Goal: Task Accomplishment & Management: Manage account settings

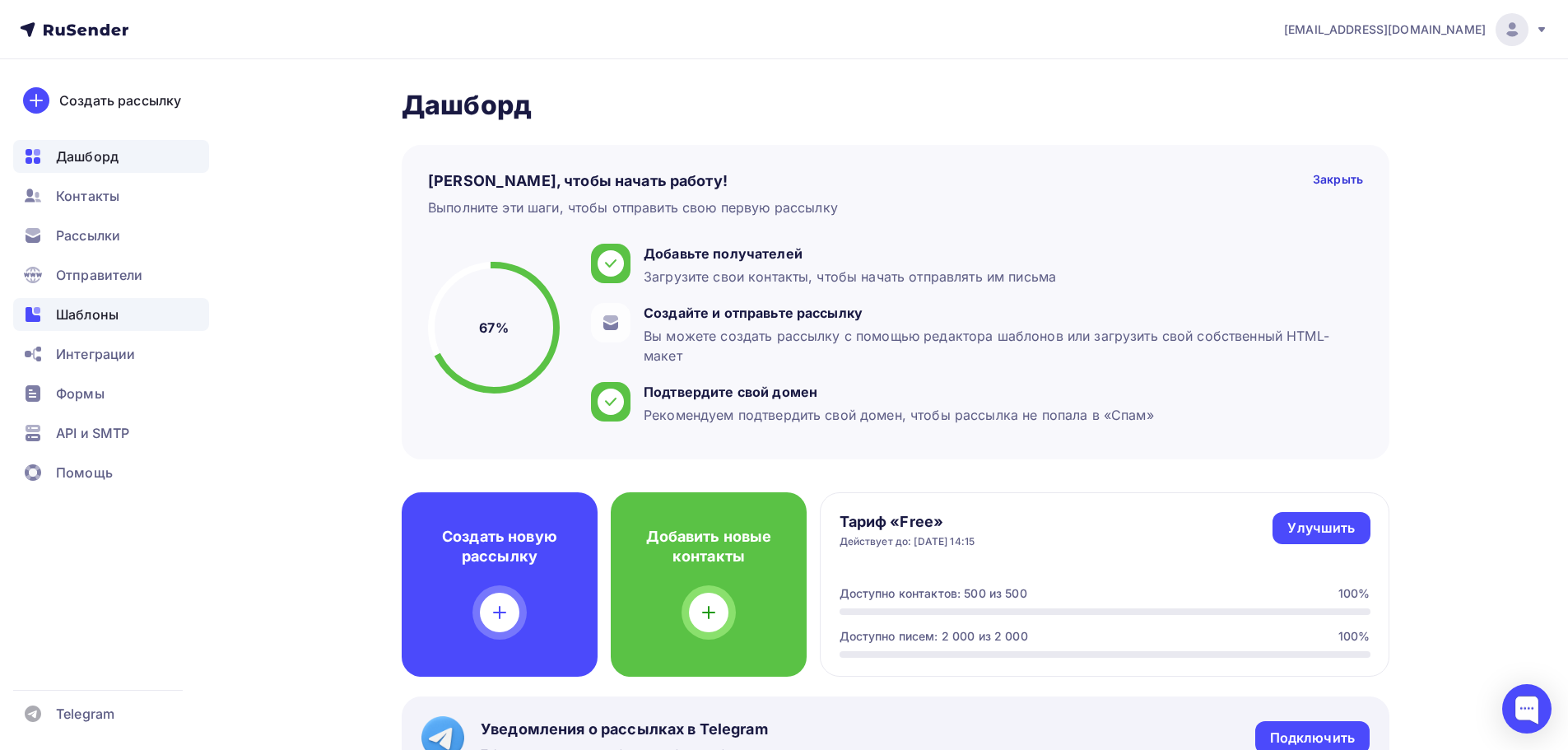
click at [106, 318] on span "Шаблоны" at bounding box center [86, 314] width 62 height 19
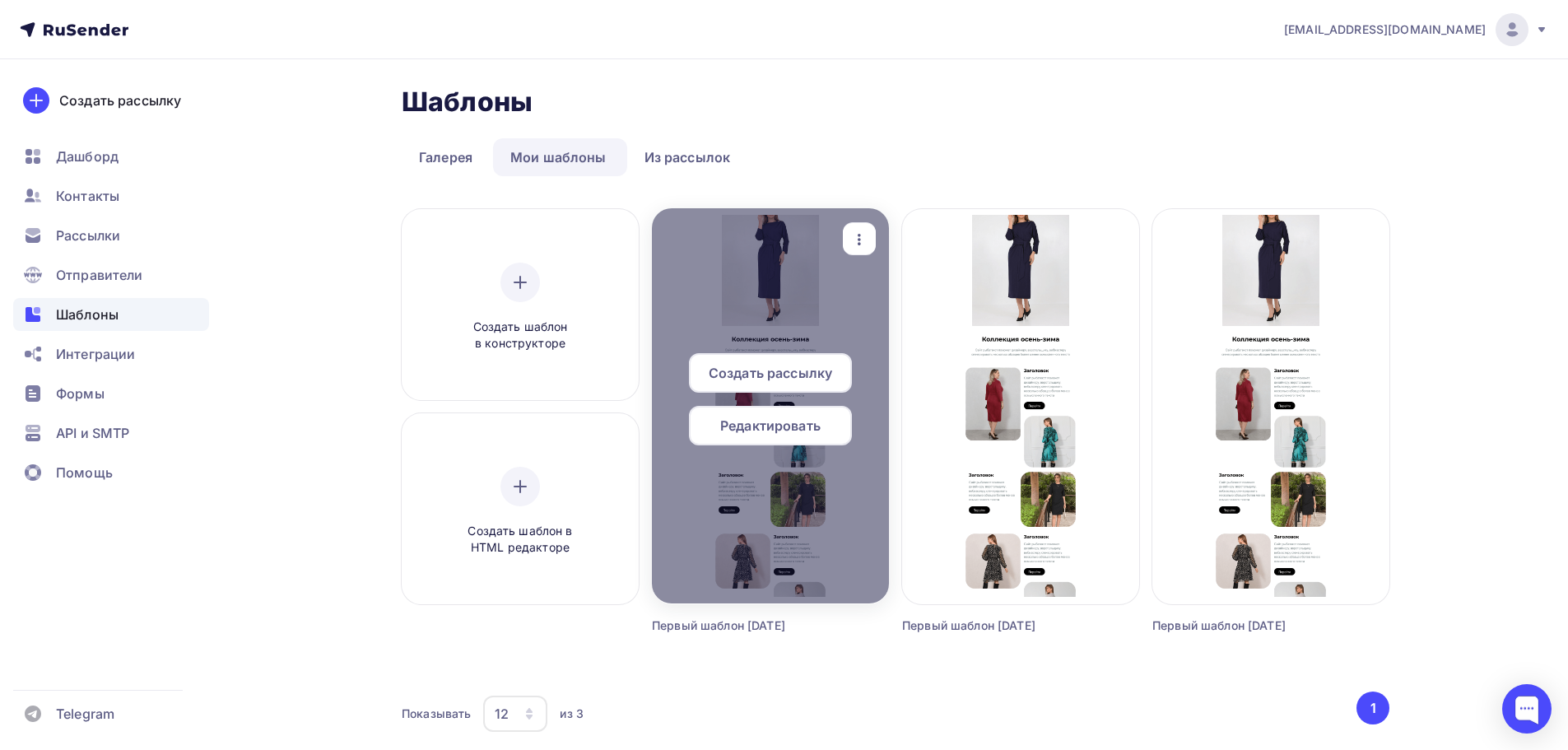
click at [785, 374] on span "Создать рассылку" at bounding box center [770, 372] width 123 height 19
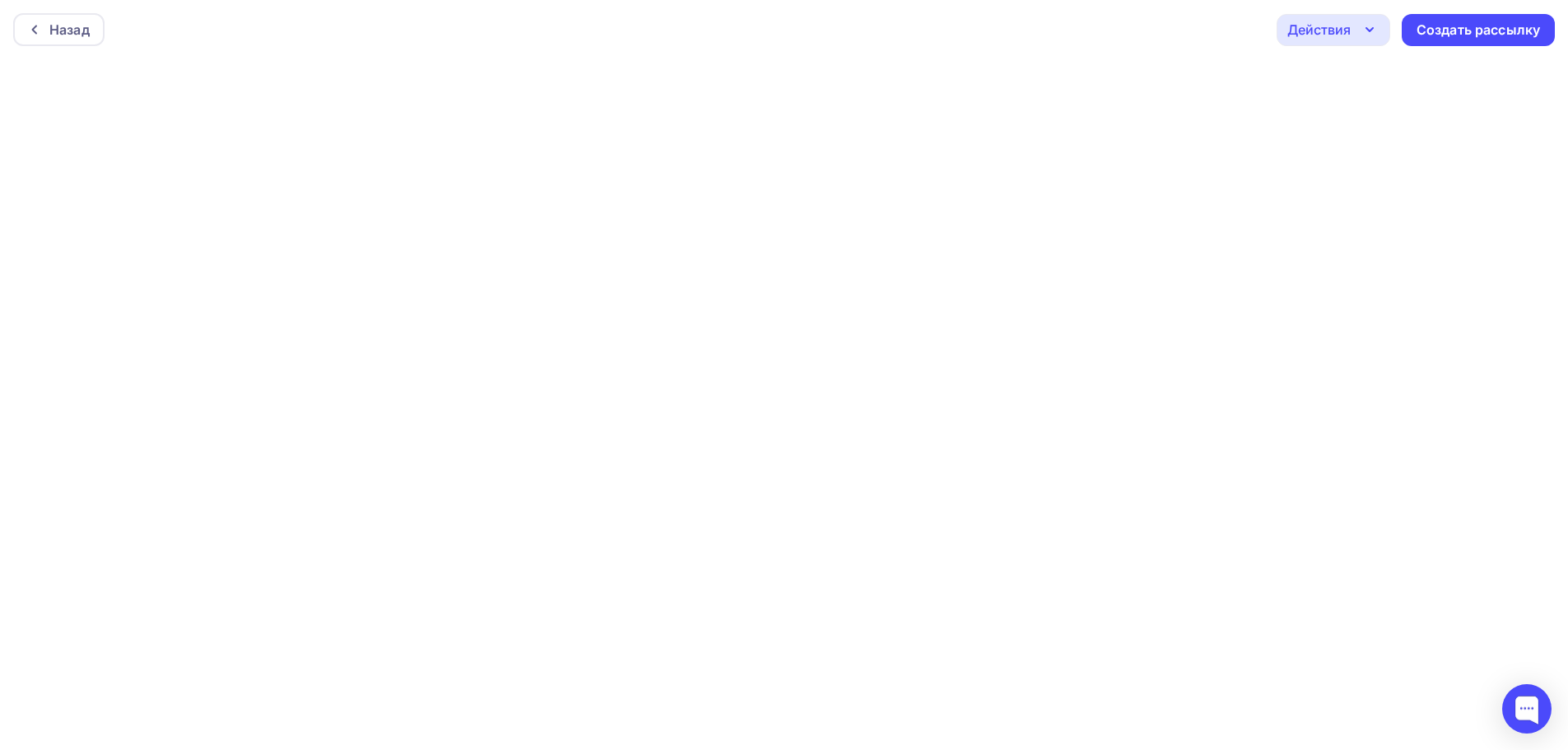
click at [1346, 32] on div "Действия" at bounding box center [1319, 29] width 63 height 19
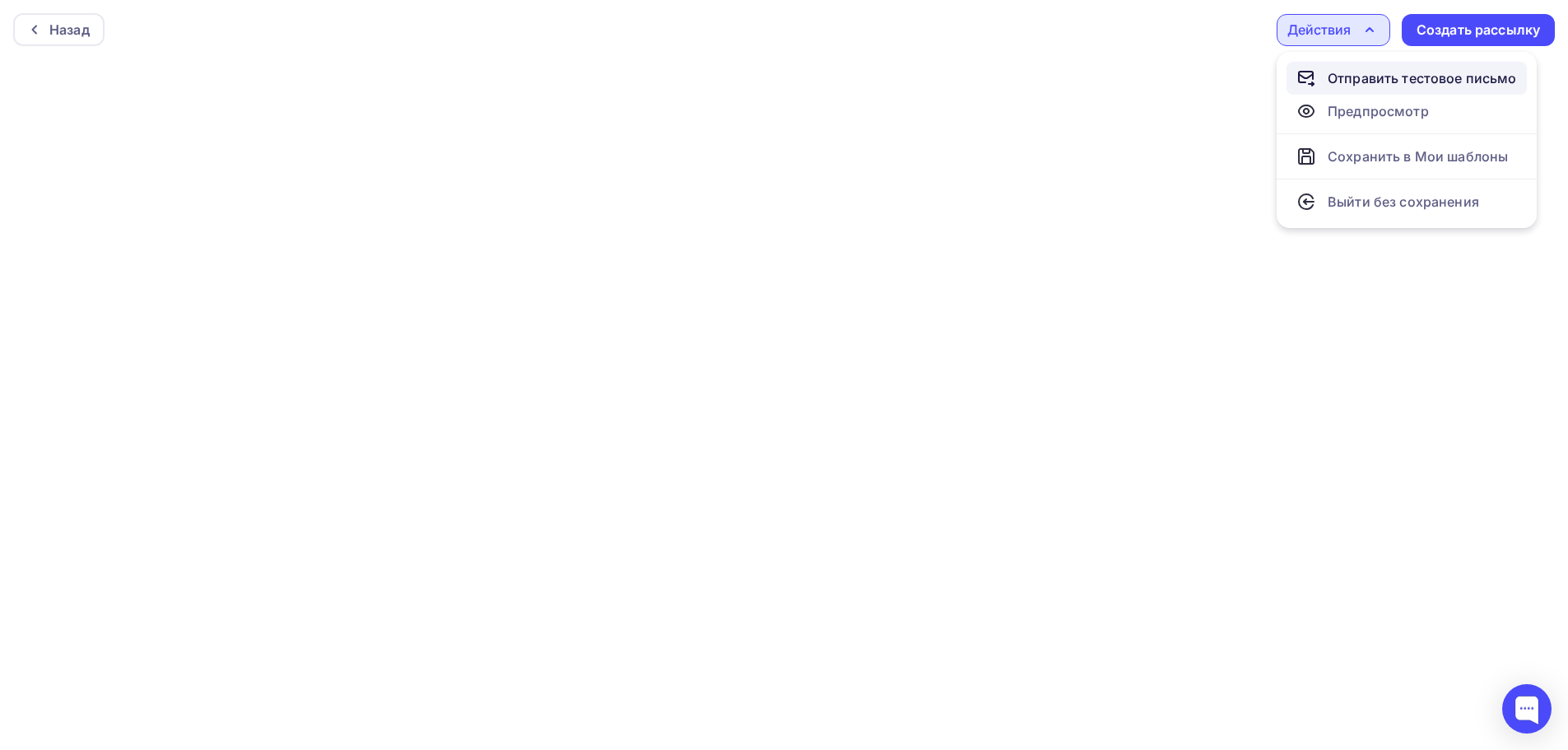
click at [1356, 67] on link "Отправить тестовое письмо" at bounding box center [1407, 78] width 240 height 32
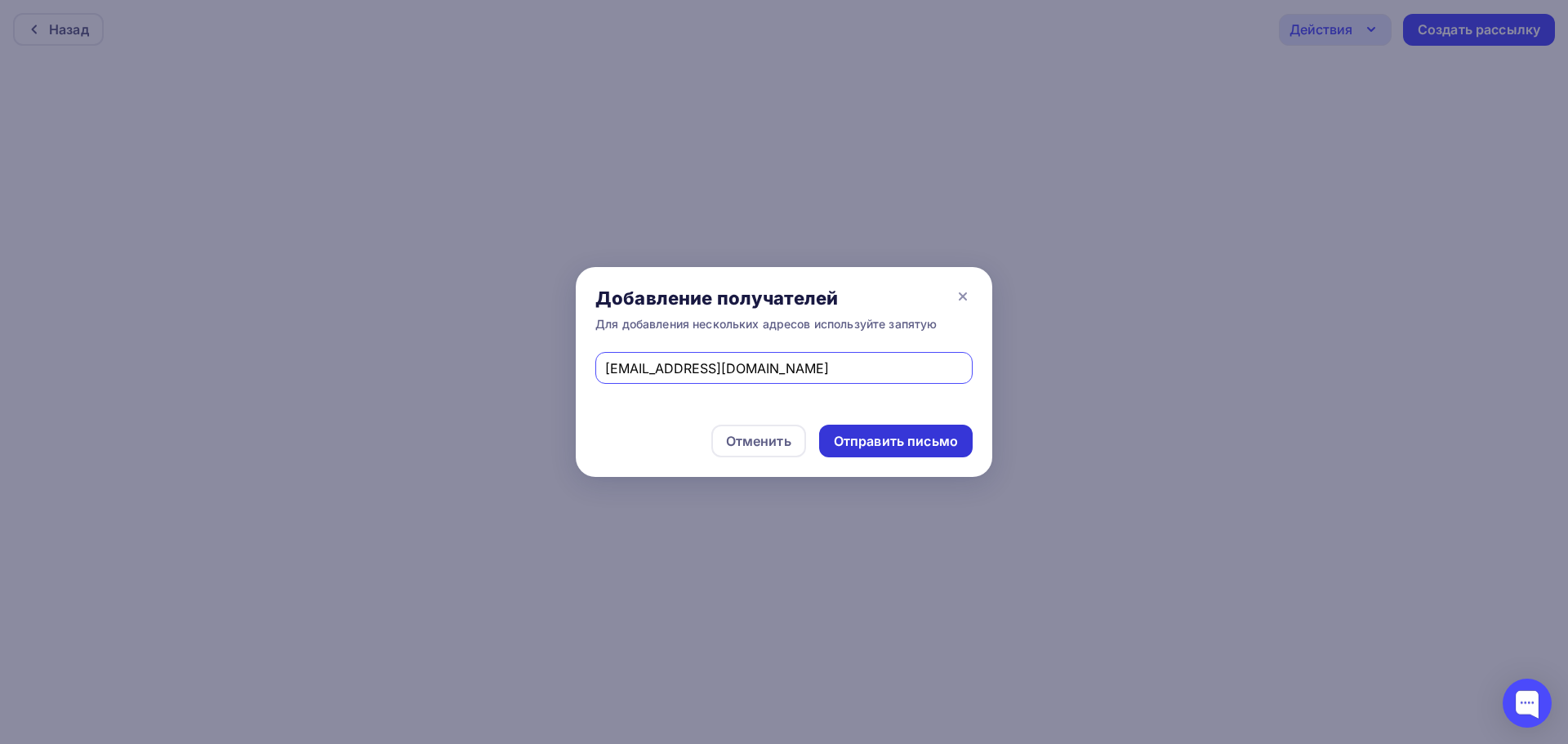
type input "nazarovaolga.v@mail.ru"
click at [901, 440] on div "Отправить письмо" at bounding box center [895, 441] width 124 height 18
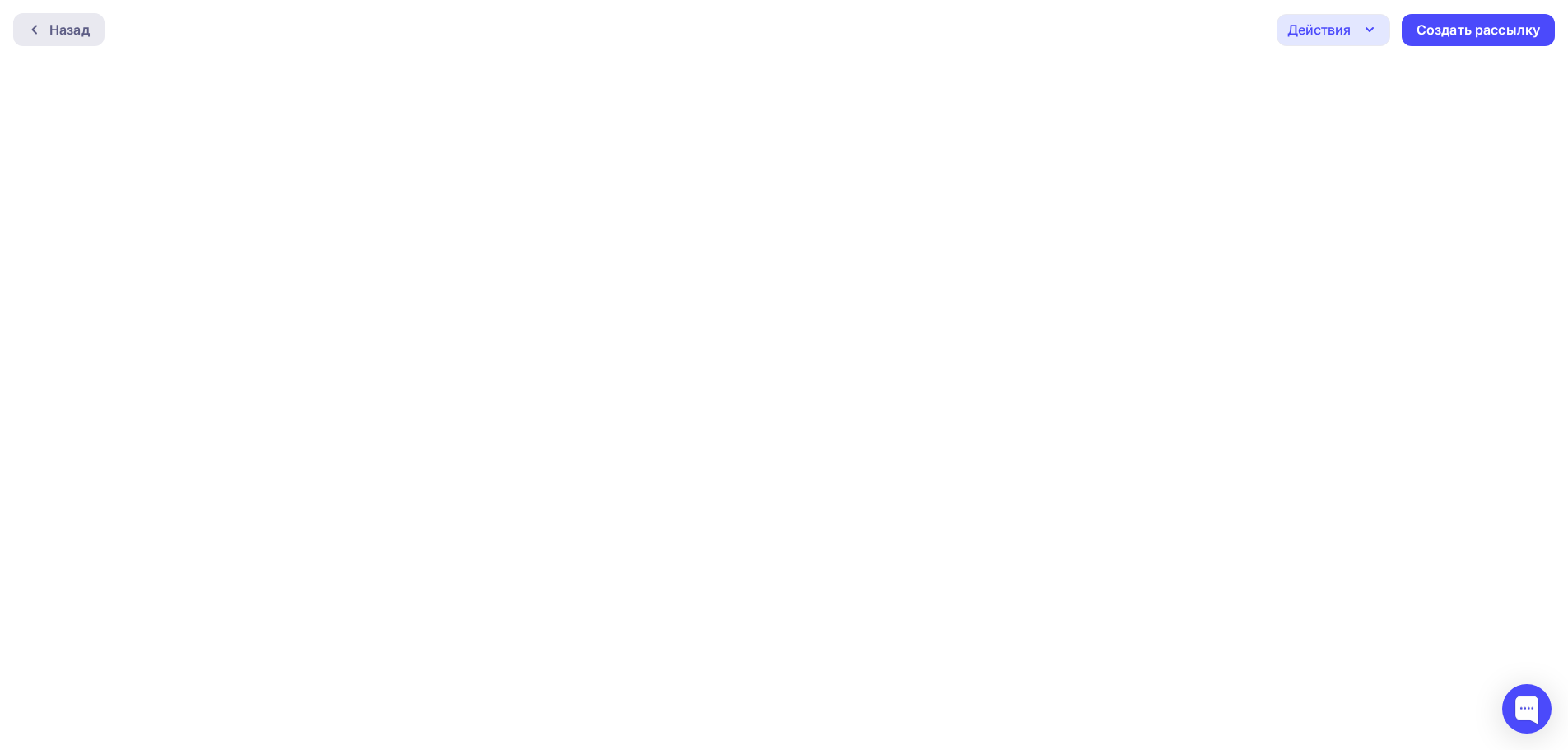
click at [40, 19] on div "Назад" at bounding box center [58, 29] width 91 height 32
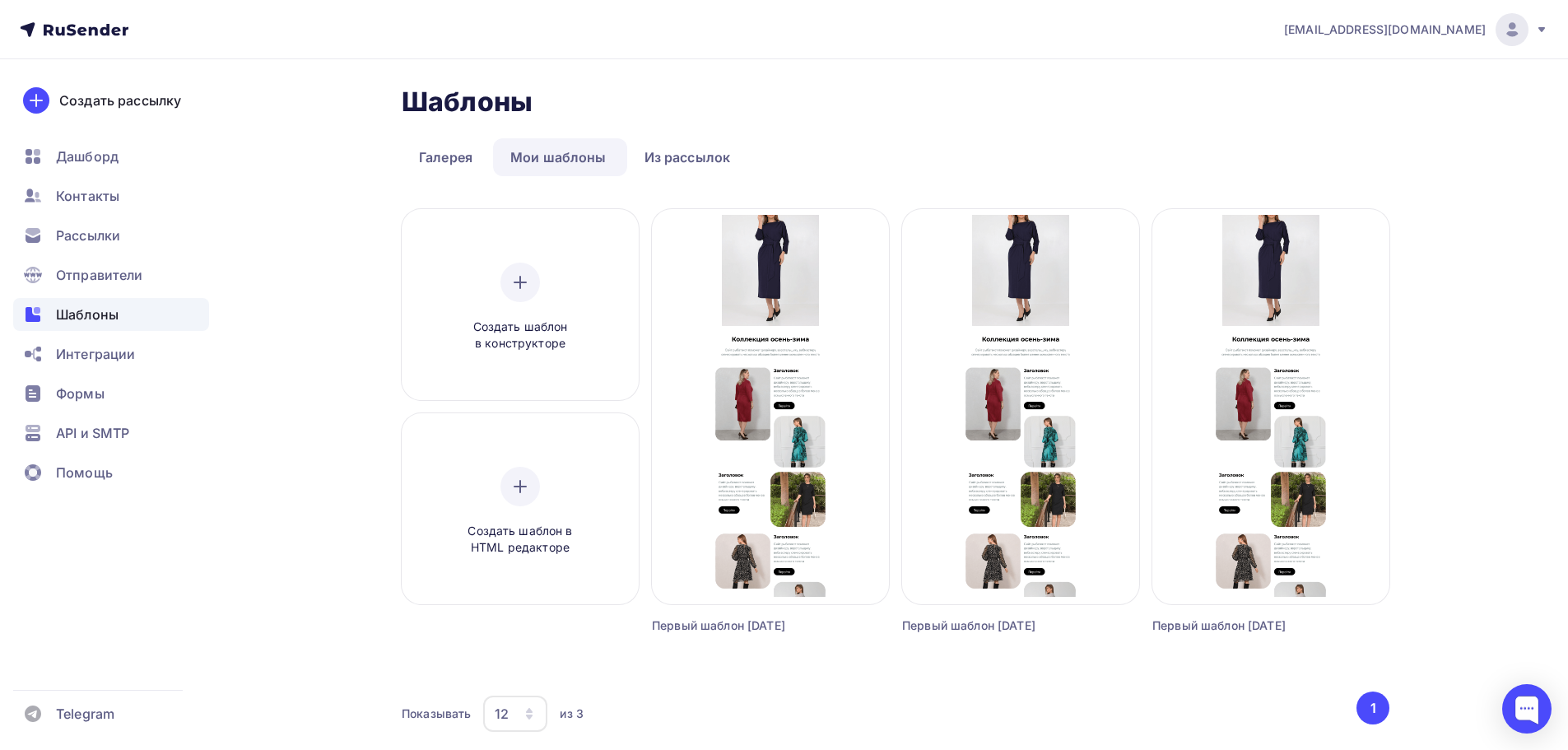
click at [1519, 30] on img at bounding box center [1511, 29] width 19 height 19
click at [1347, 155] on link "Выйти" at bounding box center [1400, 150] width 276 height 32
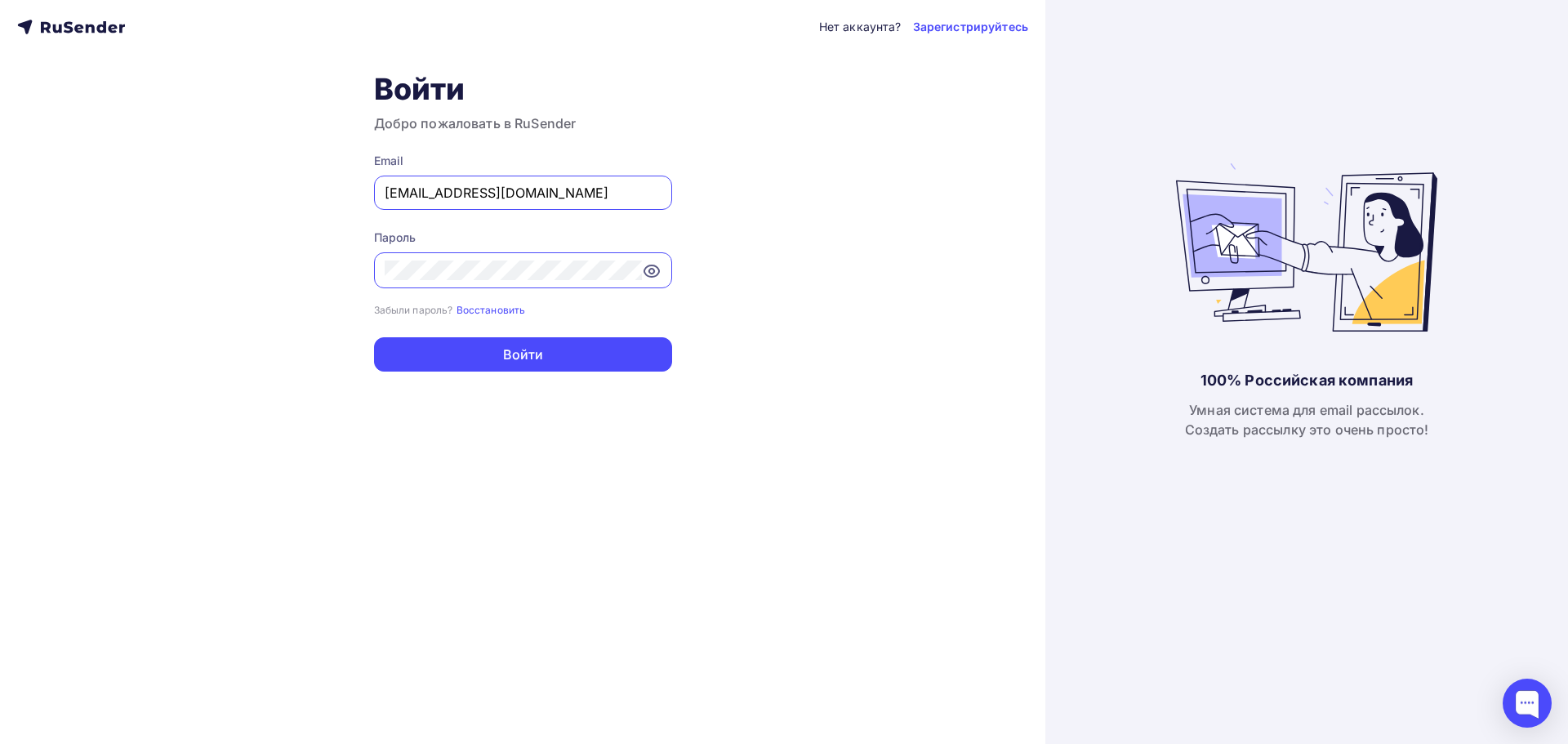
click at [554, 199] on input "fle4dmin@yandex.ru" at bounding box center [523, 192] width 277 height 19
type input "leontiev@hyperlook.ru"
click at [583, 350] on button "Войти" at bounding box center [523, 354] width 298 height 34
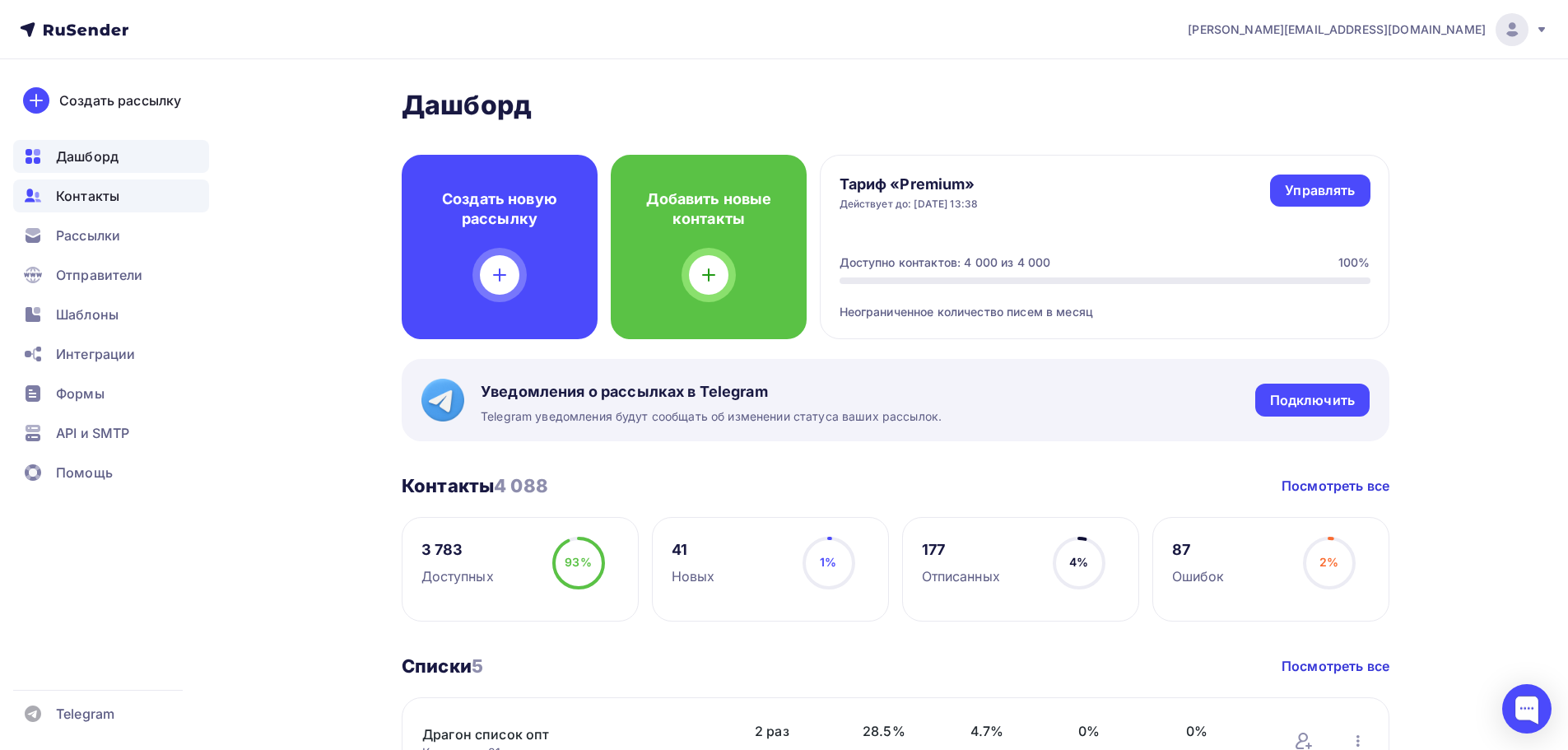
click at [112, 194] on span "Контакты" at bounding box center [87, 196] width 63 height 19
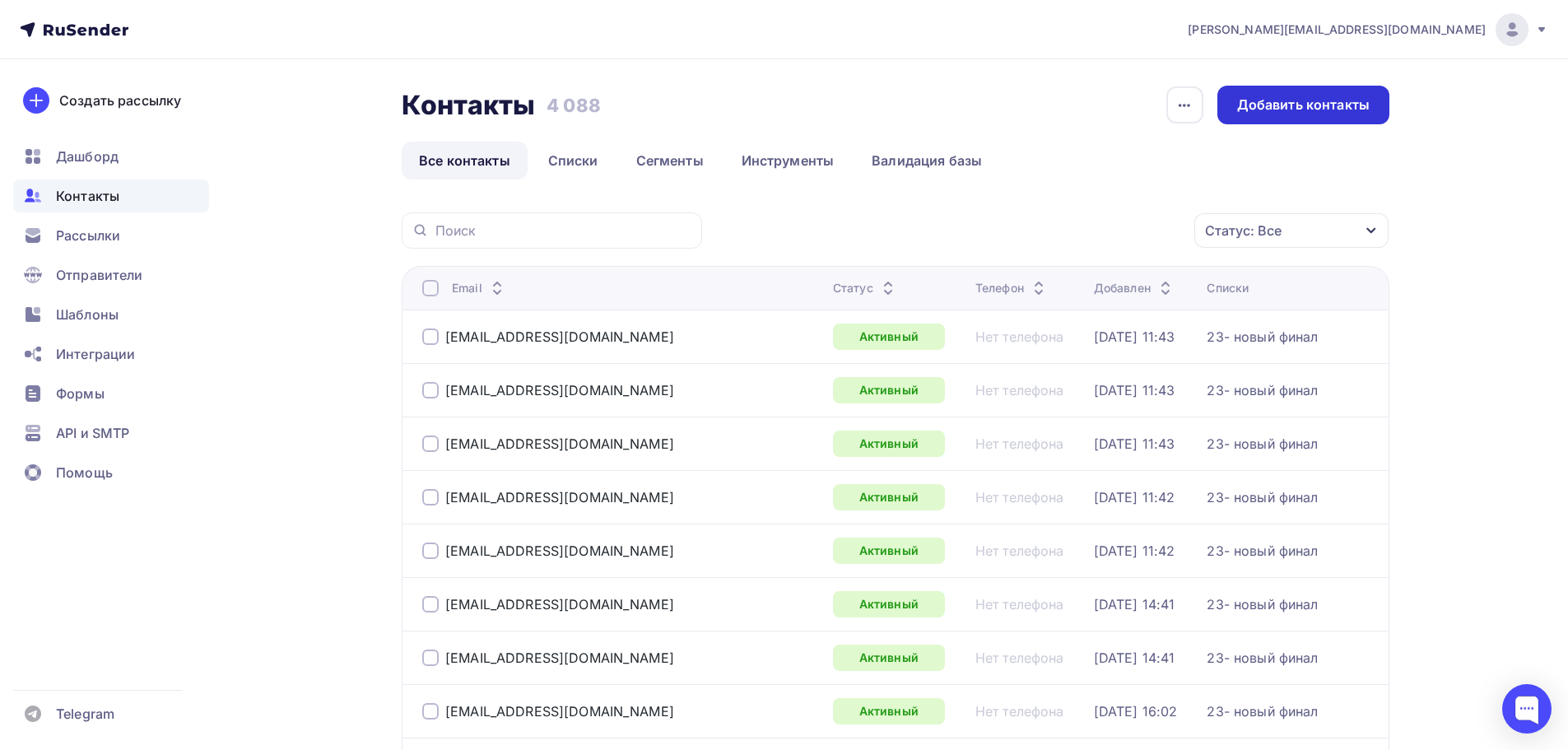
click at [1261, 103] on div "Добавить контакты" at bounding box center [1304, 105] width 133 height 19
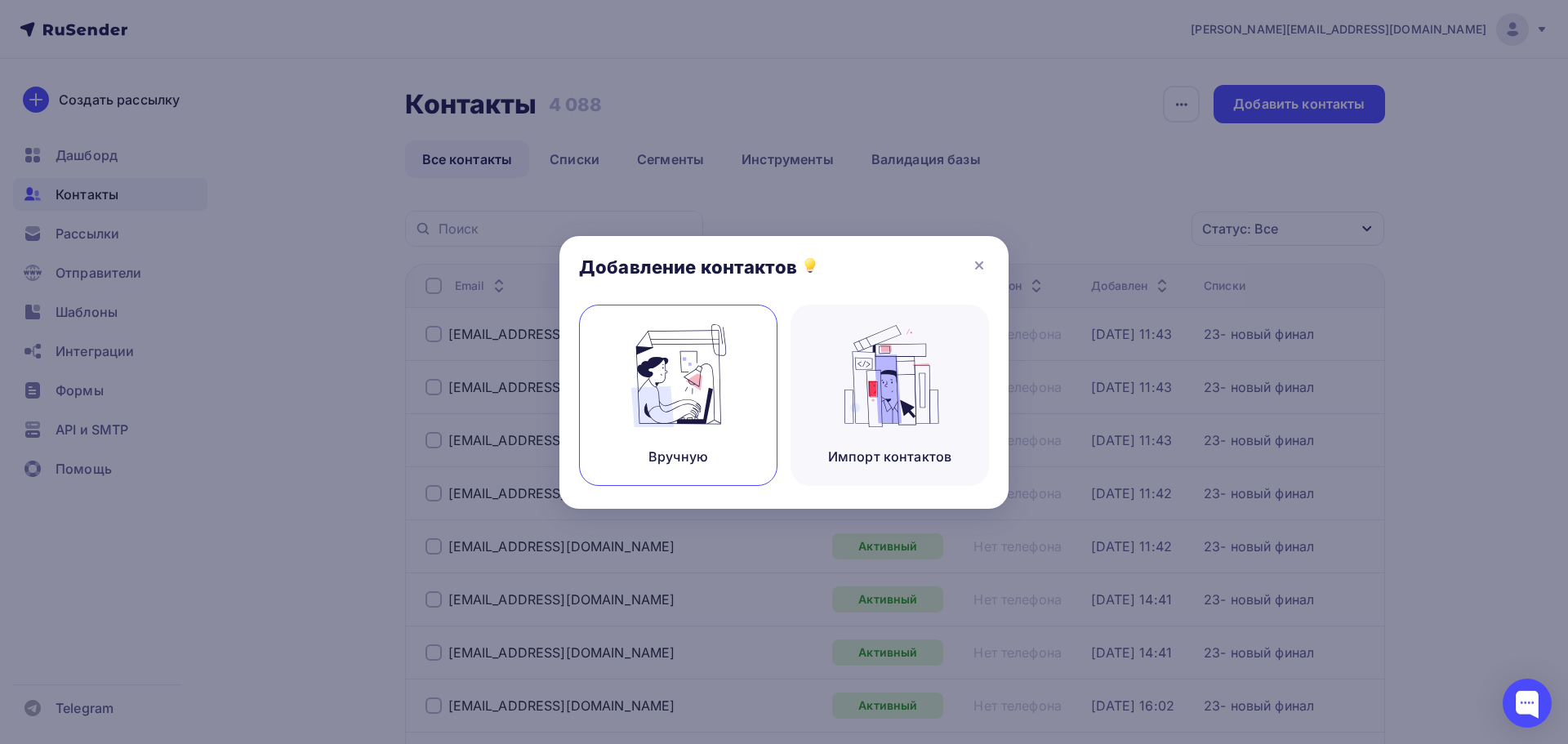
click at [709, 340] on img at bounding box center [678, 376] width 110 height 103
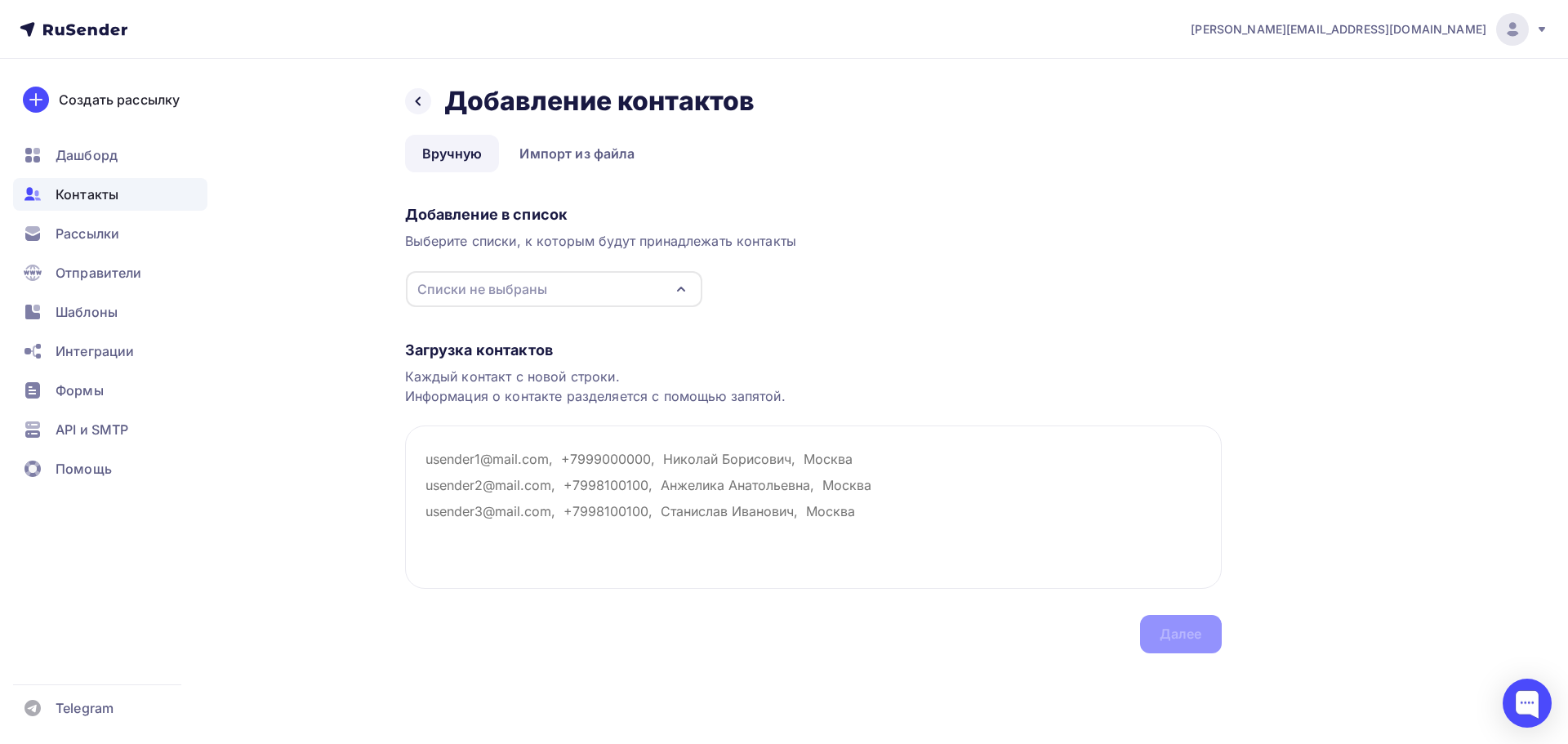
click at [667, 289] on div "Списки не выбраны" at bounding box center [554, 289] width 296 height 36
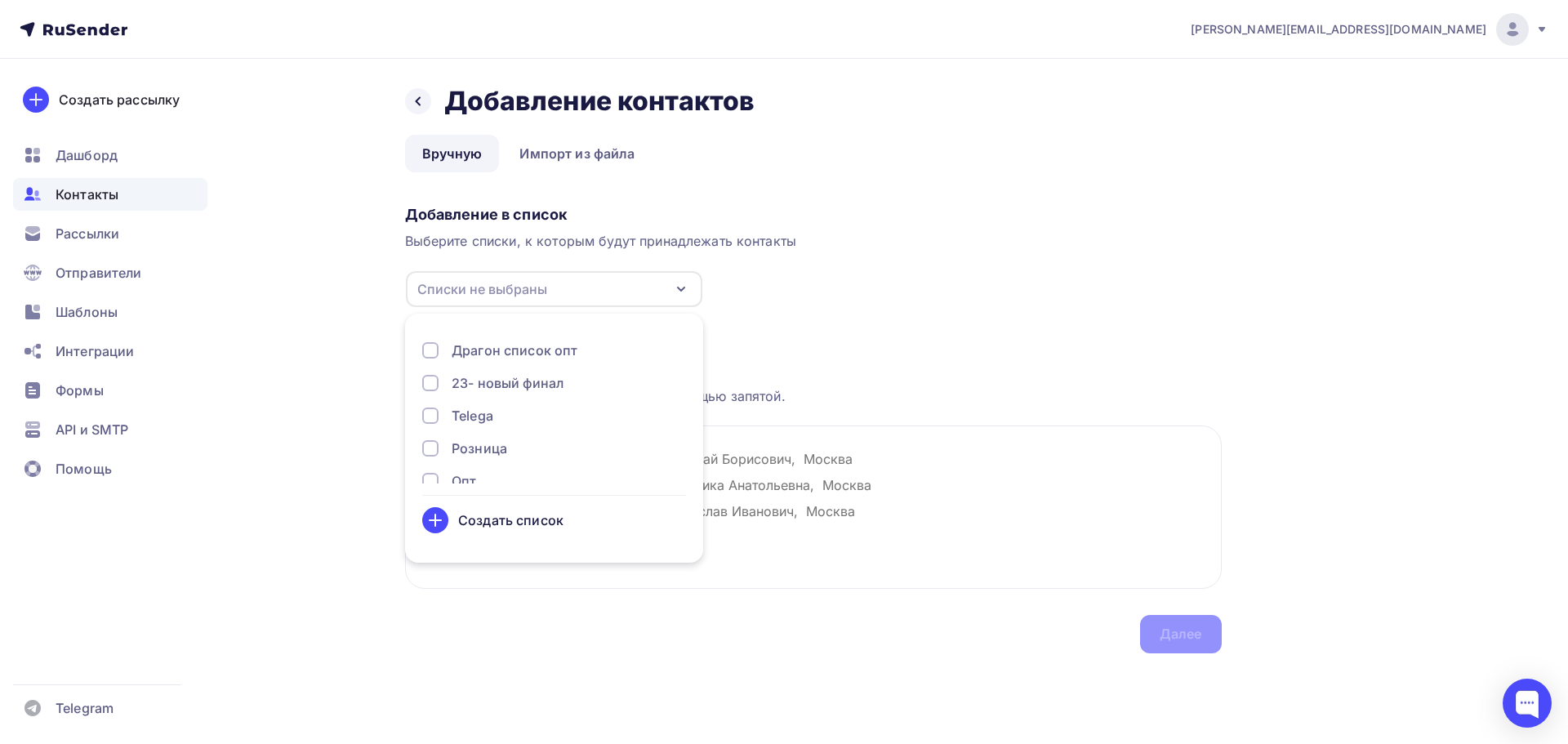
click at [537, 380] on div "23- новый финал" at bounding box center [508, 383] width 112 height 19
click at [847, 323] on div "Загрузка контактов Каждый контакт с новой строки. Информация о контакте разделя…" at bounding box center [813, 481] width 816 height 345
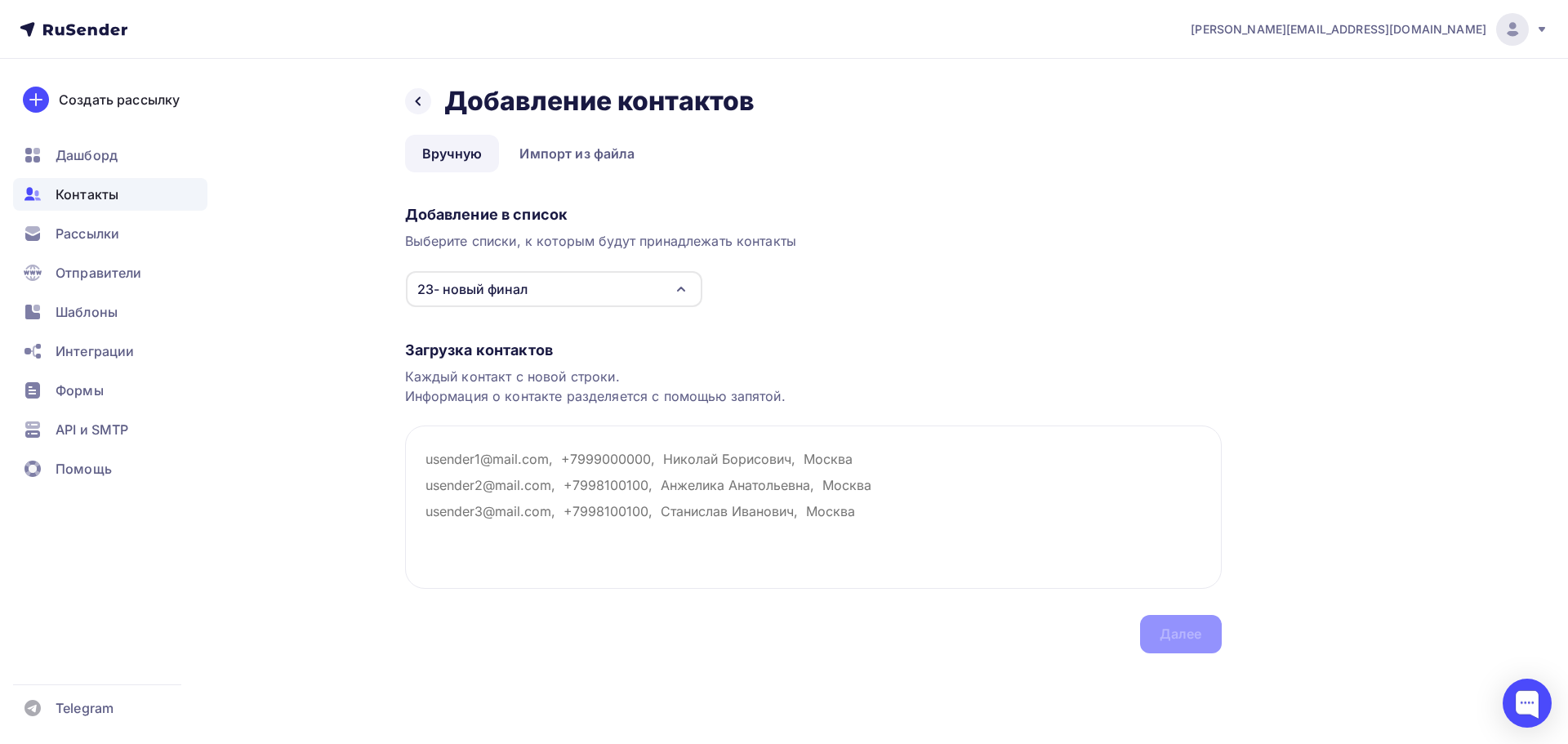
click at [116, 191] on span "Контакты" at bounding box center [86, 194] width 63 height 19
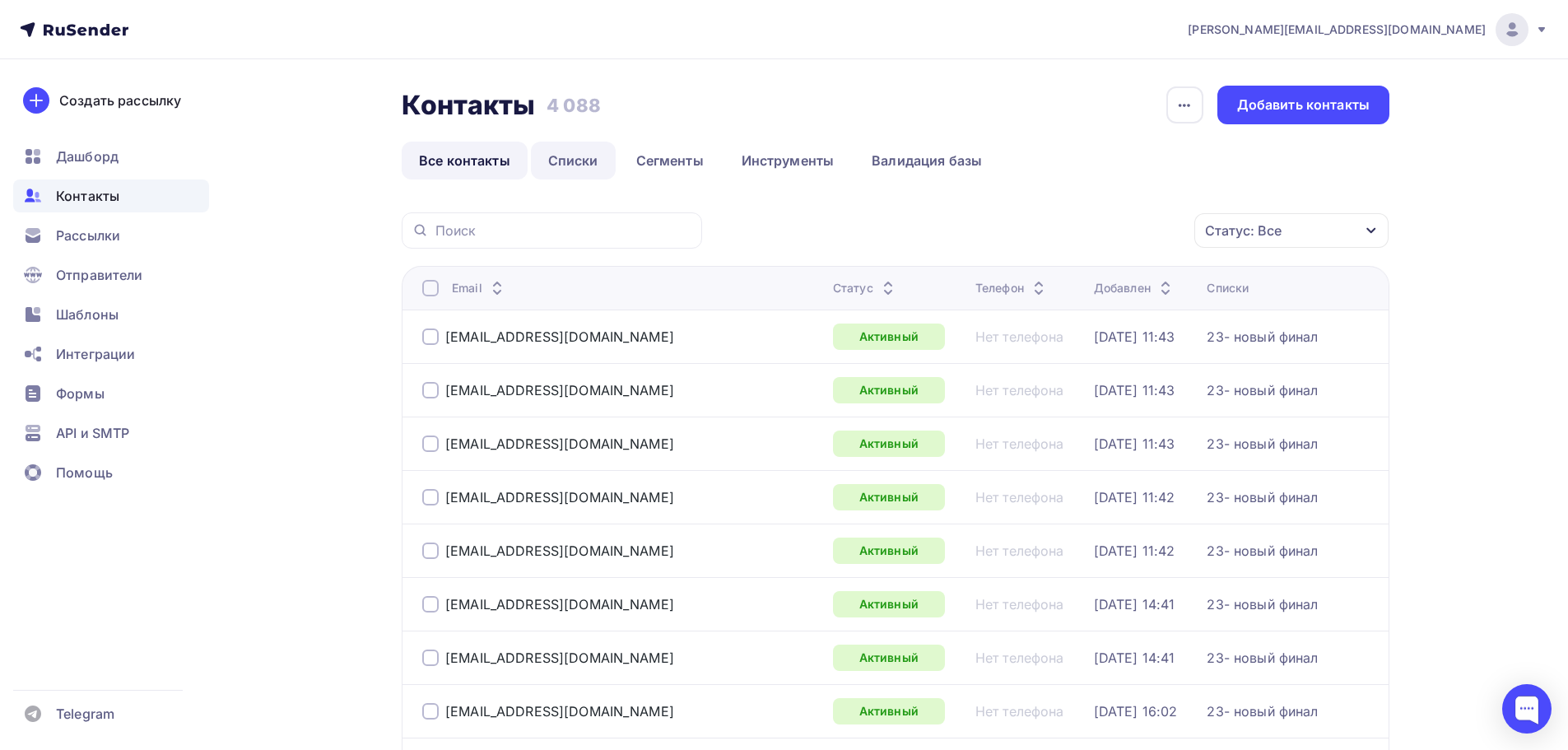
click at [595, 157] on link "Списки" at bounding box center [572, 161] width 84 height 38
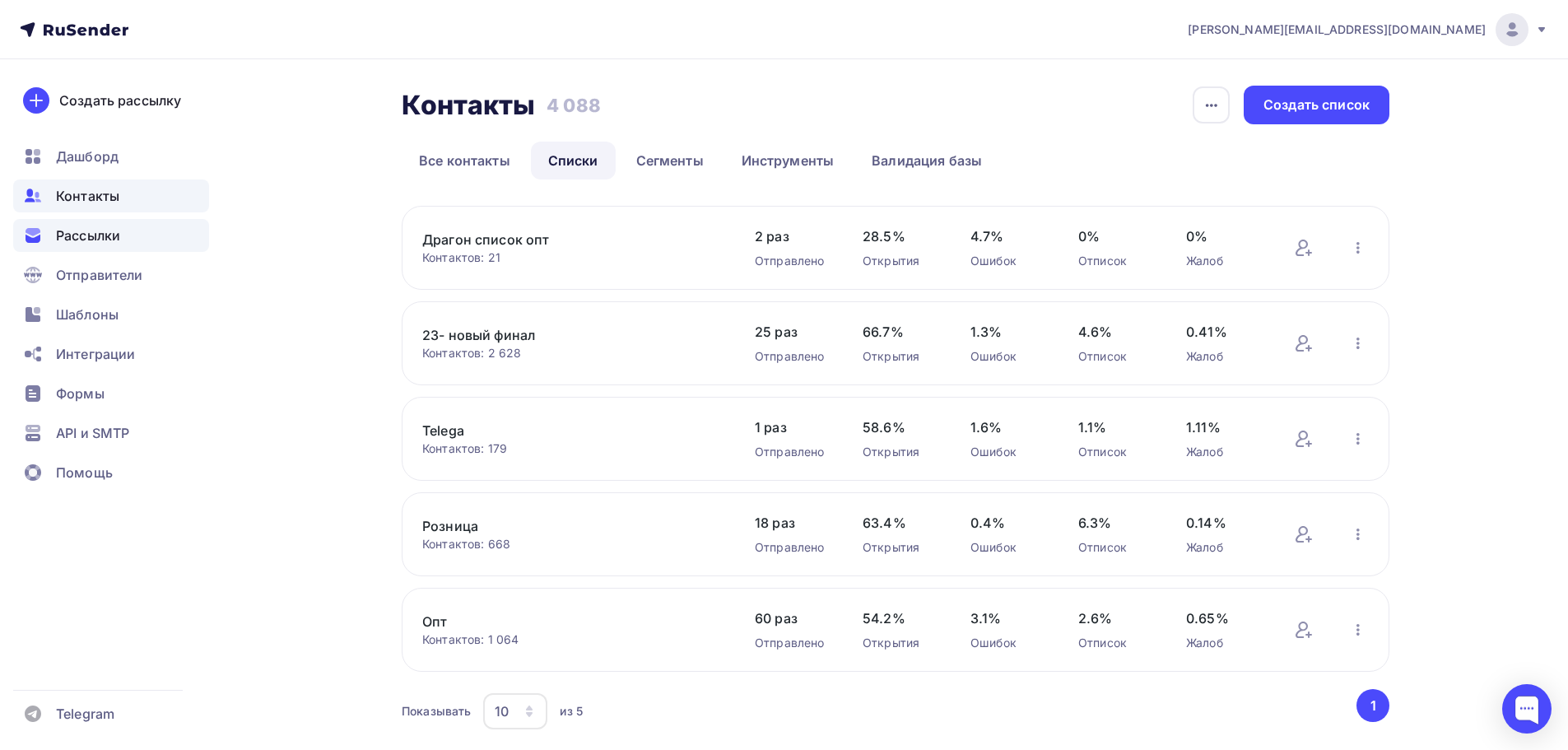
click at [135, 227] on div "Рассылки" at bounding box center [110, 235] width 196 height 32
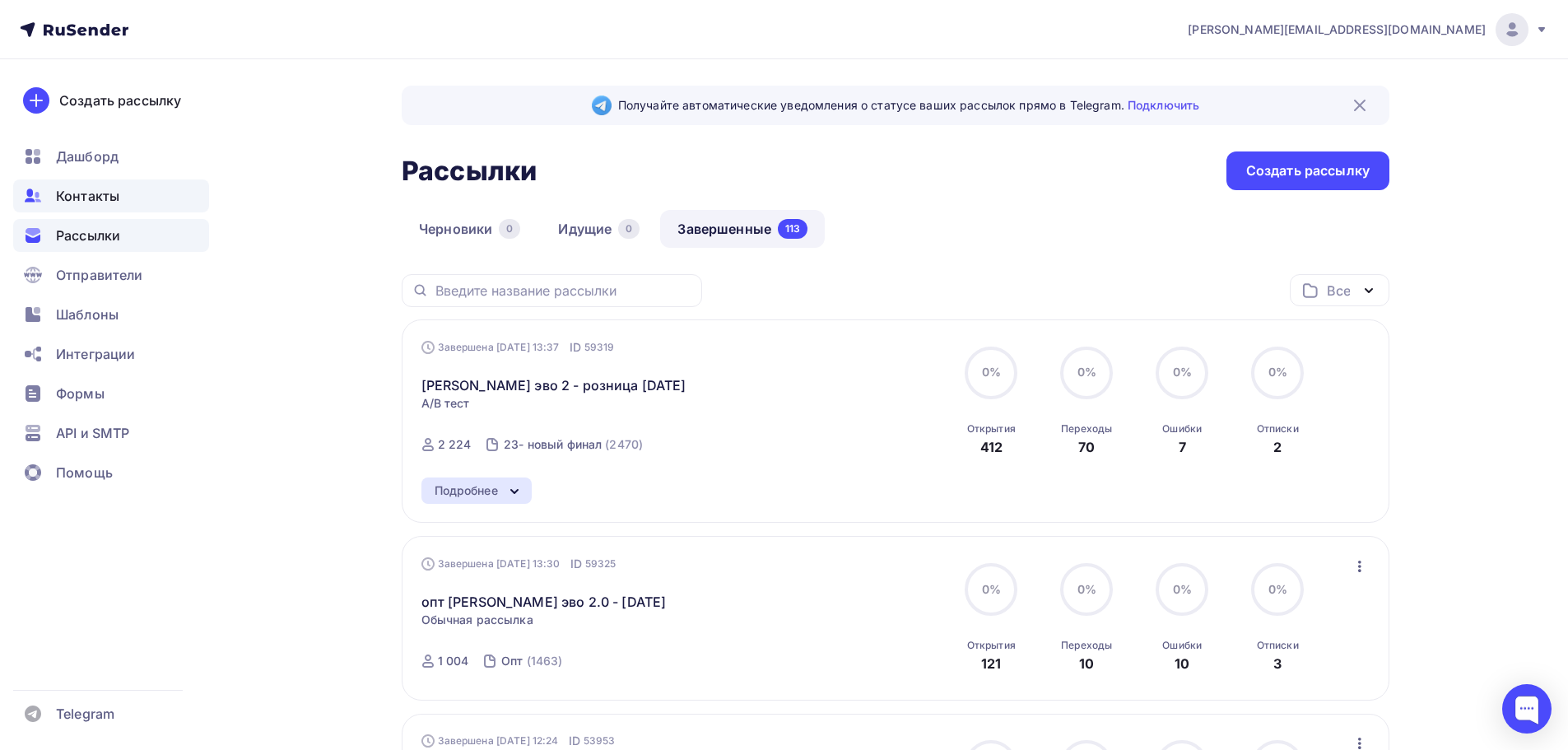
click at [119, 200] on span "Контакты" at bounding box center [87, 196] width 63 height 19
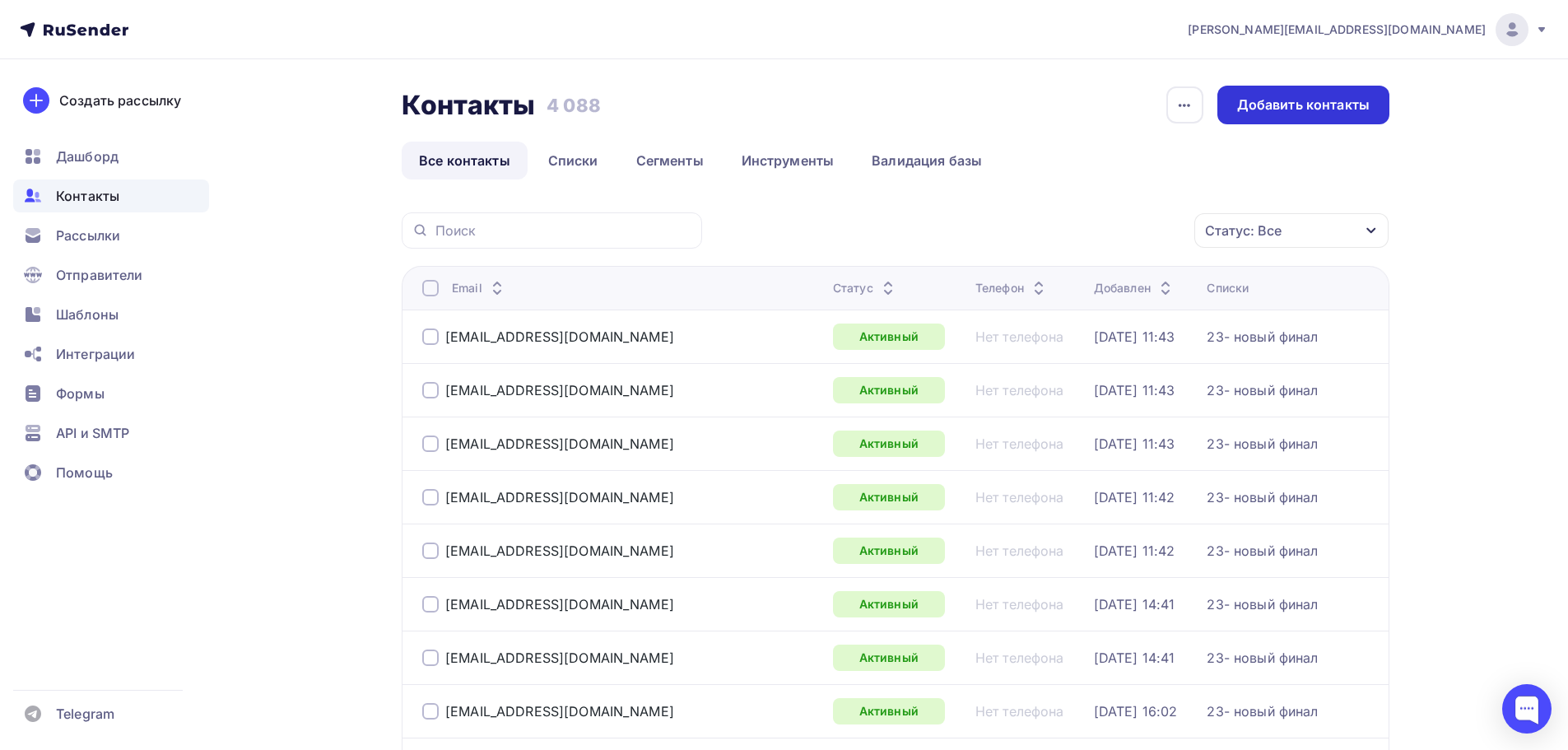
click at [1290, 99] on div "Добавить контакты" at bounding box center [1304, 105] width 133 height 19
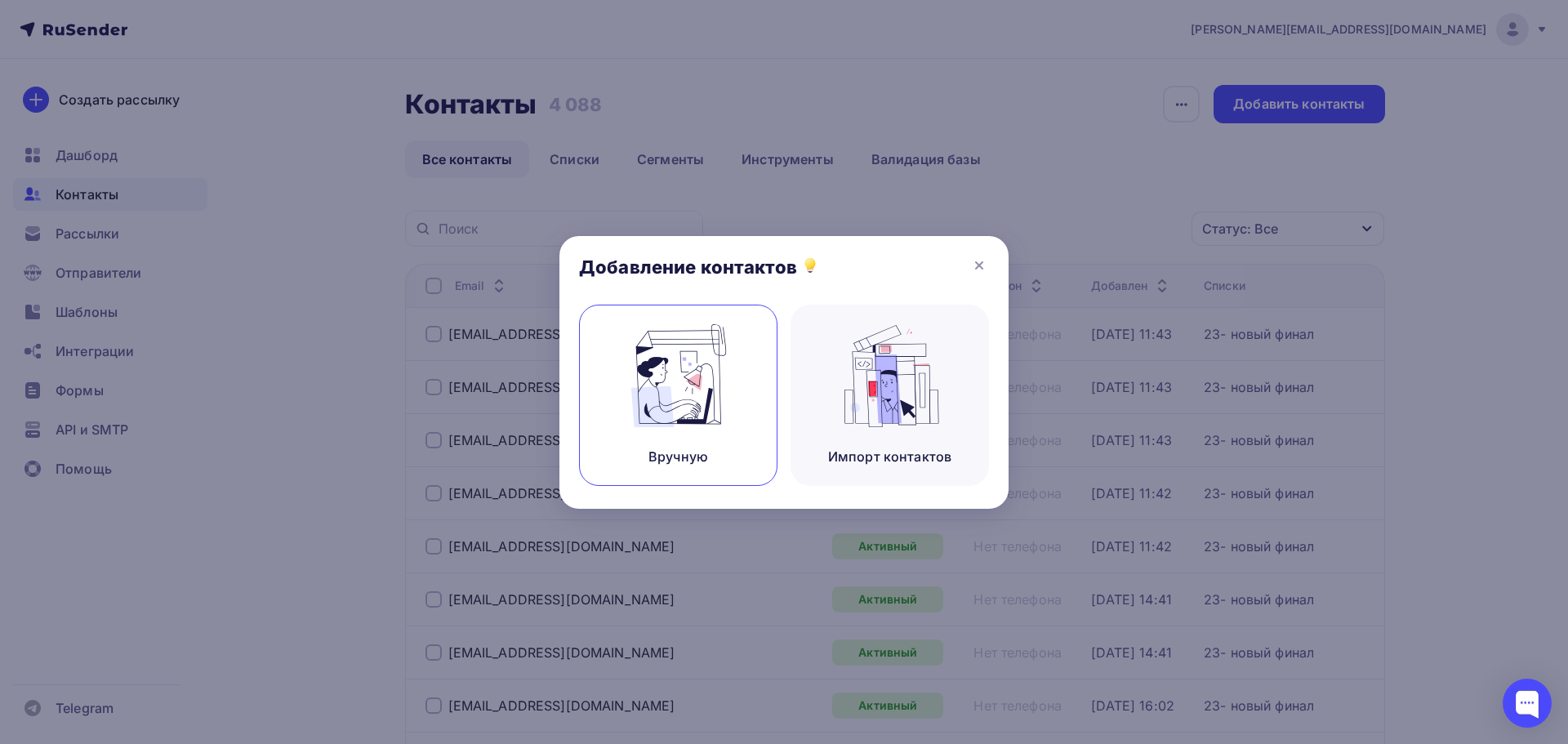
click at [695, 389] on img at bounding box center [678, 376] width 110 height 103
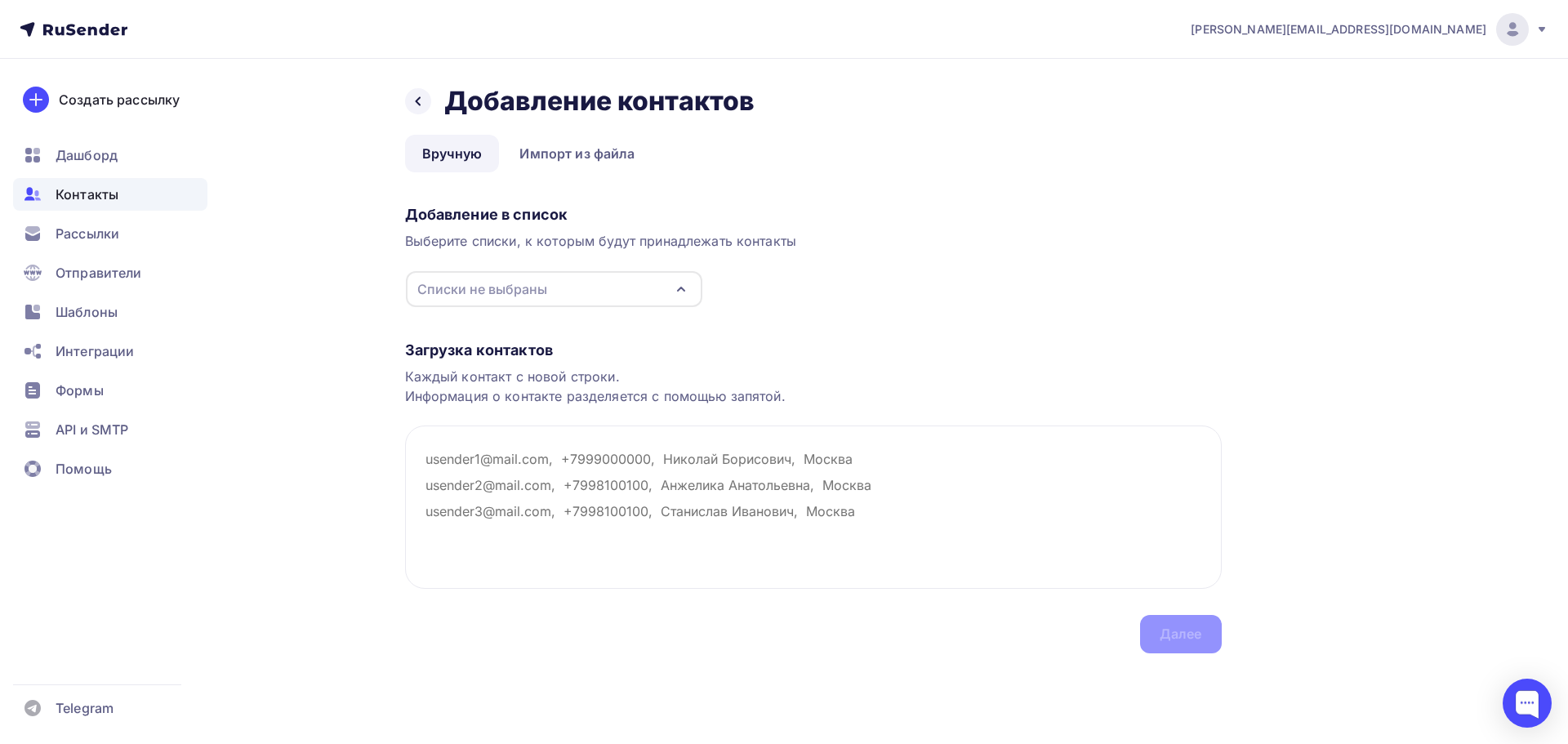
click at [496, 286] on div "Списки не выбраны" at bounding box center [481, 288] width 130 height 19
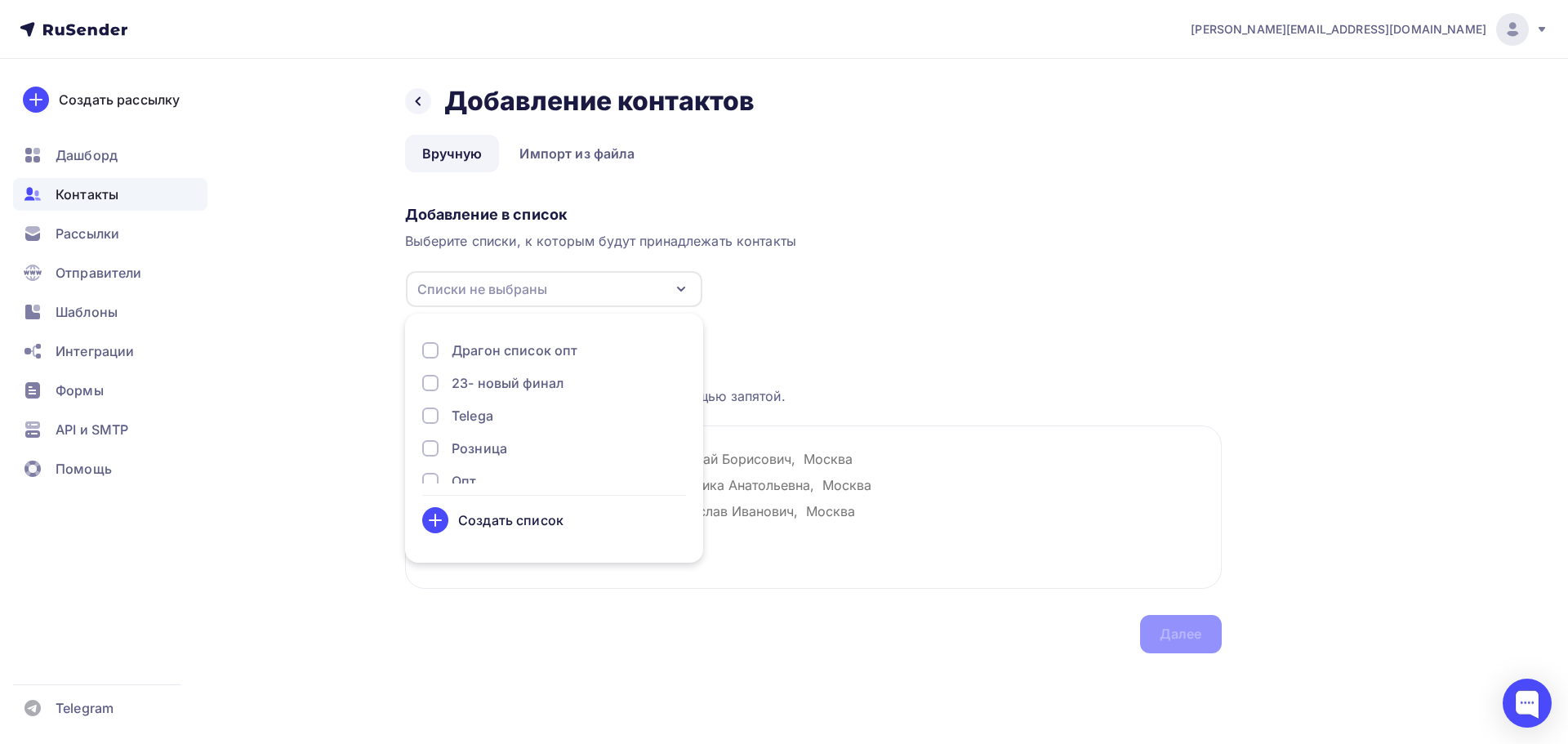
click at [495, 378] on div "23- новый финал" at bounding box center [508, 383] width 112 height 19
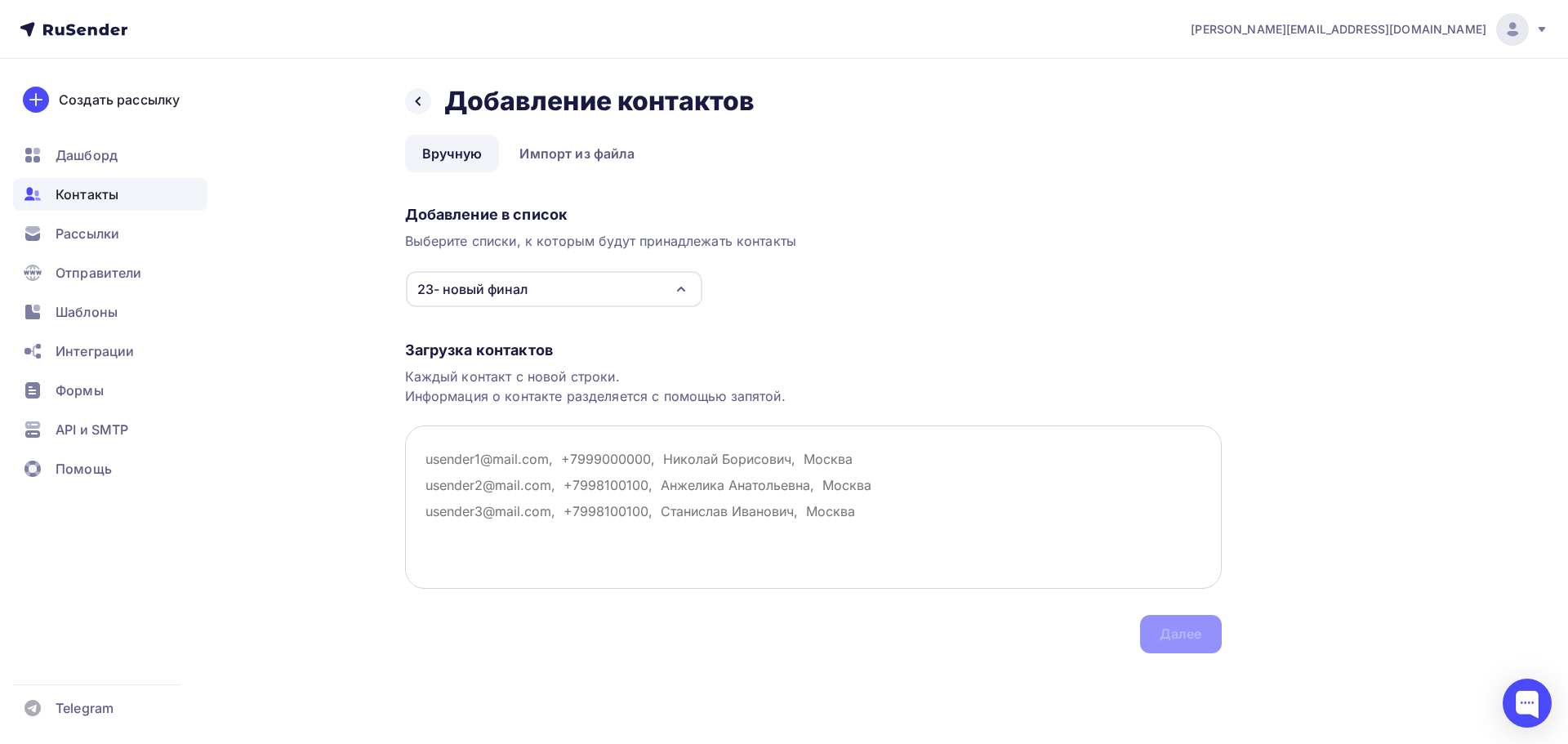
click at [910, 459] on textarea at bounding box center [813, 506] width 816 height 163
paste textarea "igorgaranin@mail.ru"
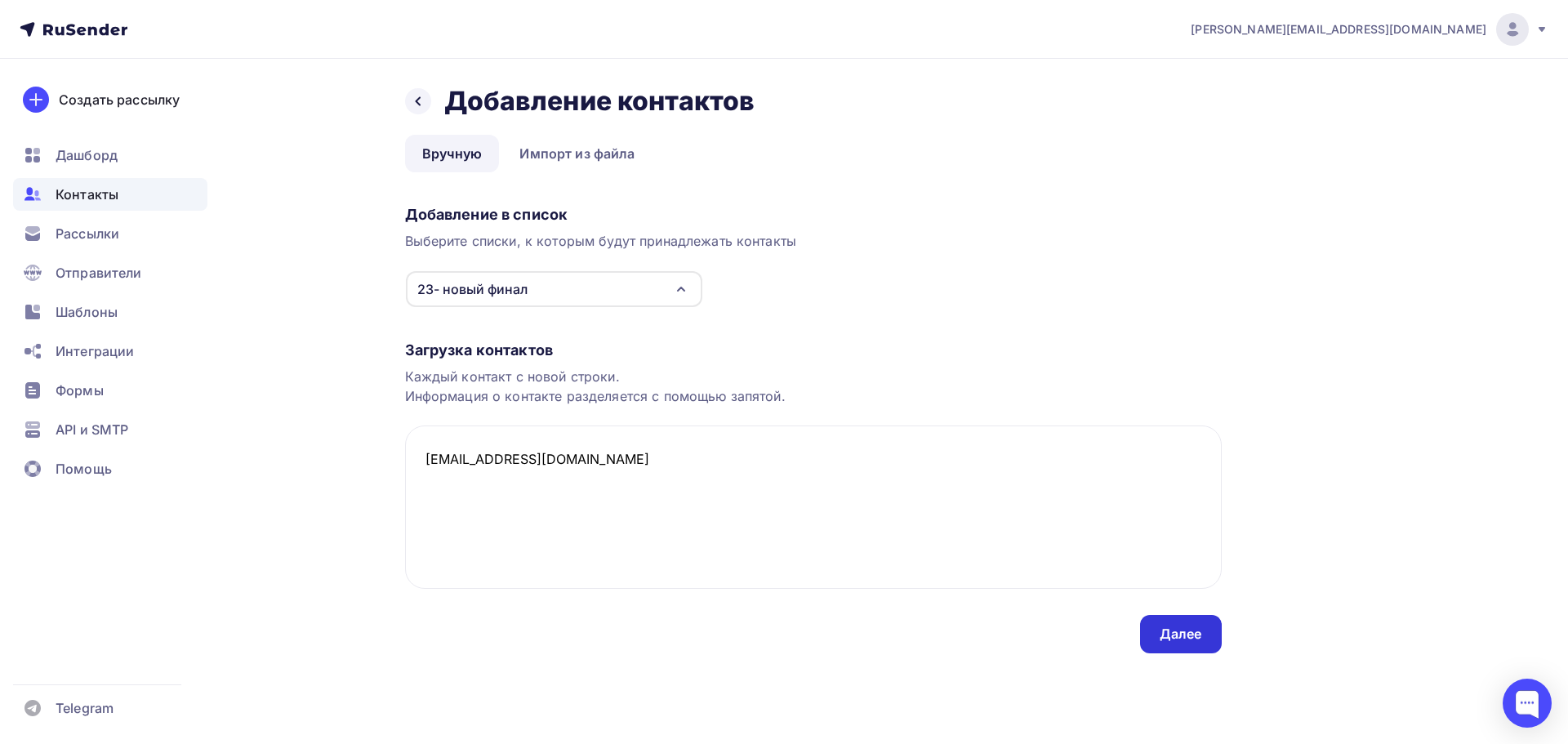
type textarea "igorgaranin@mail.ru"
click at [1198, 633] on div "Далее" at bounding box center [1181, 634] width 42 height 18
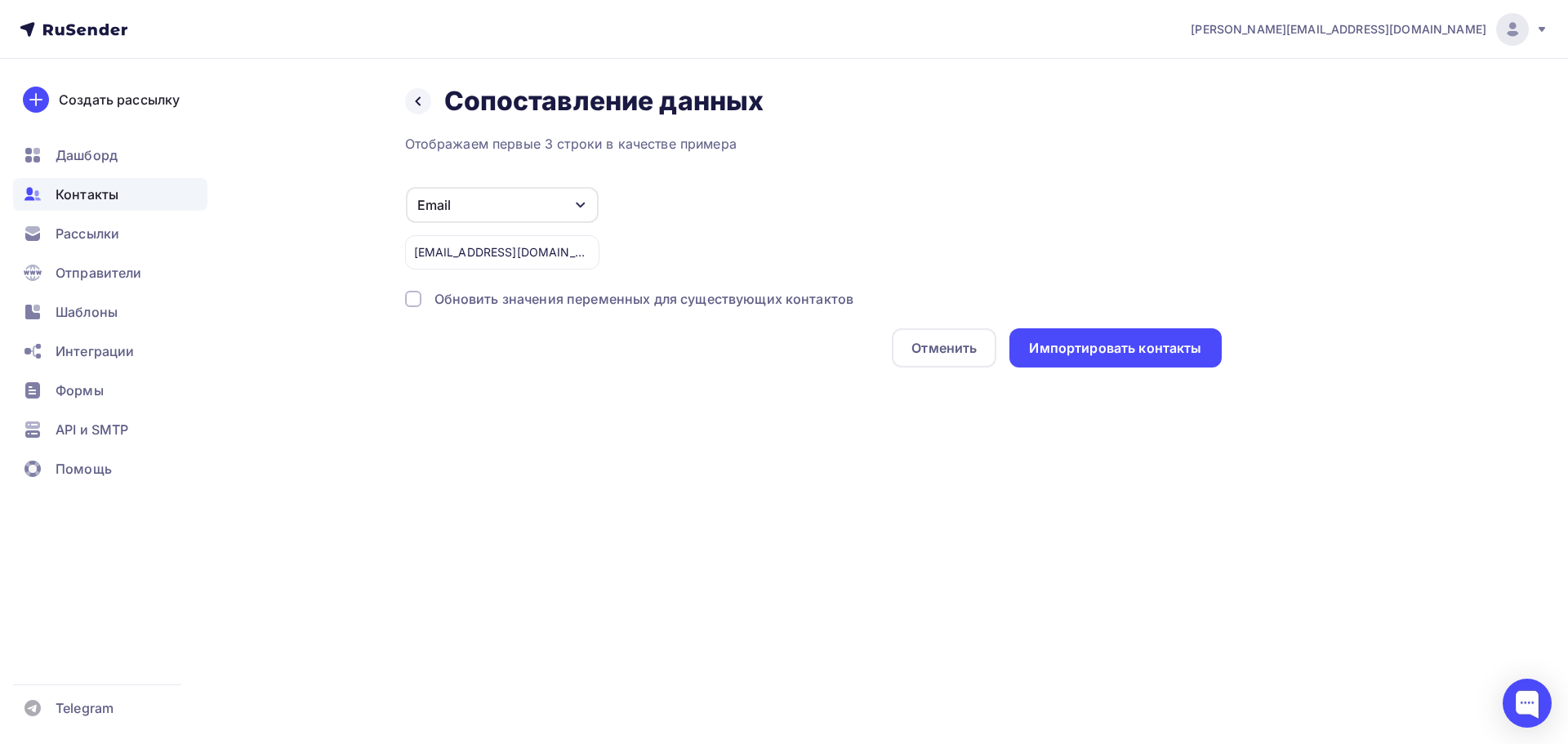
click at [581, 307] on div "Обновить значения переменных для существующих контактов" at bounding box center [644, 298] width 420 height 19
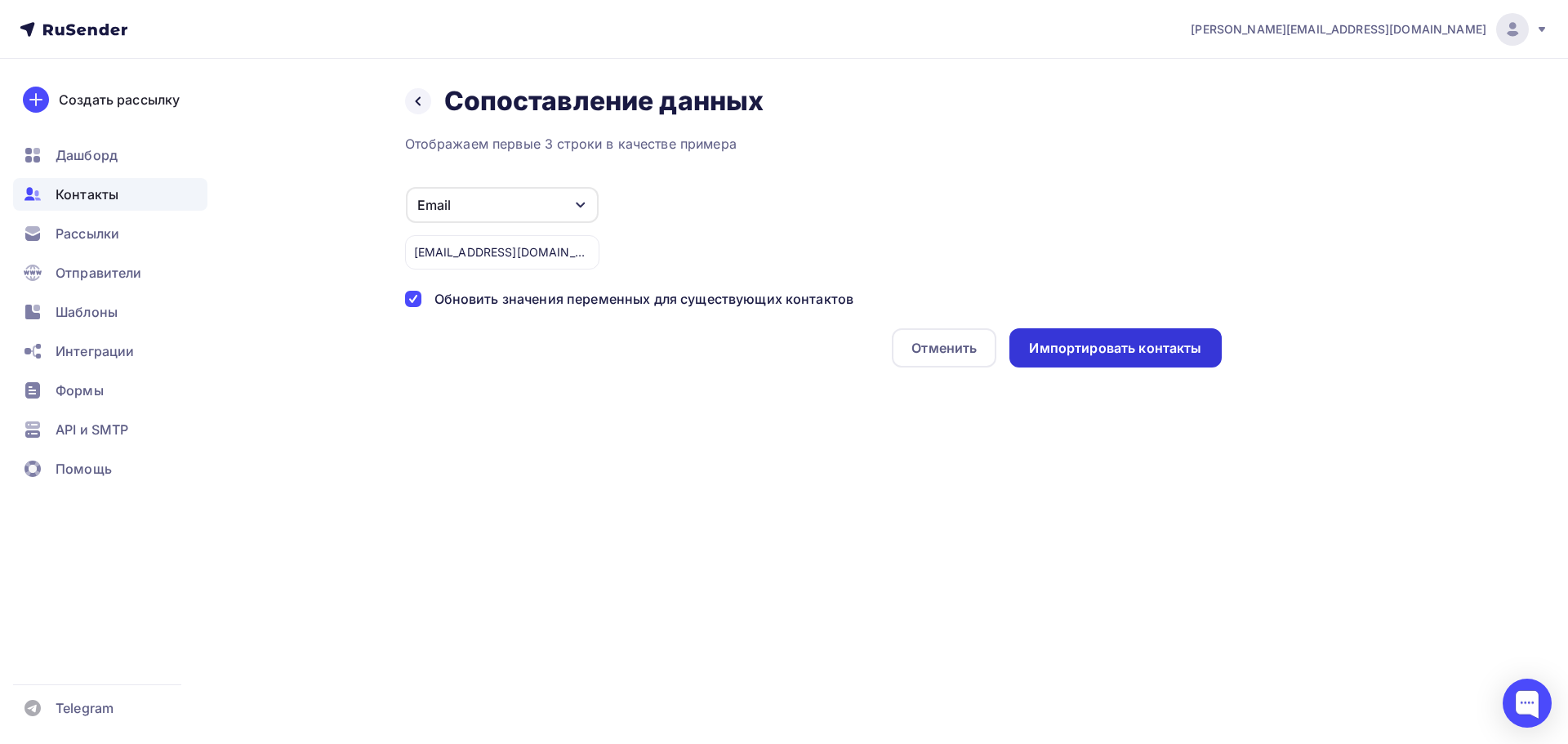
click at [1078, 361] on div "Импортировать контакты" at bounding box center [1115, 348] width 212 height 40
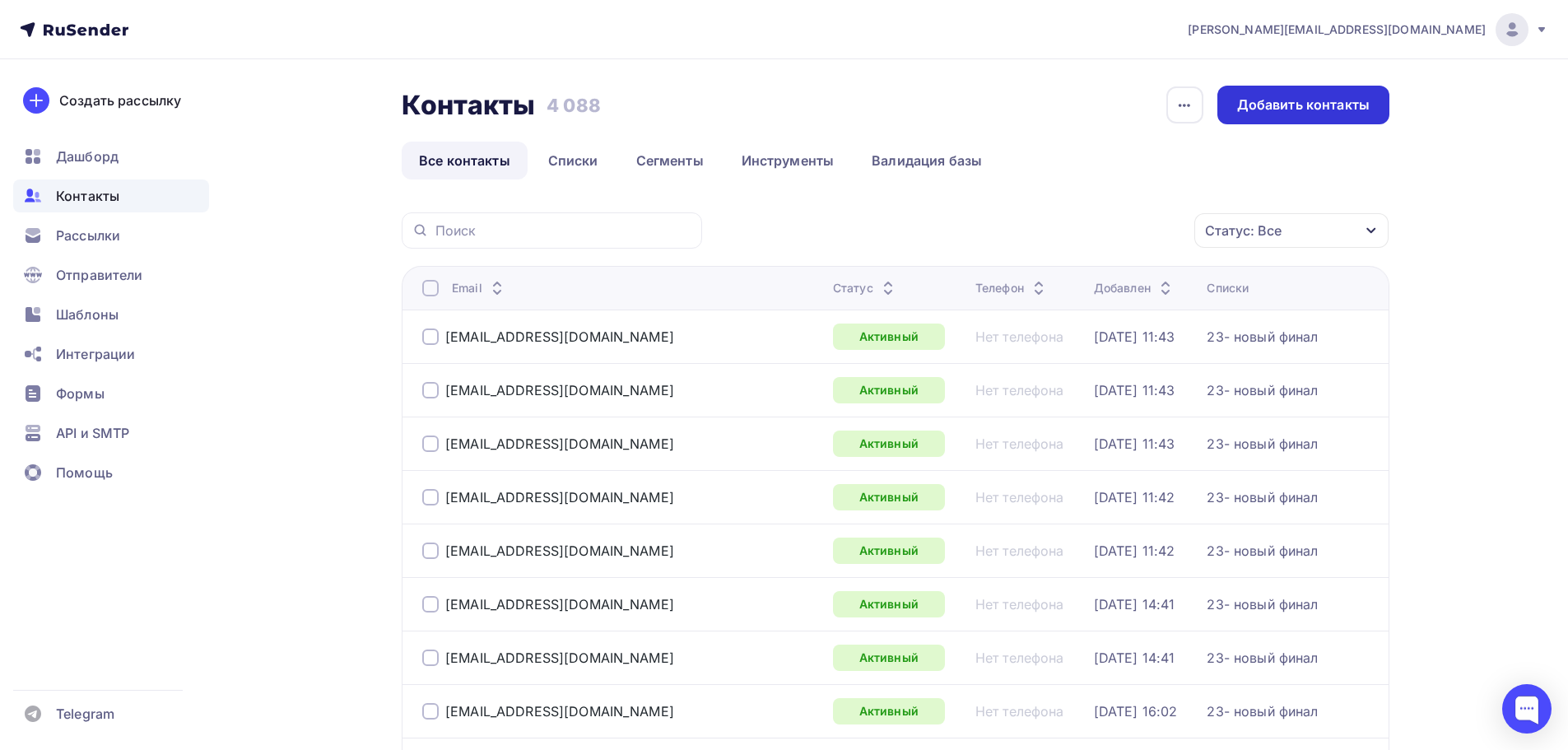
click at [1277, 110] on div "Добавить контакты" at bounding box center [1304, 105] width 133 height 19
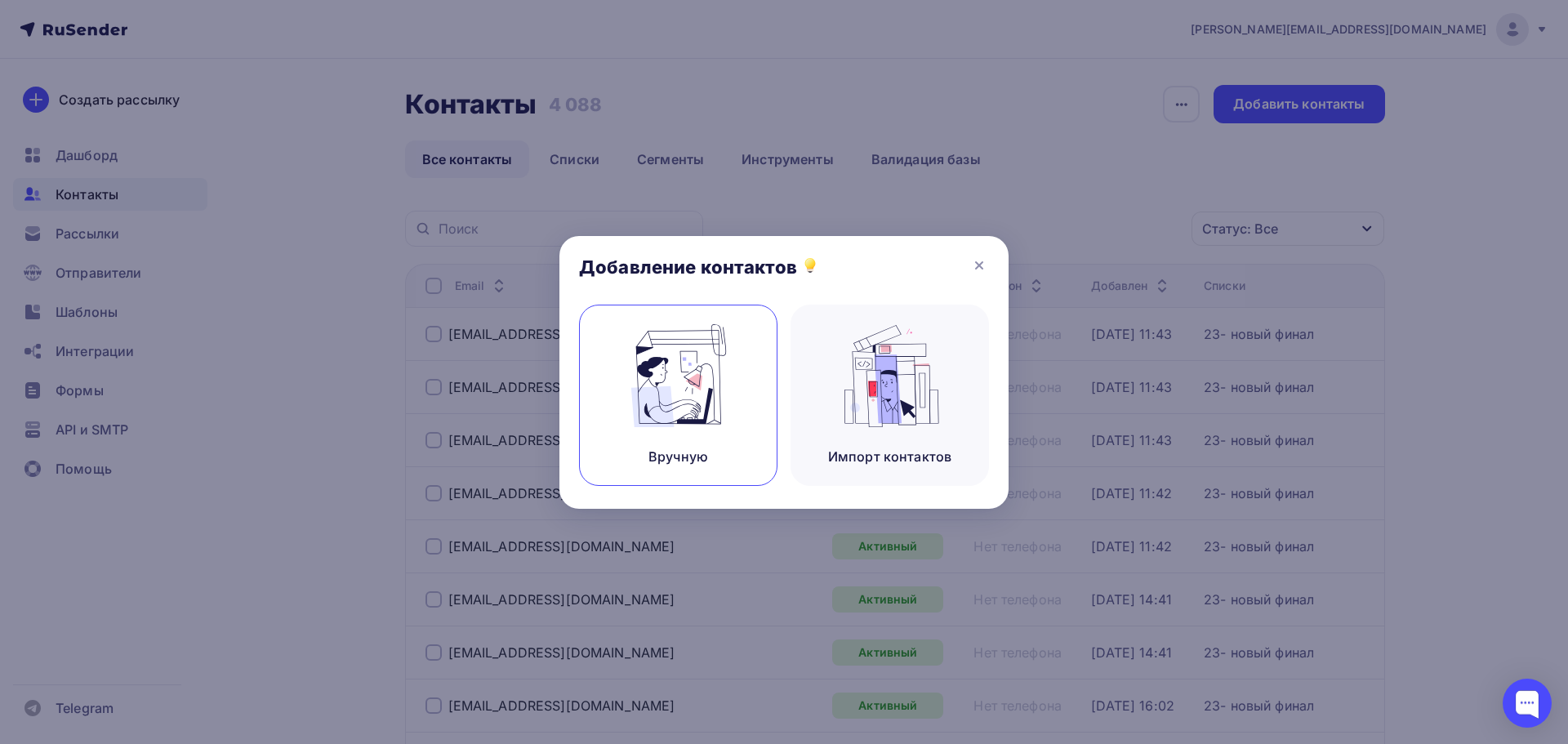
click at [695, 377] on img at bounding box center [678, 376] width 110 height 103
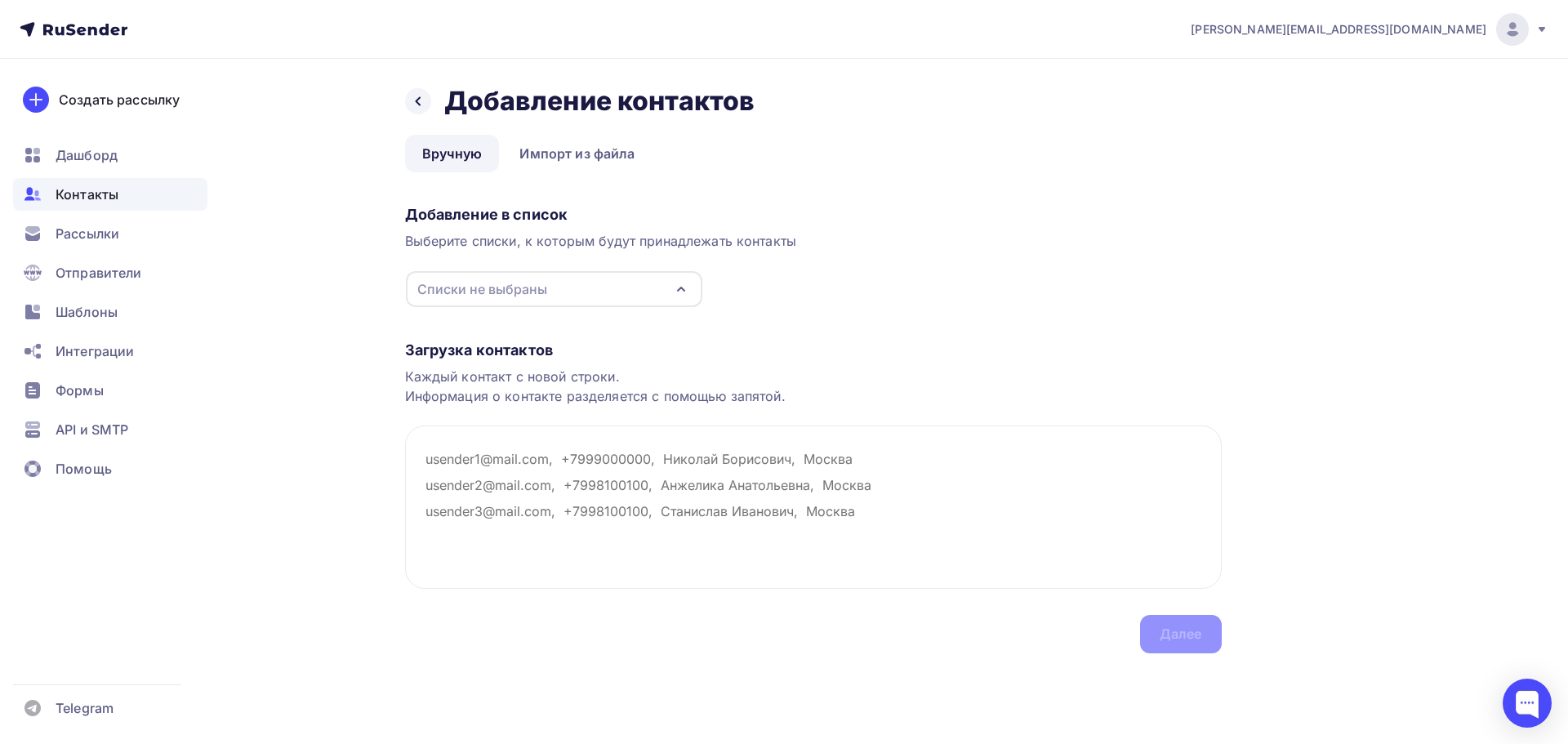
click at [622, 289] on div "Списки не выбраны" at bounding box center [554, 289] width 296 height 36
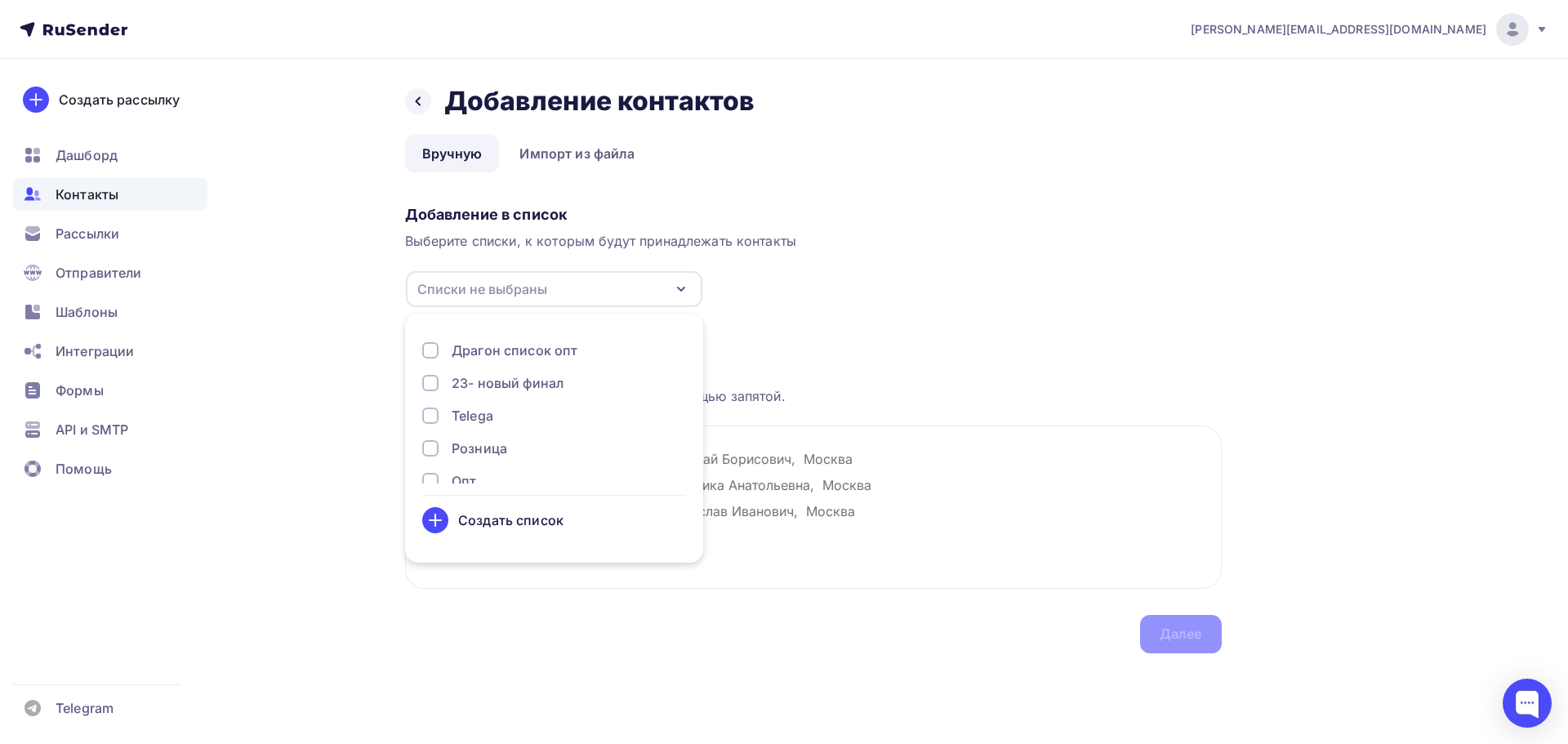
click at [537, 384] on div "23- новый финал" at bounding box center [508, 383] width 112 height 19
click at [867, 475] on textarea at bounding box center [813, 506] width 816 height 163
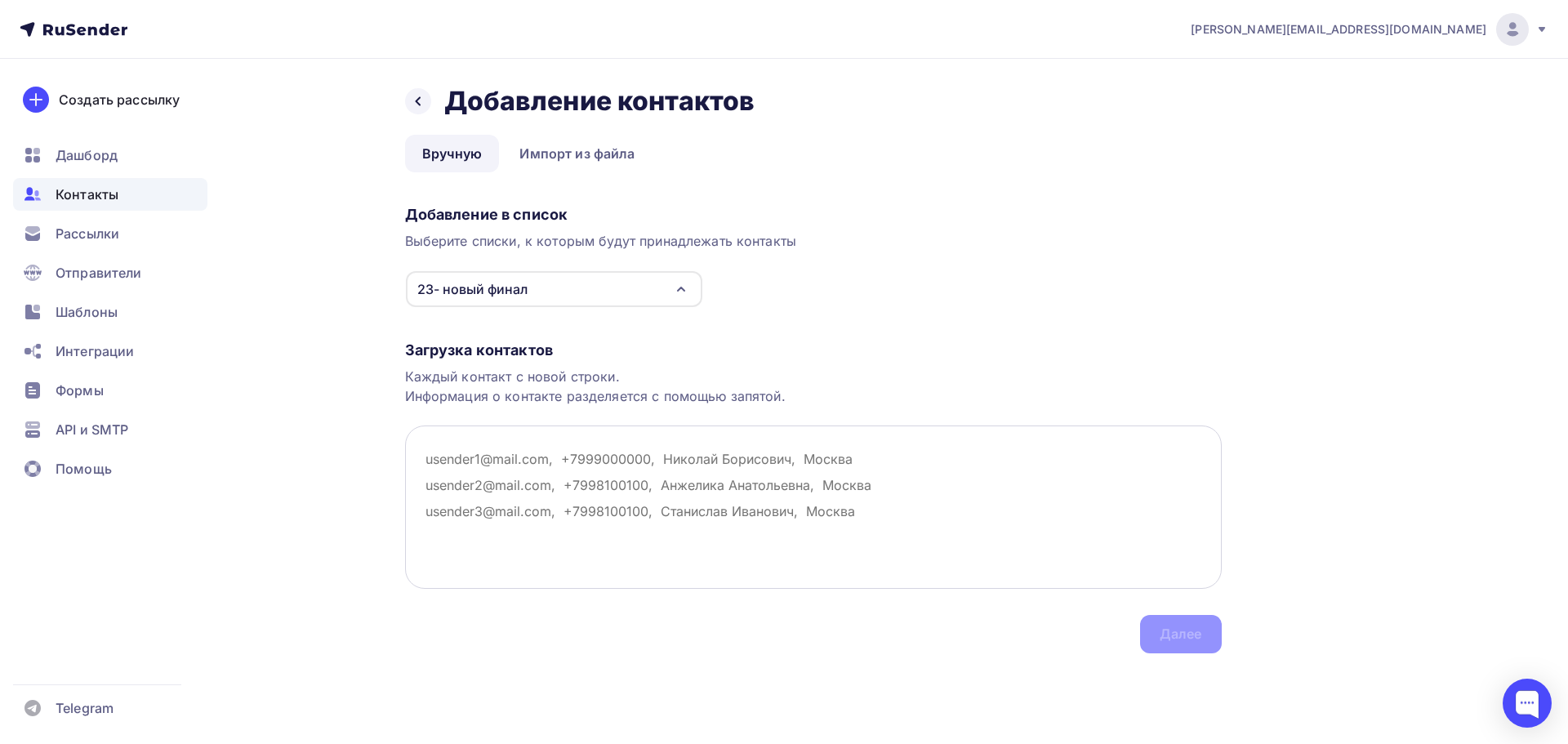
paste textarea "Sideilyas@yandex.ru"
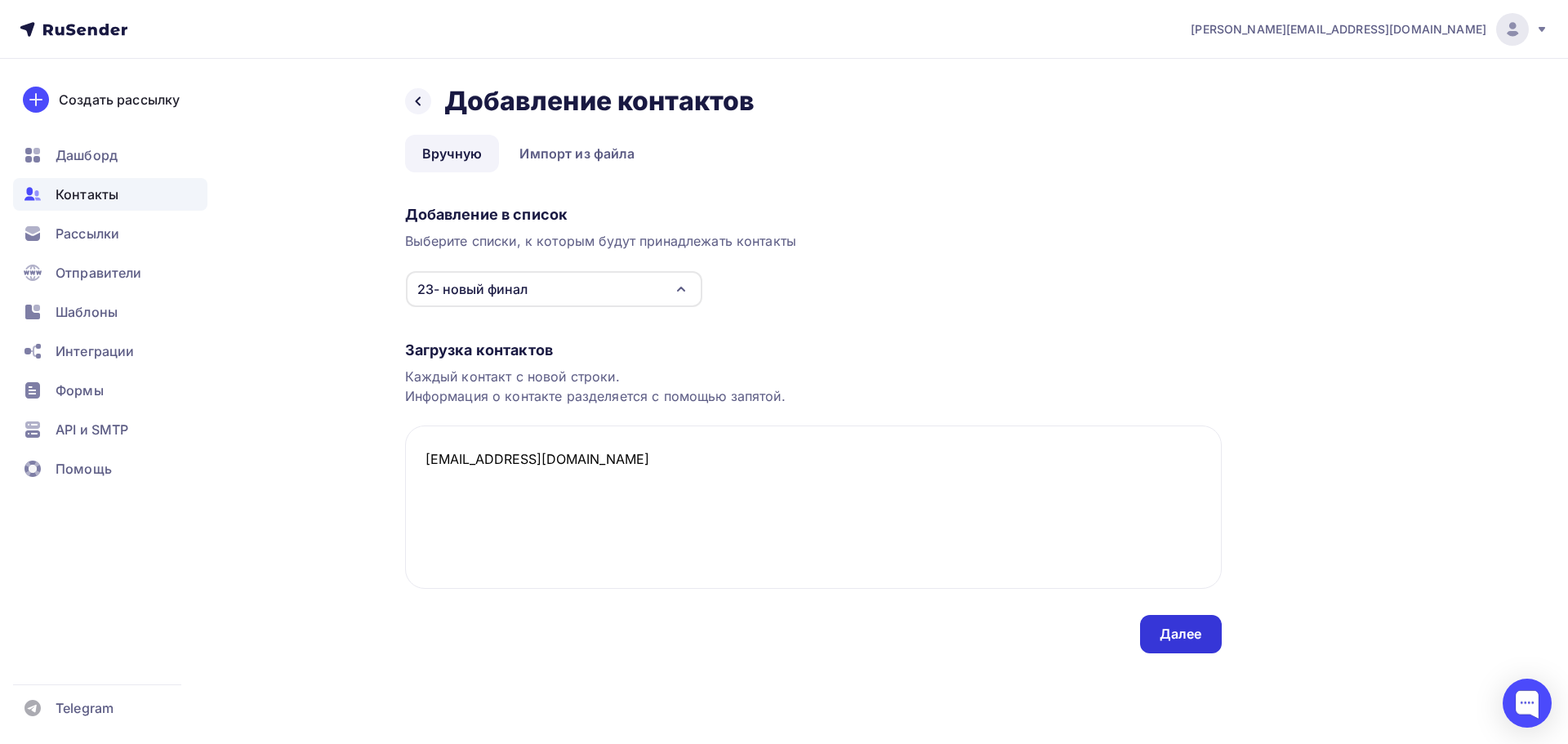
type textarea "Sideilyas@yandex.ru"
click at [1187, 633] on div "Далее" at bounding box center [1181, 634] width 42 height 18
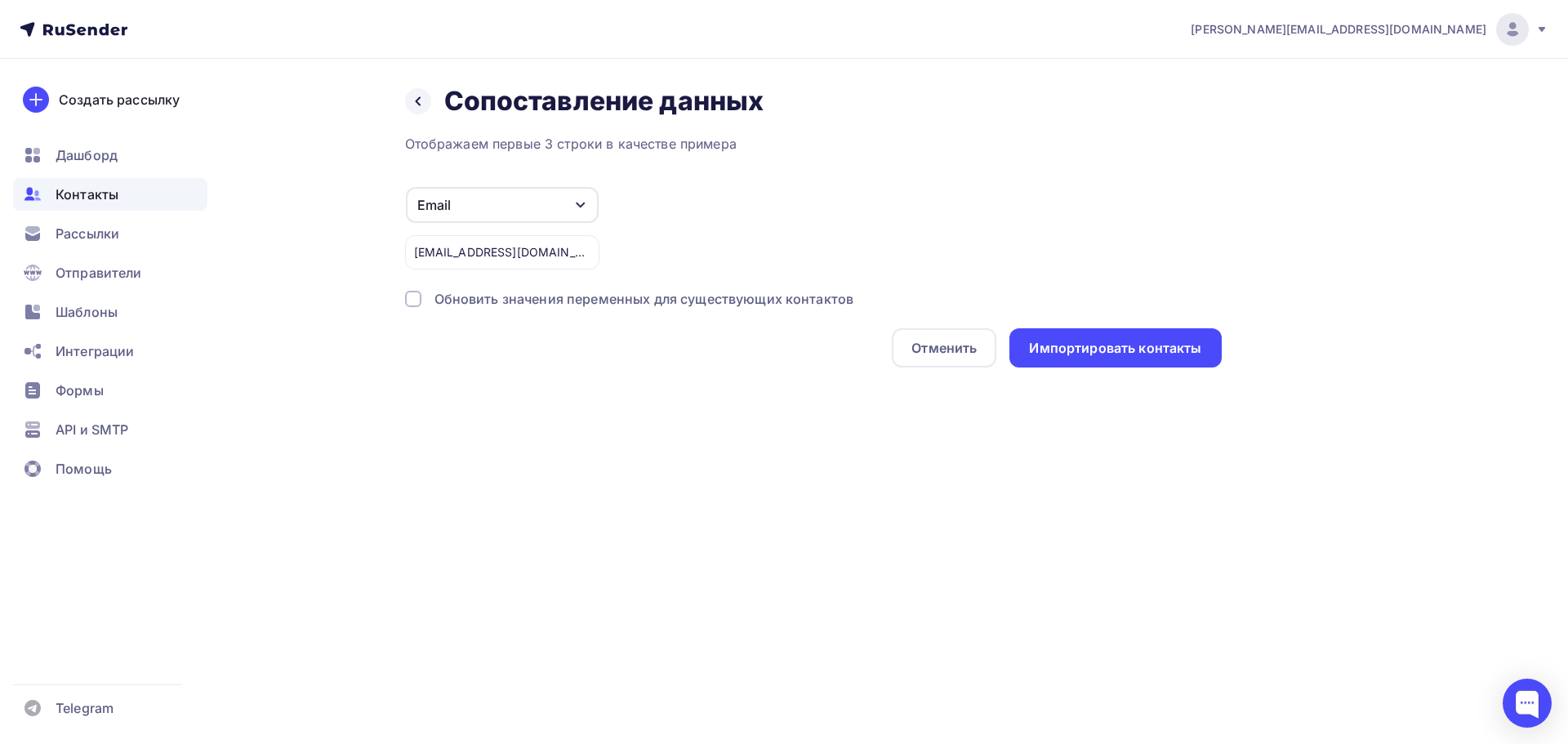
click at [576, 310] on div "Отображаем первые 3 строки в качестве примера Email Игнорировать Имя Телефон Со…" at bounding box center [813, 251] width 816 height 234
click at [591, 301] on div "Обновить значения переменных для существующих контактов" at bounding box center [644, 298] width 420 height 19
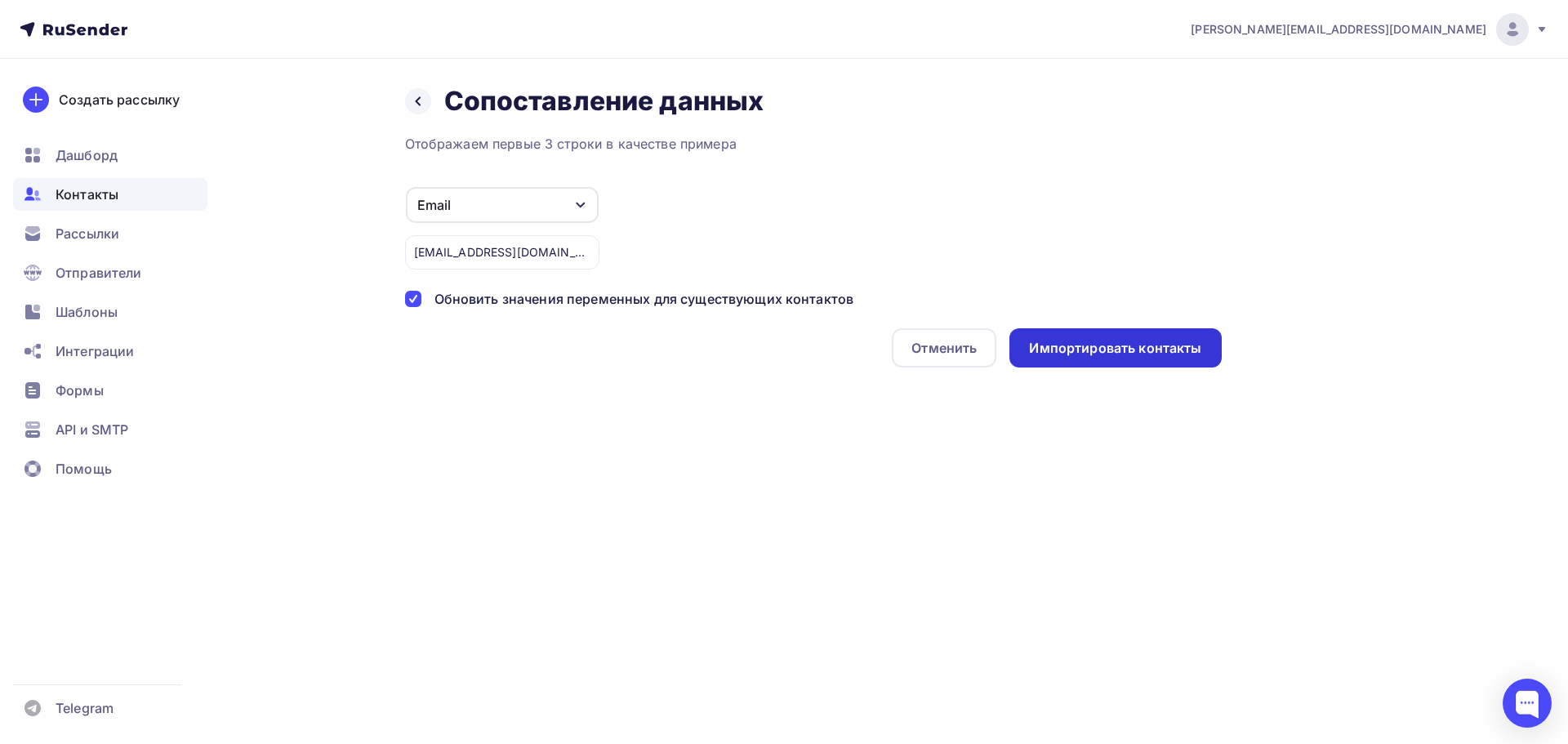
click at [1071, 360] on div "Импортировать контакты" at bounding box center [1115, 348] width 212 height 40
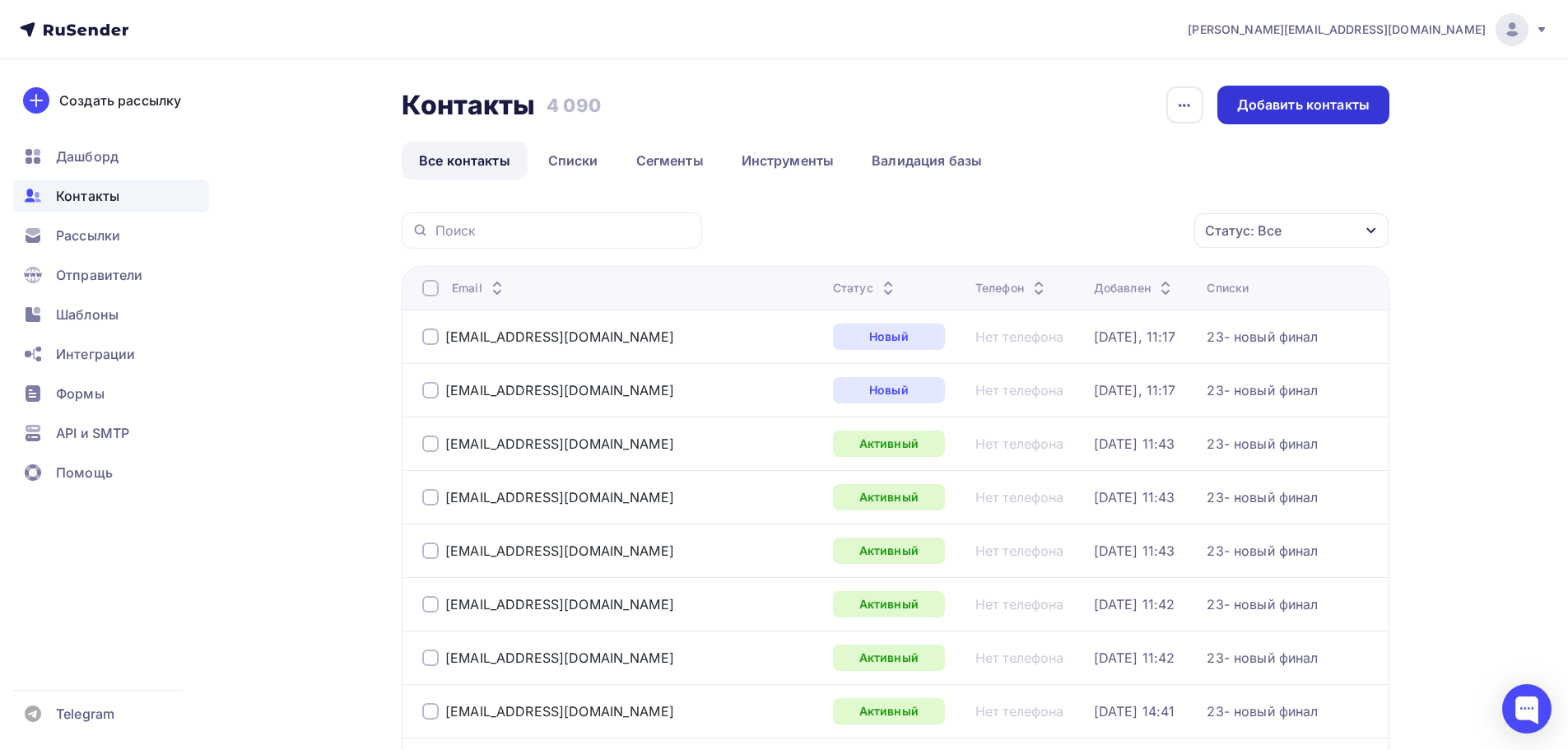
click at [1292, 98] on div "Добавить контакты" at bounding box center [1304, 105] width 133 height 19
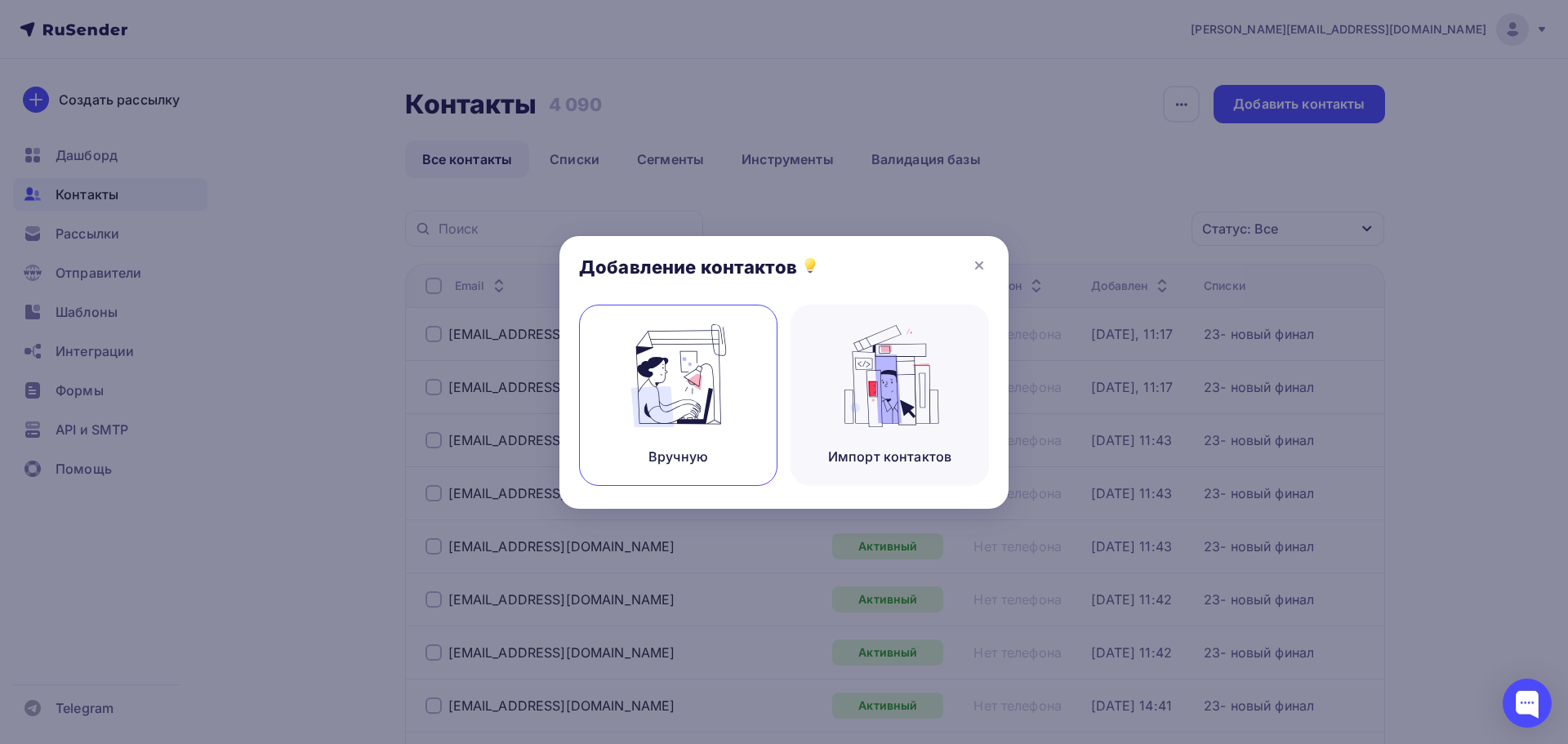
click at [744, 319] on div "Вручную" at bounding box center [678, 395] width 199 height 181
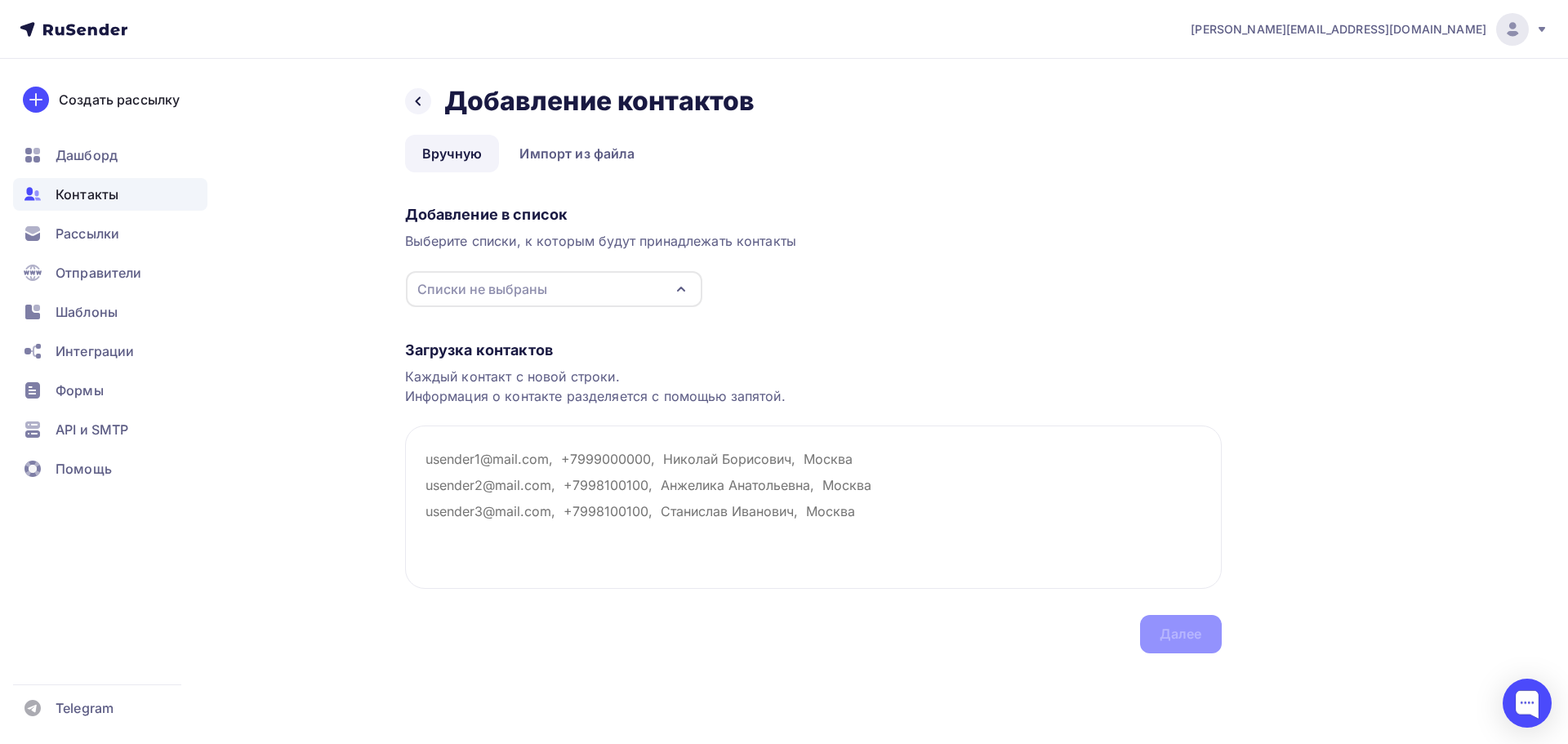
click at [598, 287] on div "Списки не выбраны" at bounding box center [554, 289] width 296 height 36
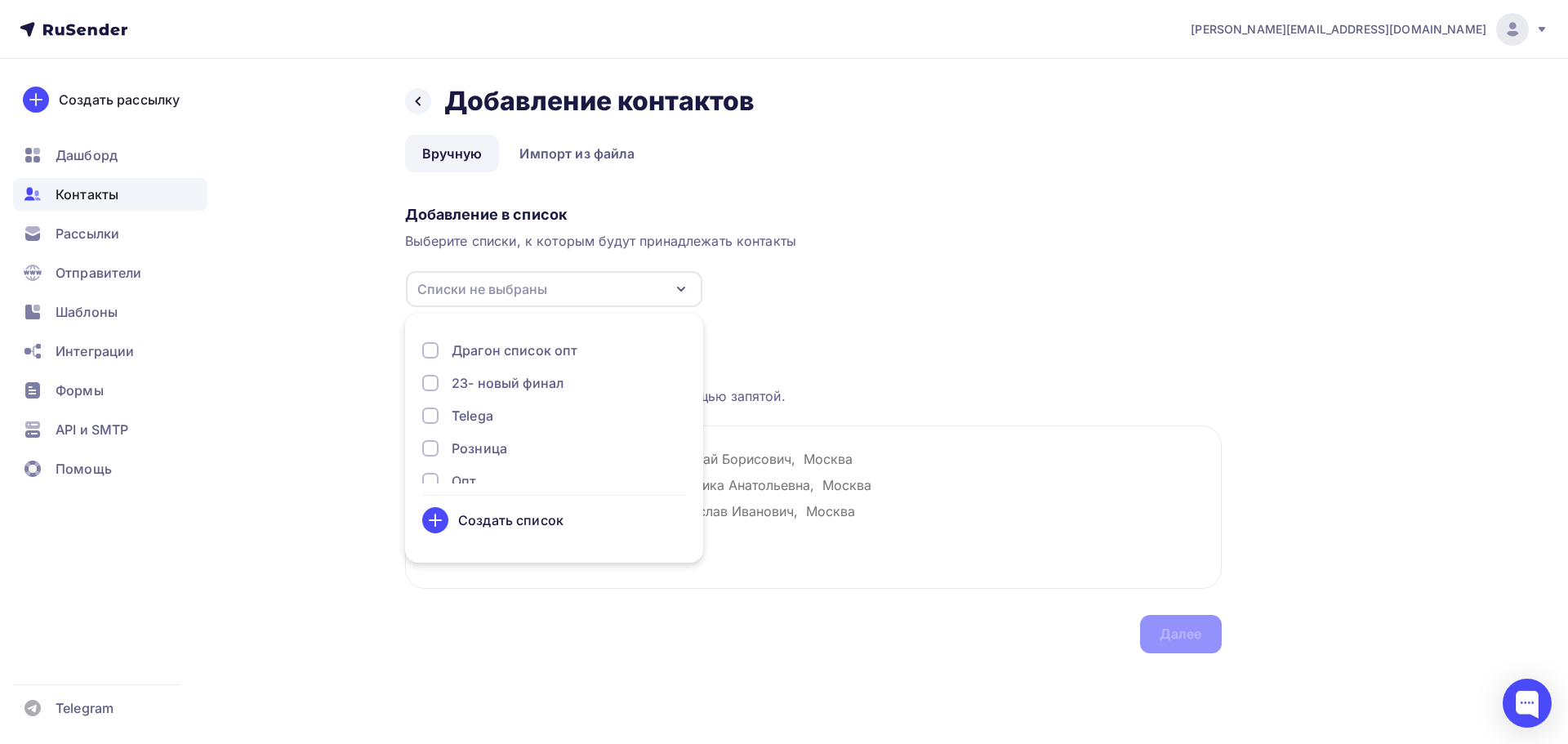
click at [544, 383] on div "23- новый финал" at bounding box center [508, 383] width 112 height 19
click at [789, 477] on textarea at bounding box center [813, 506] width 816 height 163
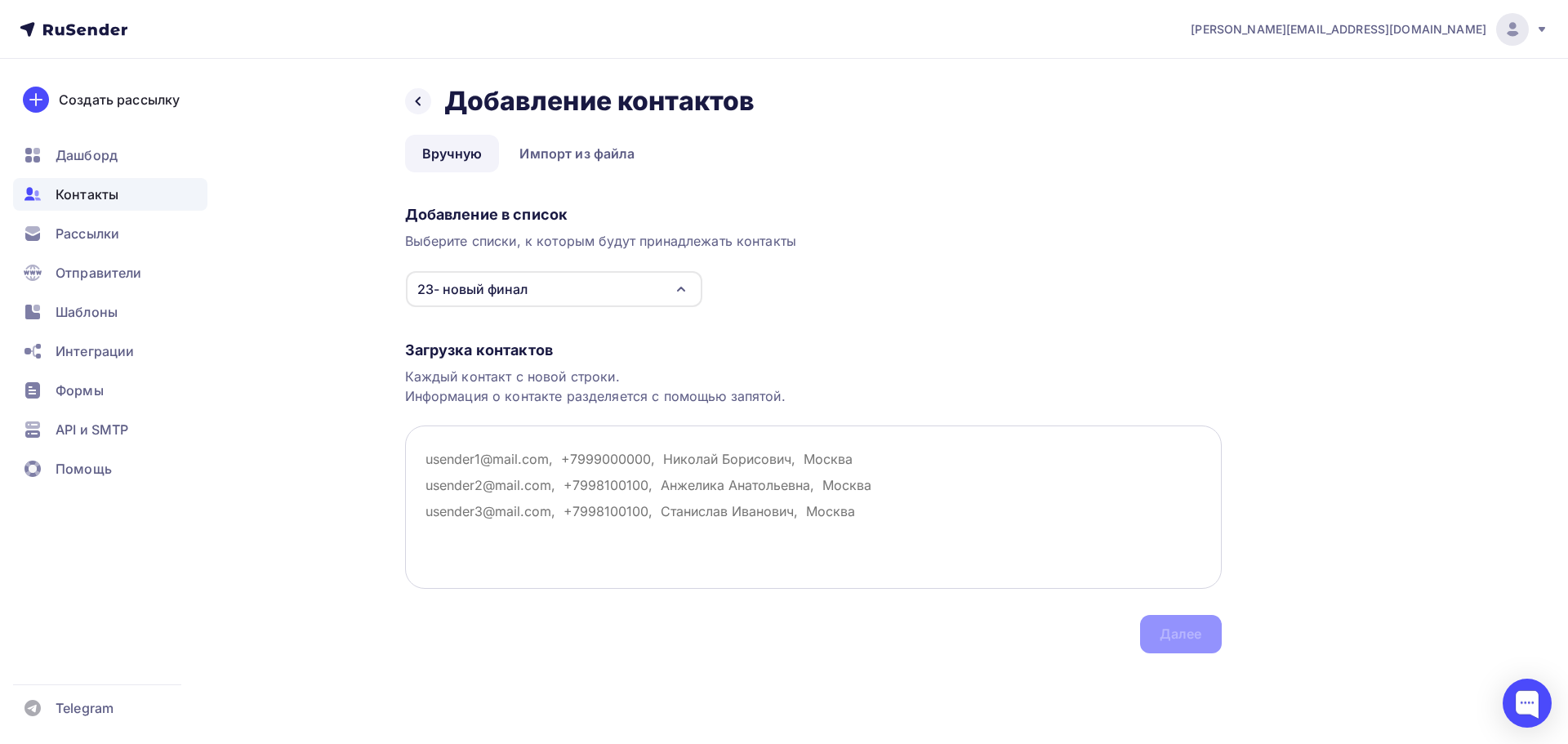
paste textarea "timmi-alias@yandex.ru"
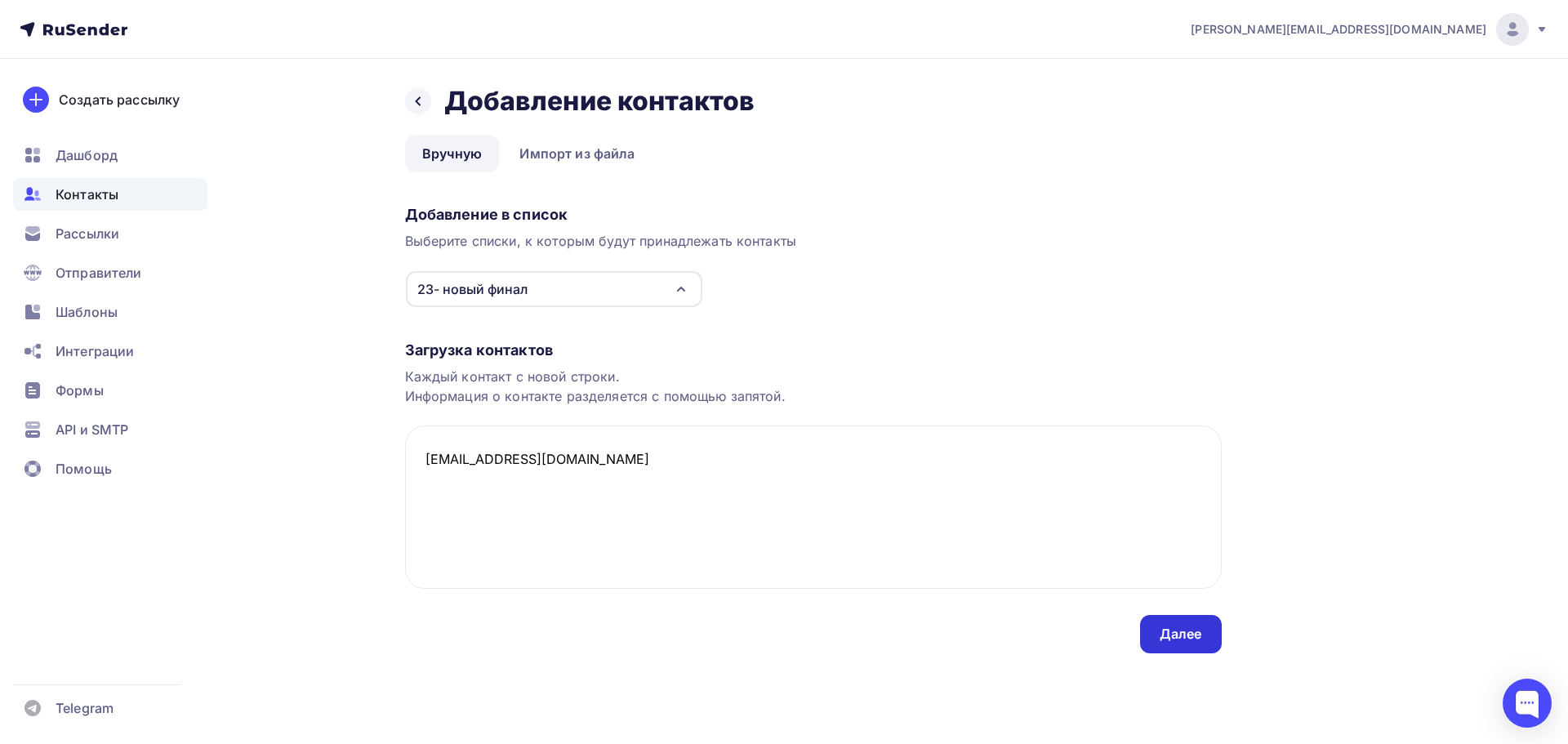
type textarea "timmi-alias@yandex.ru"
click at [1214, 649] on div "Далее" at bounding box center [1181, 634] width 82 height 39
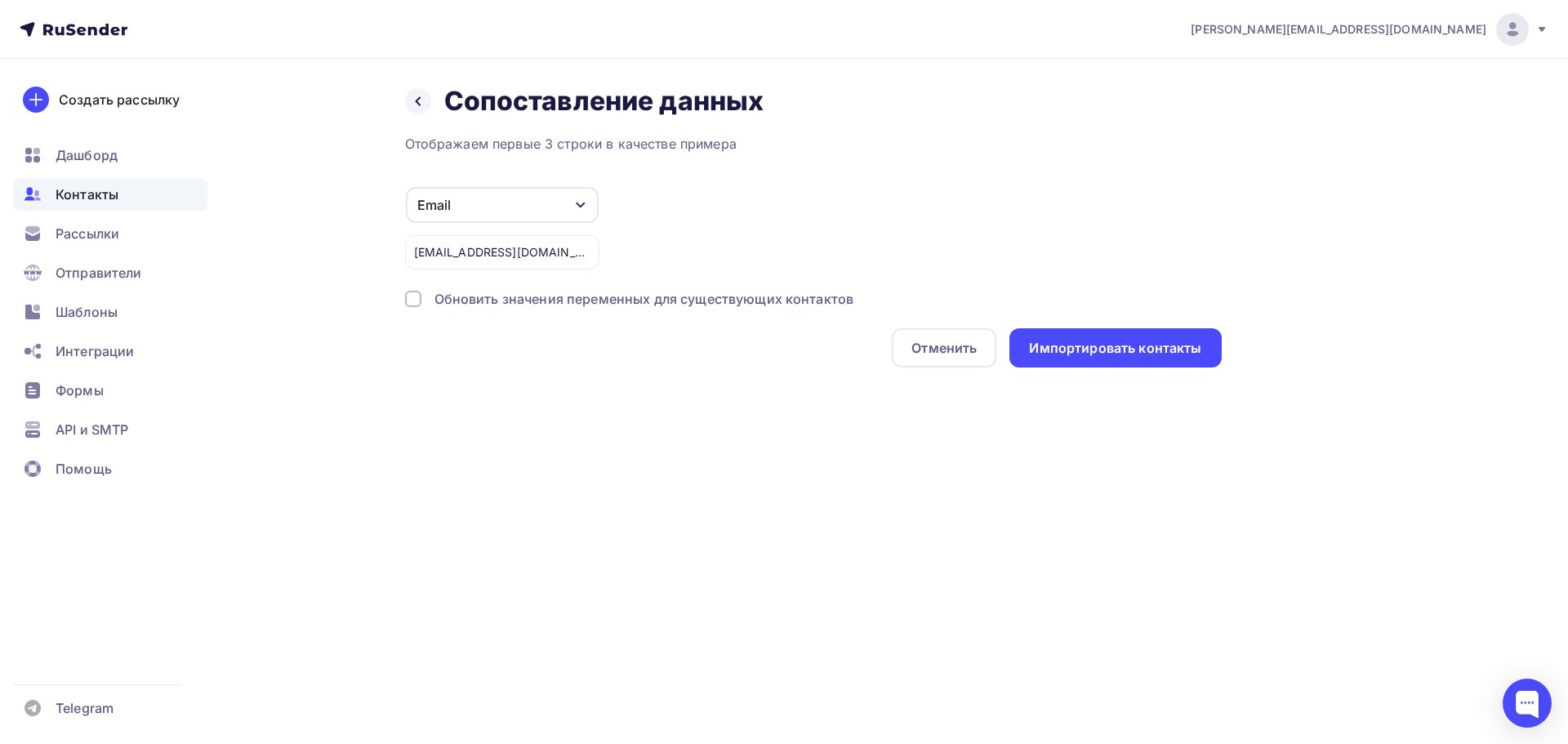
click at [670, 300] on div "Обновить значения переменных для существующих контактов" at bounding box center [644, 298] width 420 height 19
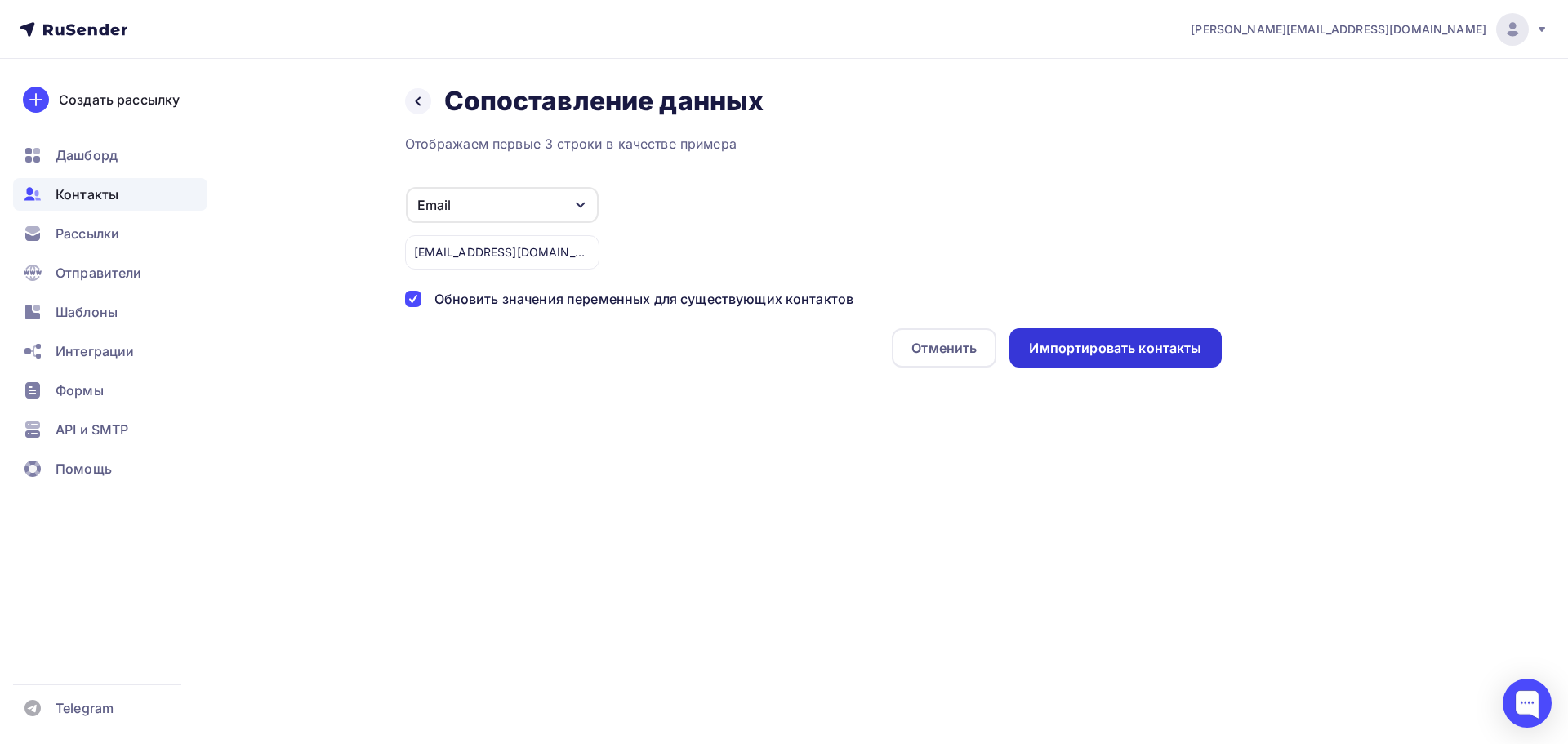
click at [1070, 332] on div "Импортировать контакты" at bounding box center [1115, 348] width 212 height 40
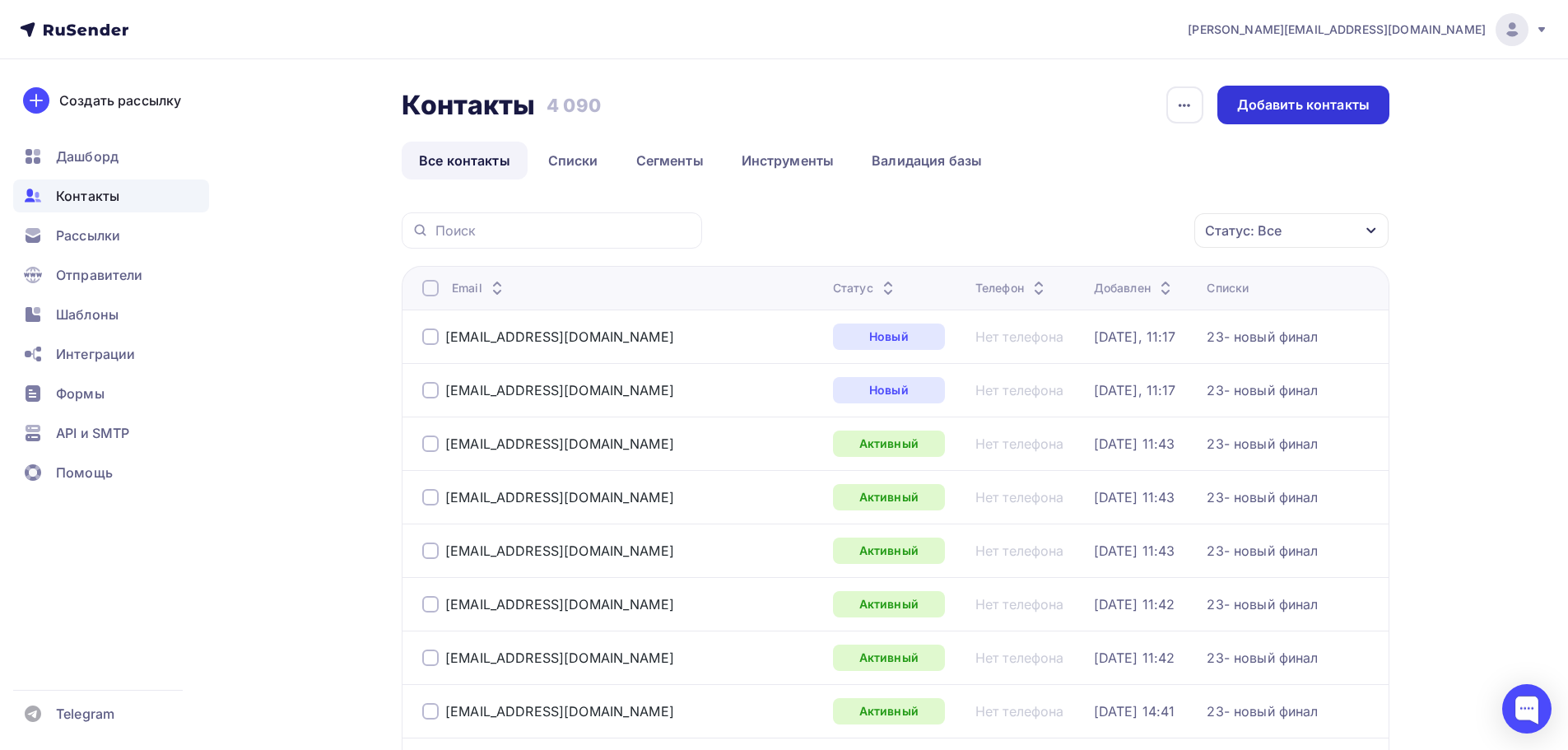
click at [1277, 94] on div "Добавить контакты" at bounding box center [1303, 105] width 172 height 39
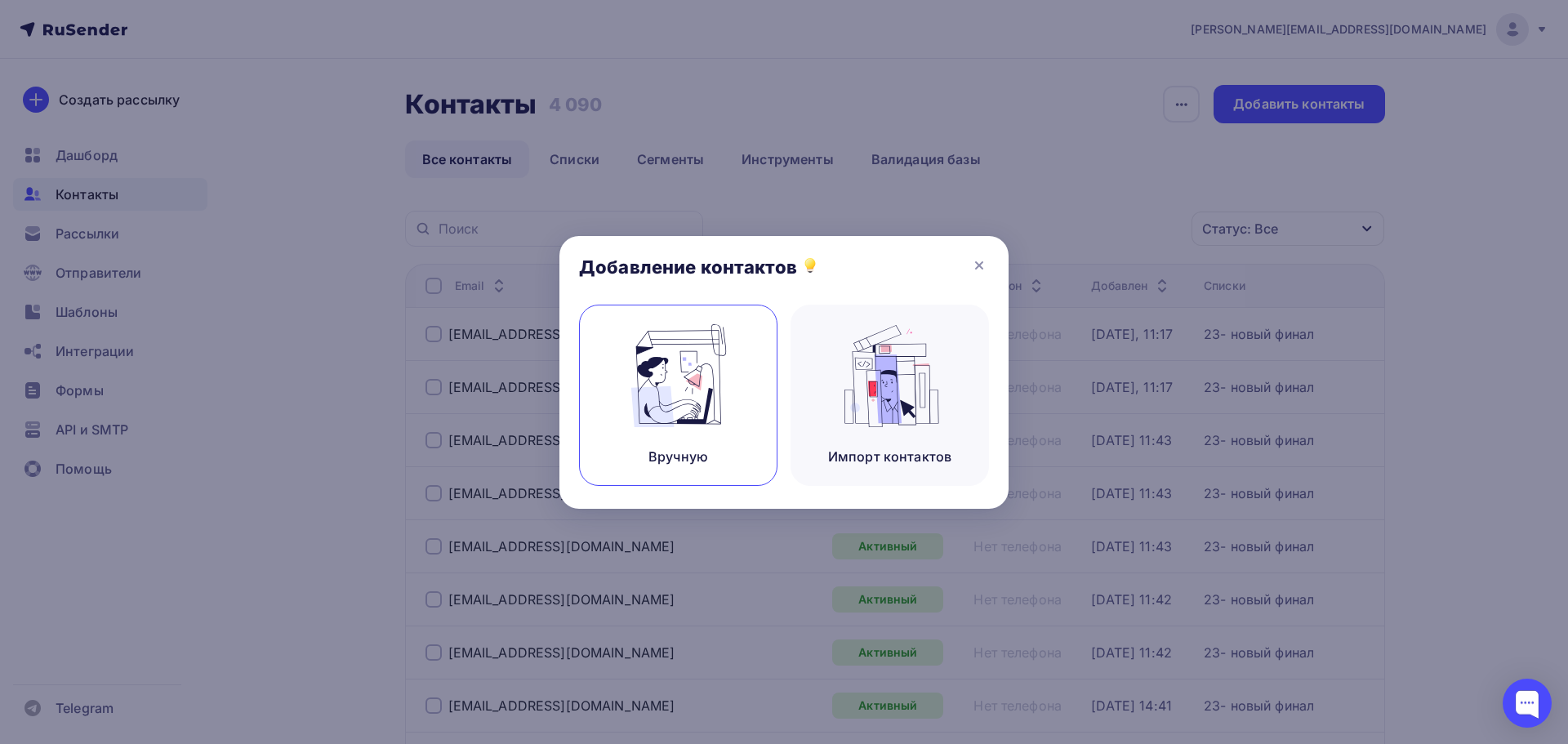
click at [710, 344] on img at bounding box center [678, 376] width 110 height 103
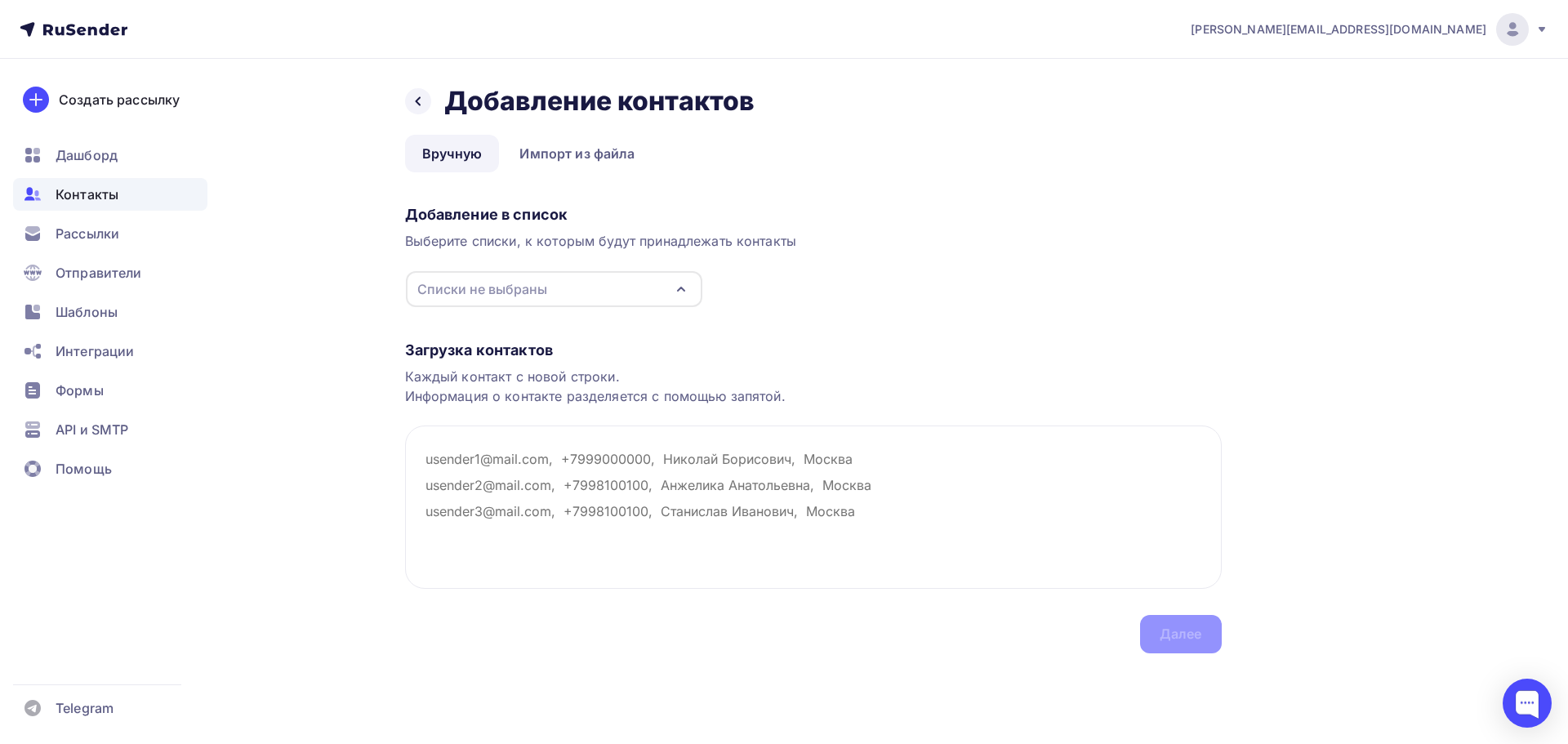
click at [596, 292] on div "Списки не выбраны" at bounding box center [554, 289] width 296 height 36
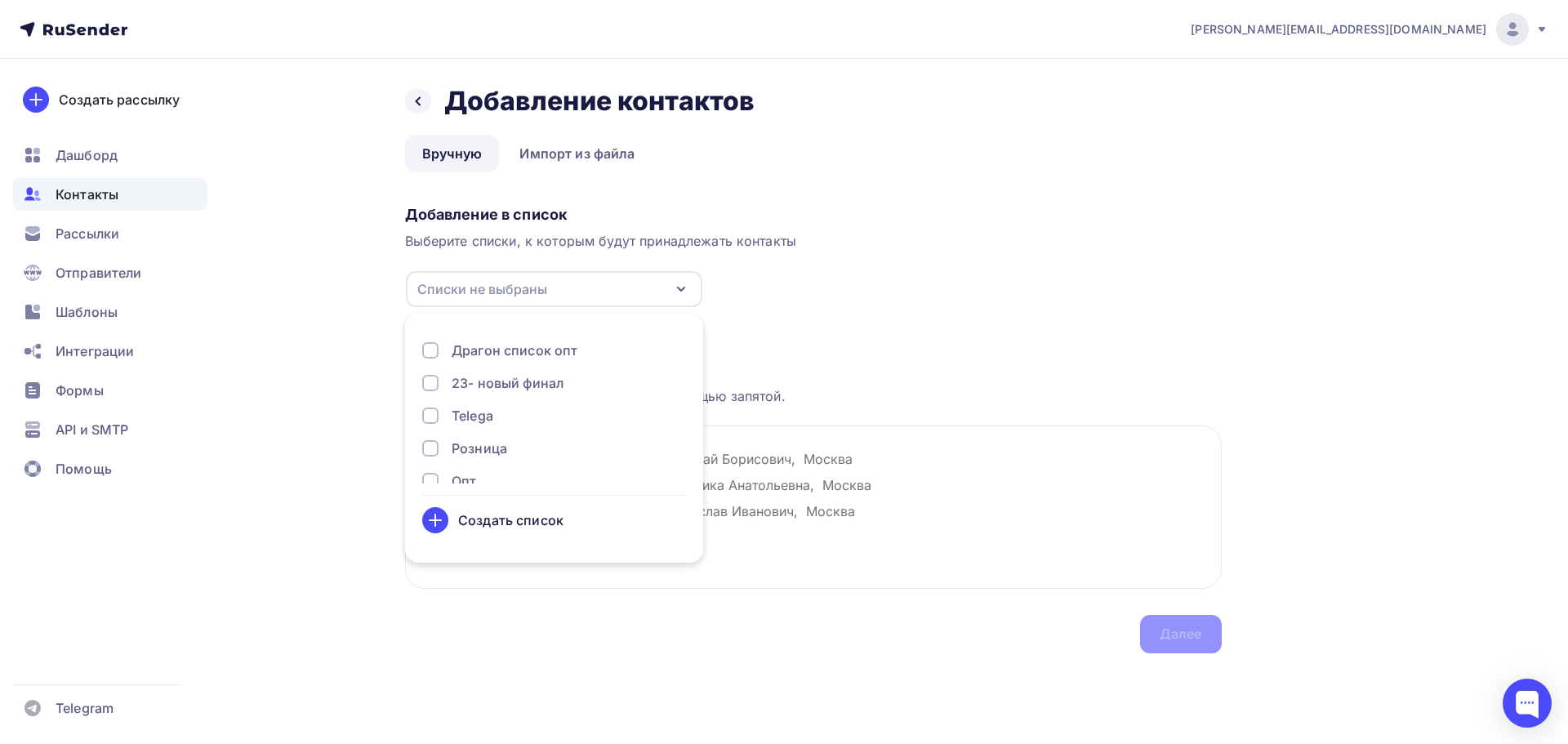
click at [524, 374] on div "23- новый финал" at bounding box center [508, 383] width 112 height 19
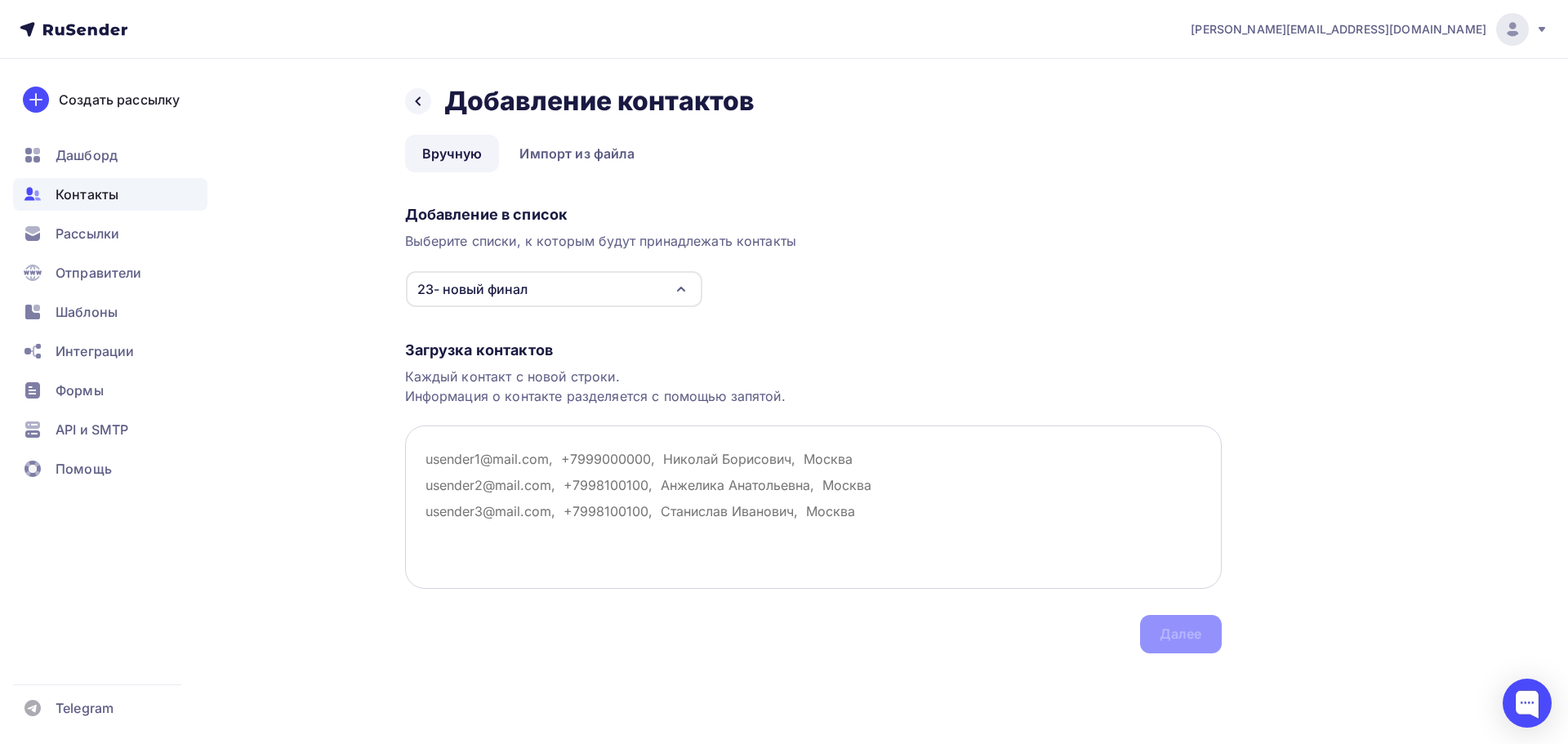
click at [837, 473] on textarea at bounding box center [813, 506] width 816 height 163
paste textarea "Sve7alexandrova@yandex.ru"
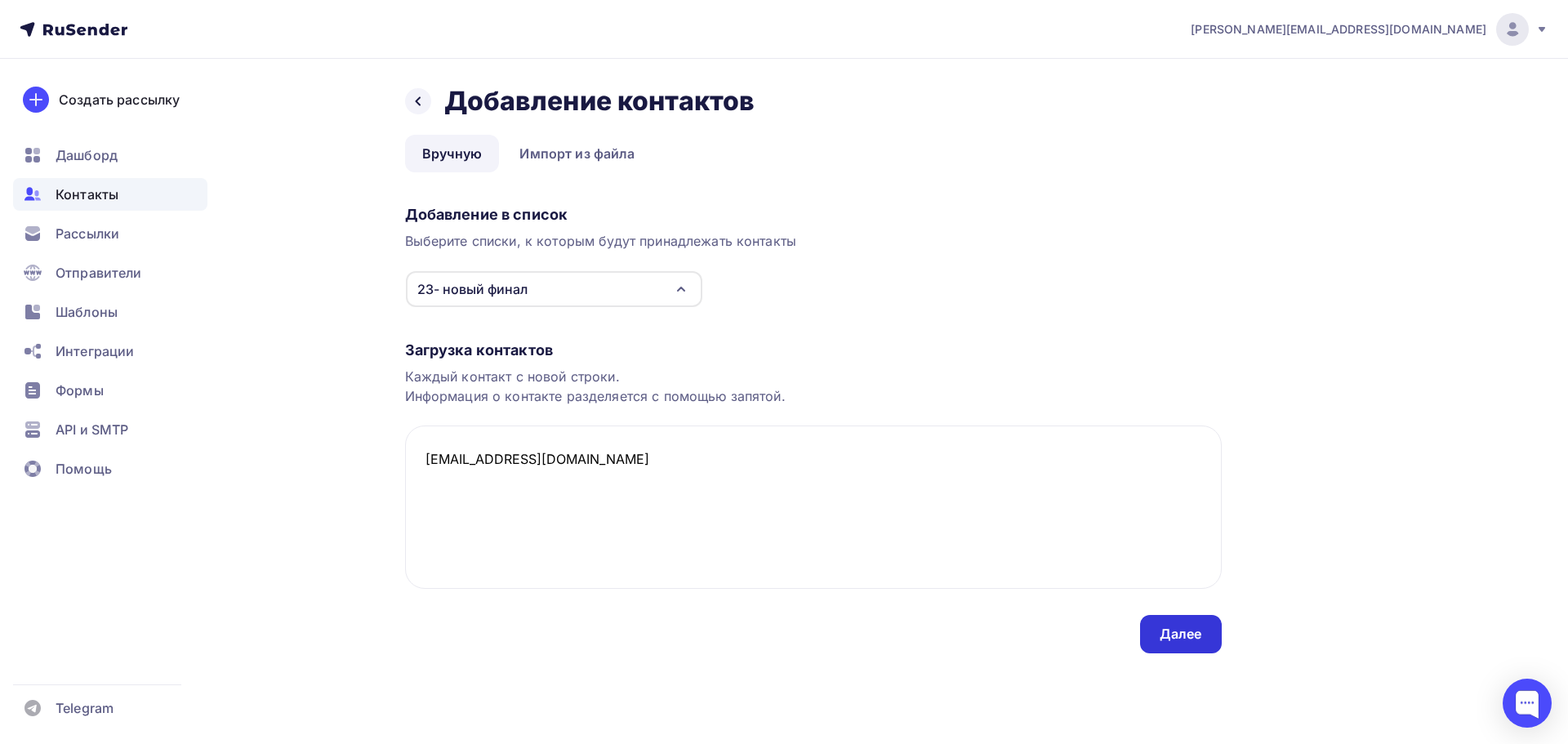
type textarea "Sve7alexandrova@yandex.ru"
click at [1197, 637] on div "Далее" at bounding box center [1181, 634] width 42 height 18
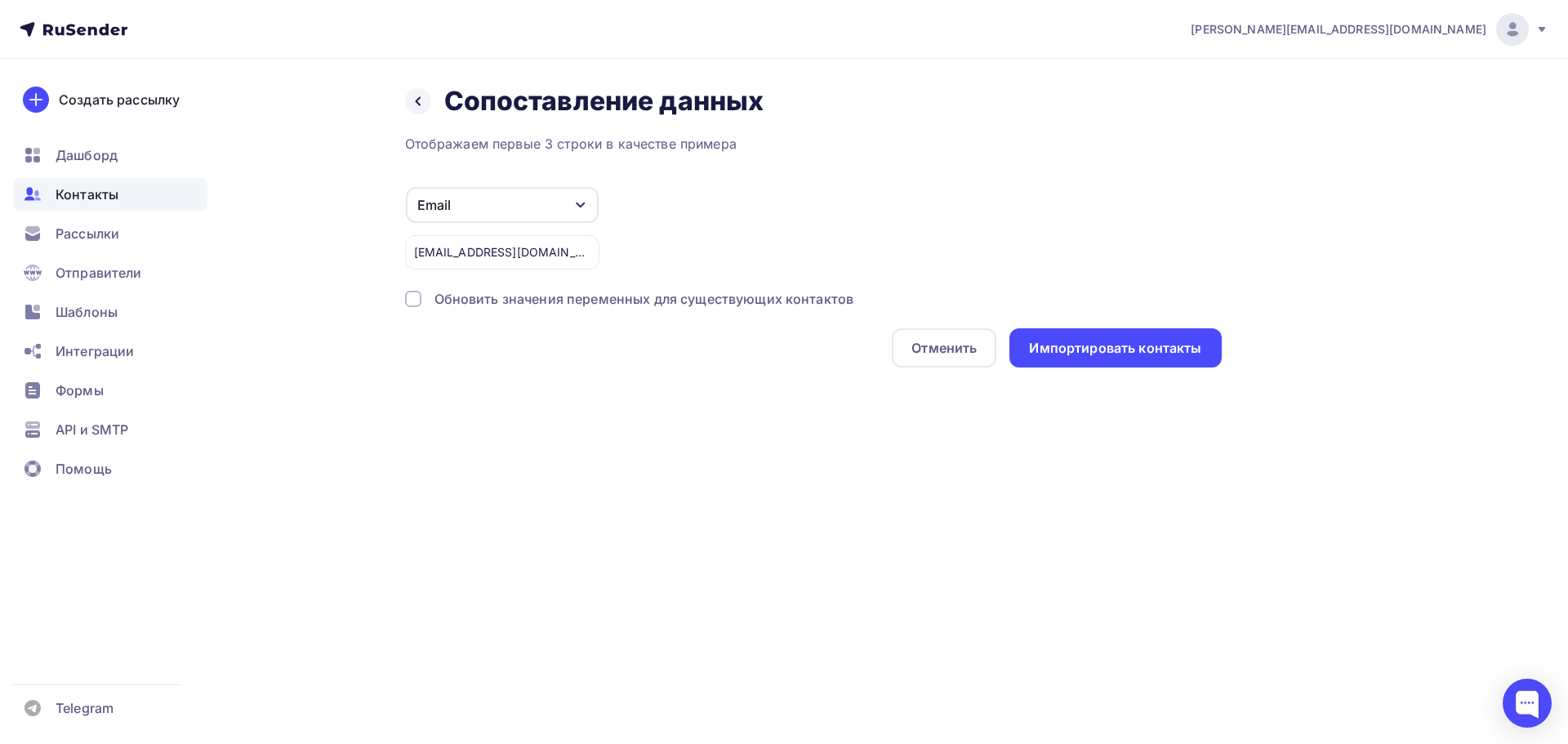
click at [663, 296] on div "Обновить значения переменных для существующих контактов" at bounding box center [644, 298] width 420 height 19
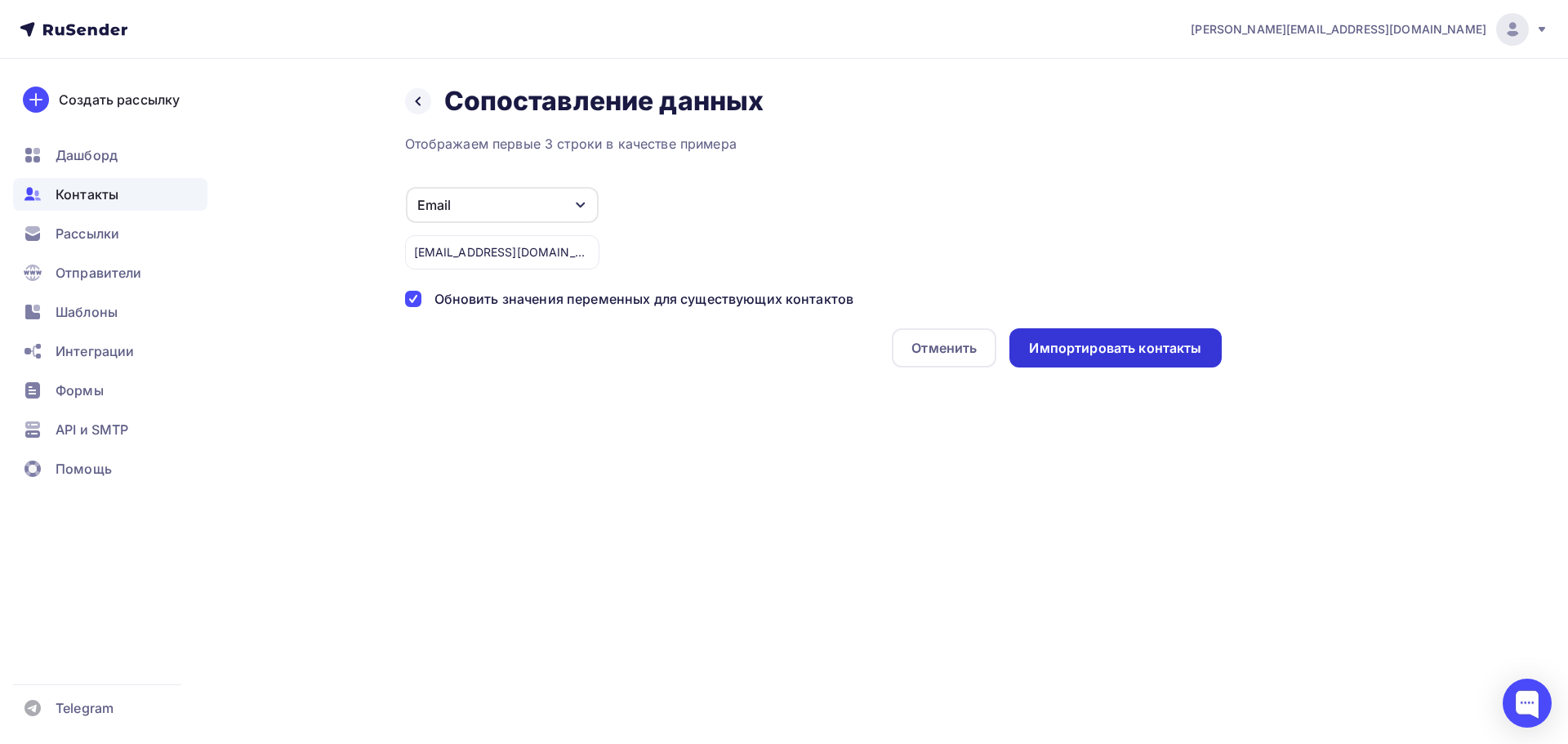
click at [1117, 352] on div "Импортировать контакты" at bounding box center [1114, 348] width 172 height 18
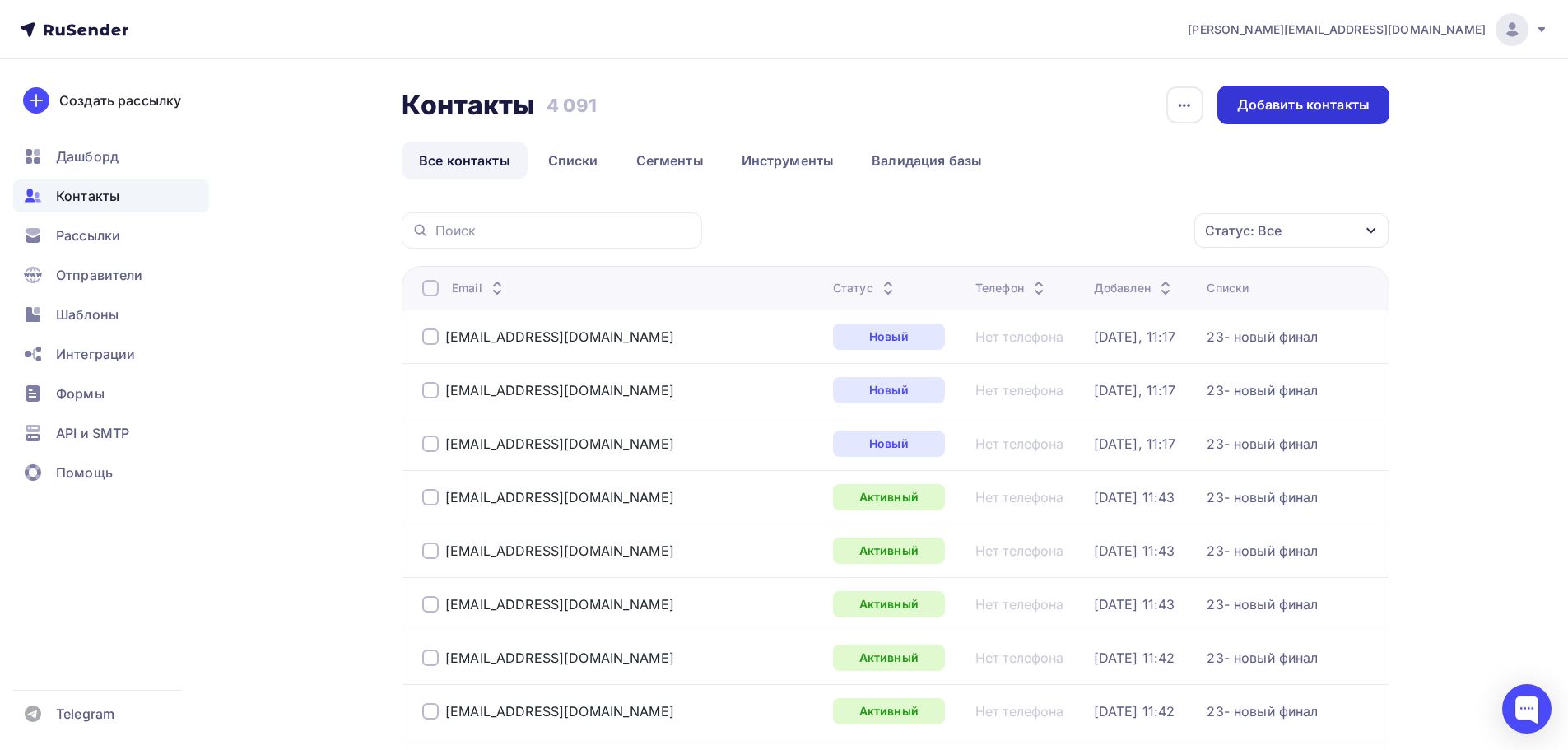
click at [1291, 112] on div "Добавить контакты" at bounding box center [1304, 105] width 133 height 19
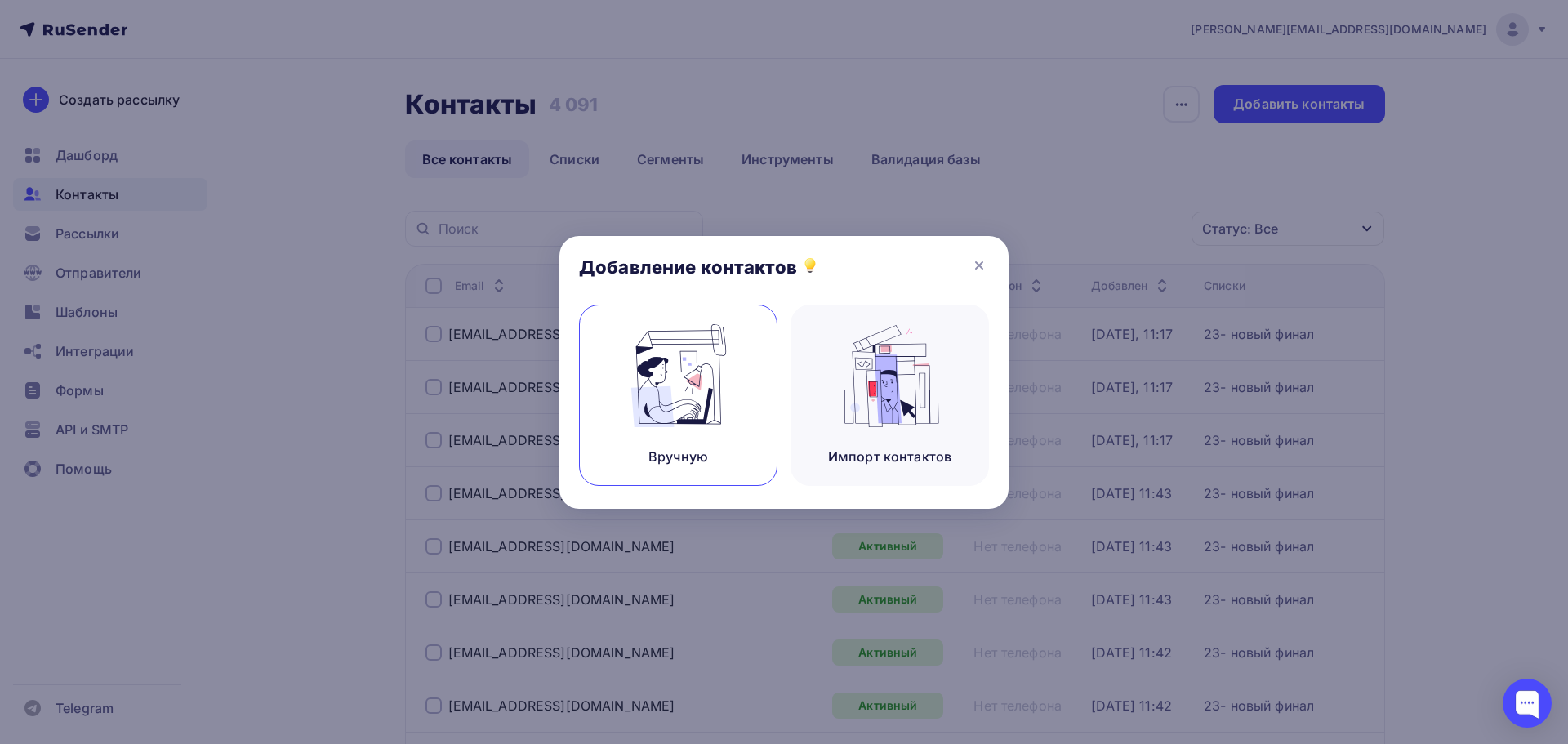
click at [632, 343] on img at bounding box center [678, 376] width 110 height 103
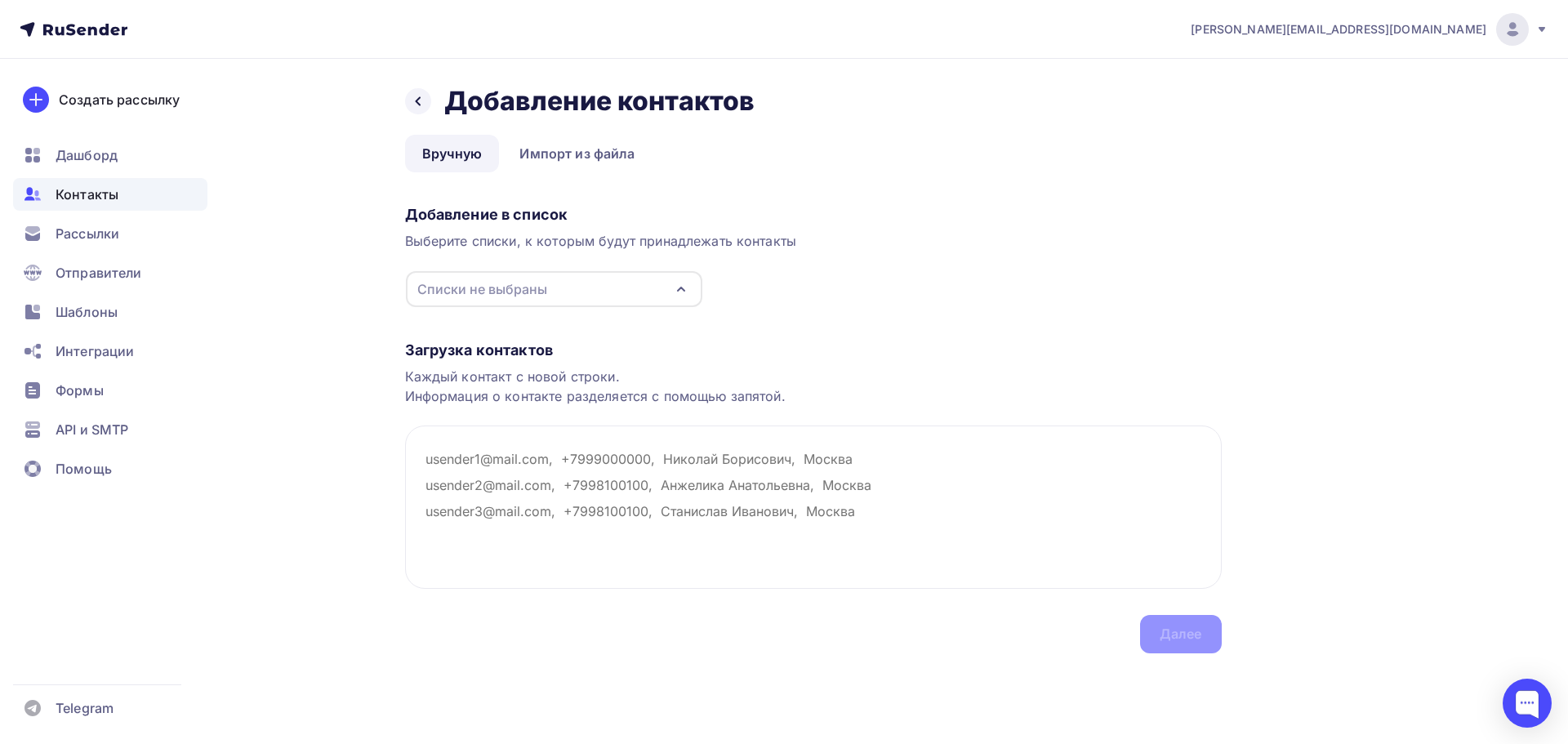
click at [615, 294] on div "Списки не выбраны" at bounding box center [554, 289] width 296 height 36
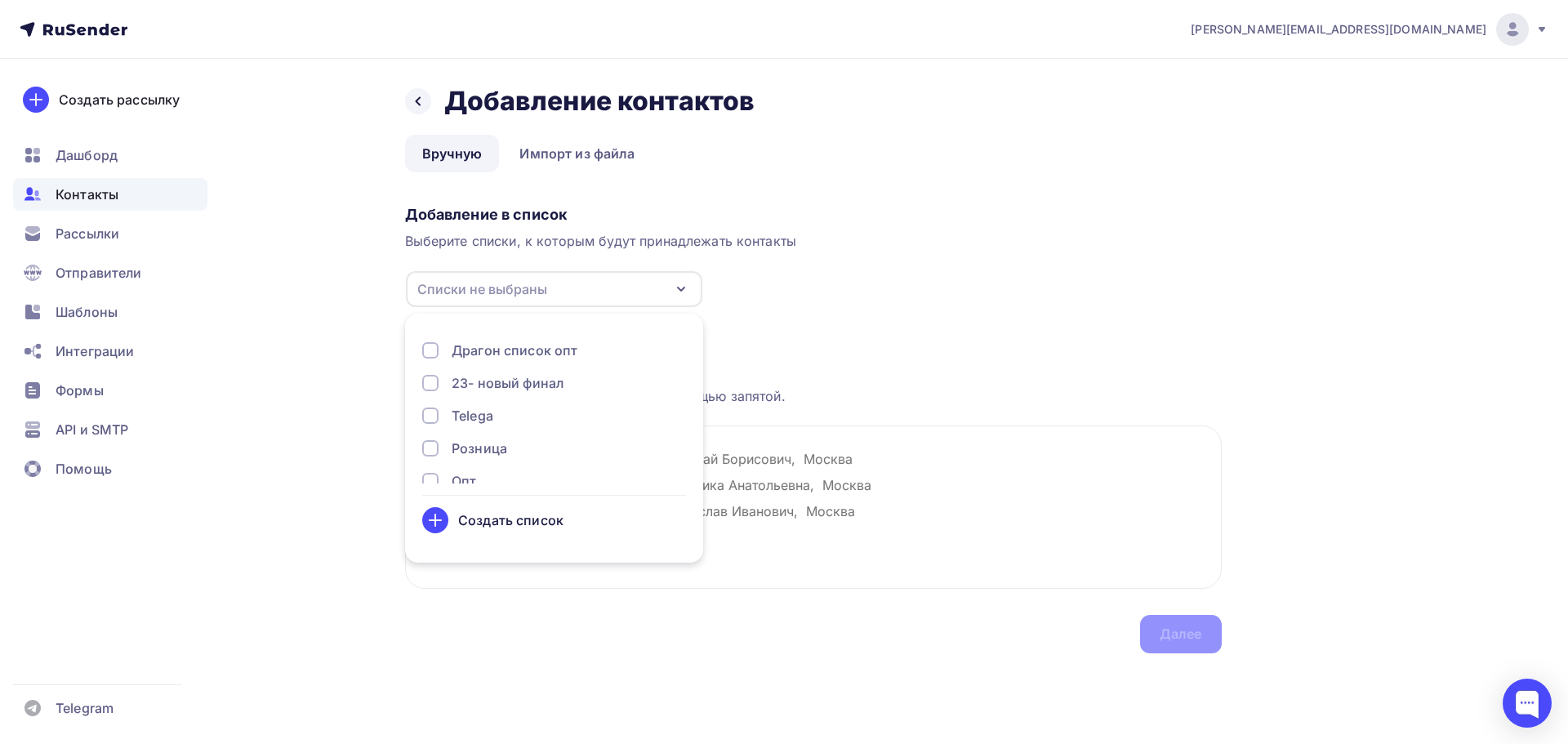
click at [548, 380] on div "23- новый финал" at bounding box center [508, 383] width 112 height 19
click at [844, 458] on textarea at bounding box center [813, 506] width 816 height 163
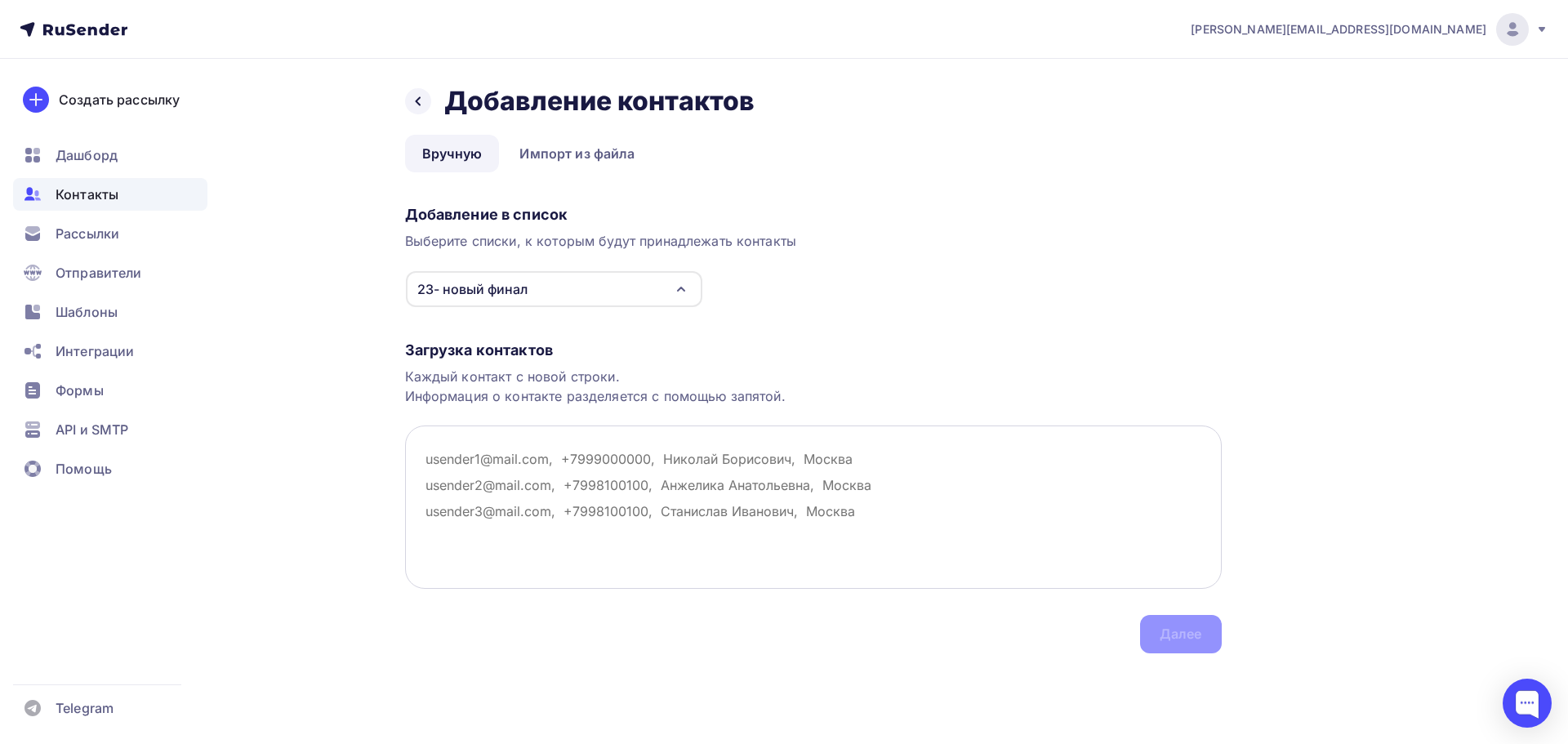
paste textarea "ksustuk@mail.ru"
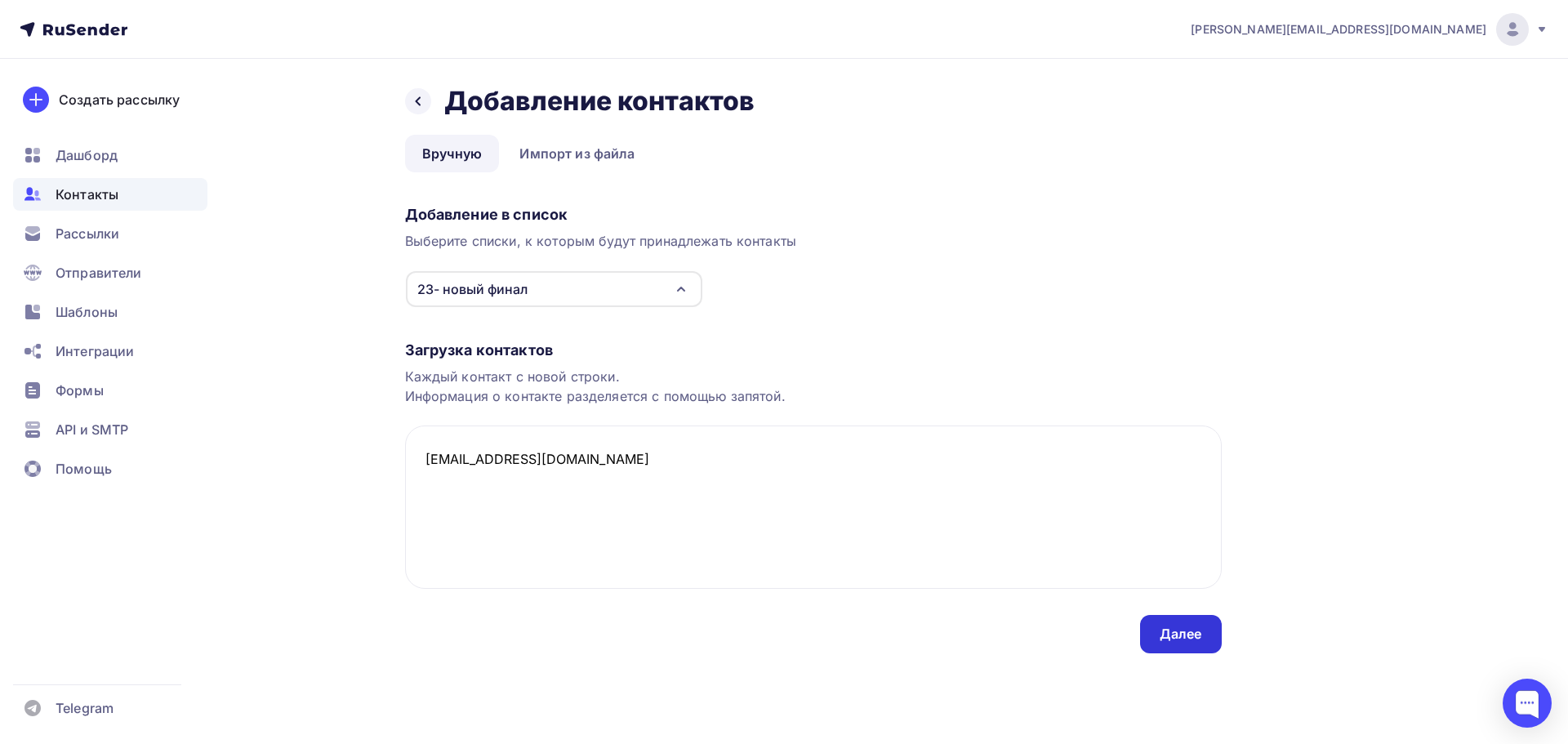
type textarea "ksustuk@mail.ru"
click at [1171, 621] on div "Далее" at bounding box center [1181, 634] width 82 height 39
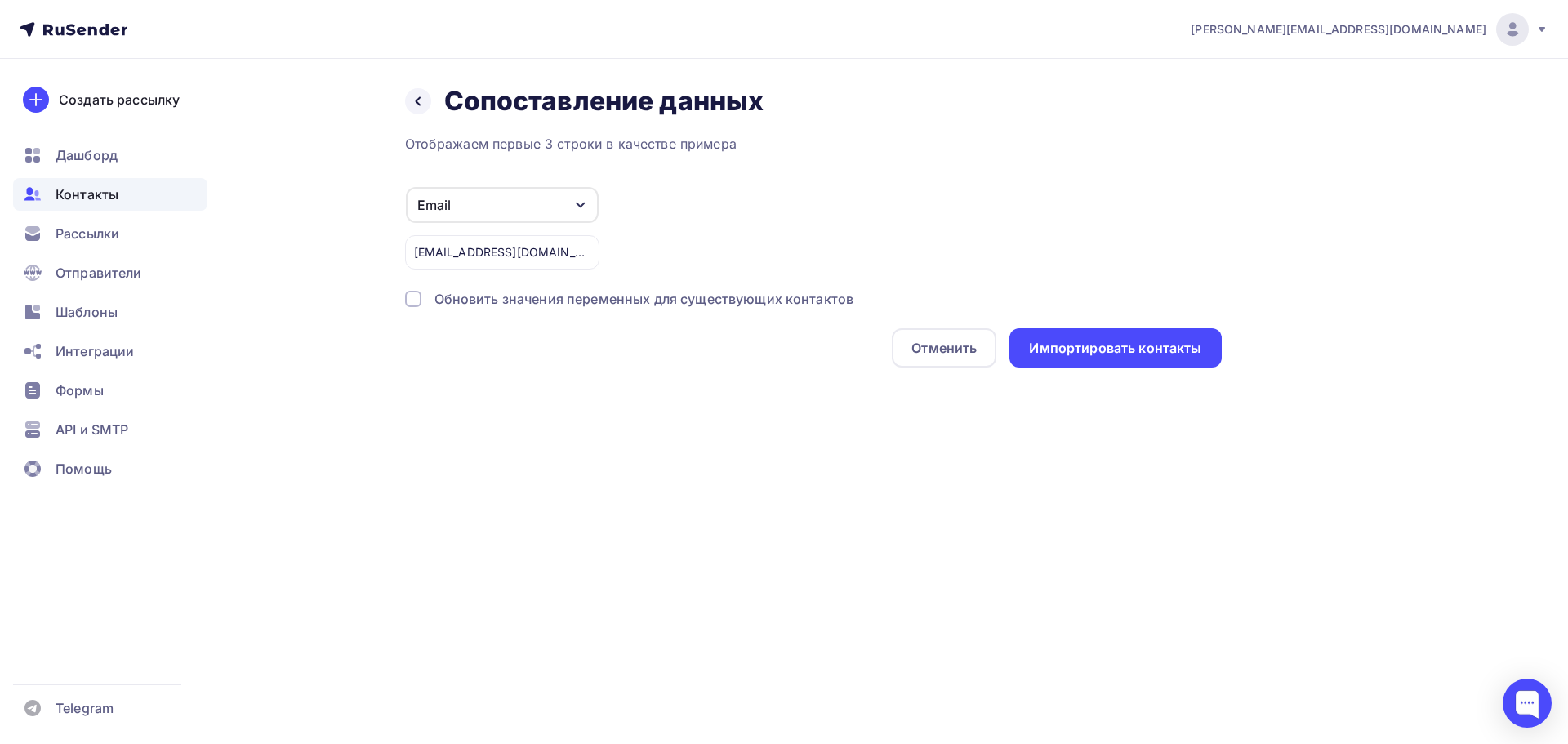
click at [596, 292] on div "Обновить значения переменных для существующих контактов" at bounding box center [644, 298] width 420 height 19
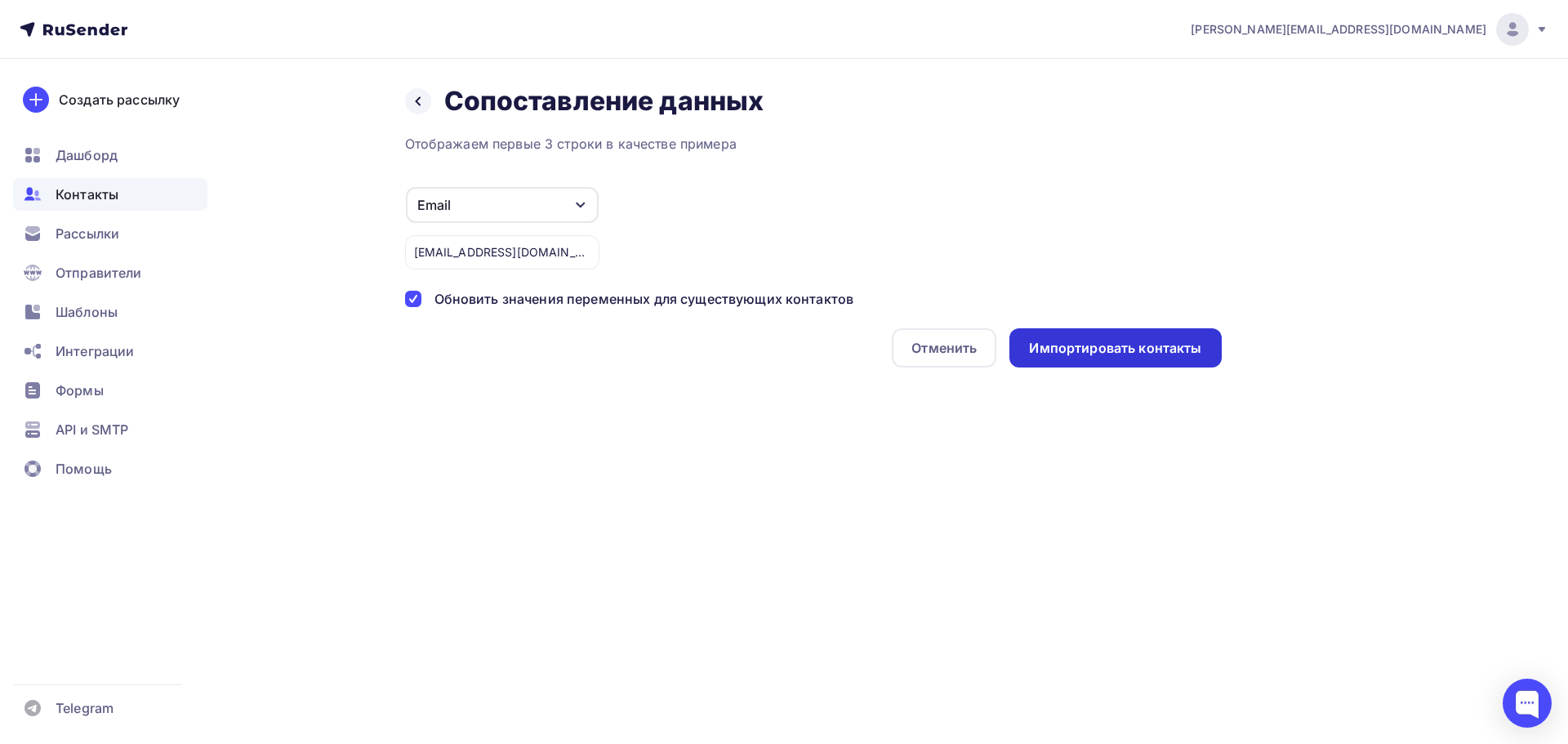
click at [1096, 348] on div "Импортировать контакты" at bounding box center [1114, 348] width 172 height 18
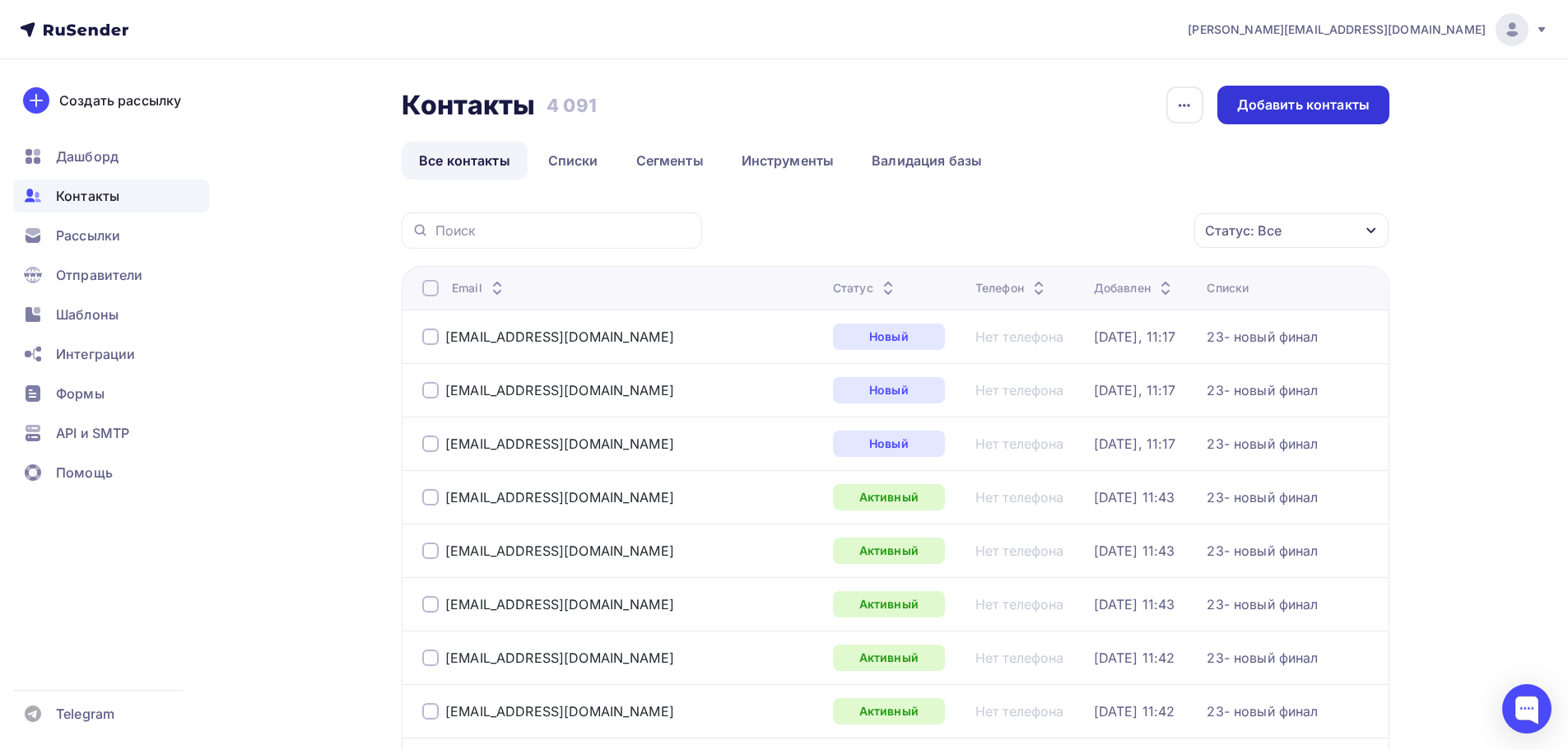
click at [1267, 106] on div "Добавить контакты" at bounding box center [1304, 105] width 133 height 19
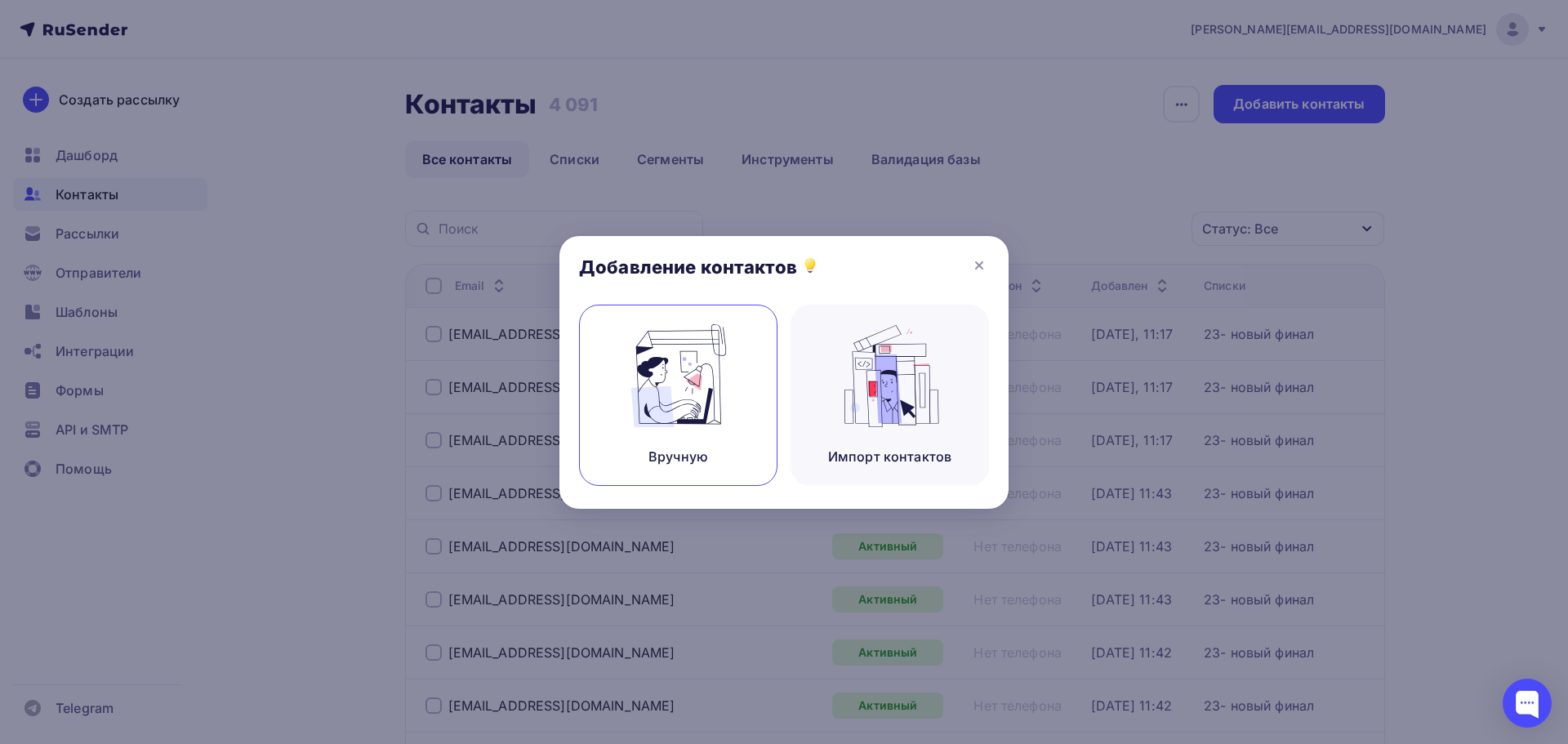
click at [751, 354] on div "Вручную" at bounding box center [678, 395] width 199 height 181
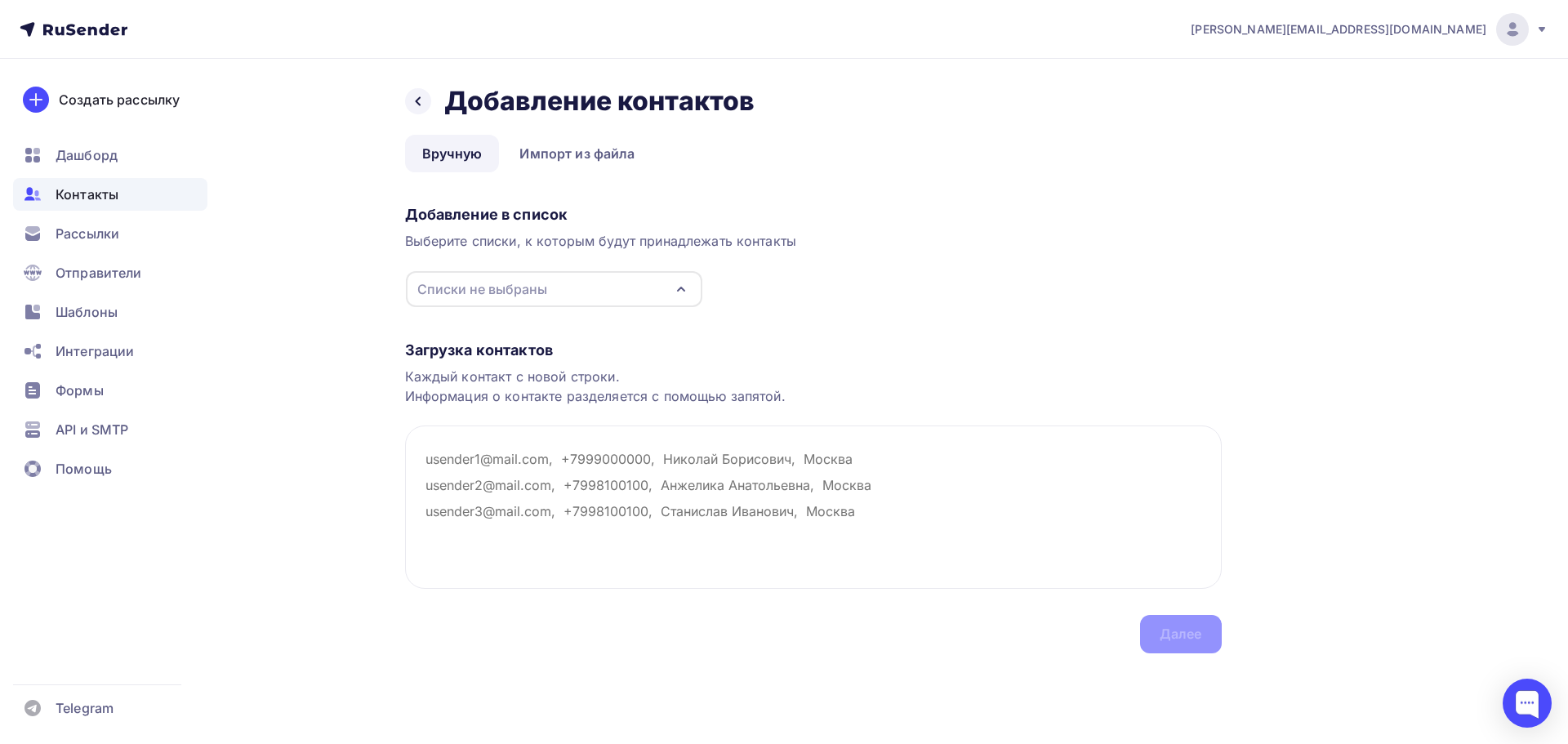
click at [580, 290] on div "Списки не выбраны" at bounding box center [554, 289] width 296 height 36
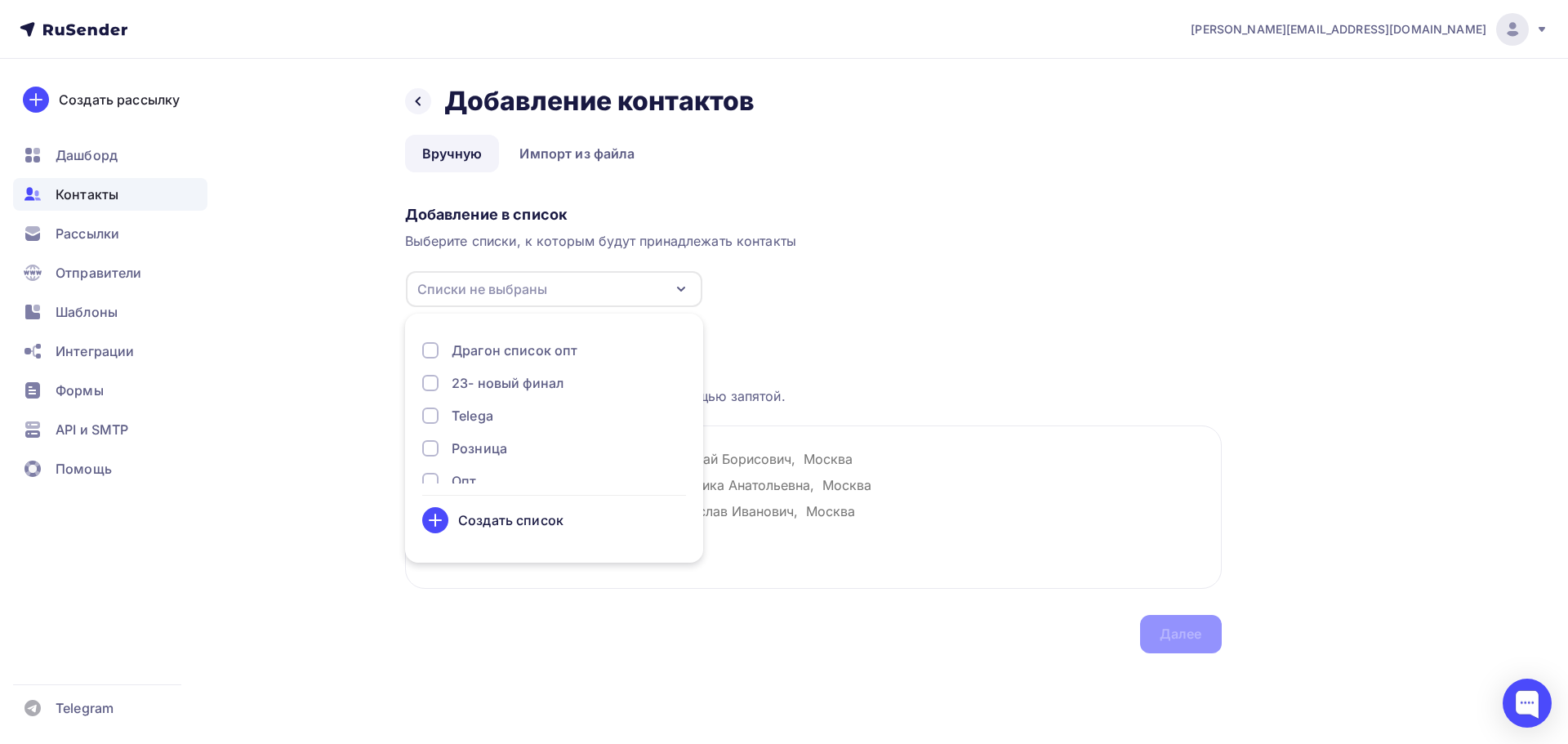
click at [557, 381] on div "23- новый финал" at bounding box center [508, 383] width 112 height 19
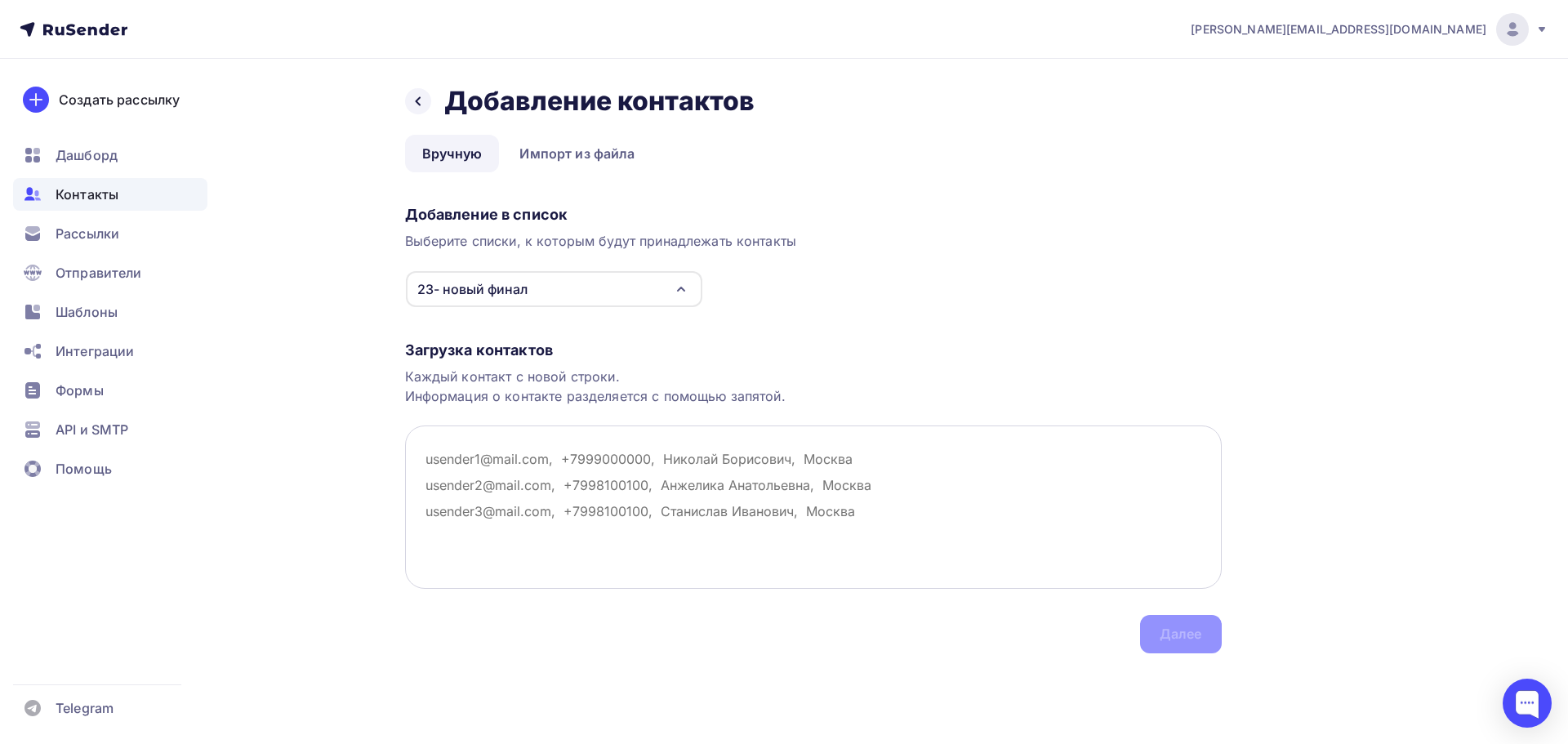
click at [844, 490] on textarea at bounding box center [813, 506] width 816 height 163
paste textarea "andris-70@yandex.ru"
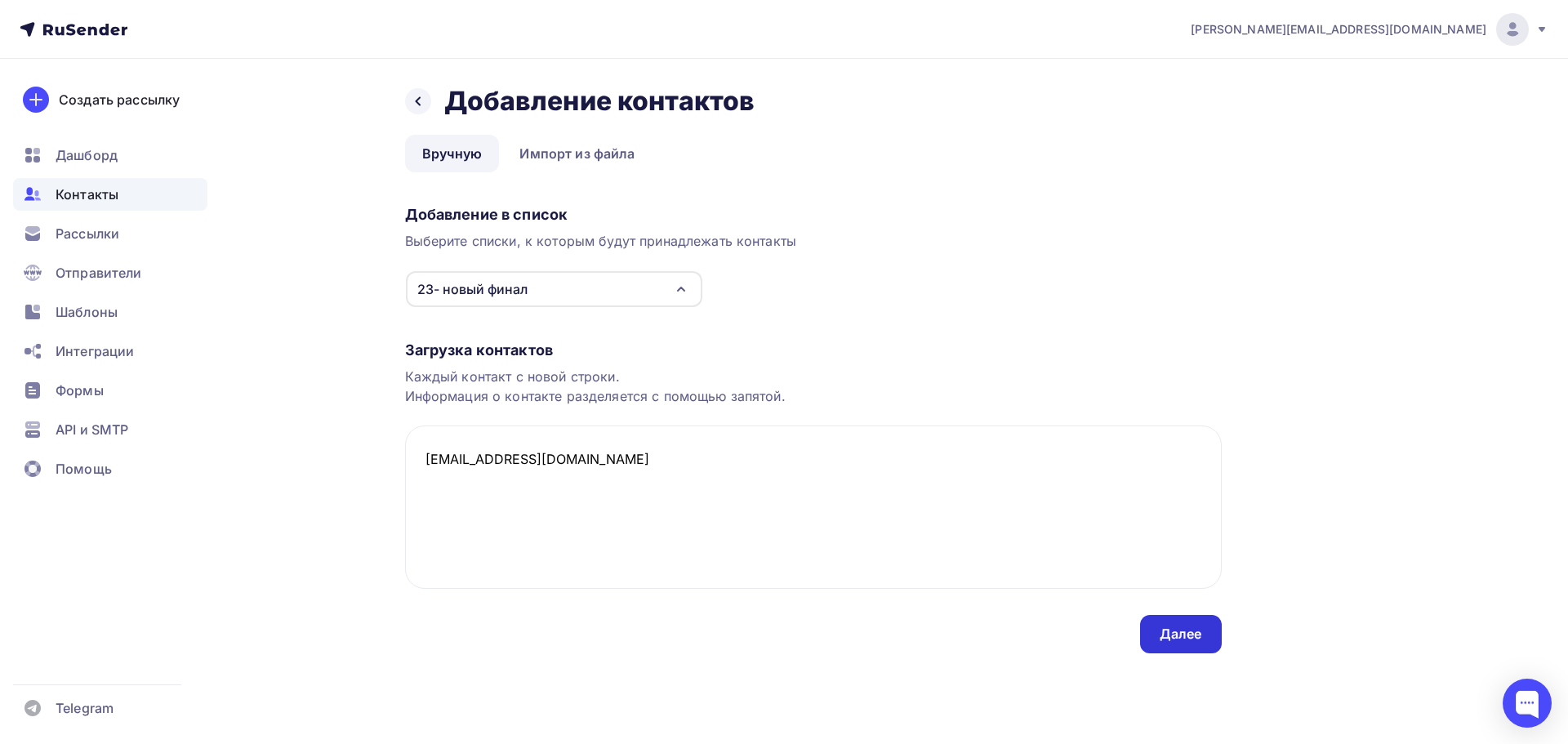
type textarea "andris-70@yandex.ru"
click at [1179, 632] on div "Далее" at bounding box center [1181, 634] width 42 height 18
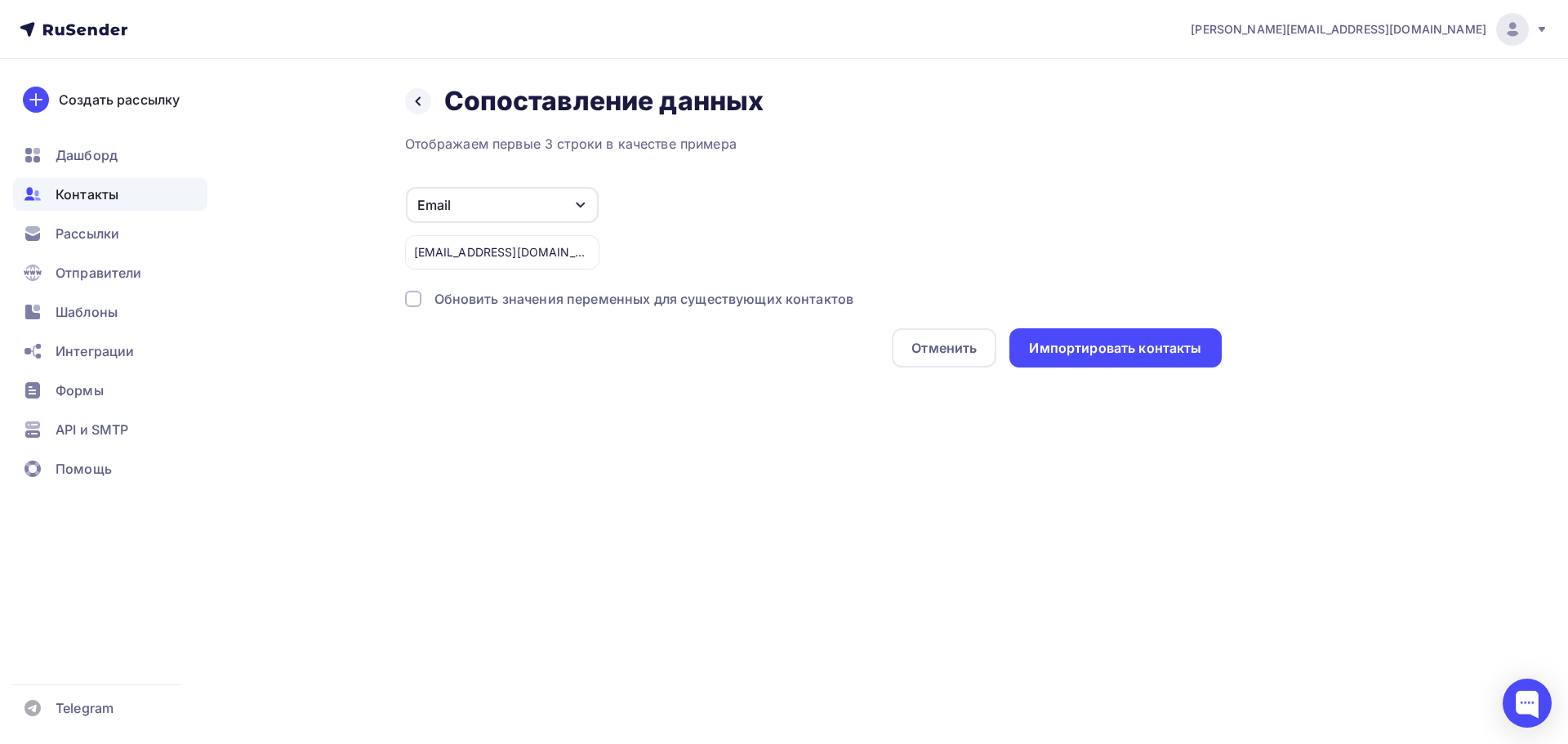
click at [777, 312] on div "Отображаем первые 3 строки в качестве примера Email Игнорировать Имя Телефон Со…" at bounding box center [813, 251] width 816 height 234
click at [777, 299] on div "Обновить значения переменных для существующих контактов" at bounding box center [644, 298] width 420 height 19
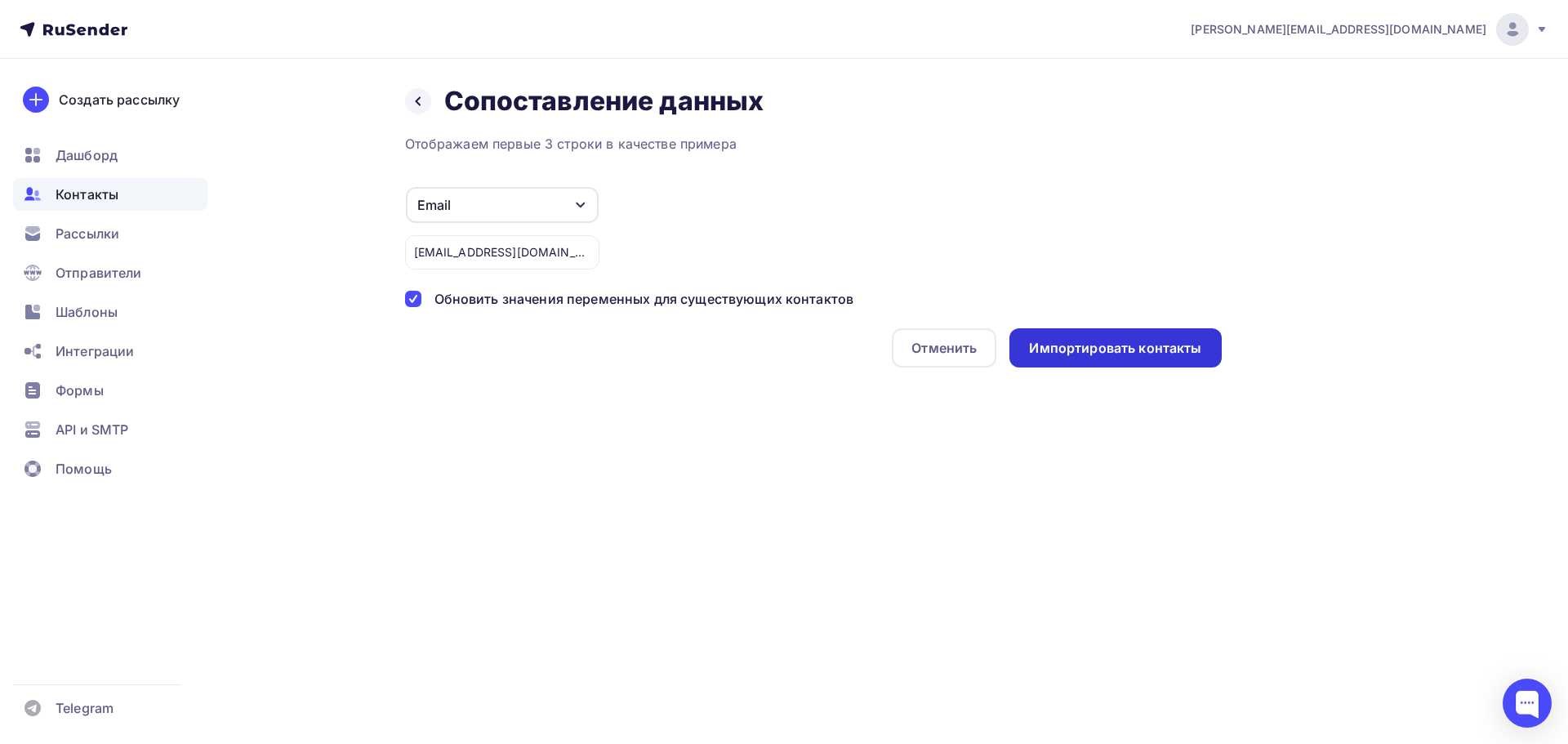
click at [1159, 339] on div "Импортировать контакты" at bounding box center [1114, 348] width 172 height 18
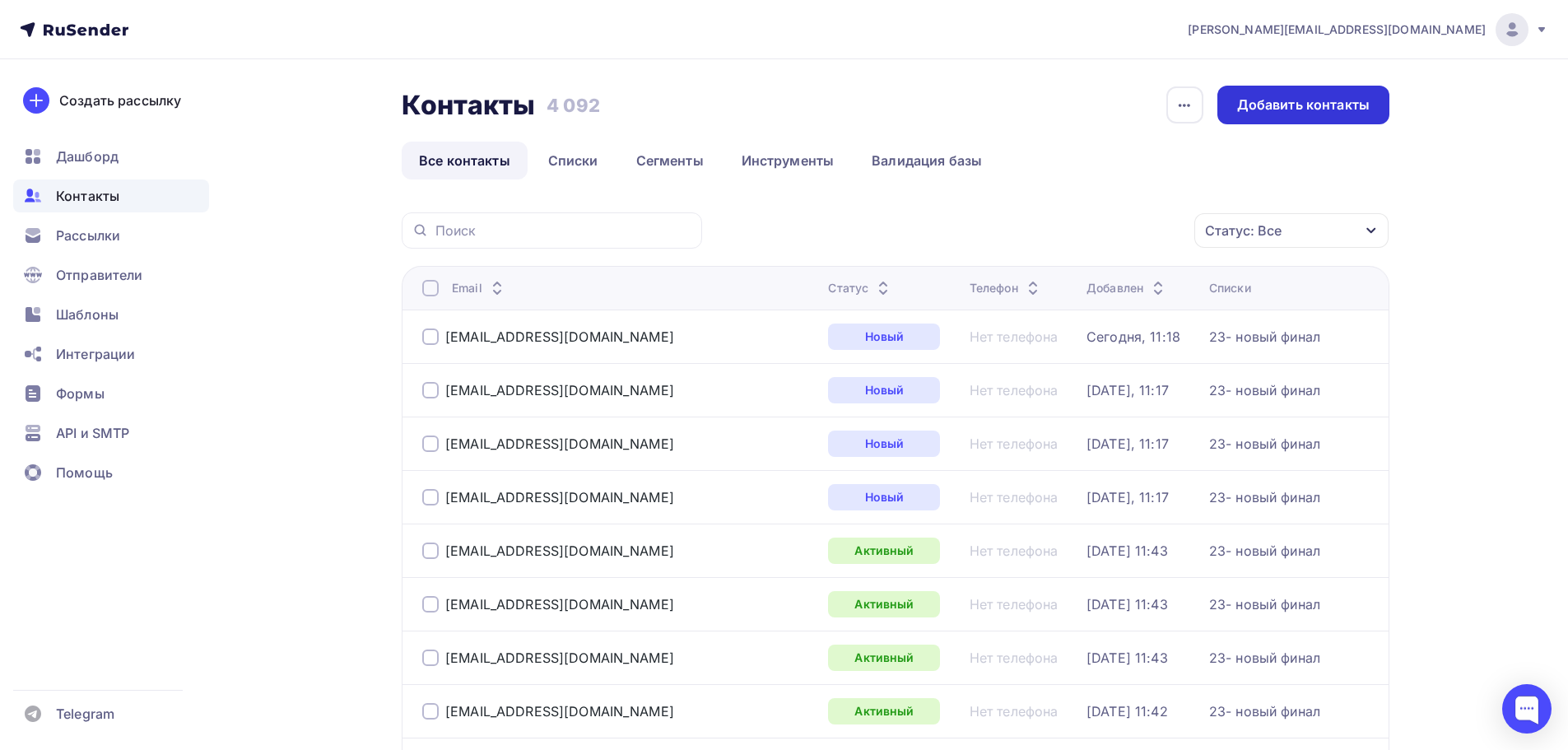
click at [1241, 95] on div "Добавить контакты" at bounding box center [1303, 105] width 172 height 39
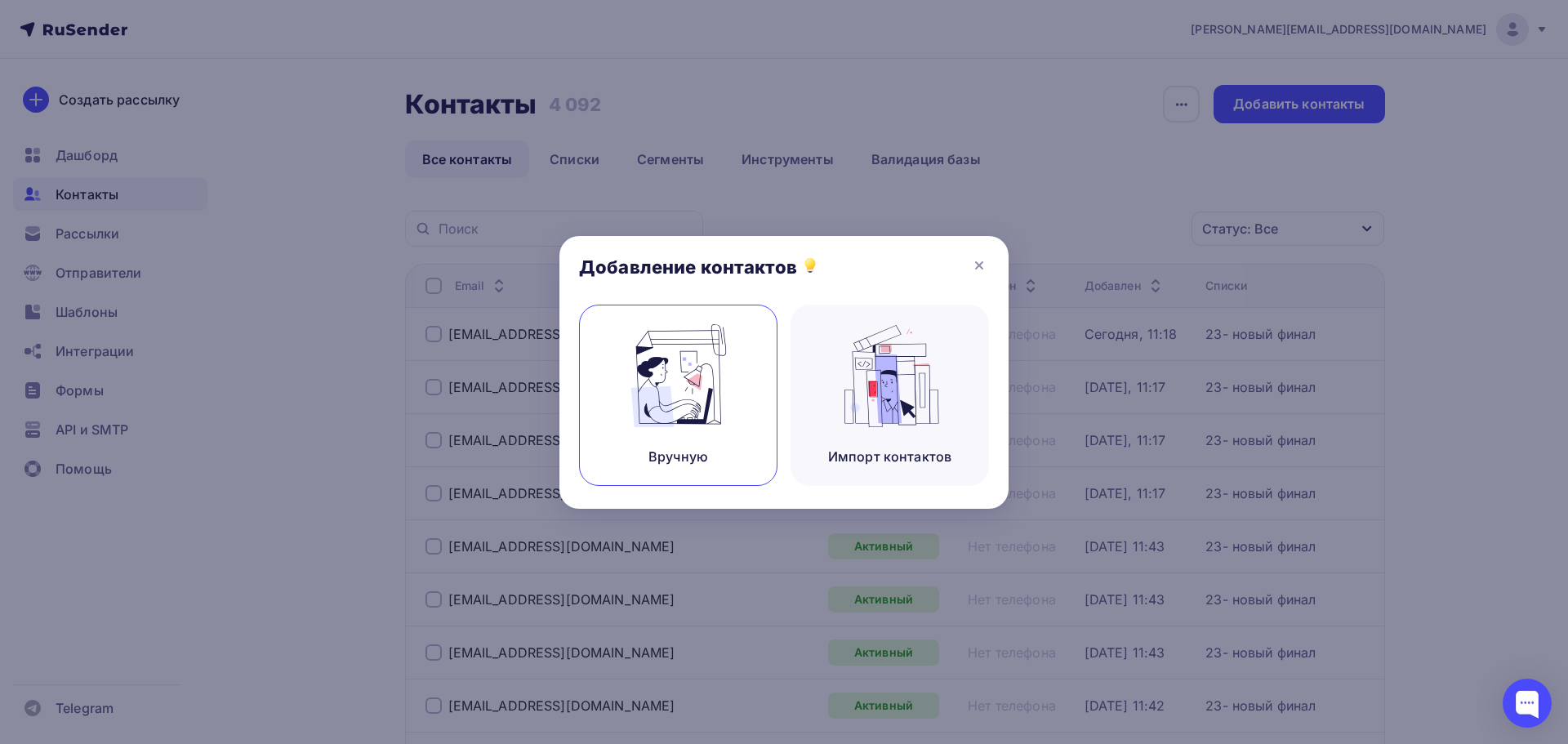
click at [692, 345] on img at bounding box center [678, 376] width 110 height 103
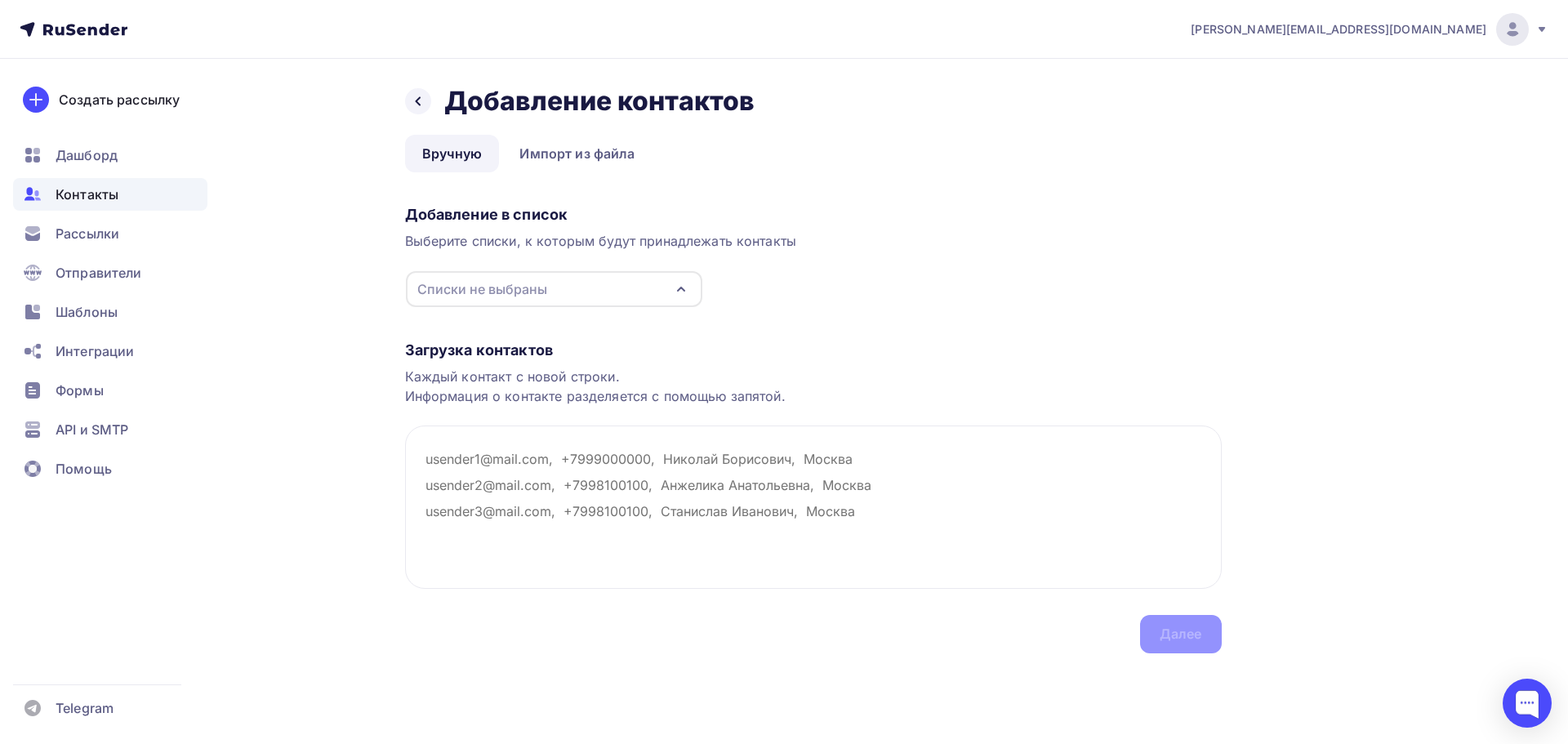
click at [631, 279] on div "Списки не выбраны" at bounding box center [554, 289] width 296 height 36
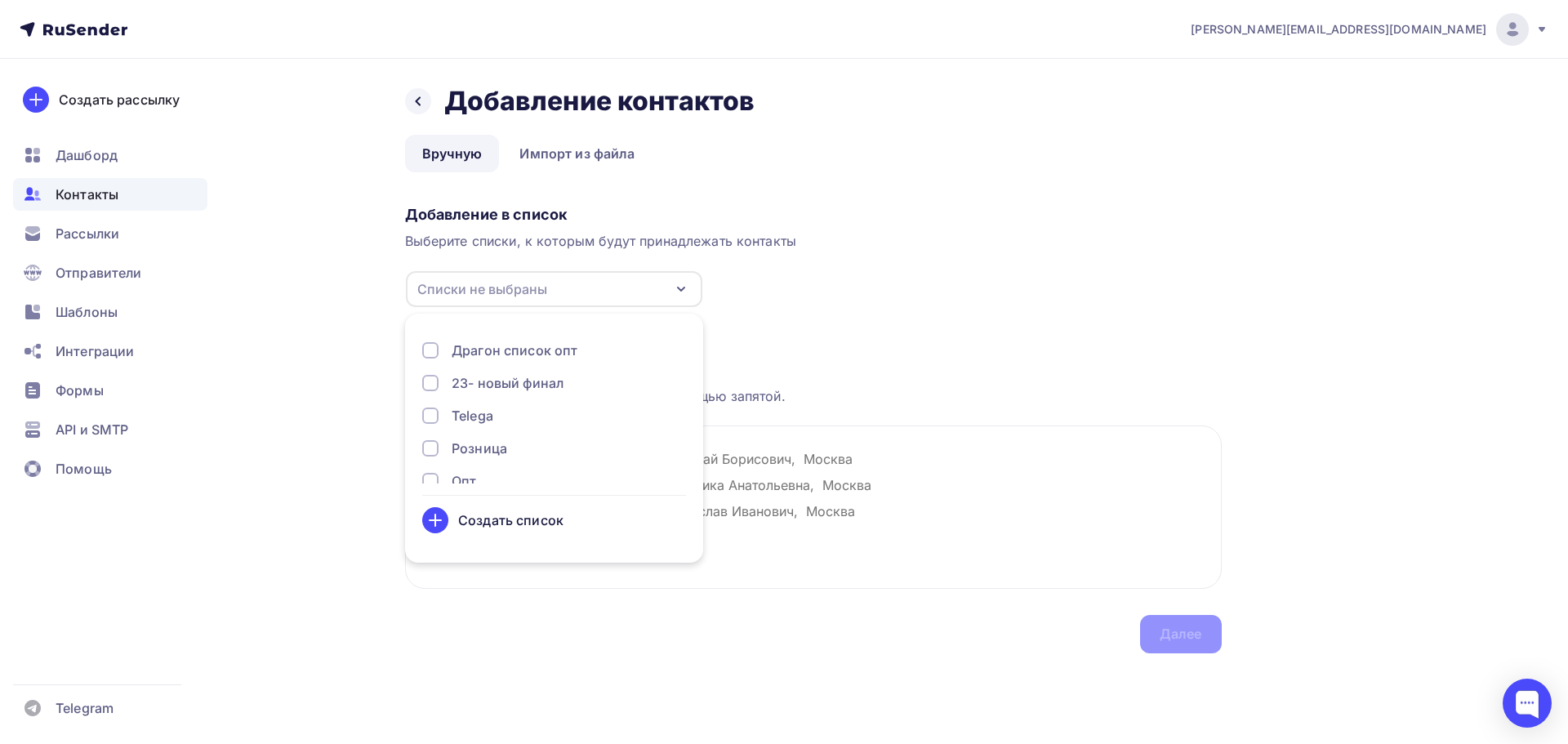
click at [536, 378] on div "23- новый финал" at bounding box center [508, 383] width 112 height 19
click at [777, 452] on textarea at bounding box center [813, 506] width 816 height 163
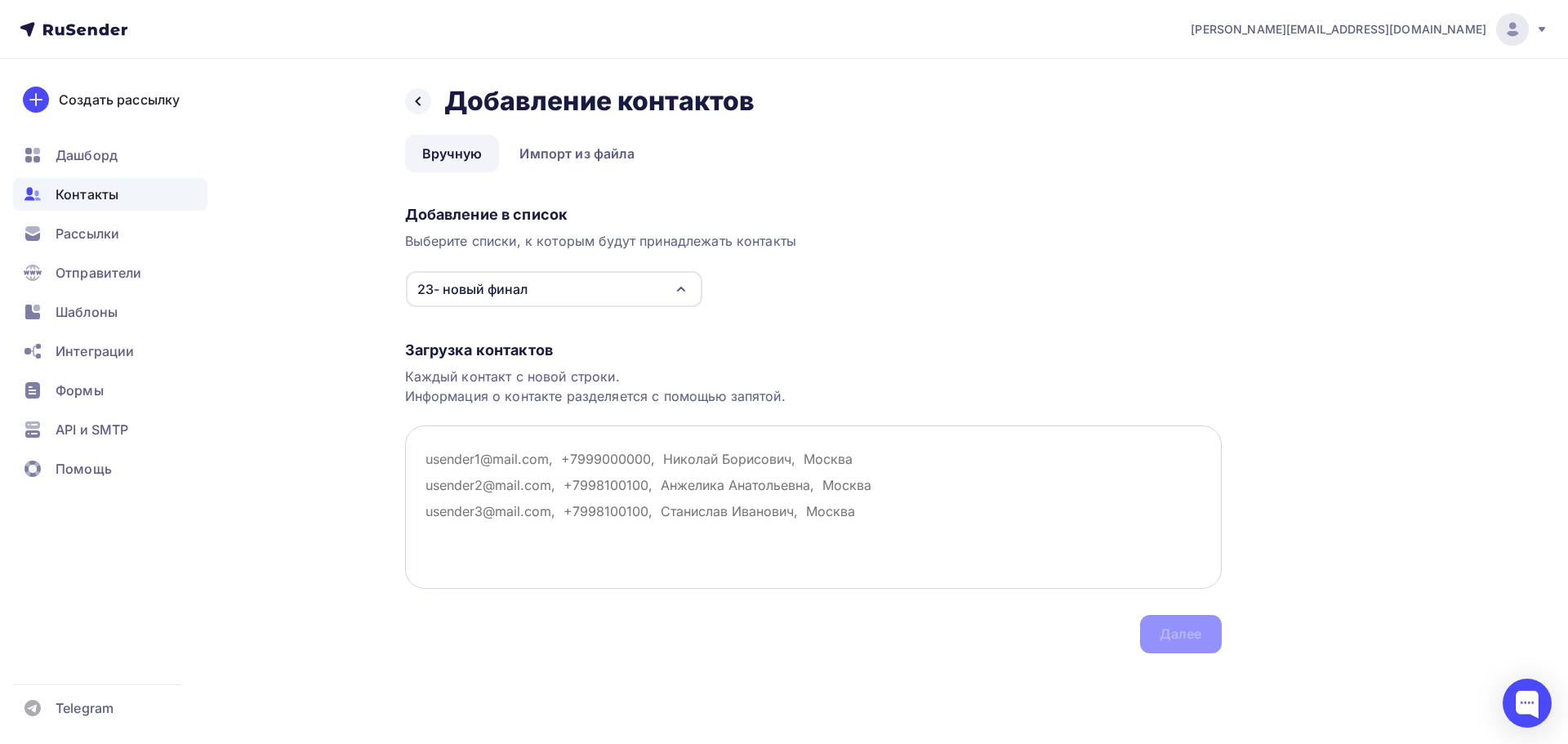
paste textarea "bakaev.a.s@mail.ru"
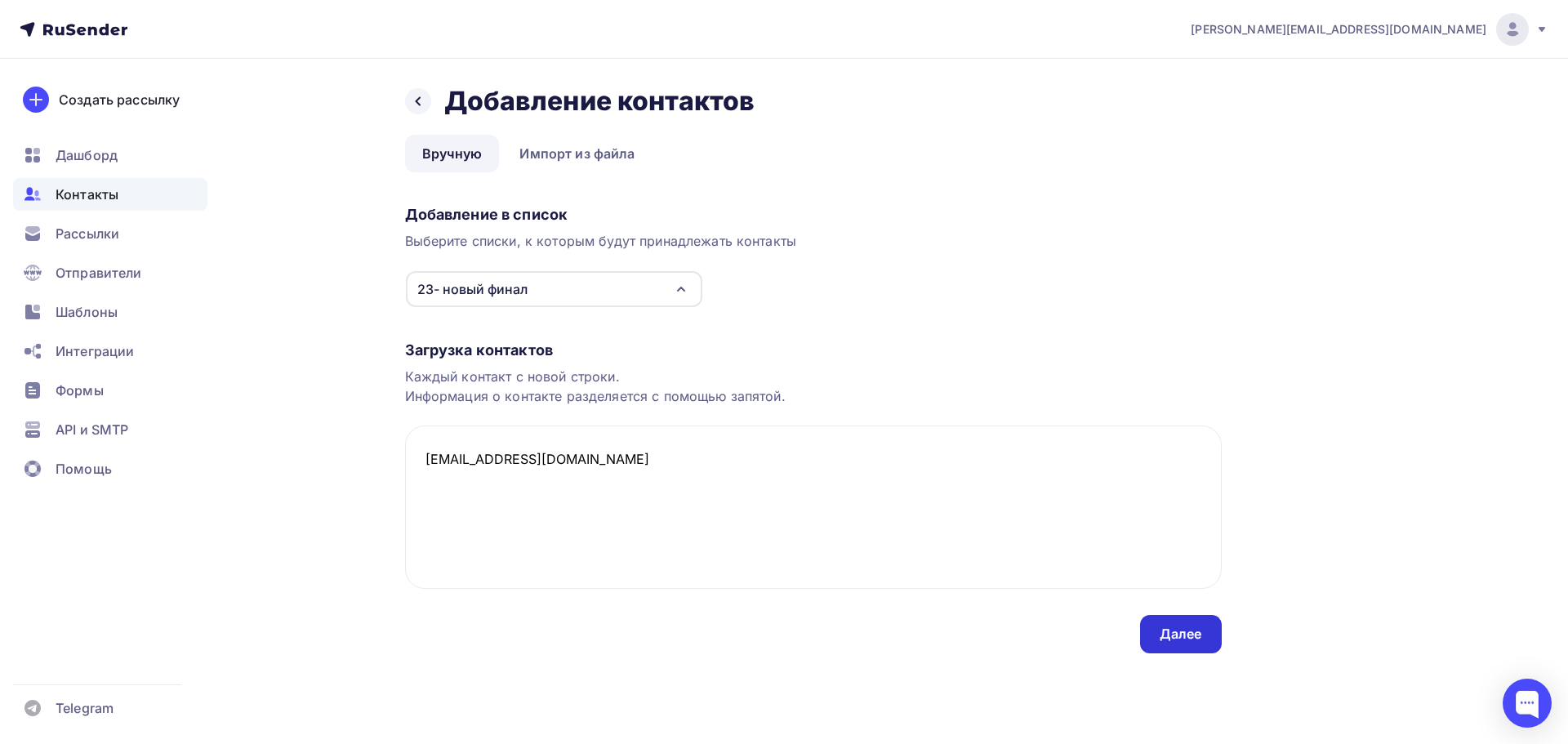
type textarea "bakaev.a.s@mail.ru"
click at [1187, 630] on div "Далее" at bounding box center [1181, 634] width 42 height 18
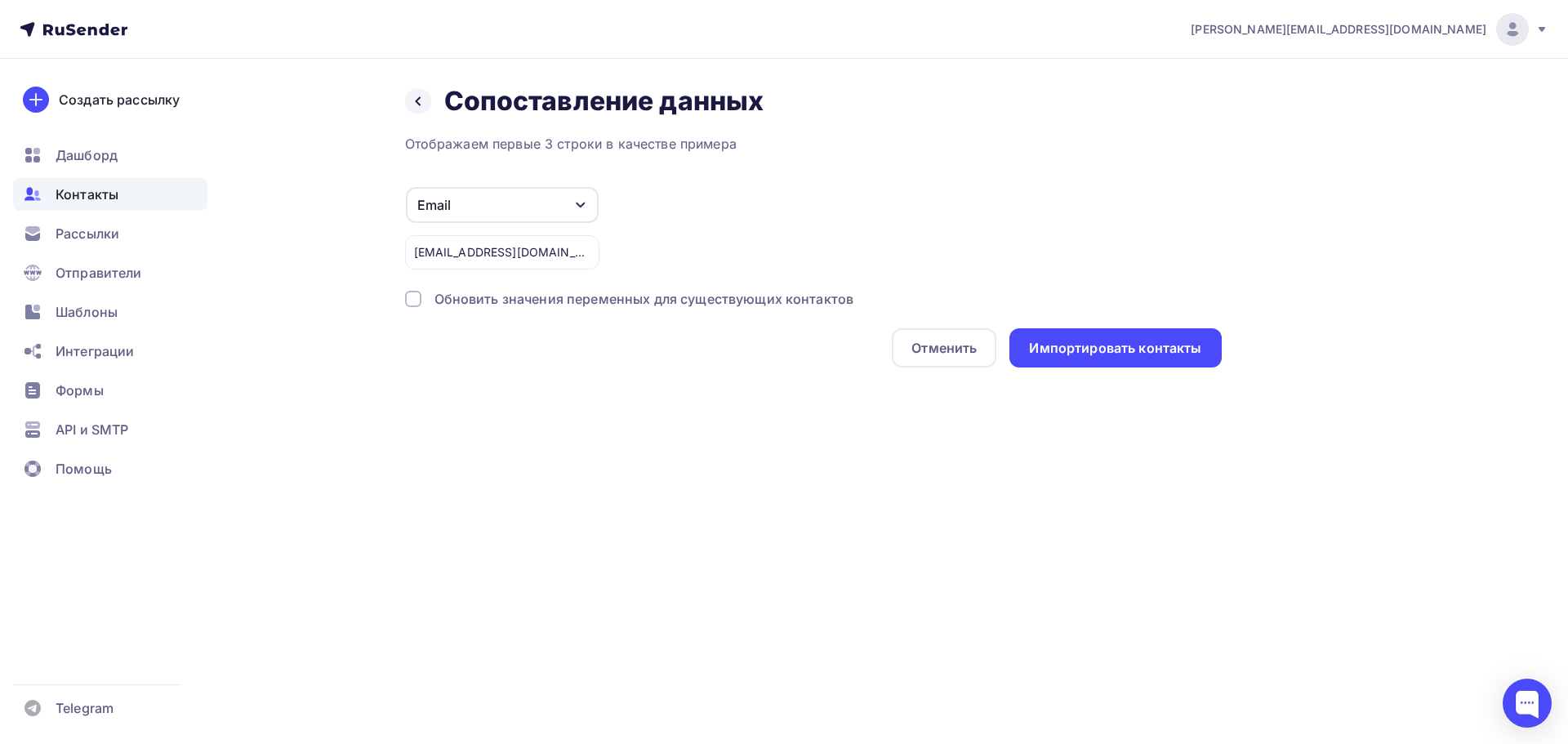
click at [536, 303] on div "Обновить значения переменных для существующих контактов" at bounding box center [644, 298] width 420 height 19
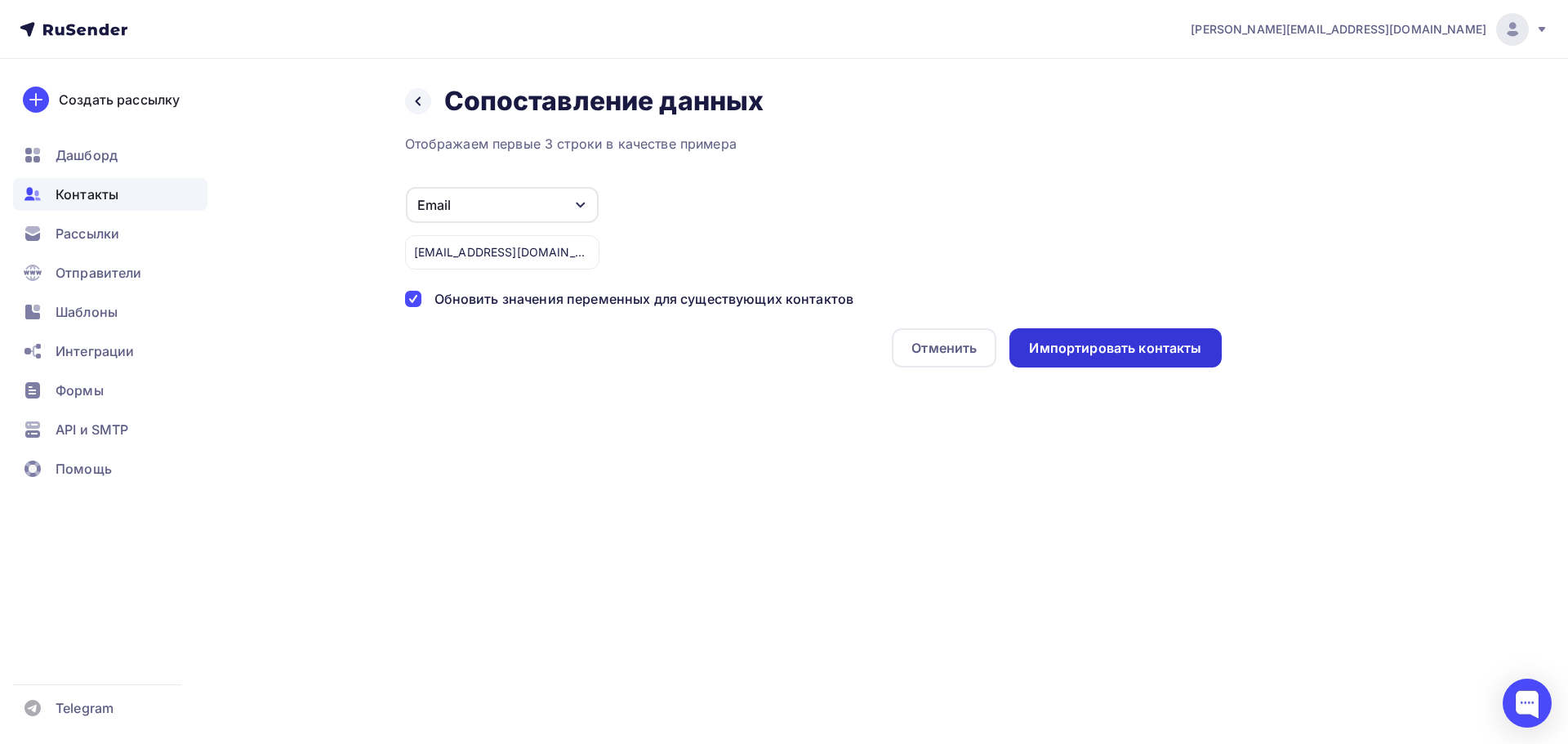
click at [1206, 349] on div "Импортировать контакты" at bounding box center [1115, 348] width 212 height 40
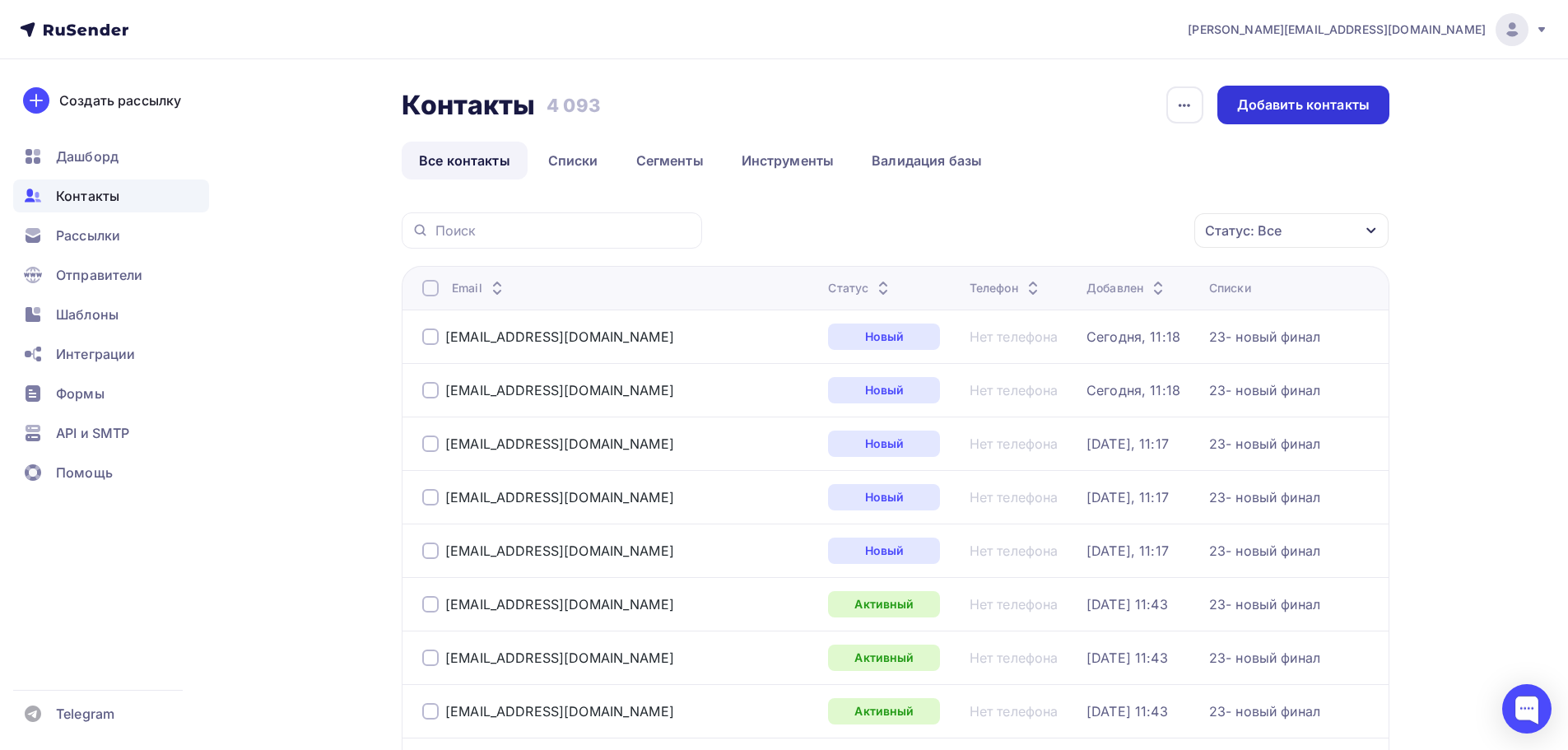
click at [1303, 95] on div "Добавить контакты" at bounding box center [1303, 105] width 172 height 39
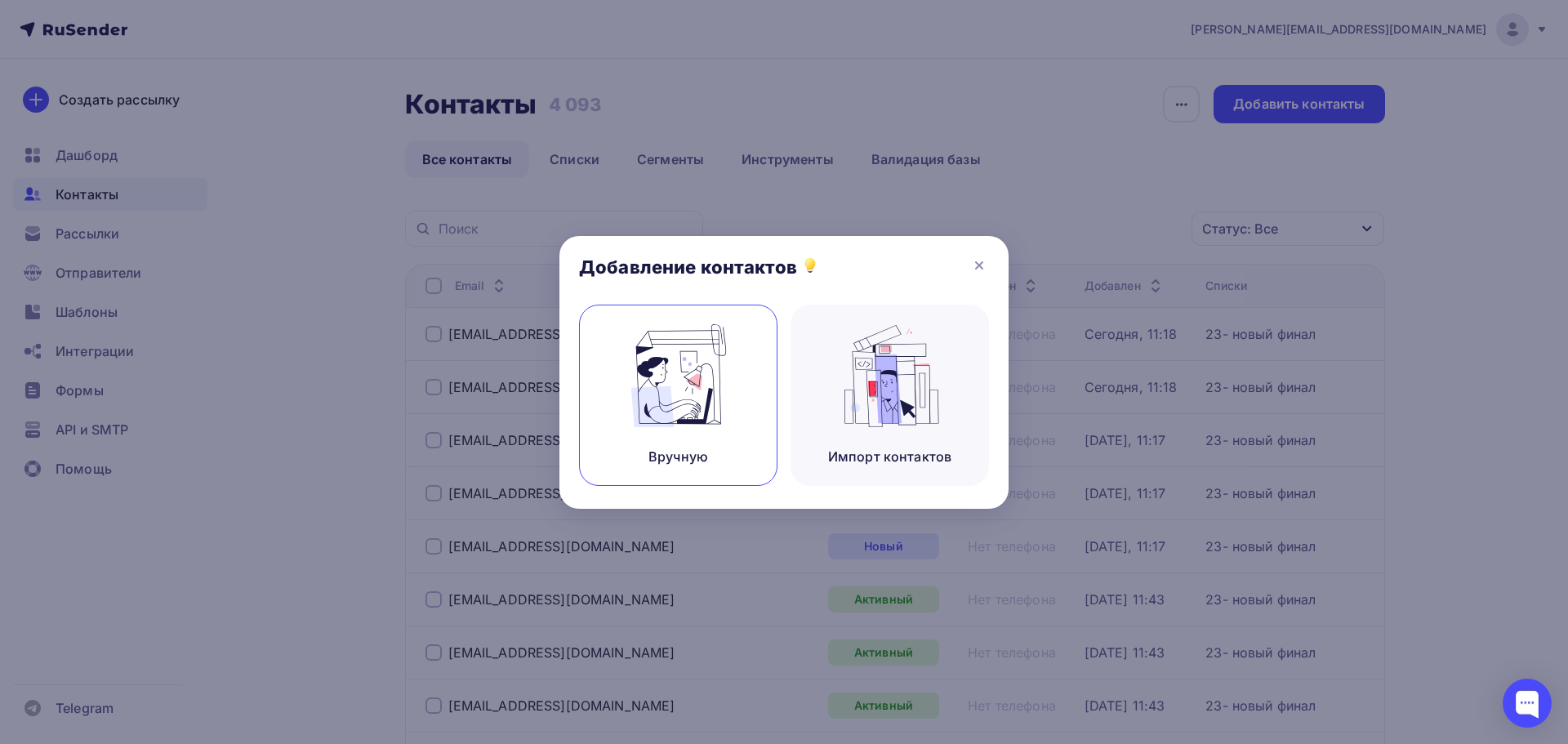
click at [640, 366] on img at bounding box center [678, 376] width 110 height 103
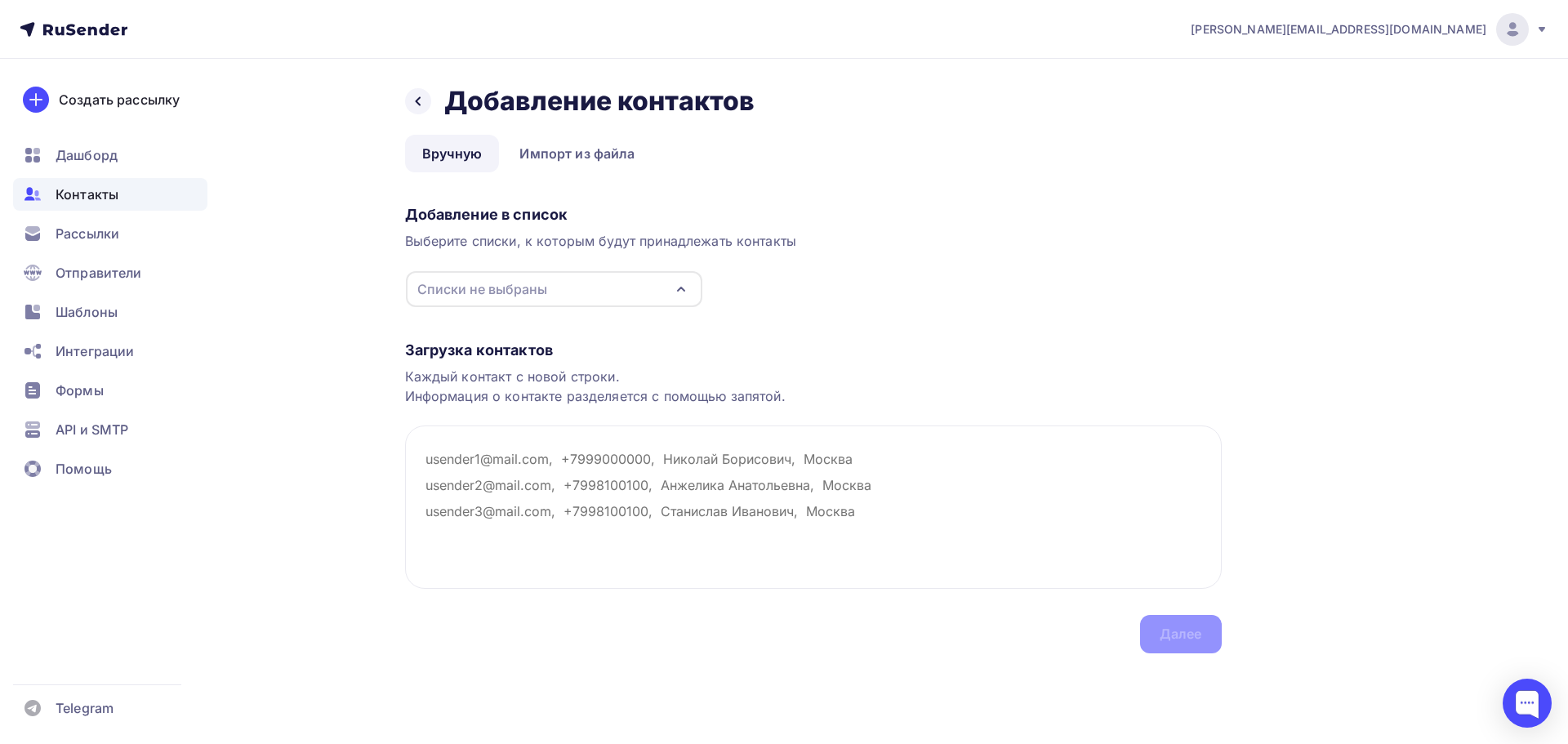
click at [599, 303] on div "Списки не выбраны" at bounding box center [554, 289] width 296 height 36
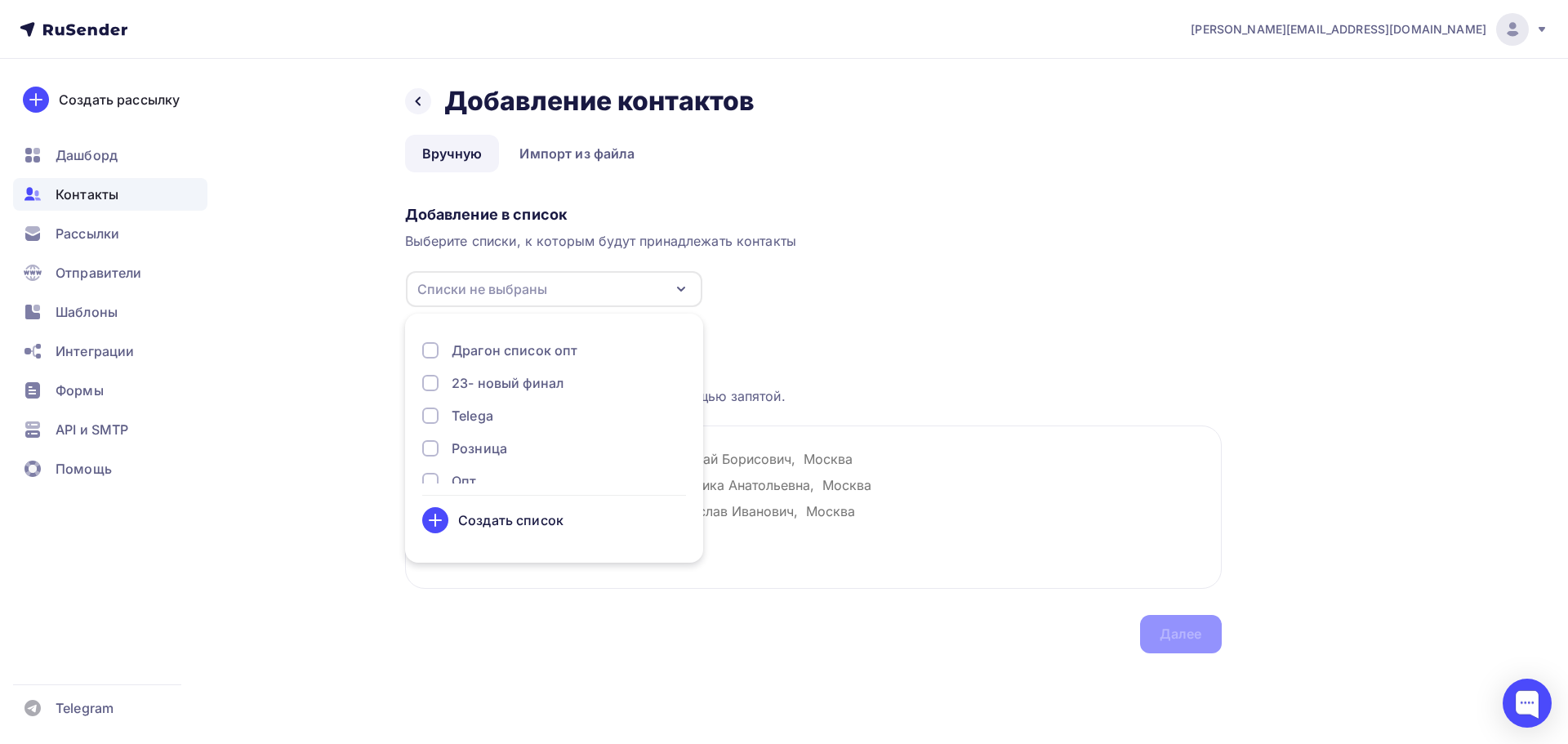
click at [540, 376] on div "23- новый финал" at bounding box center [508, 383] width 112 height 19
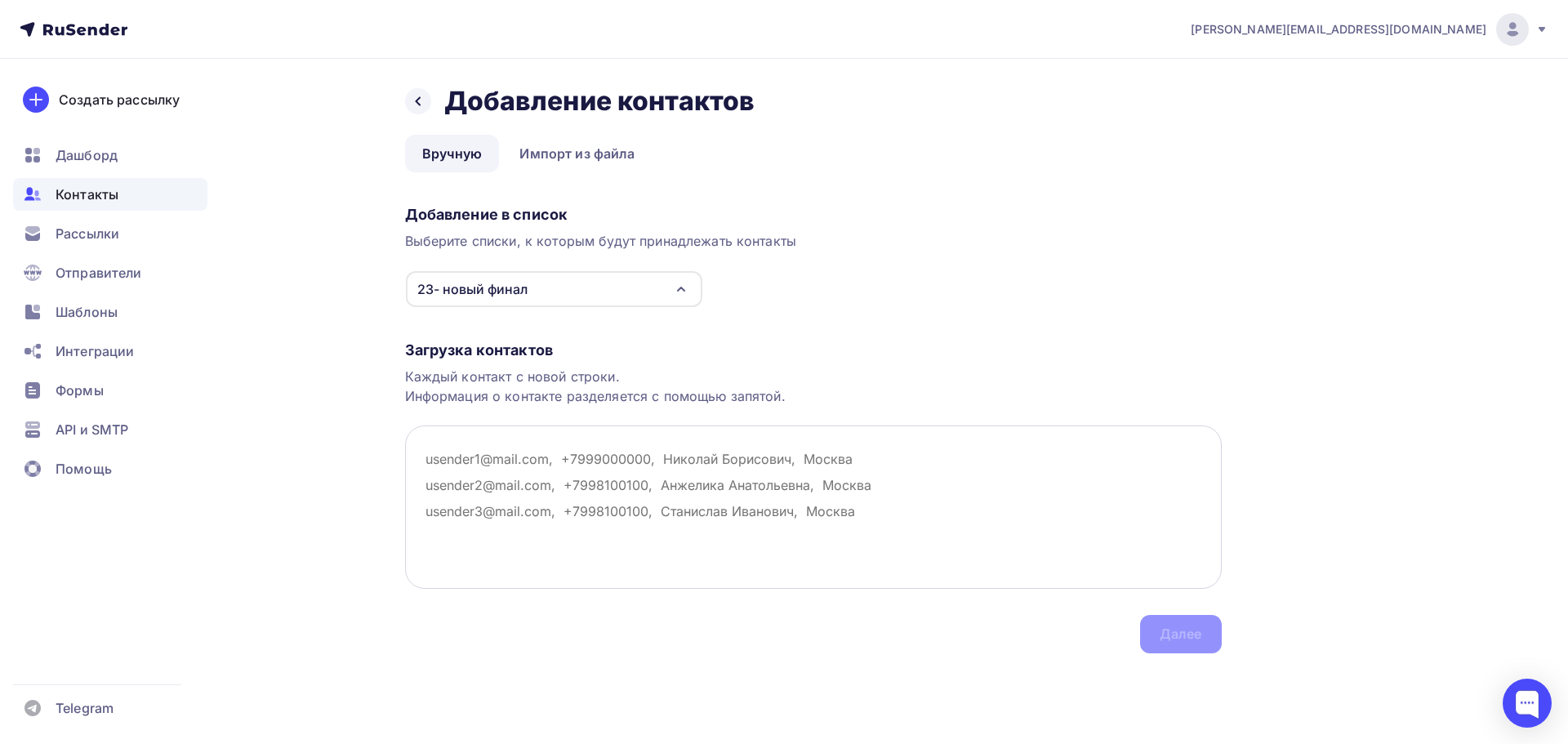
click at [779, 448] on textarea at bounding box center [813, 506] width 816 height 163
paste textarea "scb_yarz@mail.ru"
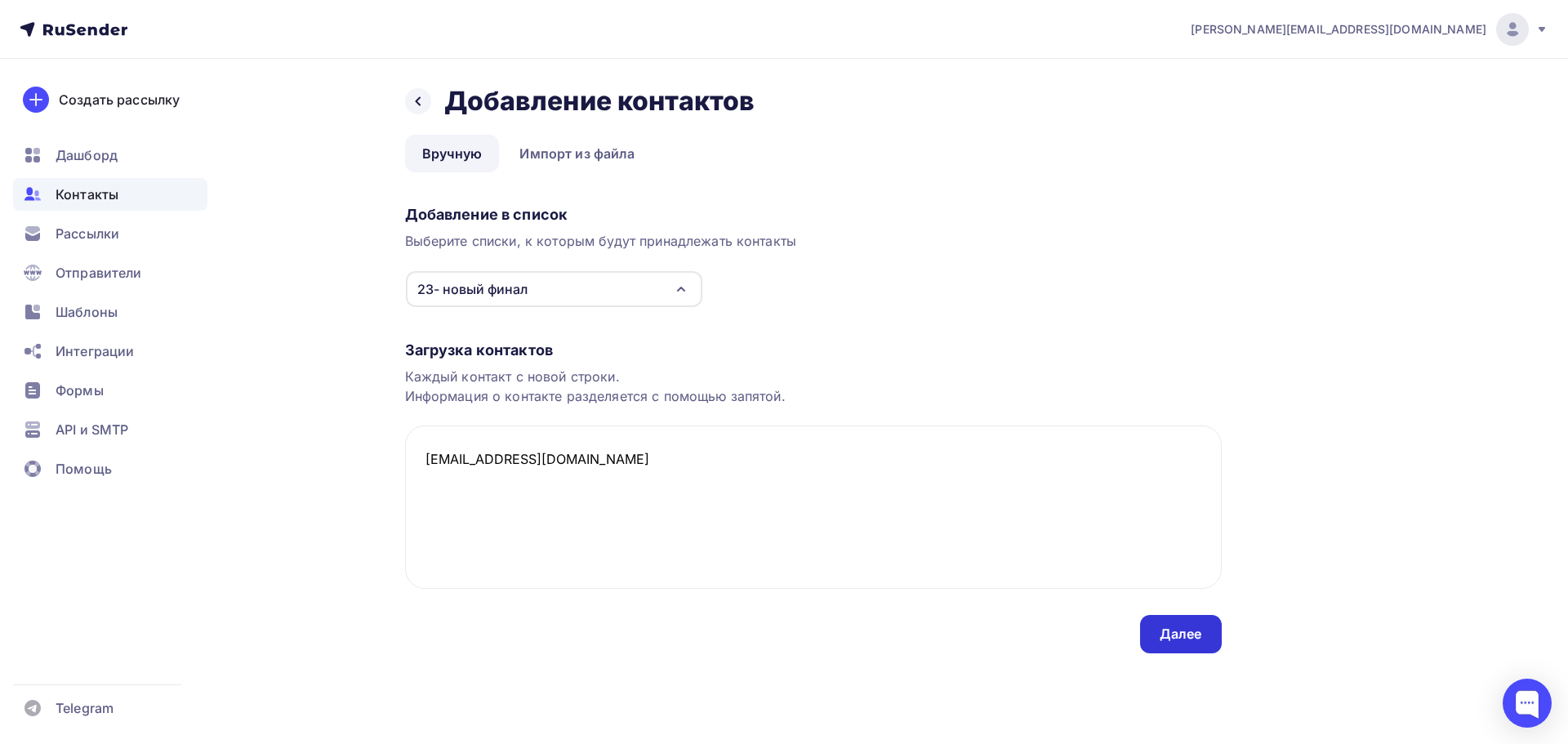
type textarea "scb_yarz@mail.ru"
click at [1186, 638] on div "Далее" at bounding box center [1181, 634] width 42 height 18
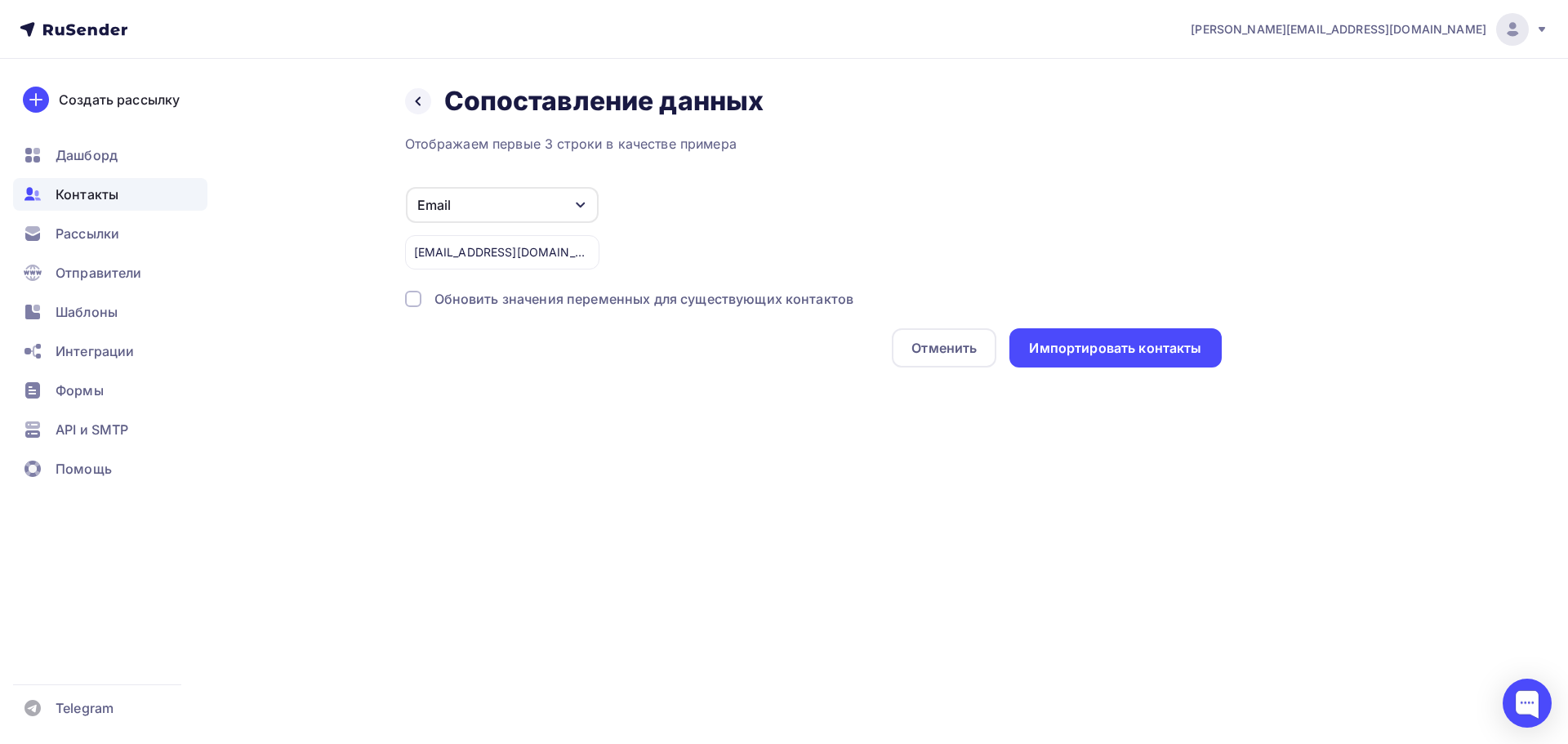
click at [697, 303] on div "Обновить значения переменных для существующих контактов" at bounding box center [644, 298] width 420 height 19
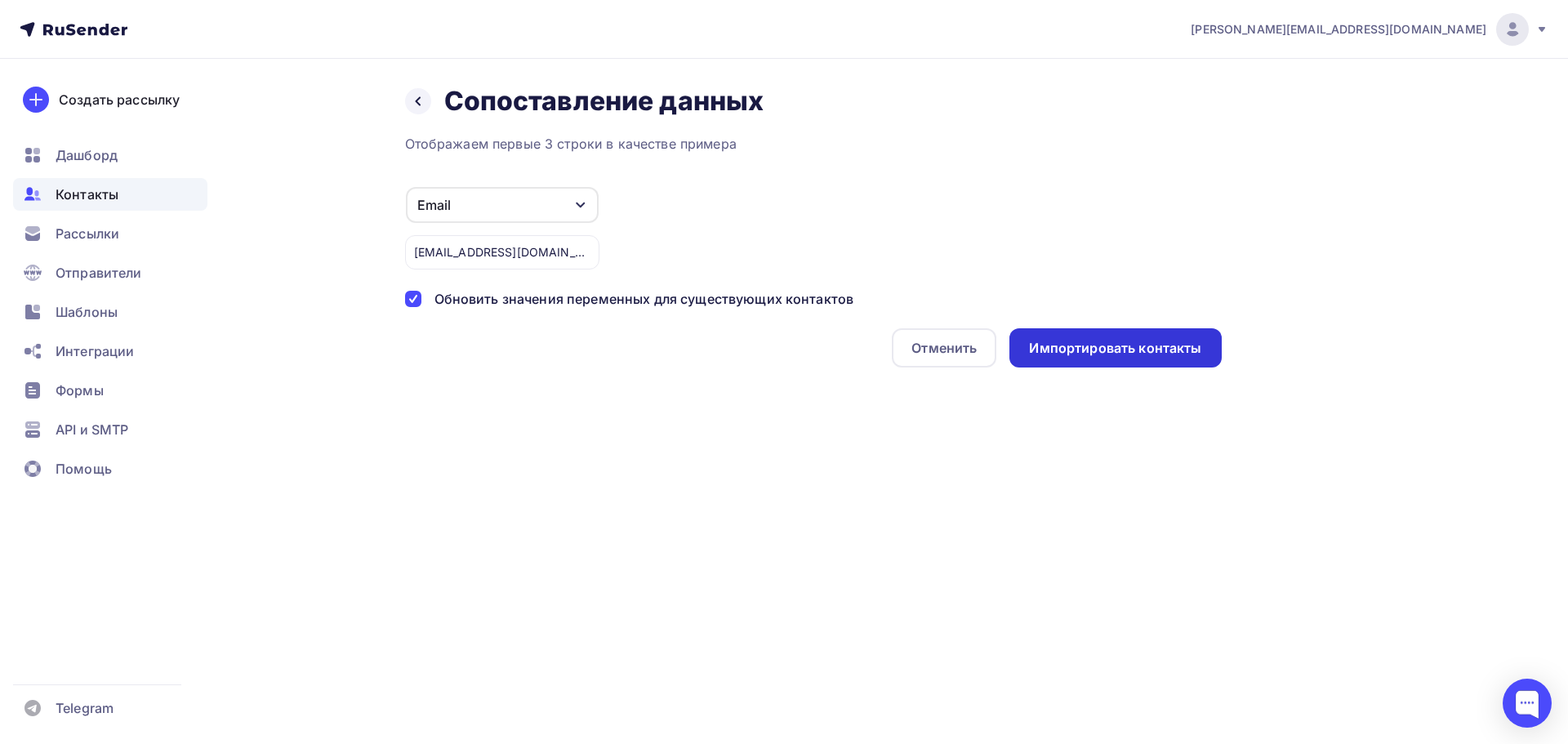
click at [1086, 356] on div "Импортировать контакты" at bounding box center [1114, 348] width 172 height 18
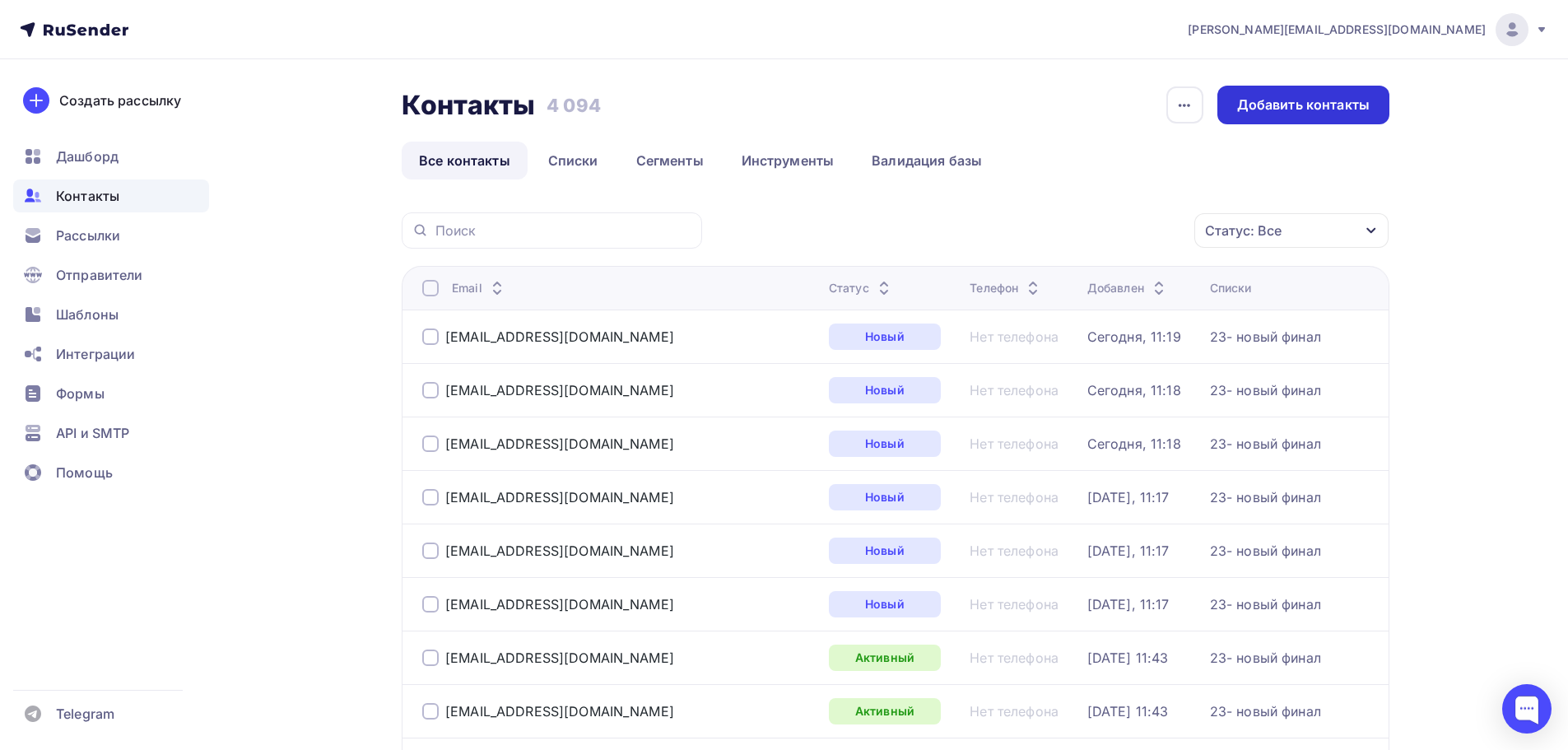
click at [1299, 113] on div "Добавить контакты" at bounding box center [1304, 105] width 133 height 19
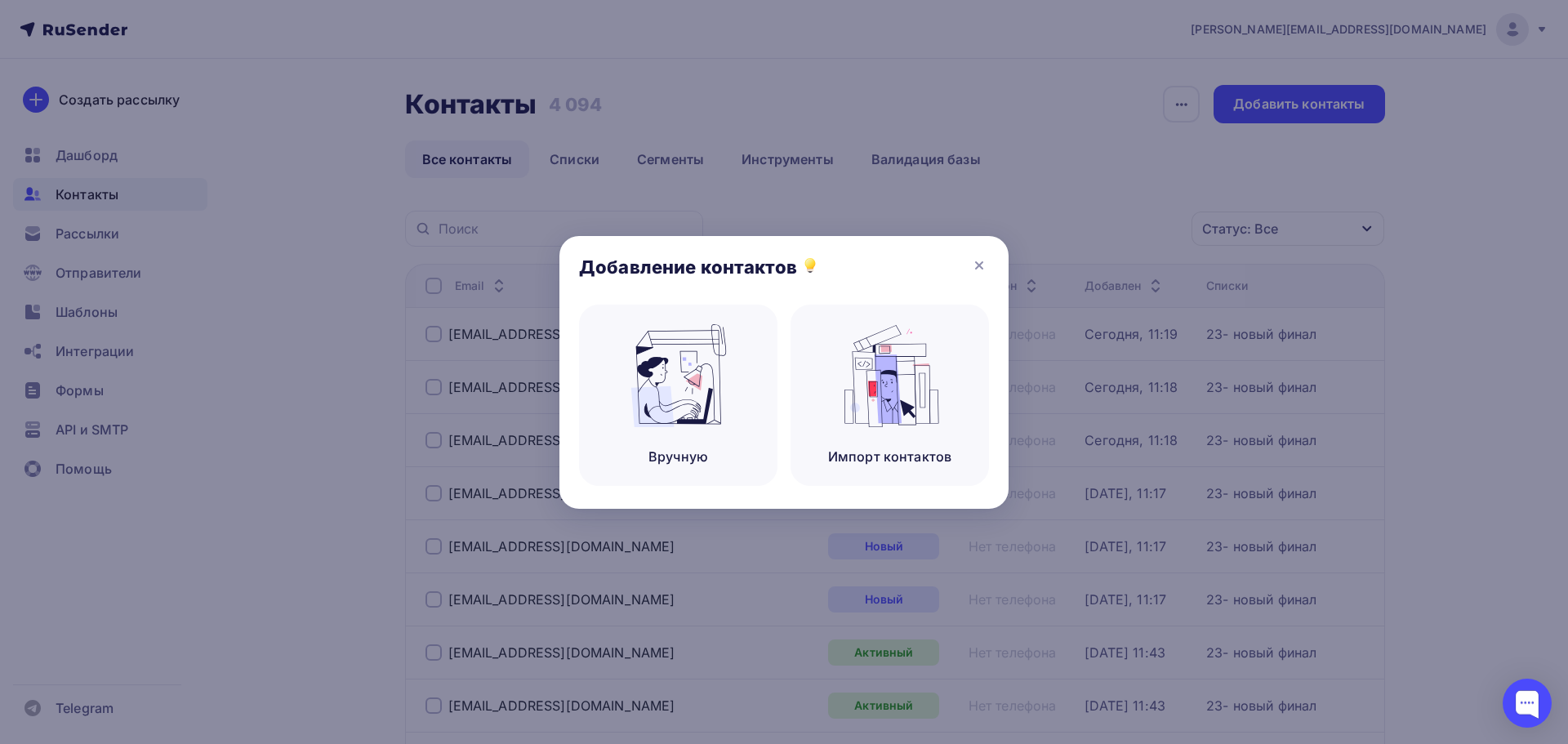
click at [790, 324] on div "Вручную Импорт контактов" at bounding box center [783, 407] width 409 height 204
click at [750, 331] on div "Вручную" at bounding box center [678, 395] width 199 height 181
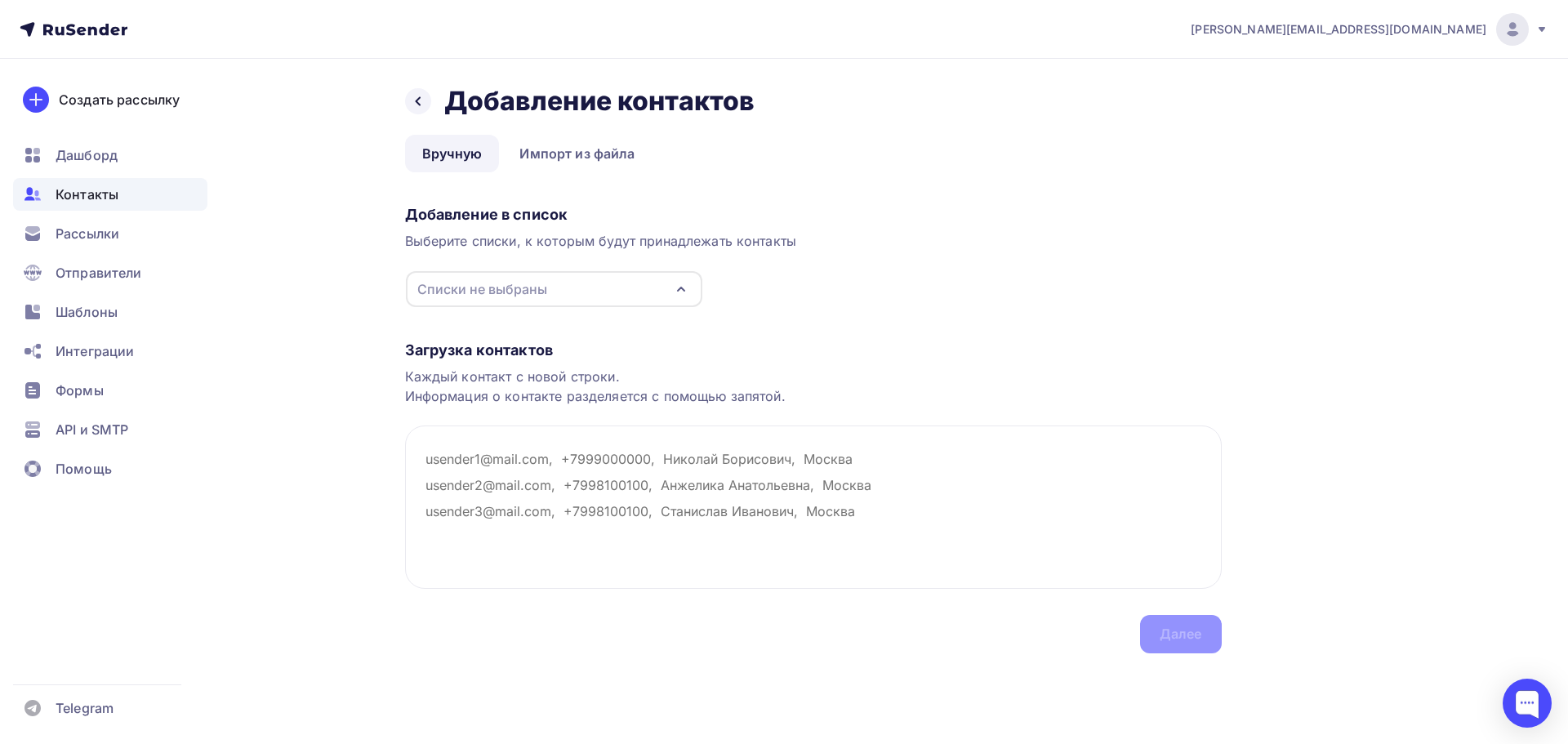
drag, startPoint x: 592, startPoint y: 285, endPoint x: 589, endPoint y: 296, distance: 11.4
click at [592, 284] on div "Списки не выбраны" at bounding box center [554, 289] width 296 height 36
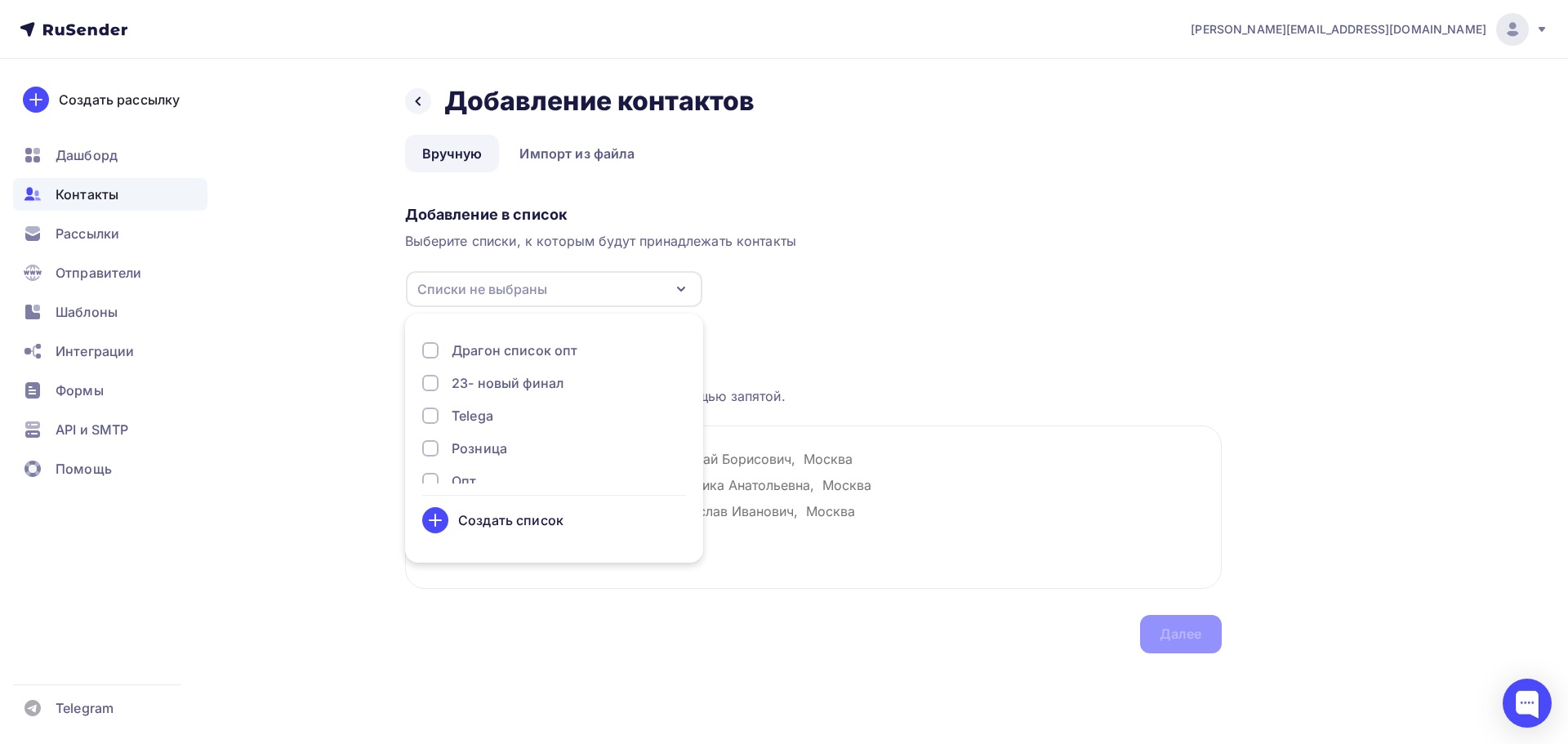
click at [540, 376] on div "23- новый финал" at bounding box center [508, 383] width 112 height 19
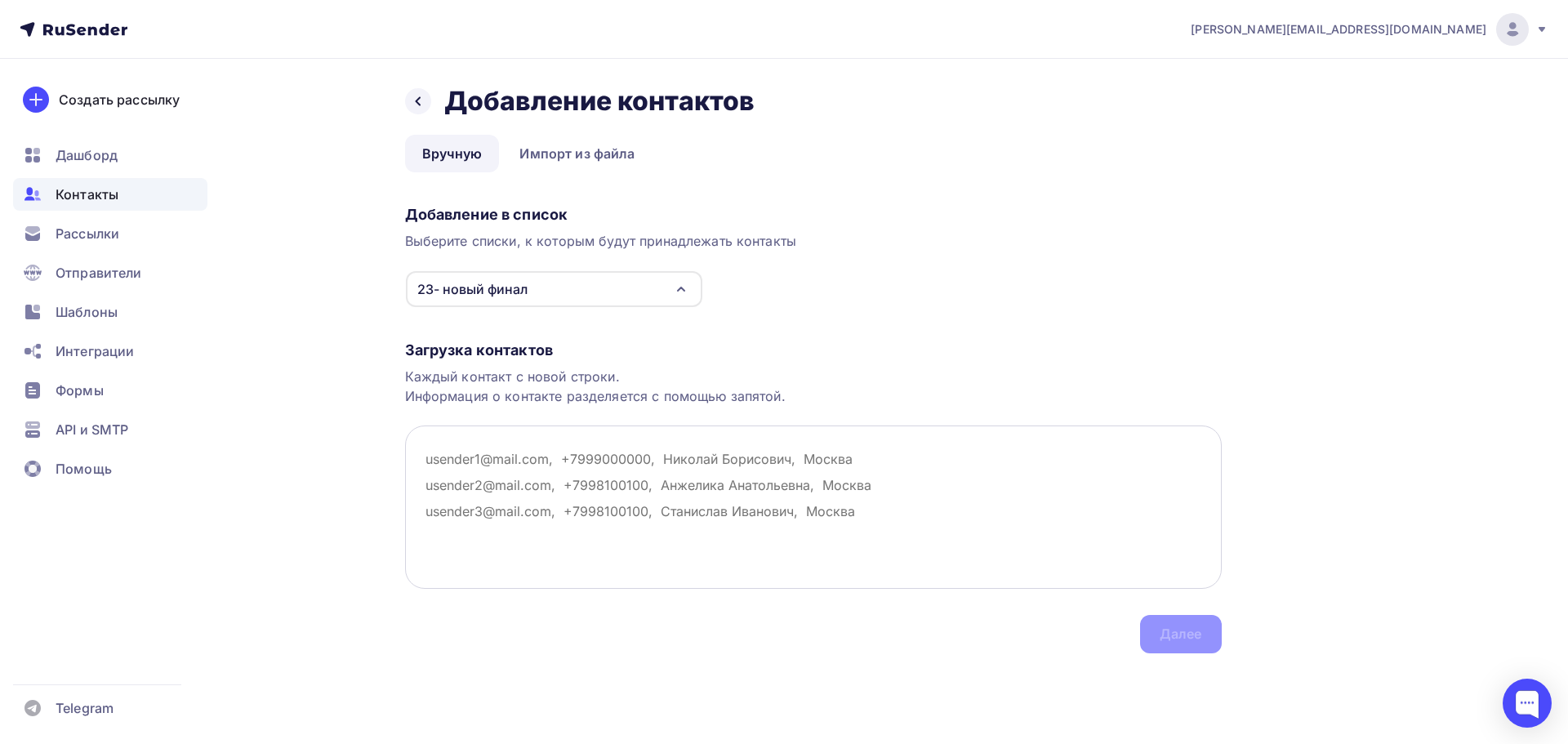
click at [829, 460] on textarea at bounding box center [813, 506] width 816 height 163
paste textarea "kor-d@mail.ru"
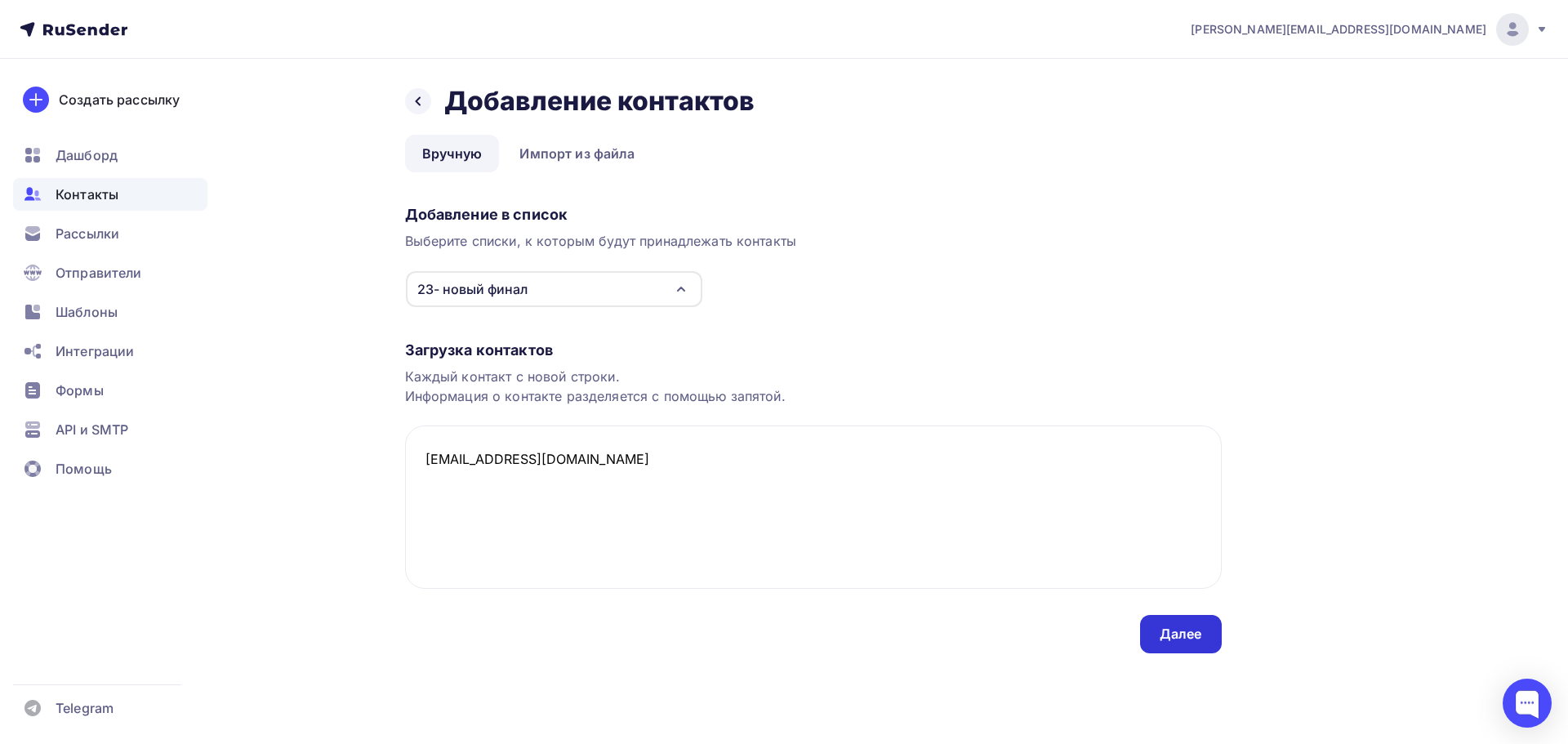
type textarea "kor-d@mail.ru"
click at [1171, 632] on div "Далее" at bounding box center [1181, 634] width 42 height 18
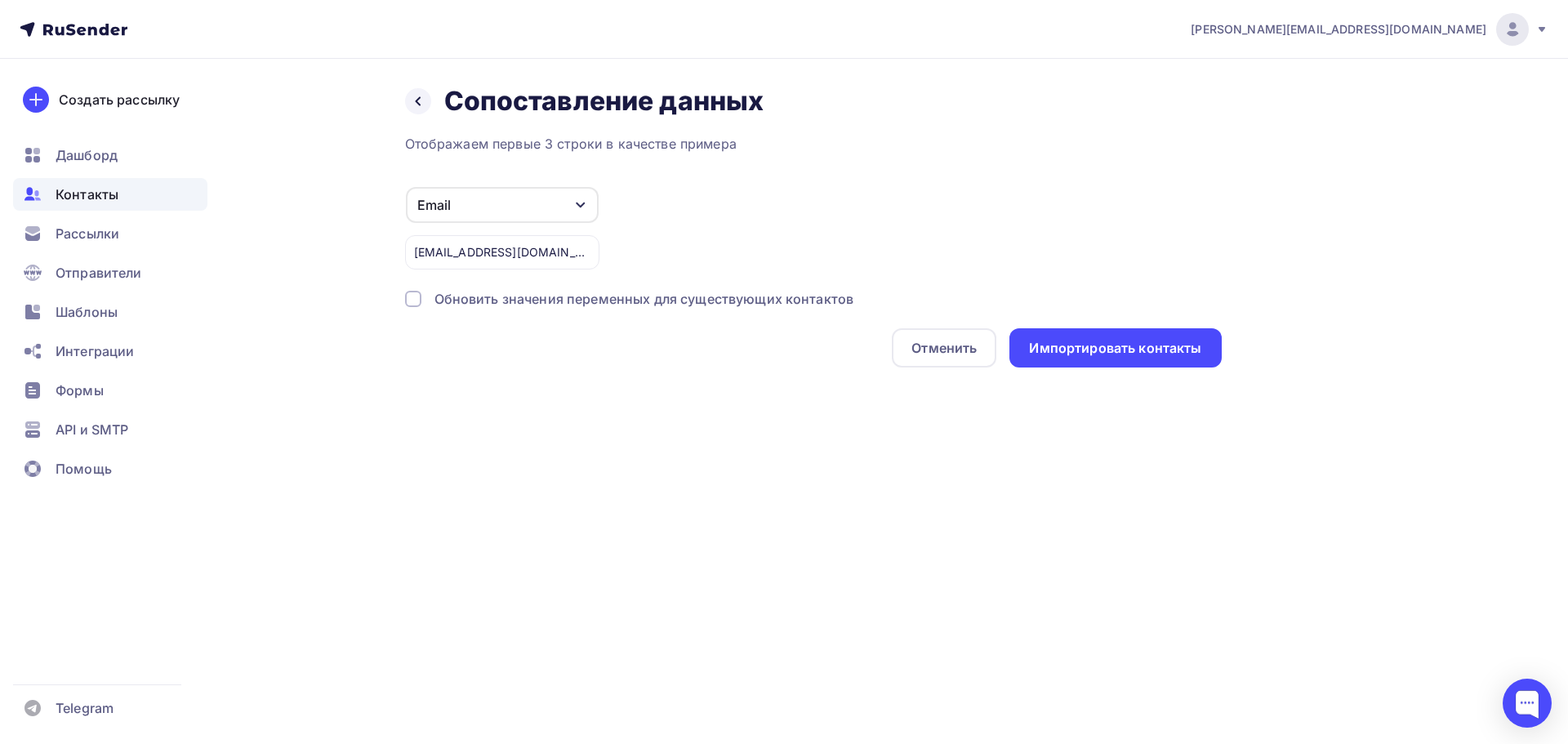
click at [709, 303] on div "Обновить значения переменных для существующих контактов" at bounding box center [644, 298] width 420 height 19
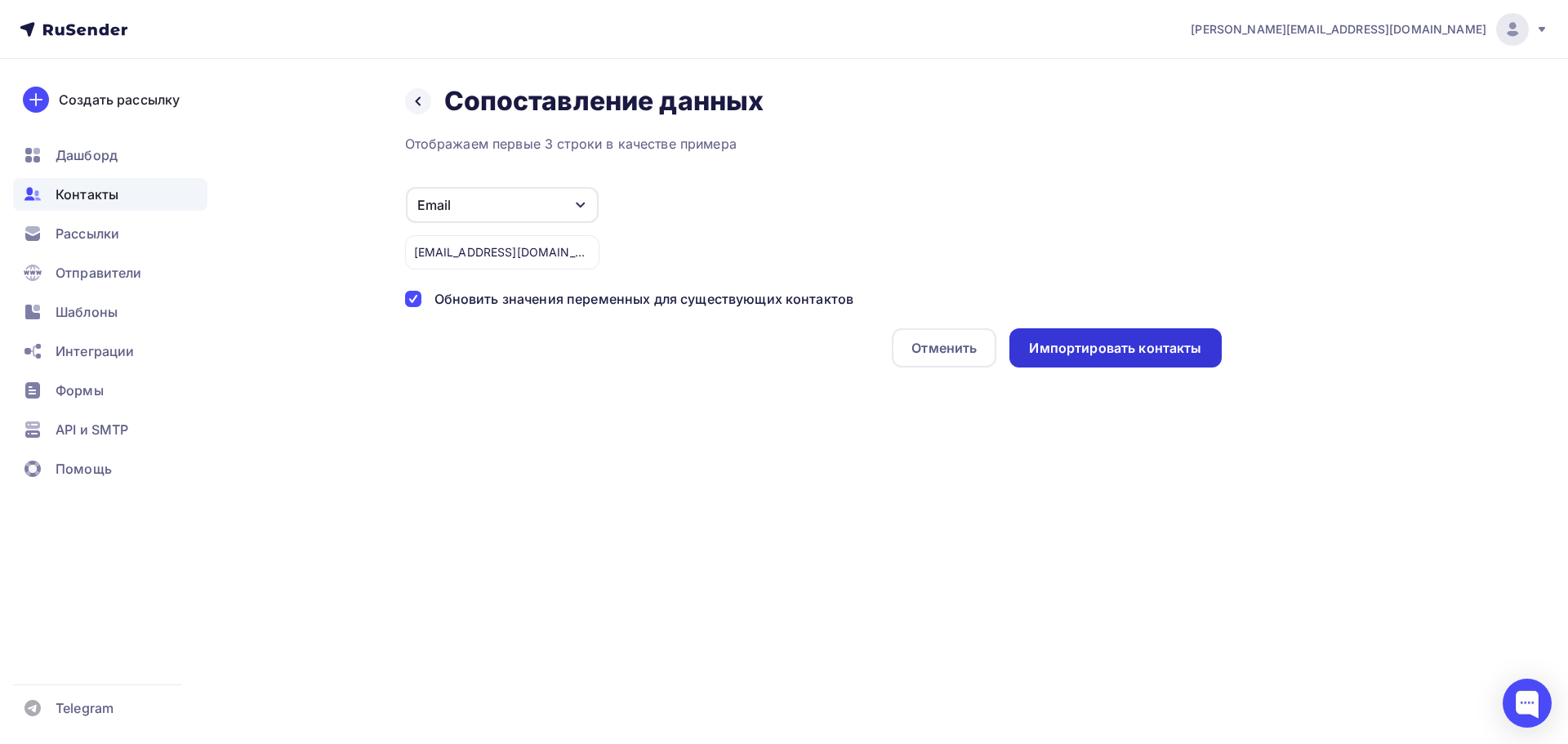
click at [1078, 363] on div "Импортировать контакты" at bounding box center [1115, 348] width 212 height 40
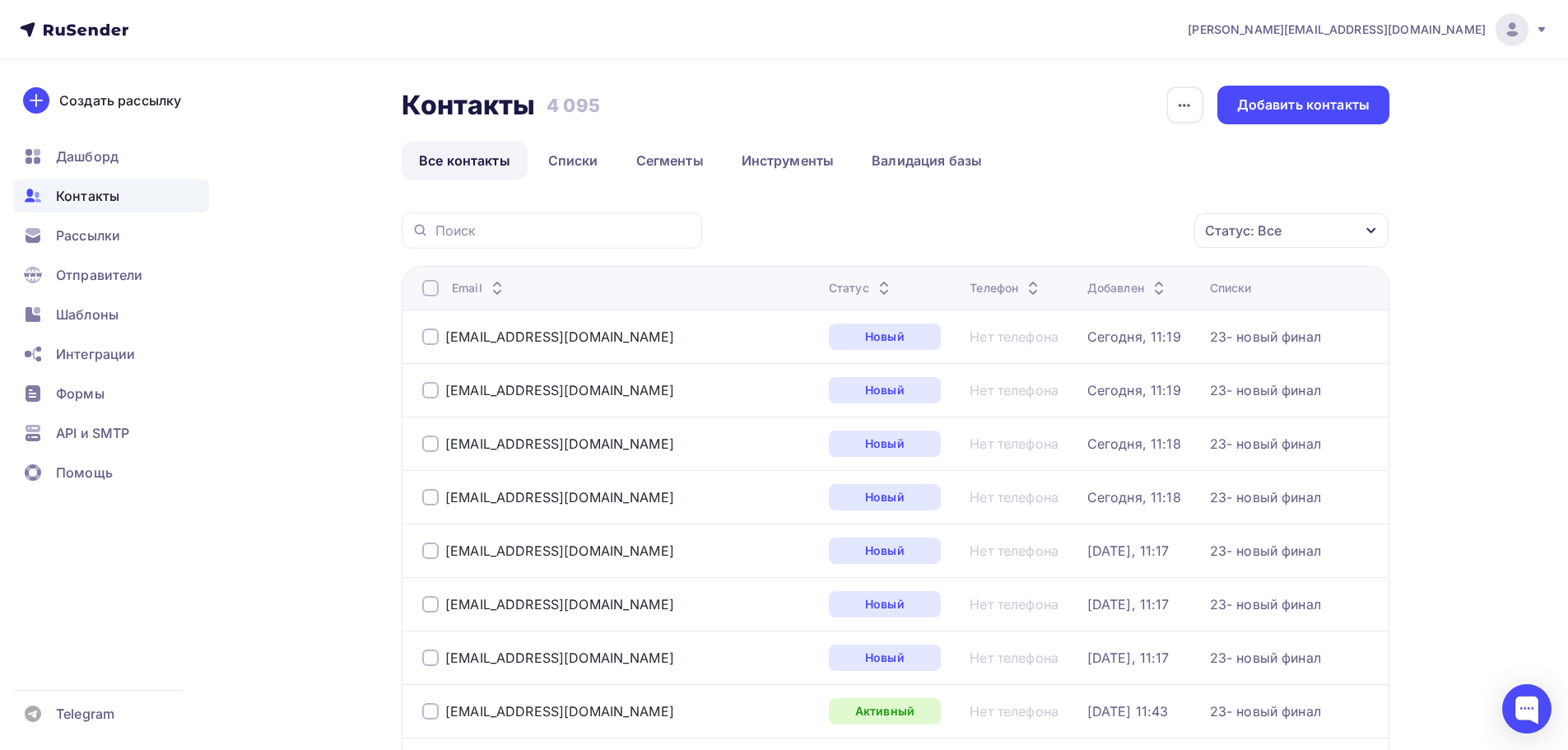
click at [1527, 32] on div at bounding box center [1511, 29] width 32 height 32
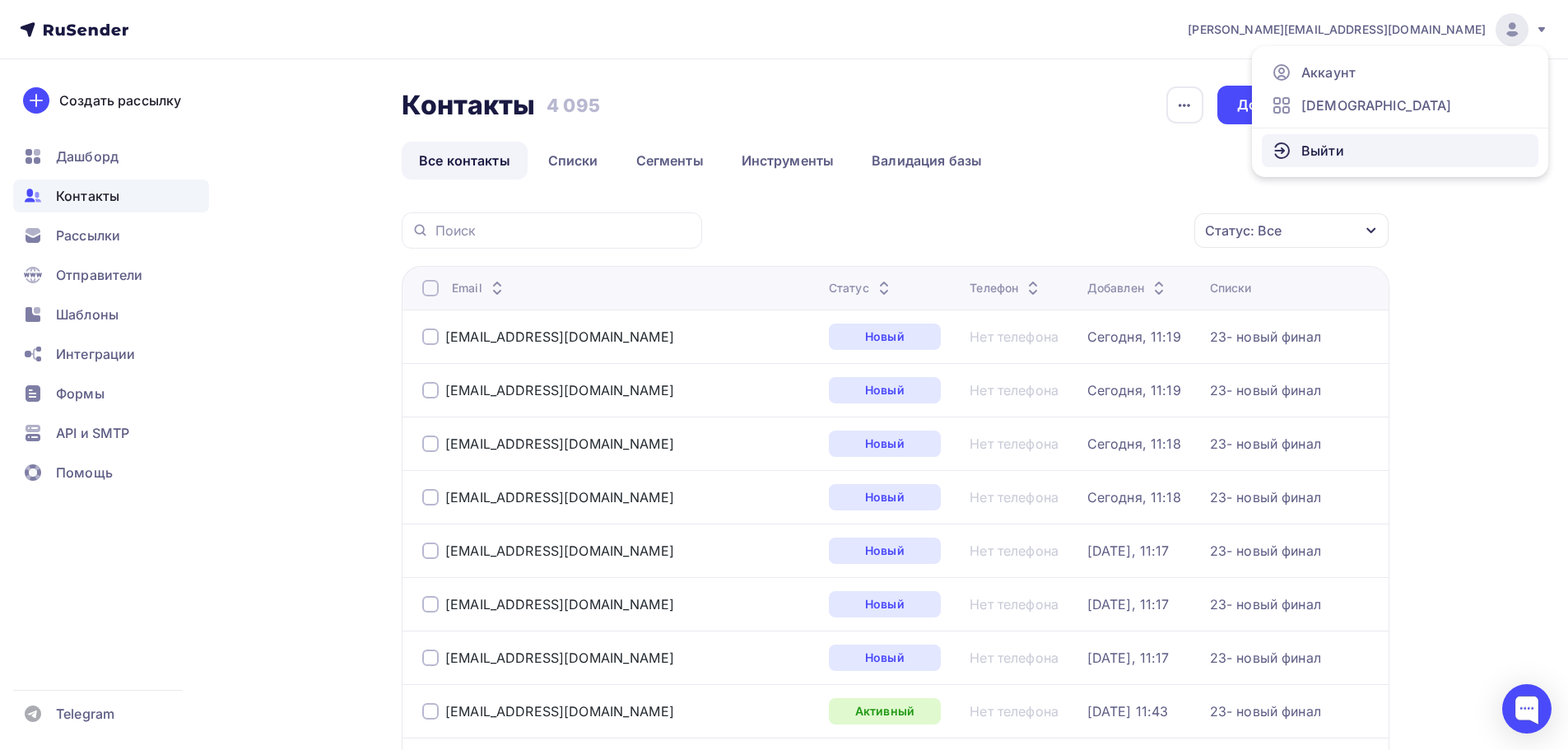
click at [1396, 150] on link "Выйти" at bounding box center [1400, 150] width 276 height 32
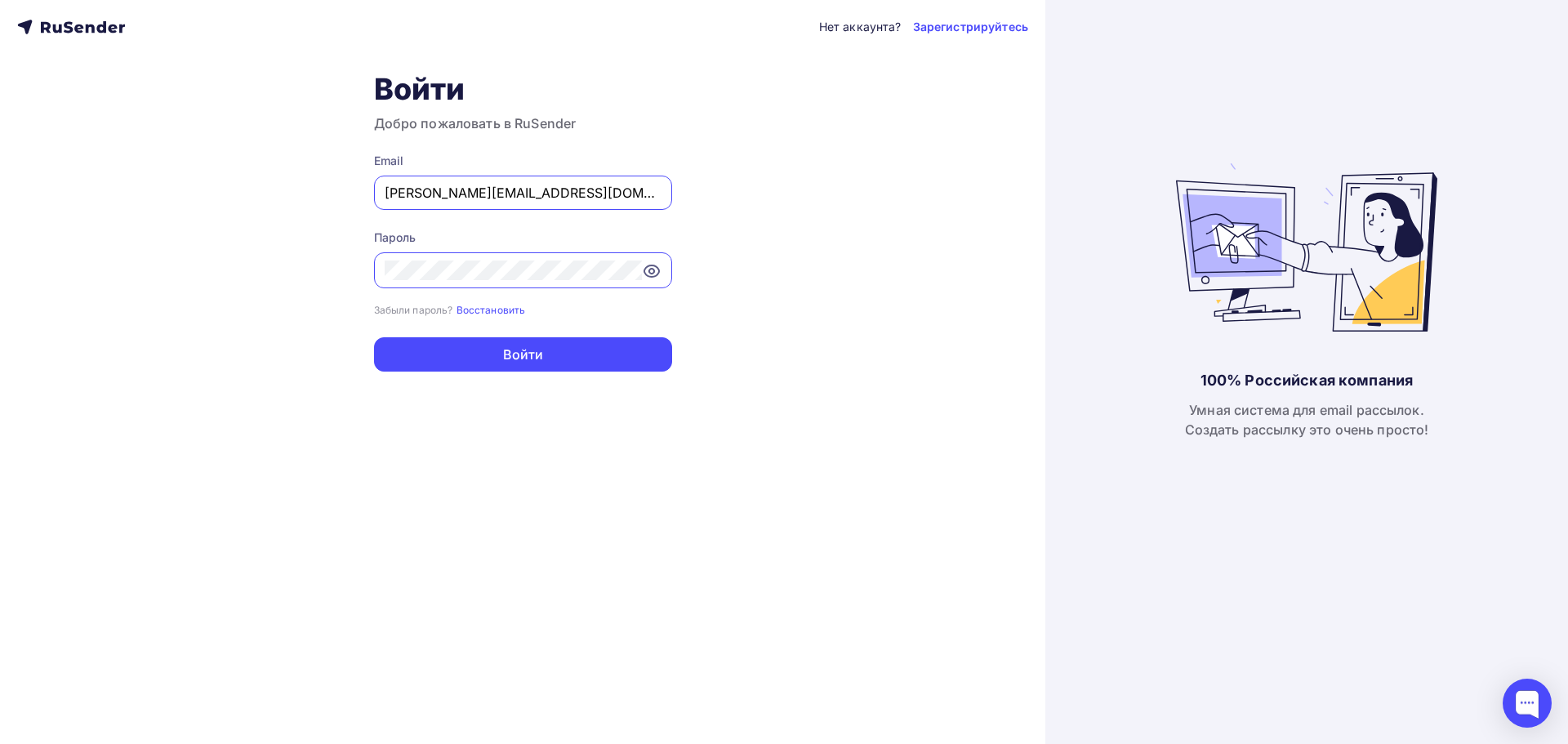
click at [629, 199] on input "leontiev@hyperlook.ru" at bounding box center [523, 192] width 277 height 19
click at [615, 197] on input "leontiev@hyperlook.ru" at bounding box center [523, 192] width 277 height 19
type input "[EMAIL_ADDRESS][DOMAIN_NAME]"
click at [583, 337] on button "Войти" at bounding box center [523, 354] width 298 height 34
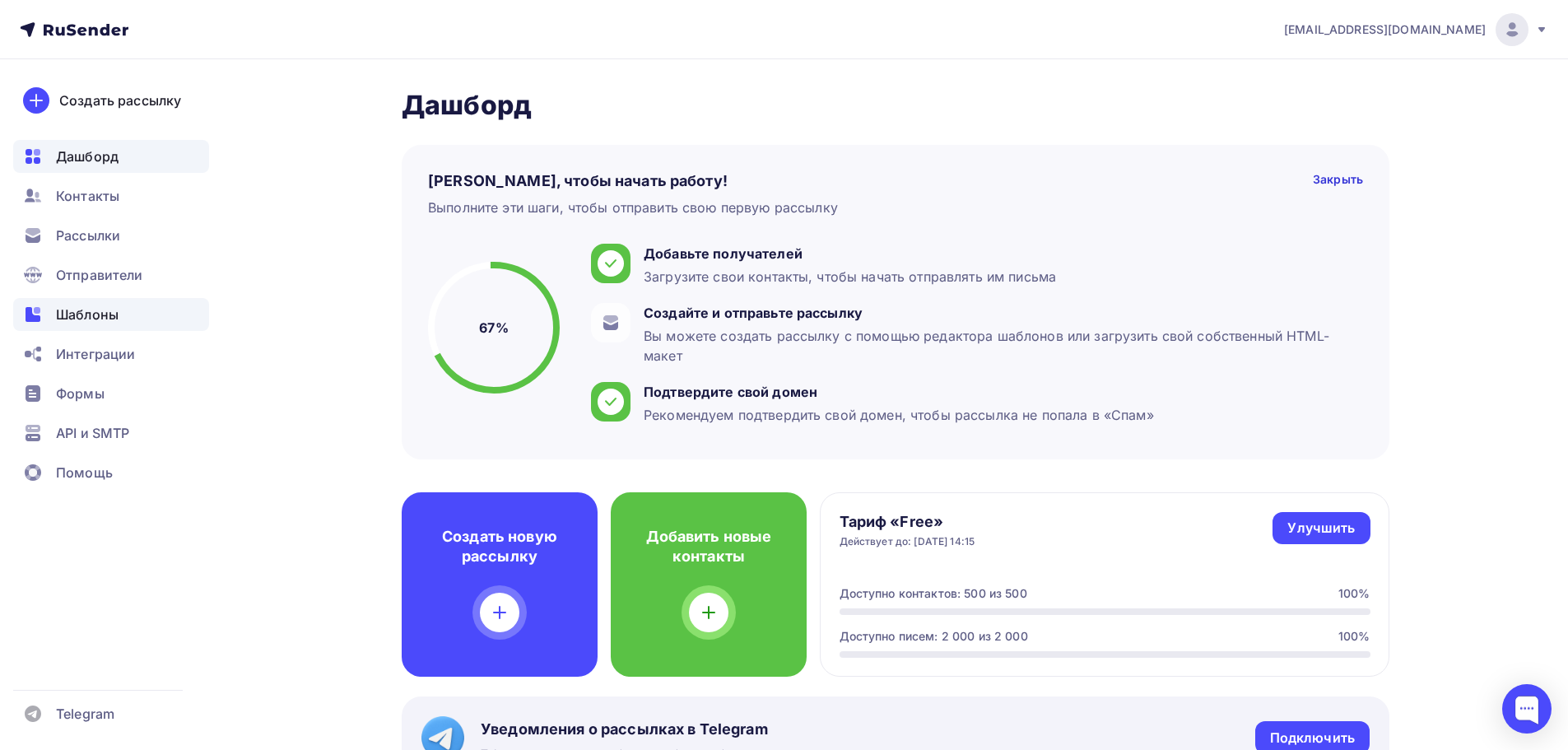
click at [143, 302] on div "Шаблоны" at bounding box center [110, 314] width 196 height 32
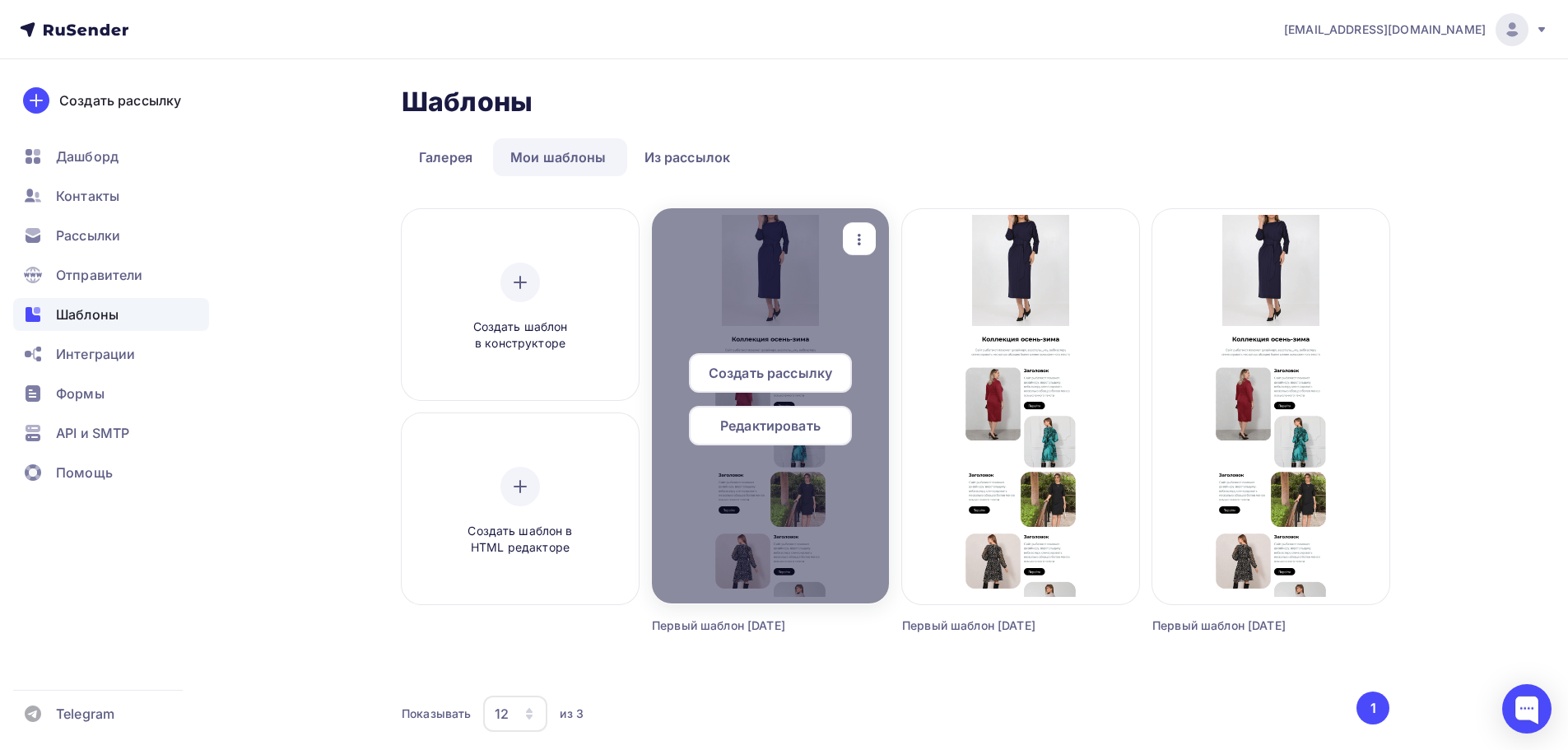
click at [809, 296] on div at bounding box center [771, 406] width 238 height 395
click at [763, 421] on span "Редактировать" at bounding box center [770, 425] width 100 height 19
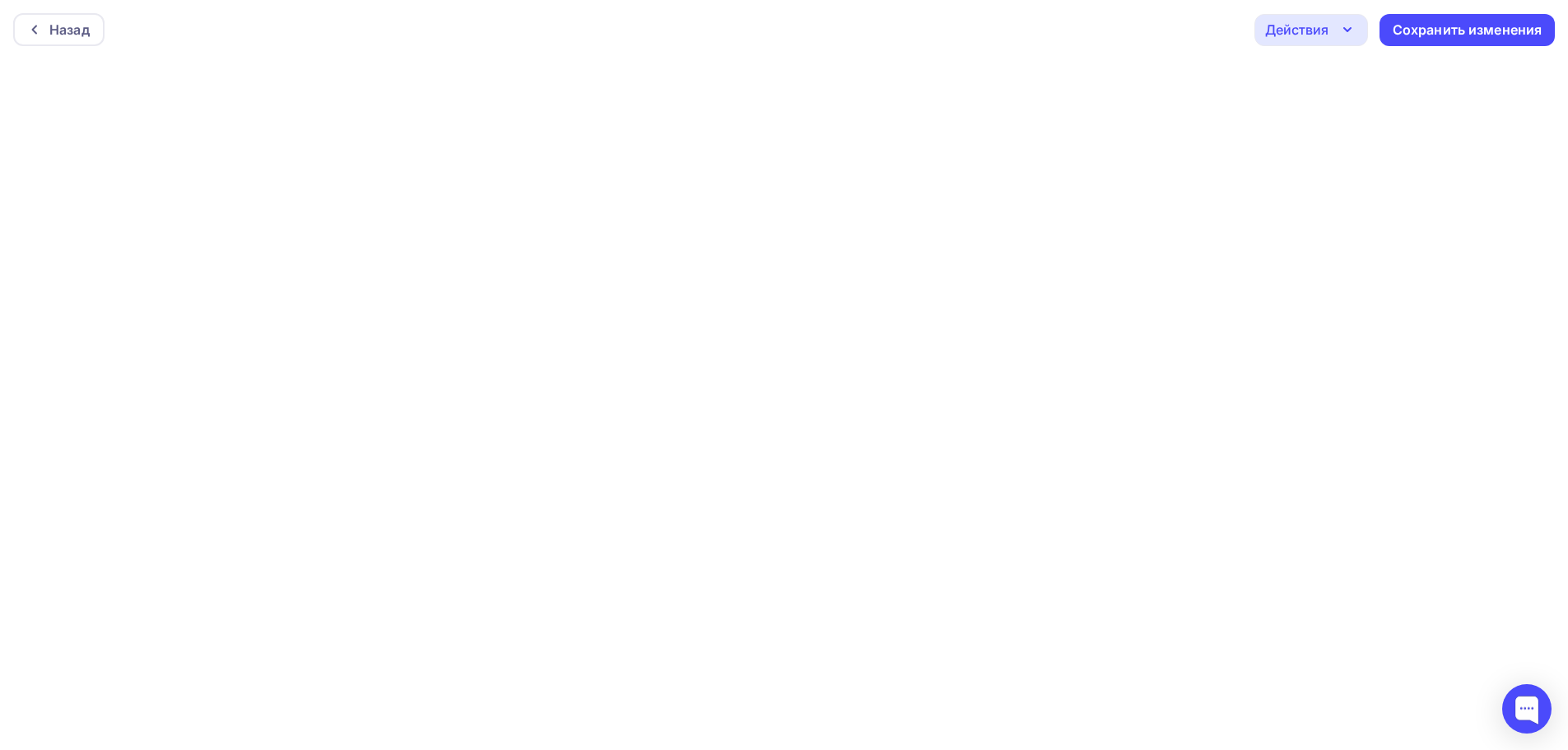
click at [1070, 41] on div "Назад Действия Отправить тестовое письмо Предпросмотр Выйти без сохранения Сохр…" at bounding box center [784, 30] width 1568 height 59
click at [68, 30] on div "Назад" at bounding box center [69, 29] width 40 height 19
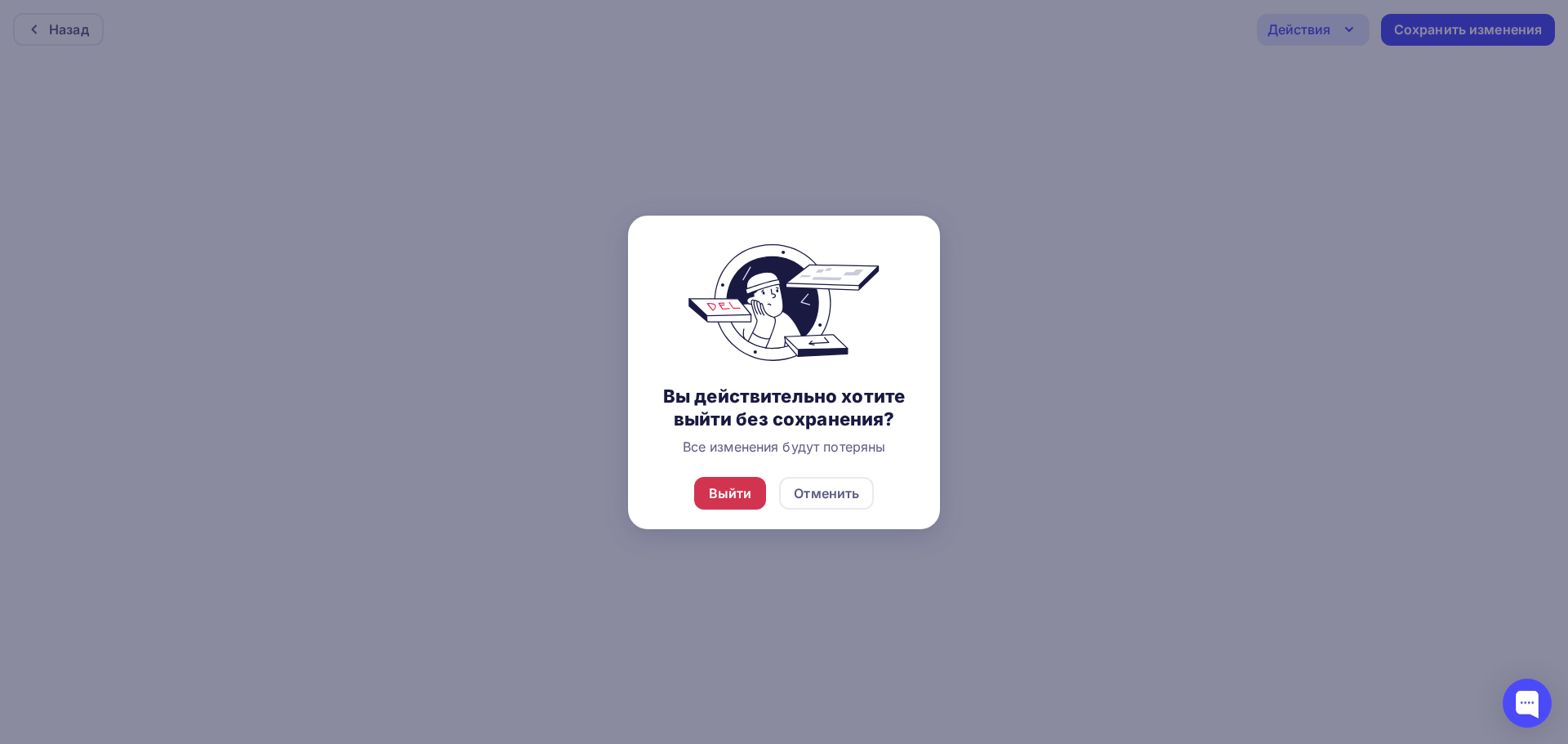
click at [743, 506] on div "Выйти" at bounding box center [730, 493] width 73 height 32
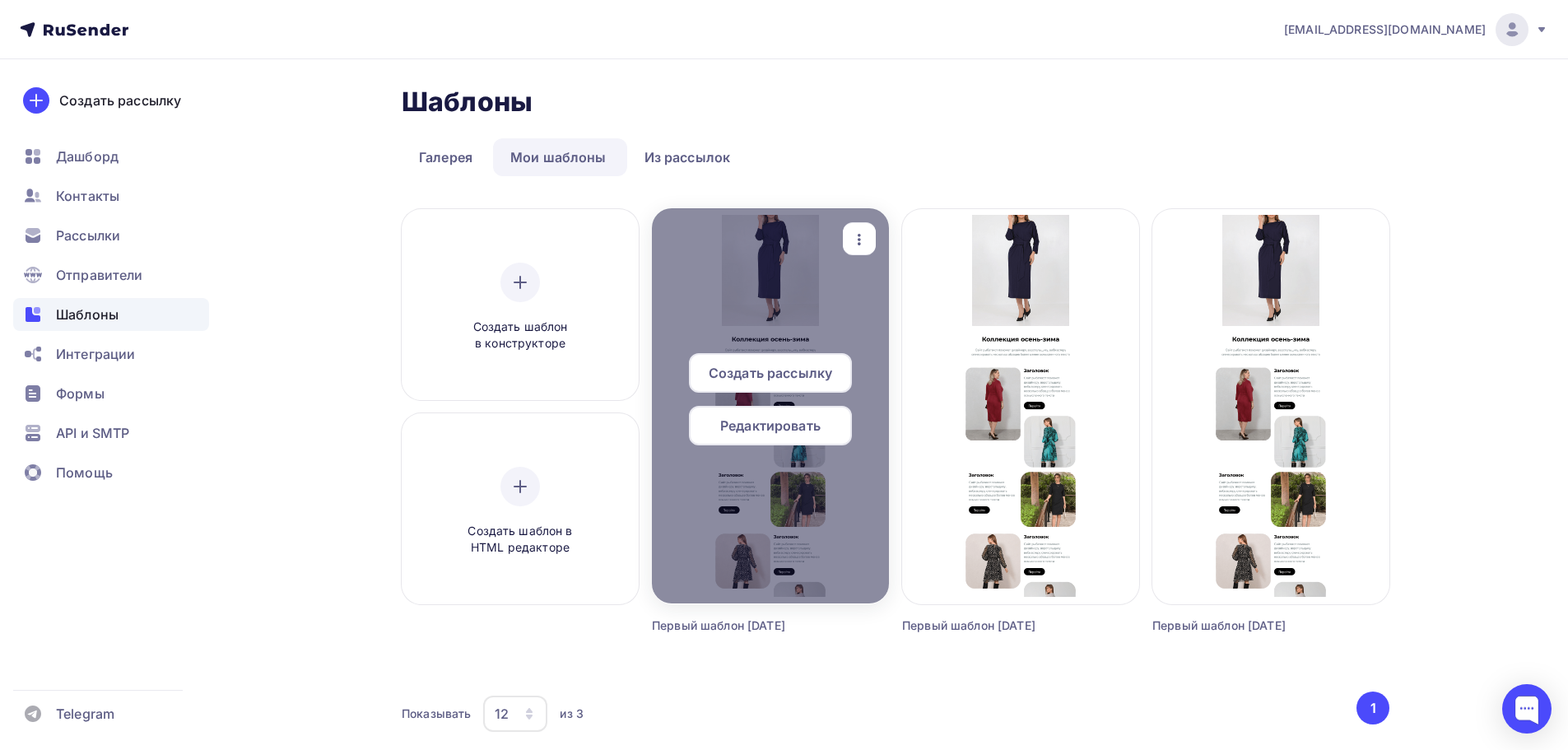
click at [810, 435] on div "Редактировать" at bounding box center [771, 425] width 163 height 40
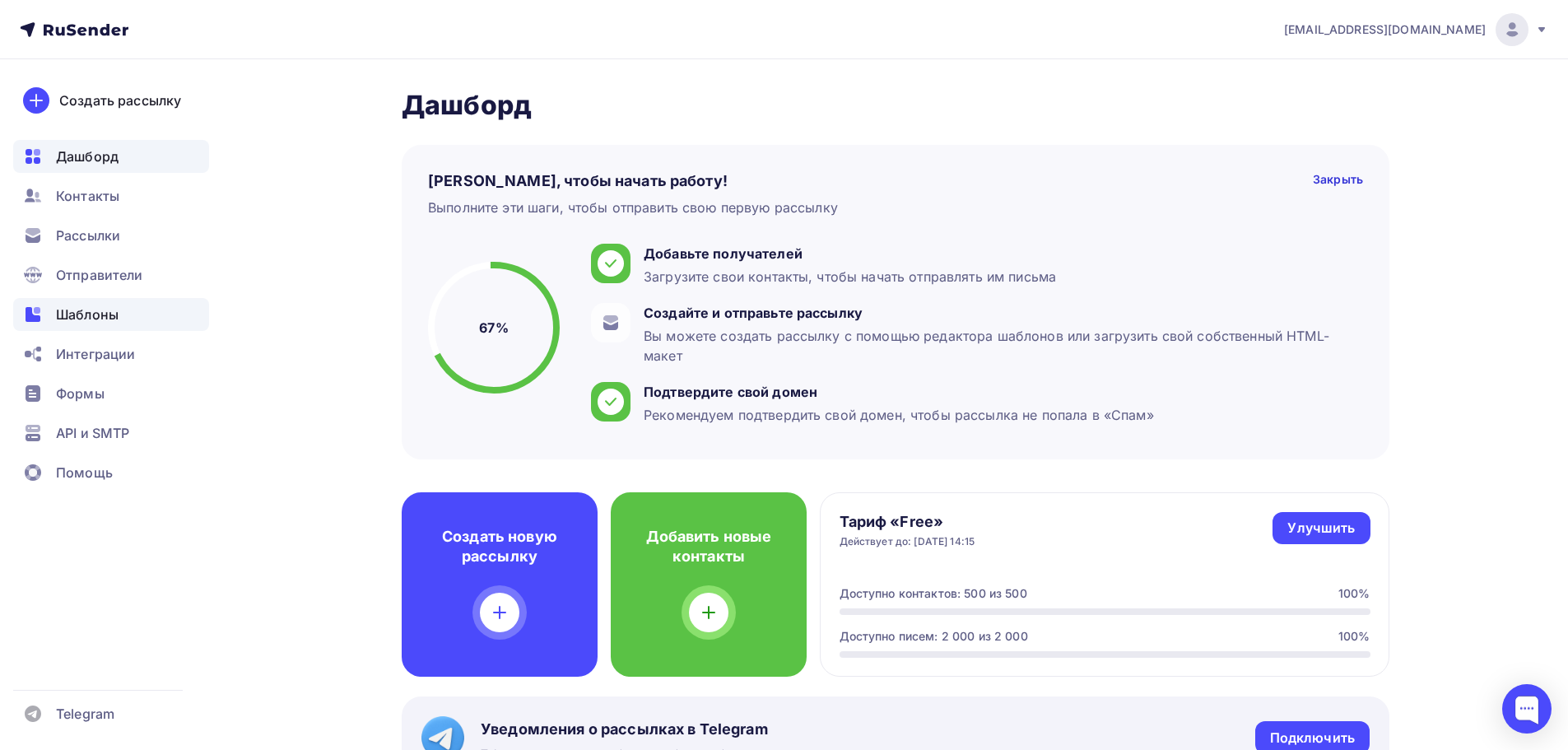
click at [109, 306] on span "Шаблоны" at bounding box center [86, 314] width 62 height 19
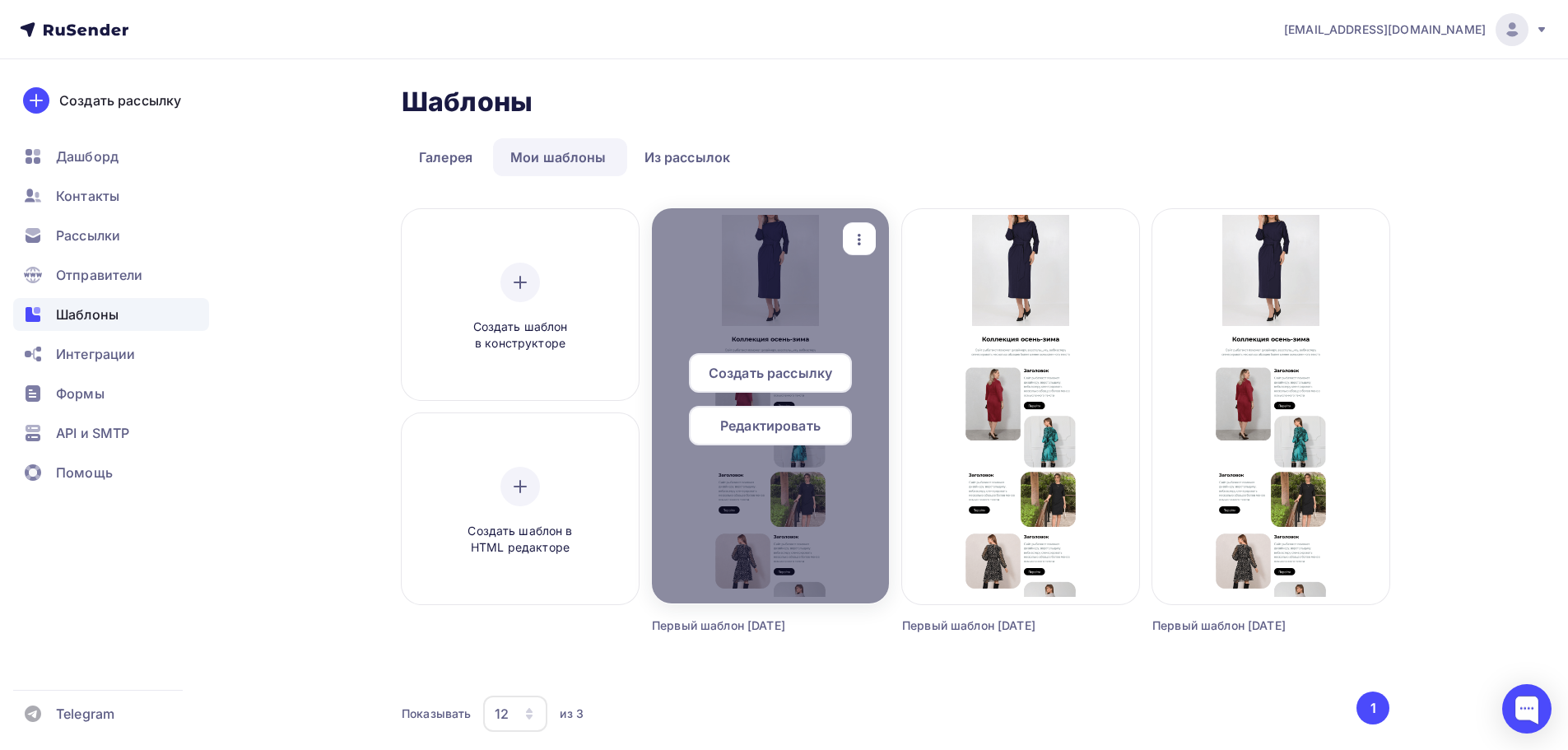
click at [813, 425] on span "Редактировать" at bounding box center [770, 425] width 100 height 19
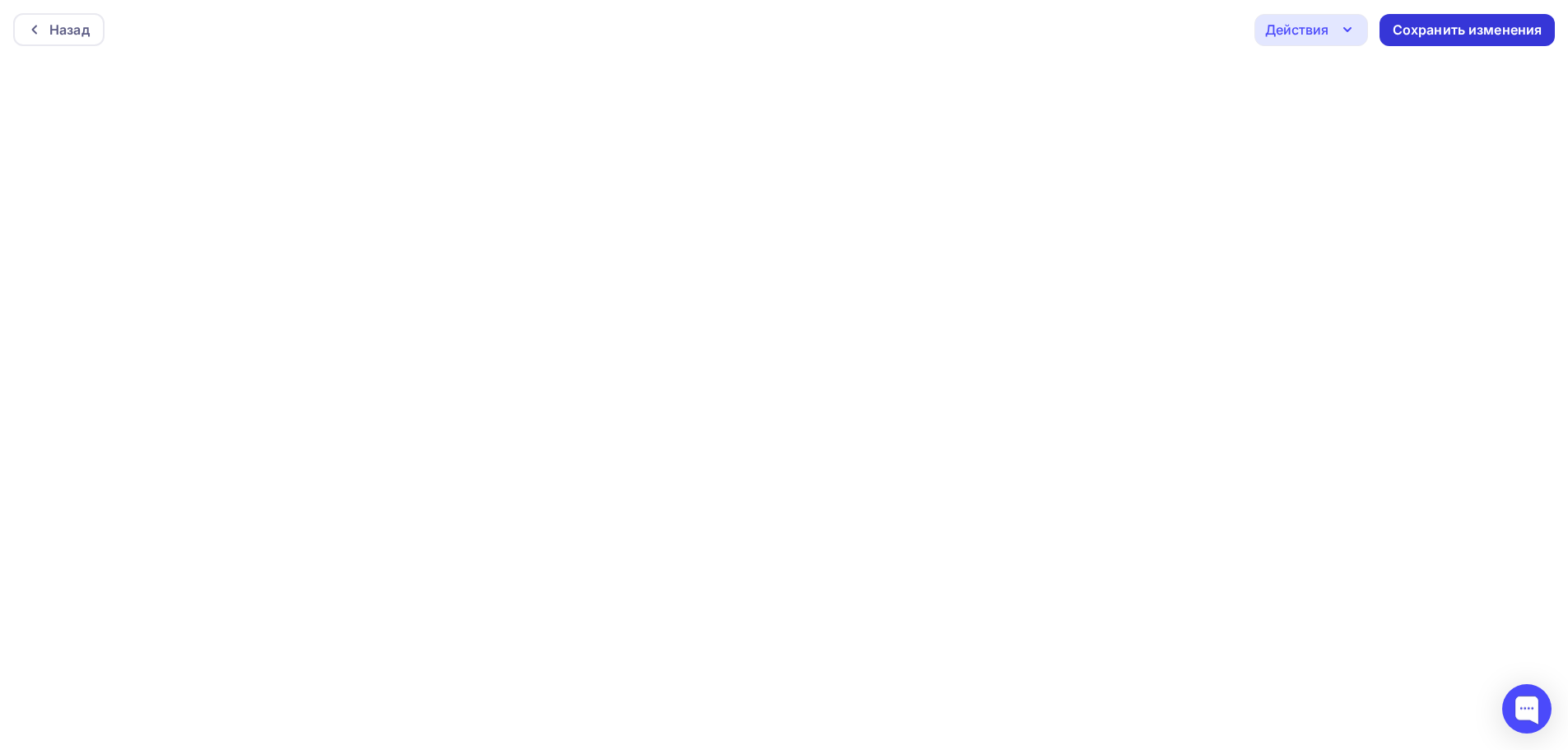
click at [1471, 22] on div "Сохранить изменения" at bounding box center [1467, 30] width 149 height 19
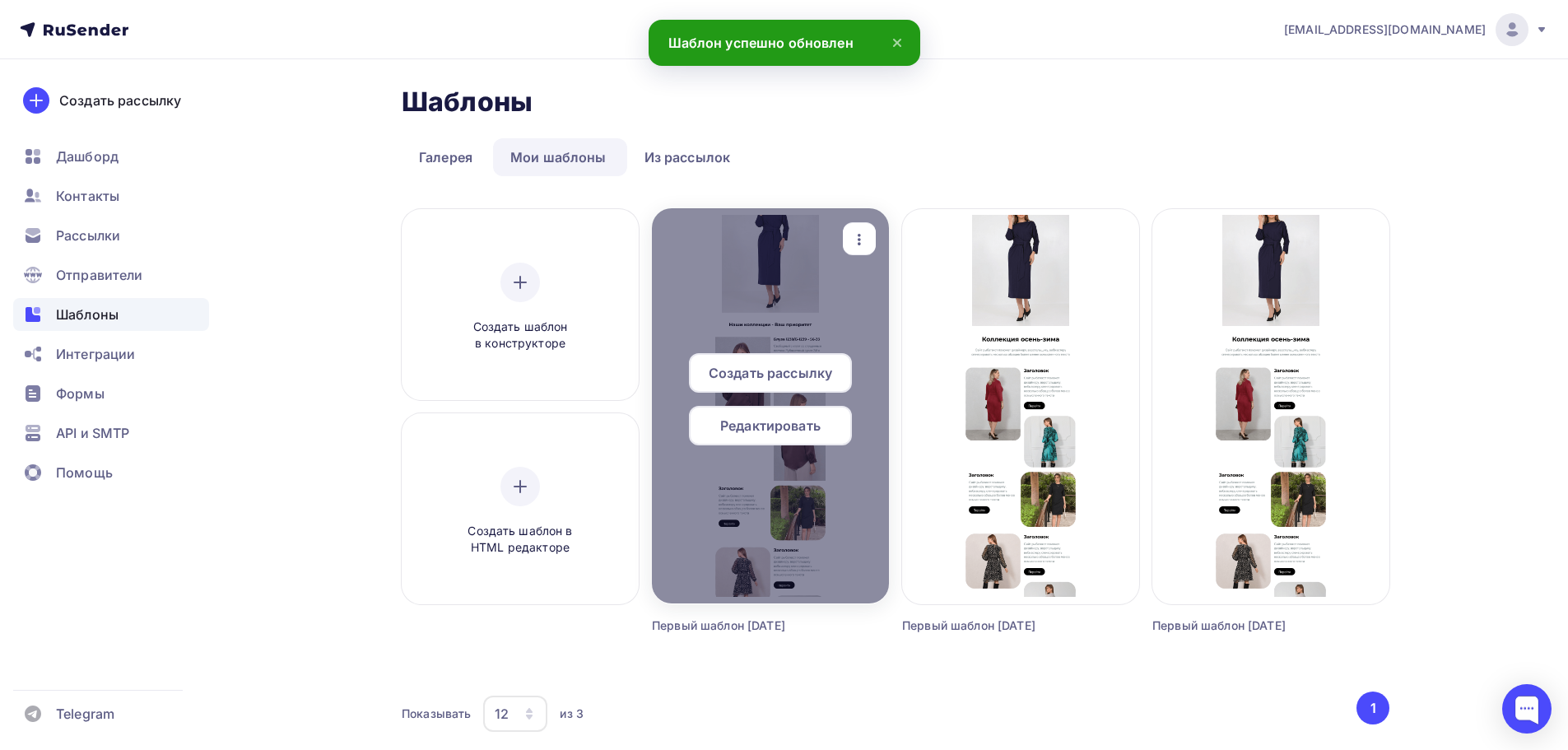
click at [798, 413] on div "Редактировать" at bounding box center [771, 425] width 163 height 40
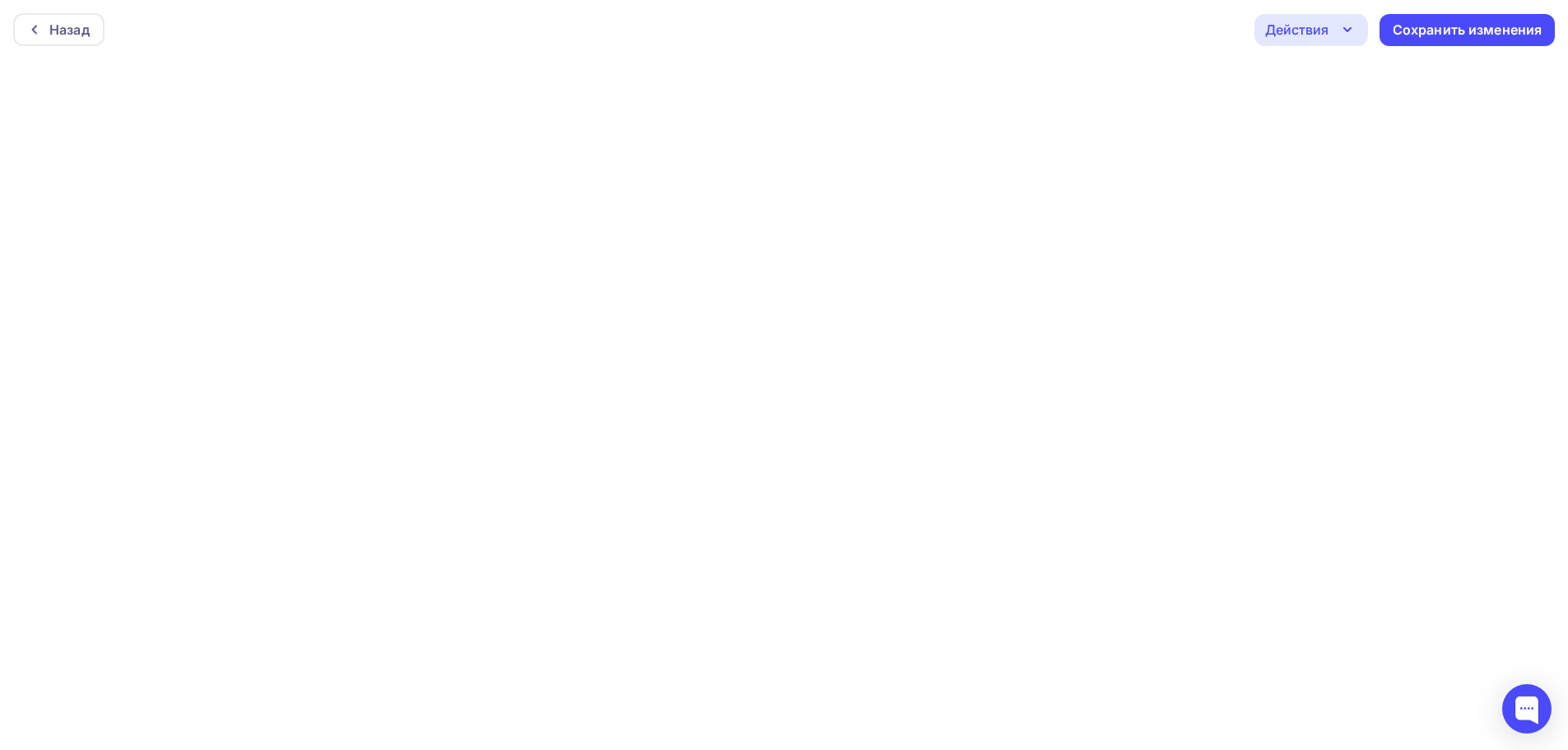
scroll to position [4, 0]
click at [1495, 26] on div "Сохранить изменения" at bounding box center [1467, 26] width 149 height 19
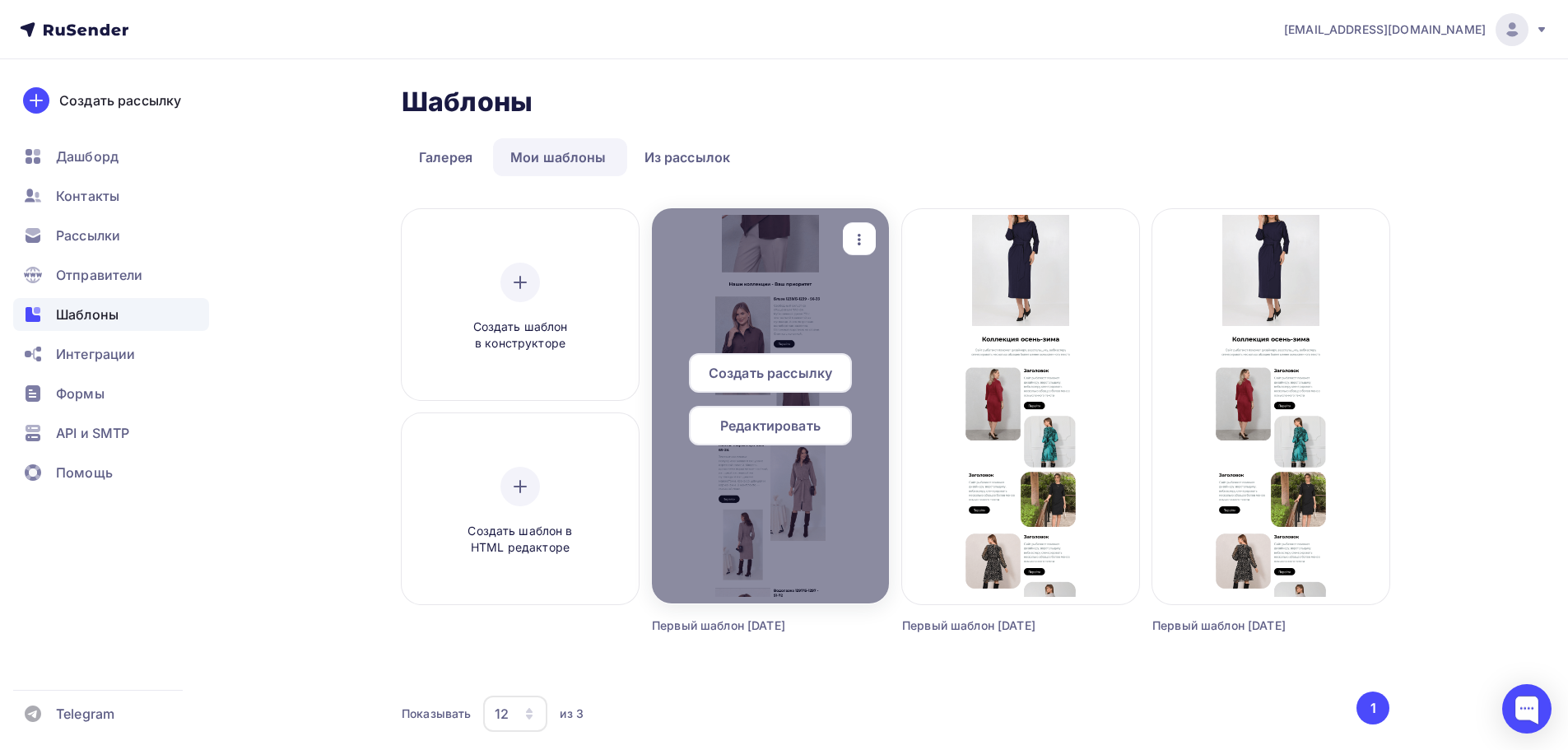
click at [799, 429] on span "Редактировать" at bounding box center [770, 425] width 100 height 19
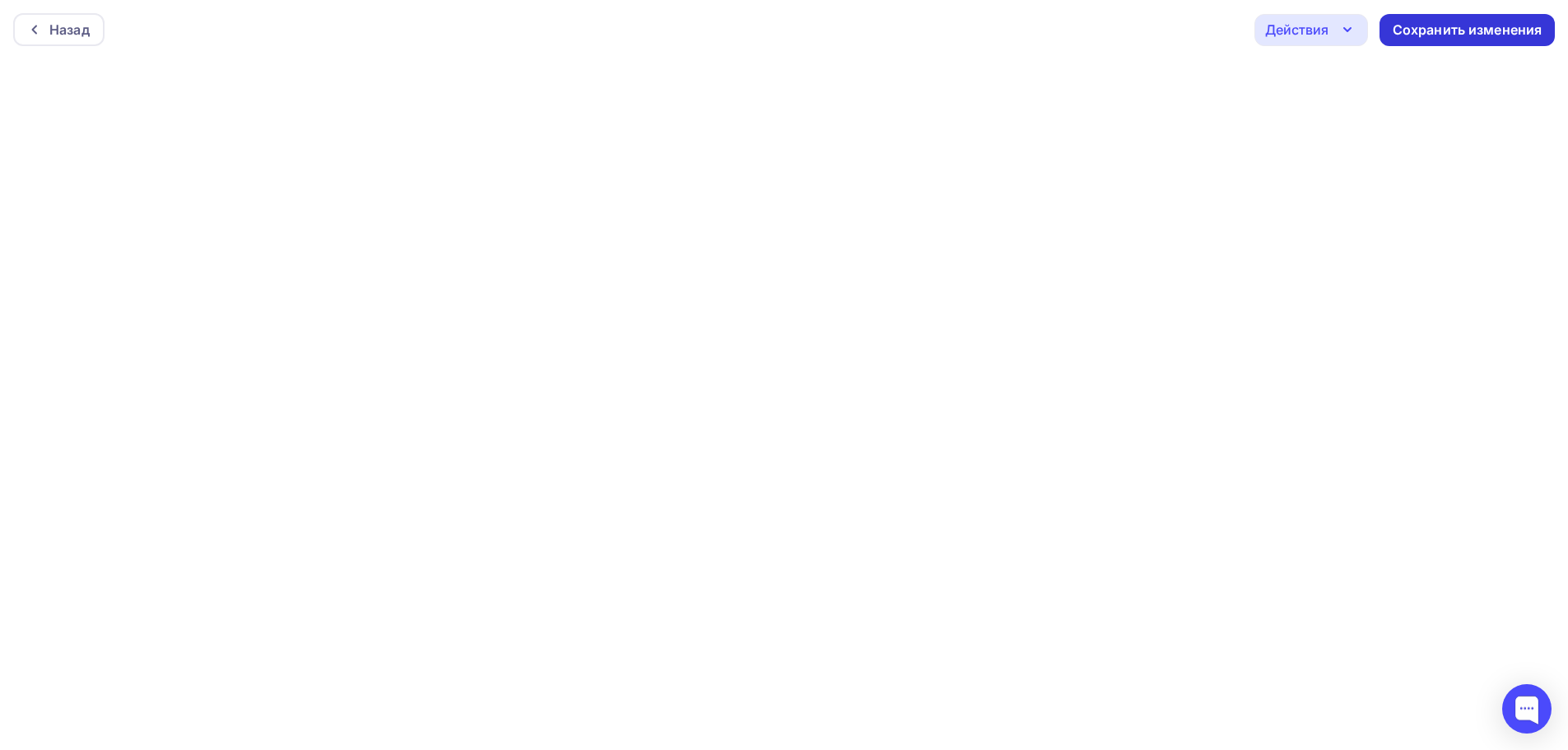
click at [1460, 32] on div "Сохранить изменения" at bounding box center [1467, 30] width 149 height 19
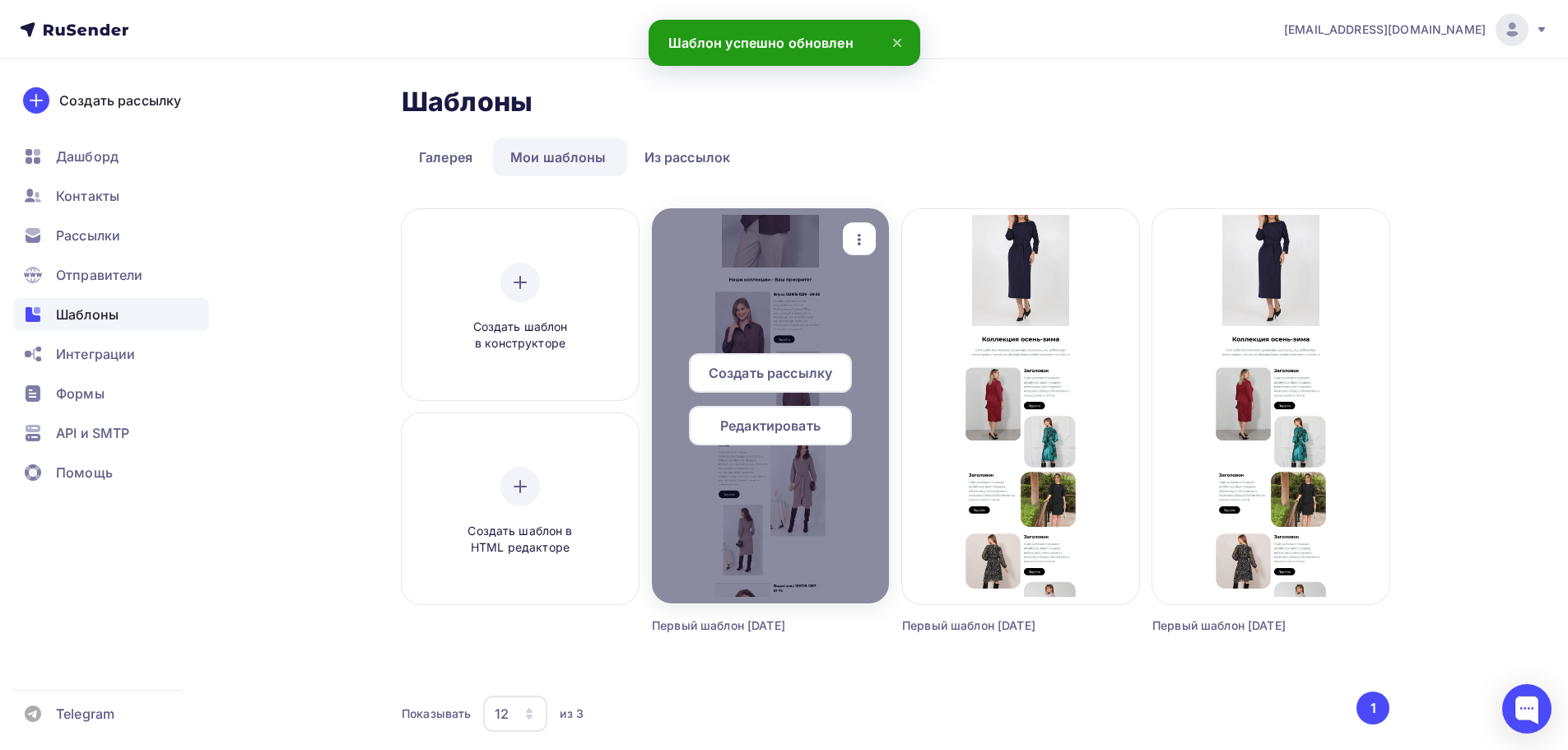
click at [809, 425] on span "Редактировать" at bounding box center [770, 425] width 100 height 19
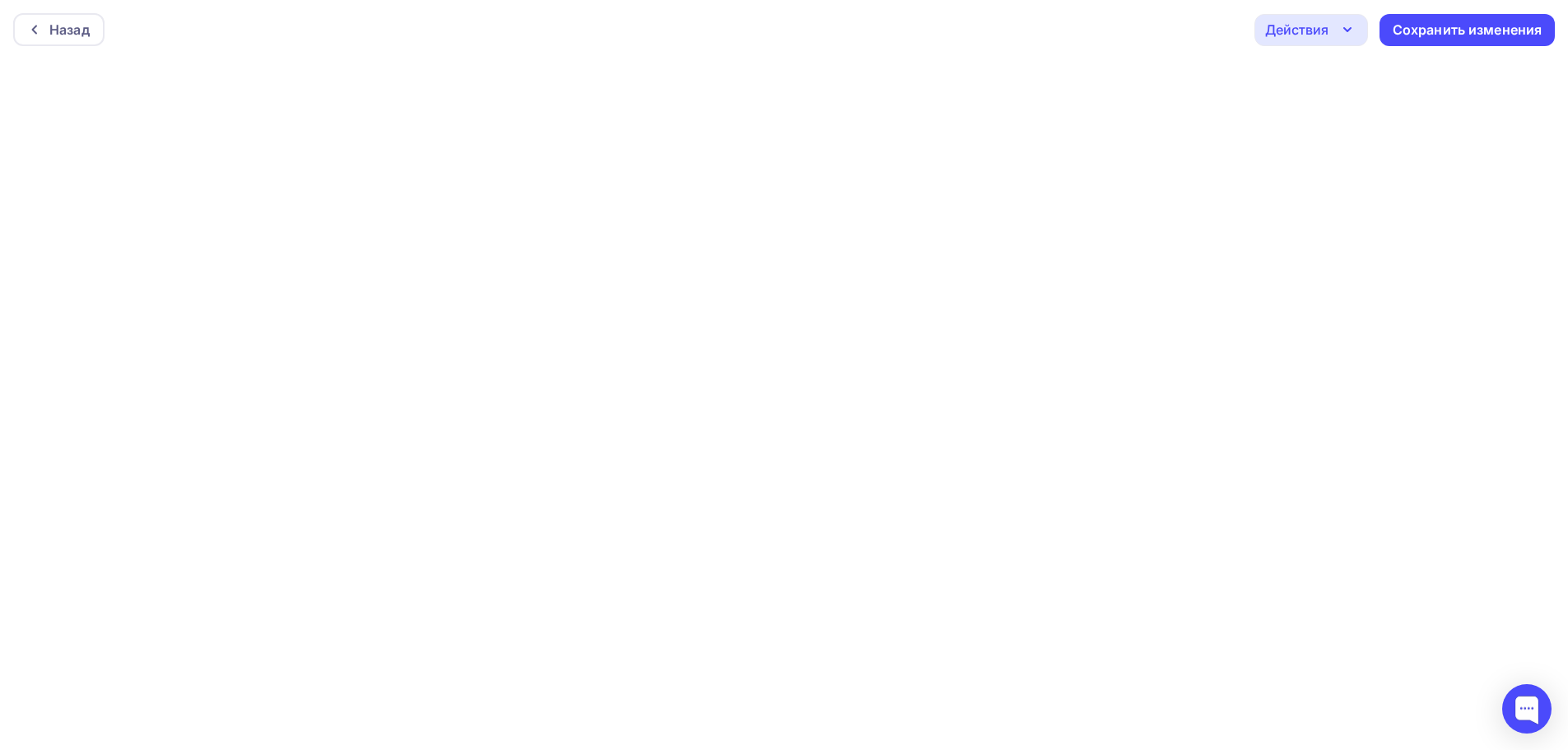
click at [1345, 24] on icon "button" at bounding box center [1347, 29] width 19 height 19
click at [1358, 85] on div "Отправить тестовое письмо" at bounding box center [1400, 78] width 189 height 19
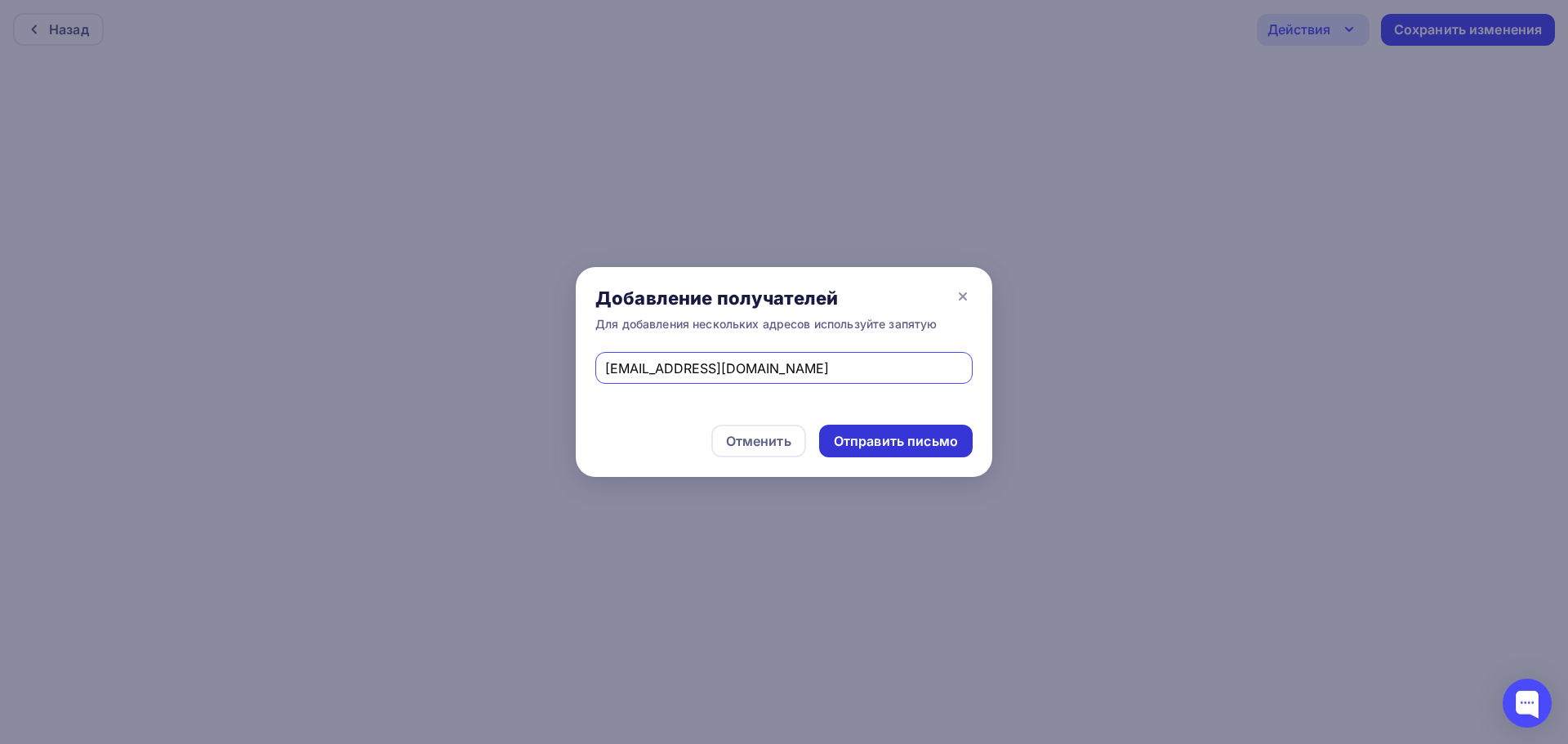
type input "nazarovaolga.v@mail.ru"
click at [888, 439] on div "Отправить письмо" at bounding box center [895, 441] width 124 height 18
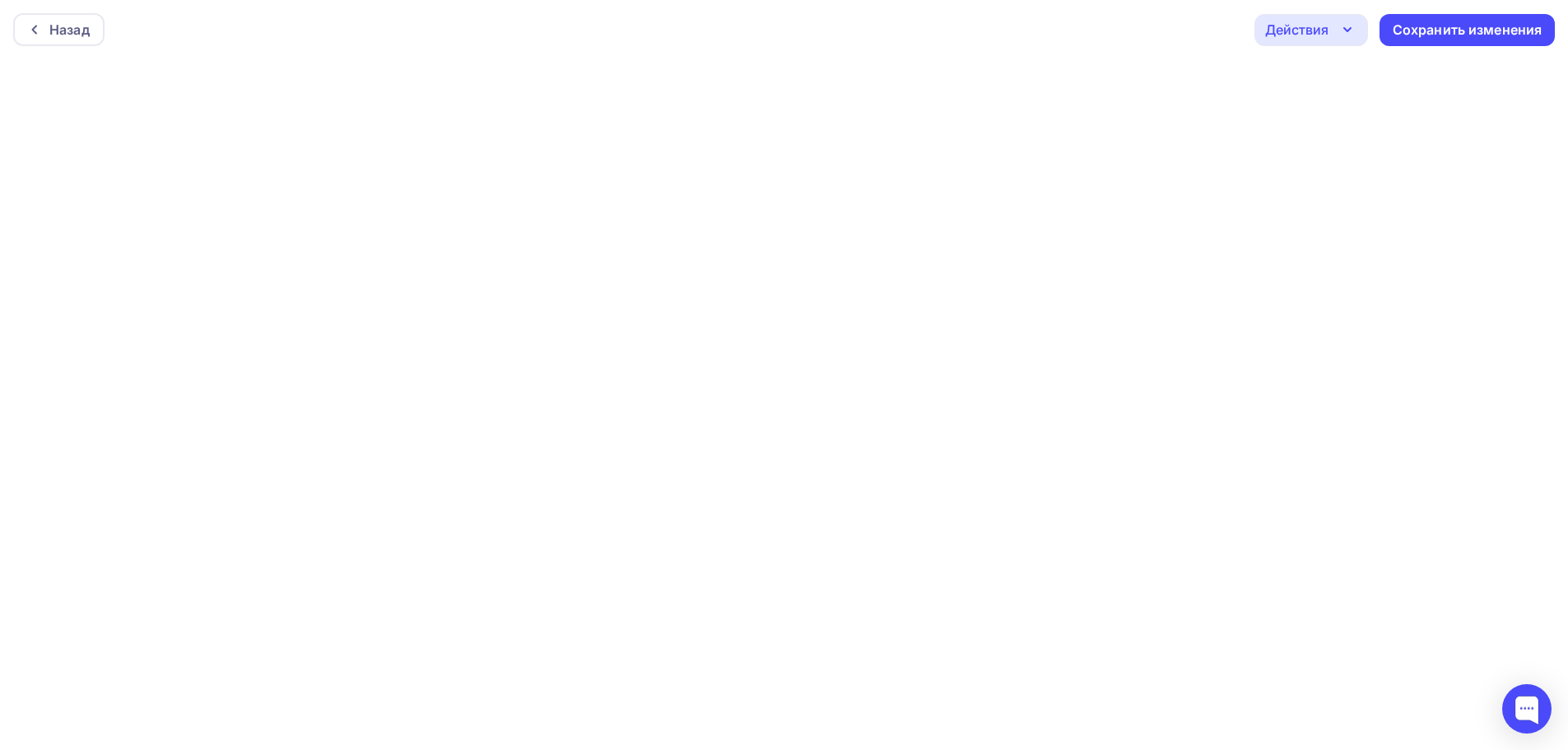
click at [1330, 30] on div "Действия" at bounding box center [1311, 30] width 113 height 32
click at [1328, 84] on div "Отправить тестовое письмо" at bounding box center [1400, 78] width 189 height 19
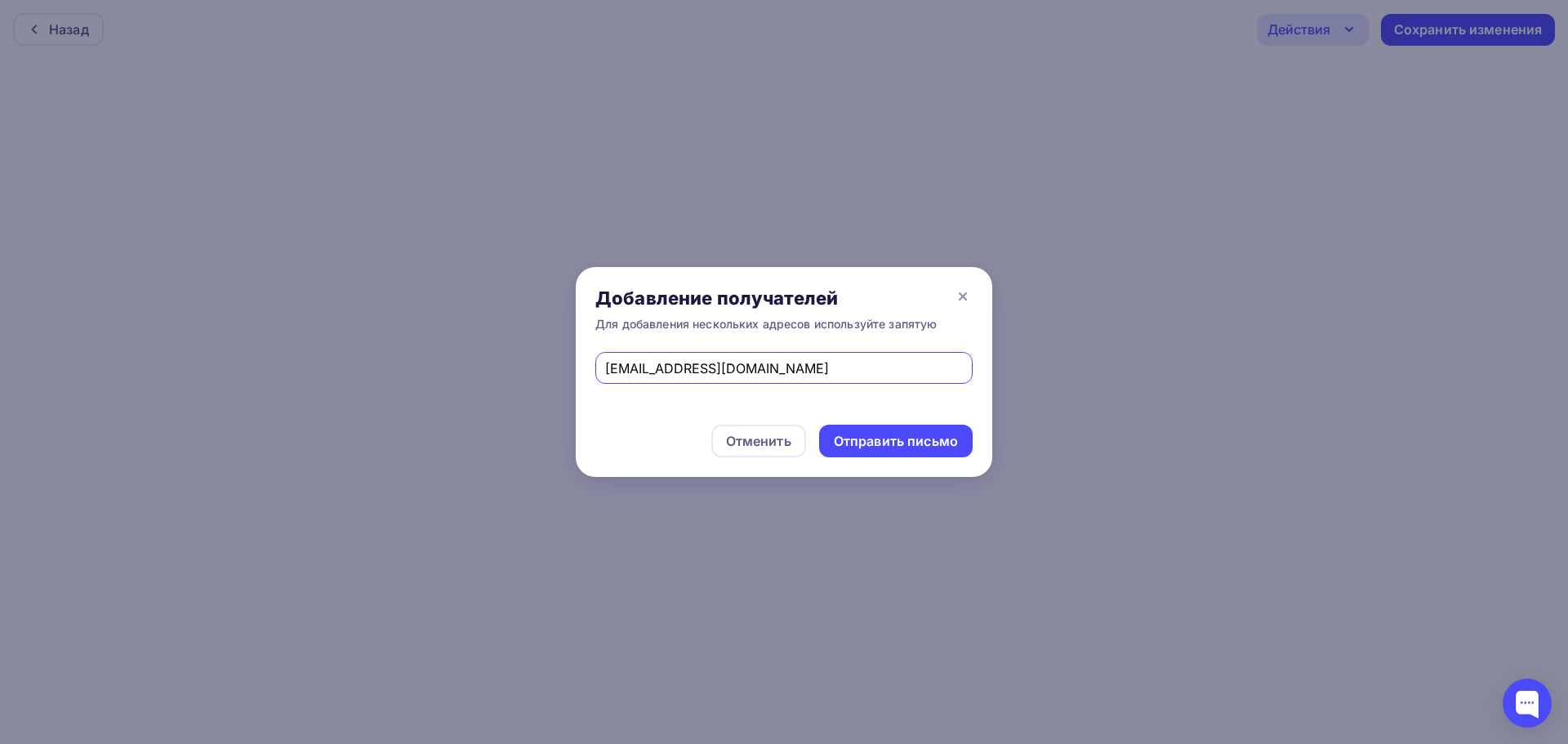
drag, startPoint x: 787, startPoint y: 369, endPoint x: 492, endPoint y: 367, distance: 295.0
click at [492, 367] on div "Добавление получателей Для добавления нескольких адресов используйте запятую na…" at bounding box center [784, 372] width 1568 height 744
type input "butsy@mail.ru"
click at [881, 436] on div "Отправить письмо" at bounding box center [895, 441] width 124 height 18
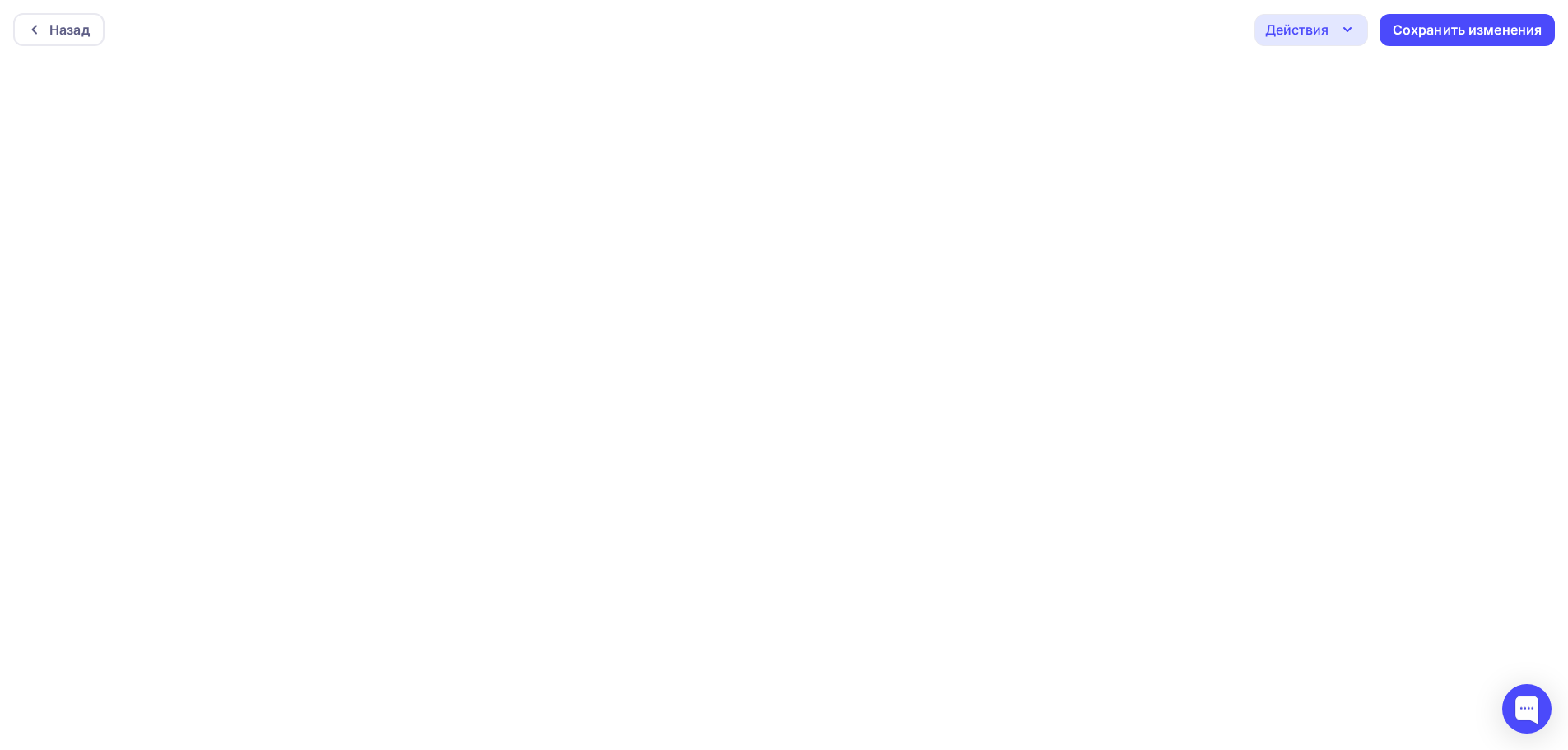
click at [1332, 20] on div "Действия" at bounding box center [1311, 30] width 113 height 32
click at [1332, 90] on link "Отправить тестовое письмо" at bounding box center [1384, 78] width 240 height 32
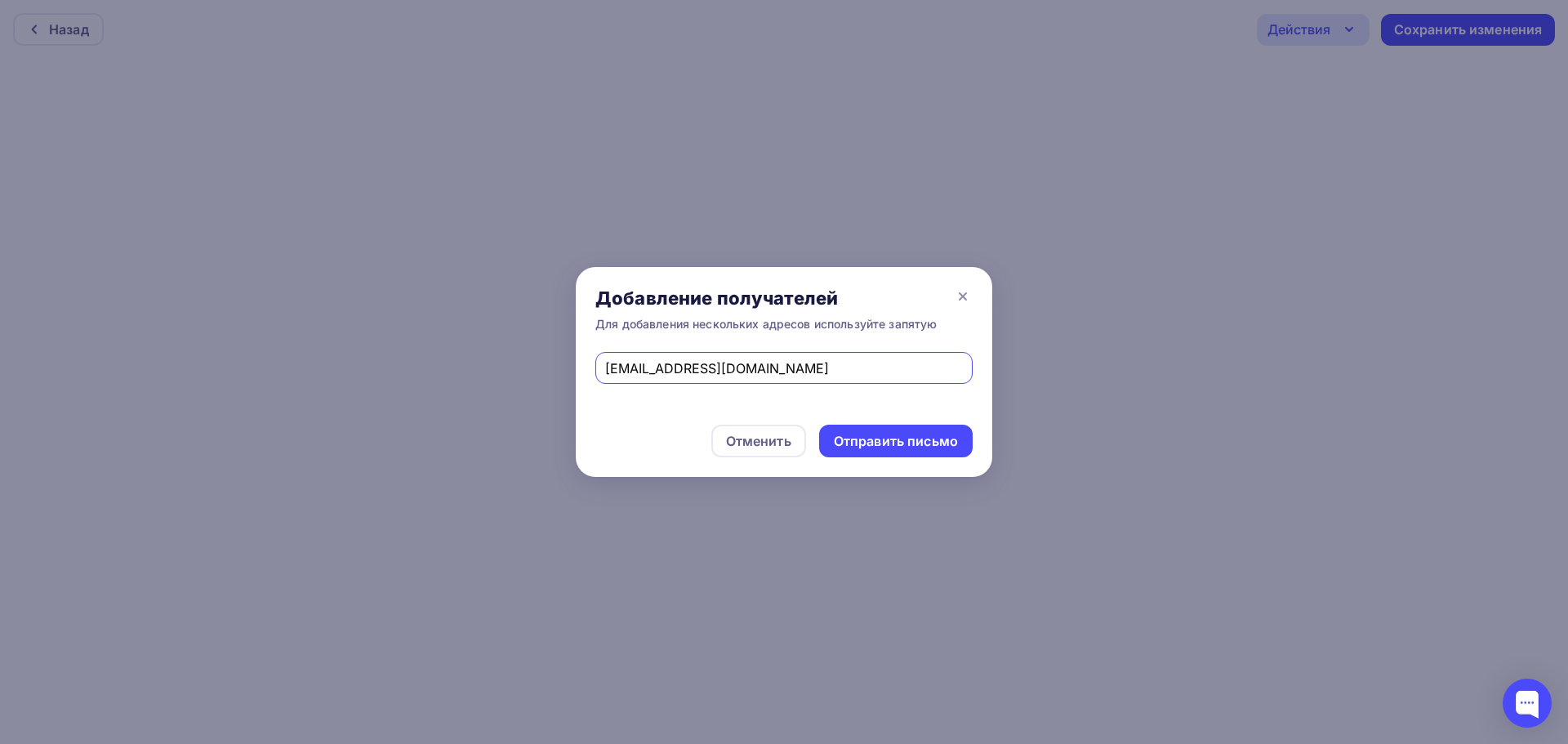
drag, startPoint x: 694, startPoint y: 372, endPoint x: 518, endPoint y: 374, distance: 176.0
click at [518, 374] on div "Добавление получателей Для добавления нескольких адресов используйте запятую bu…" at bounding box center [784, 372] width 1568 height 744
paste input "Olaleontieva@gmail.com"
type input "Olaleontieva@gmail.com"
click at [866, 439] on div "Отправить письмо" at bounding box center [895, 441] width 124 height 18
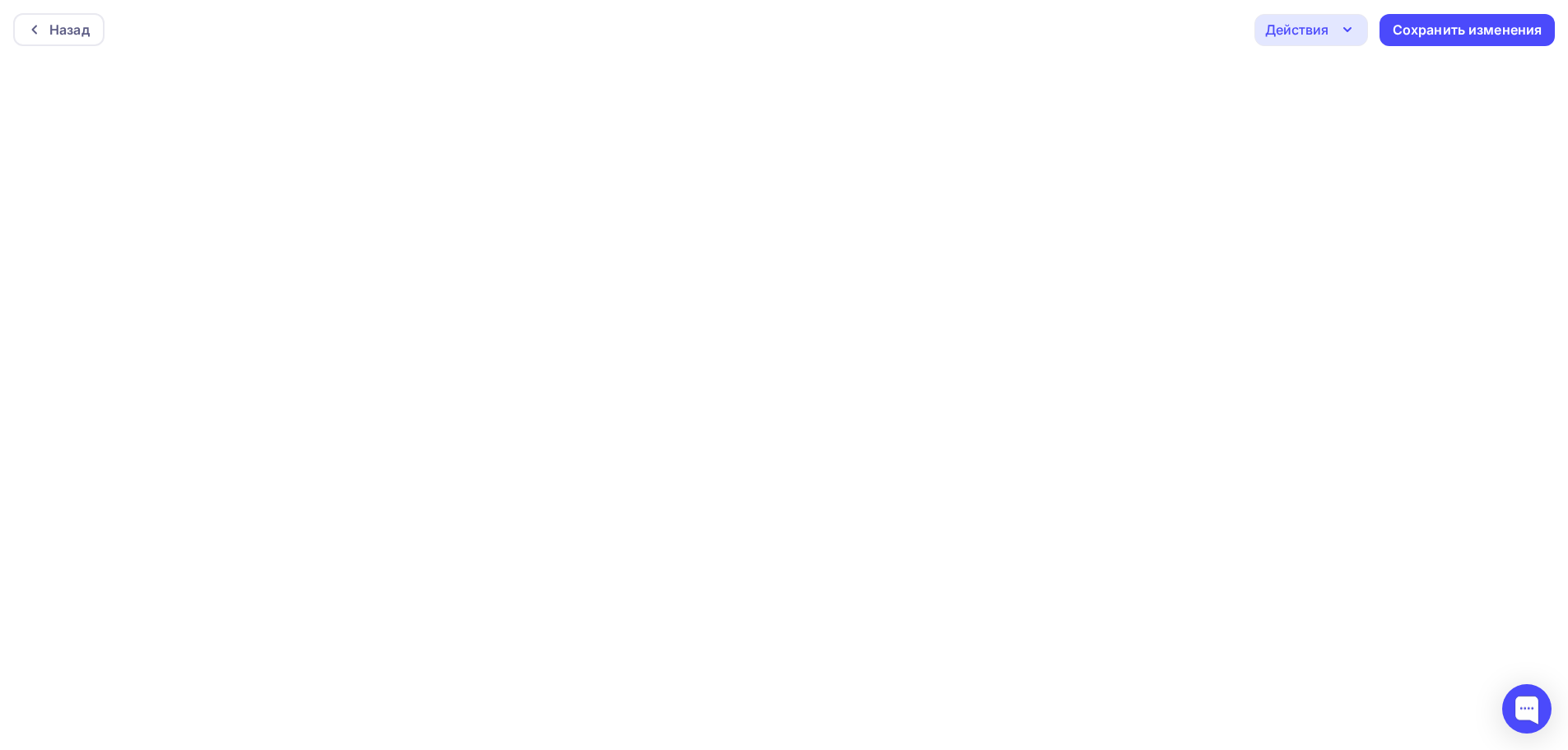
click at [1328, 39] on div "Действия" at bounding box center [1297, 29] width 63 height 19
click at [1324, 83] on div "Отправить тестовое письмо" at bounding box center [1400, 78] width 189 height 19
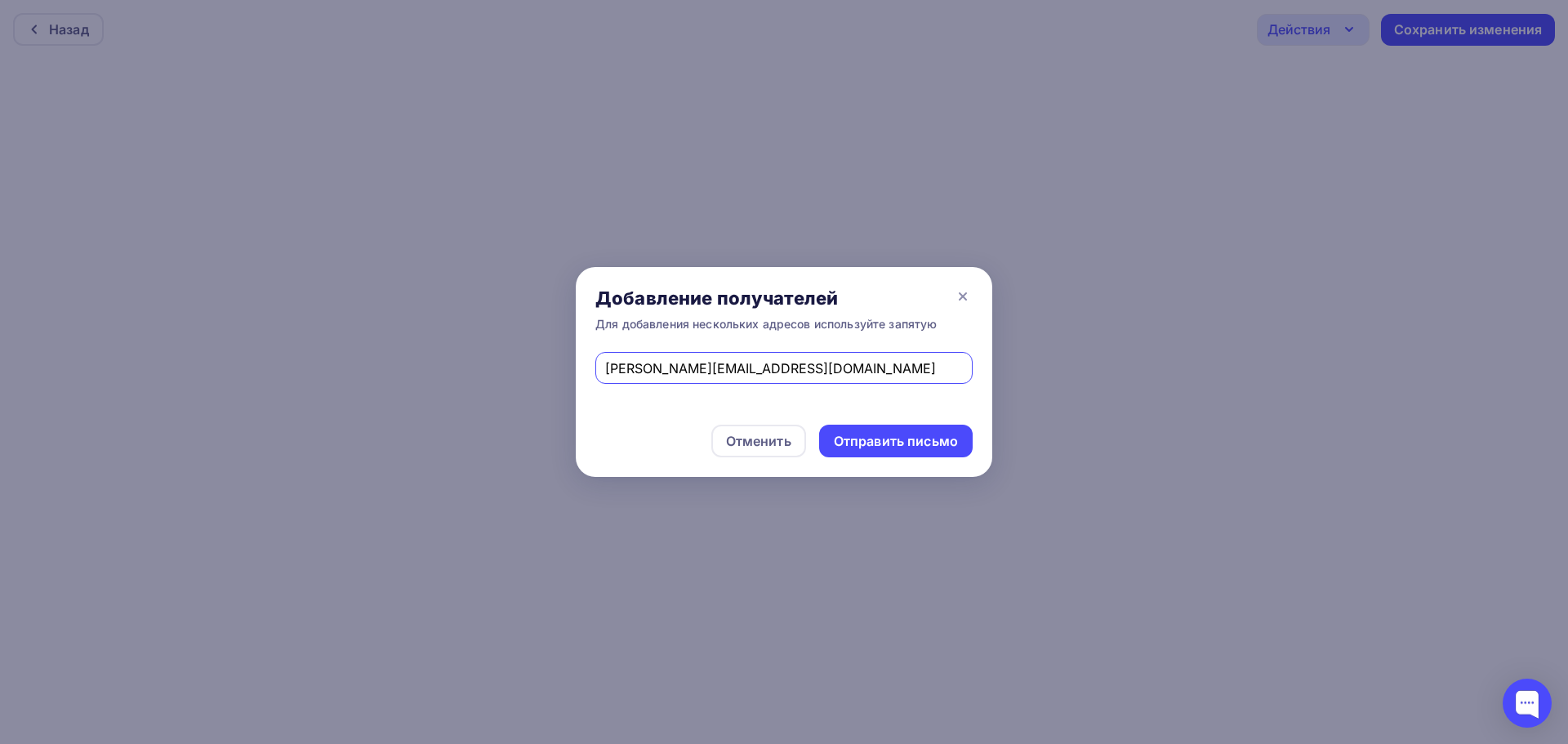
drag, startPoint x: 770, startPoint y: 373, endPoint x: 503, endPoint y: 368, distance: 267.0
click at [503, 368] on div "Добавление получателей Для добавления нескольких адресов используйте запятую Ol…" at bounding box center [784, 372] width 1568 height 744
type input "fileo-inter11@mail.ru"
click at [861, 446] on div "Отправить письмо" at bounding box center [895, 441] width 124 height 18
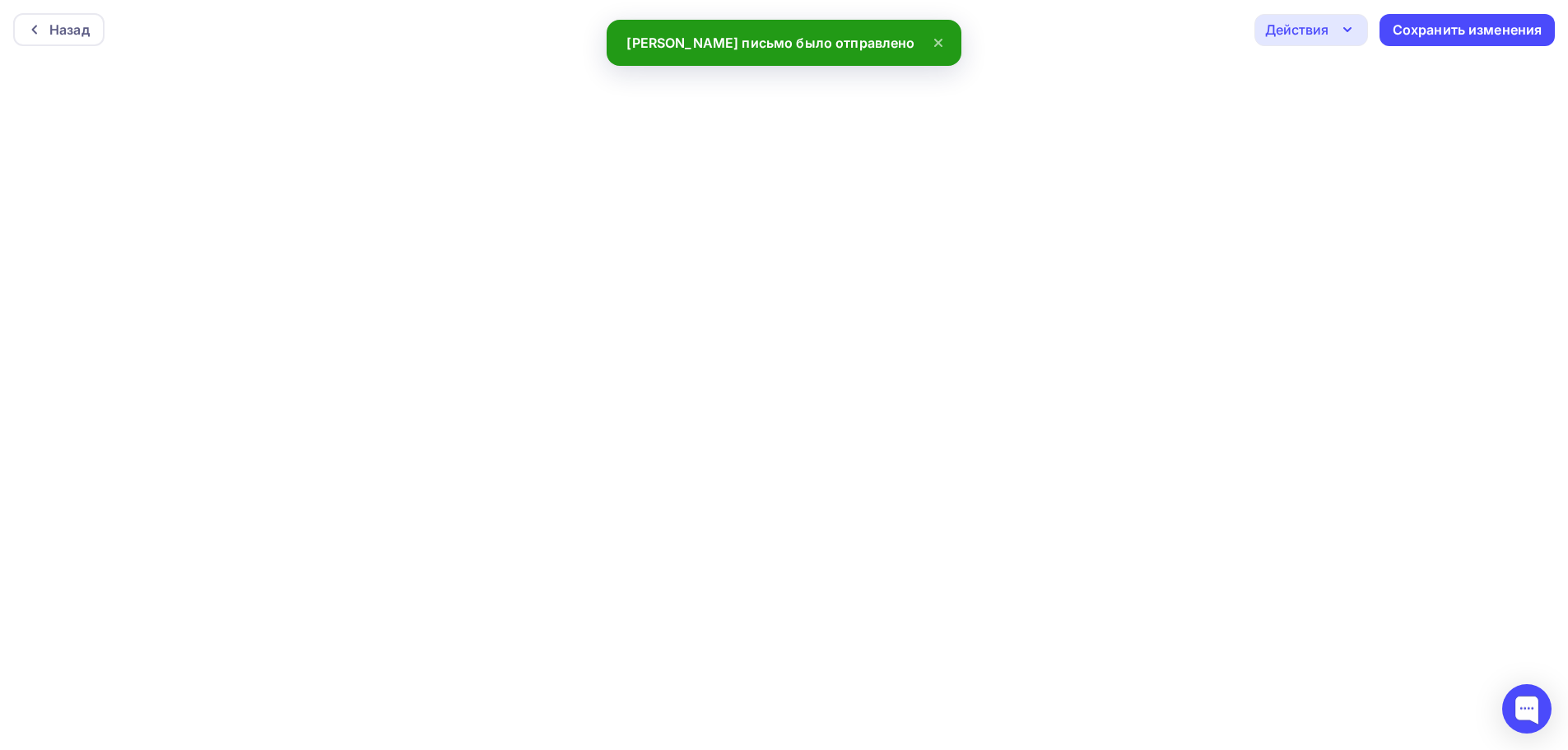
click at [1329, 19] on div "Действия" at bounding box center [1311, 30] width 113 height 32
click at [1333, 67] on link "Отправить тестовое письмо" at bounding box center [1384, 78] width 240 height 32
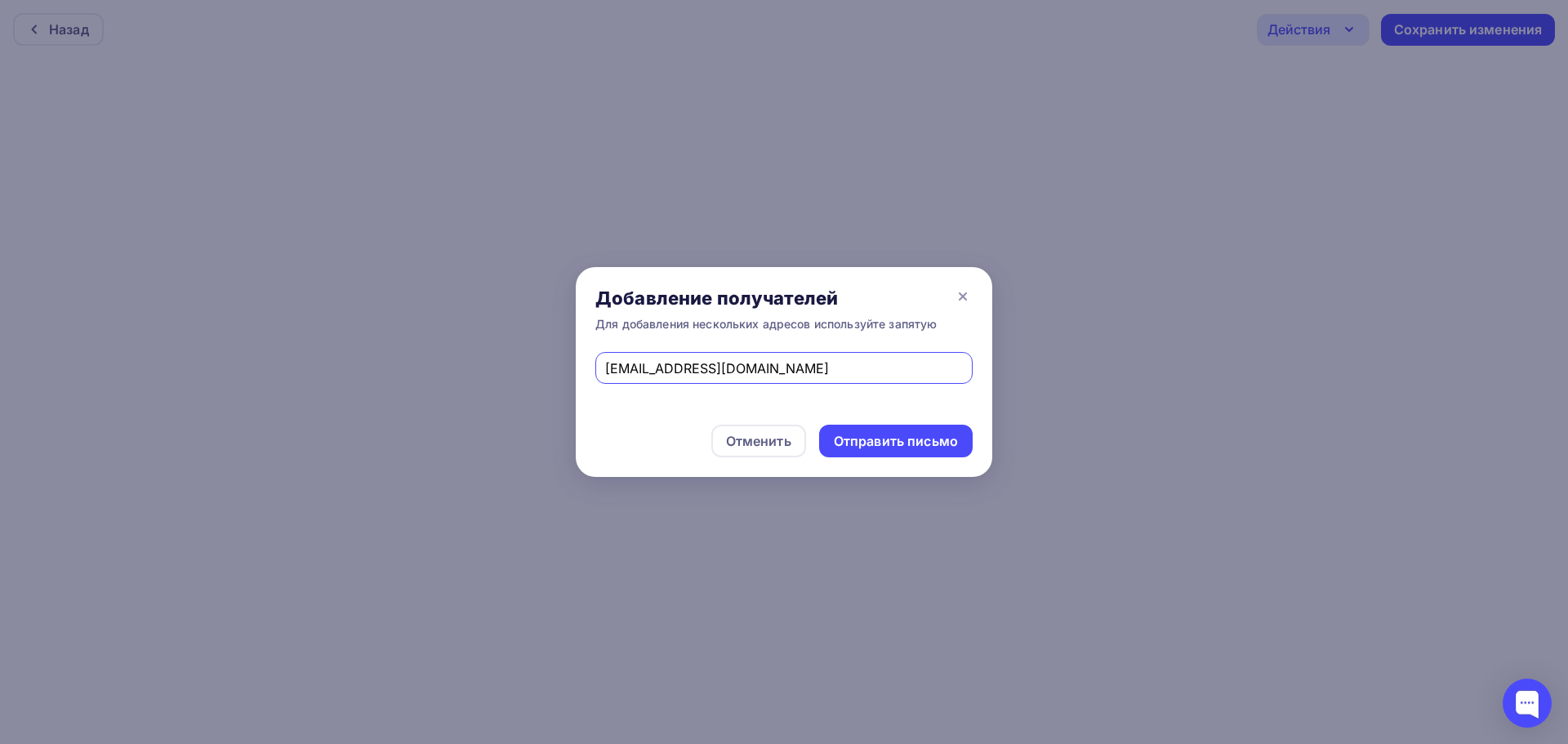
drag, startPoint x: 753, startPoint y: 362, endPoint x: 455, endPoint y: 343, distance: 298.6
click at [460, 344] on div "Добавление получателей Для добавления нескольких адресов используйте запятую fi…" at bounding box center [784, 372] width 1568 height 744
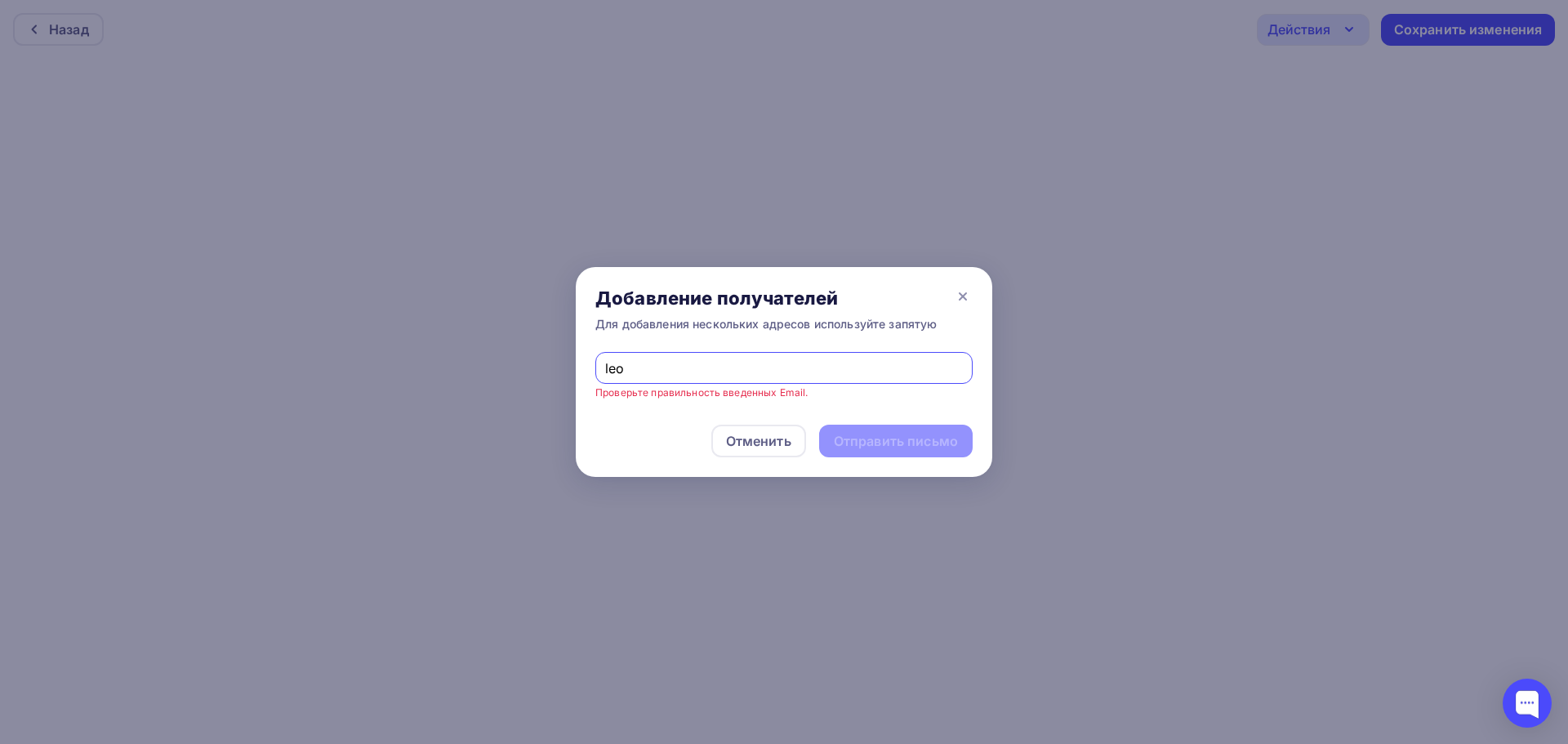
type input "leontim@mail.ru"
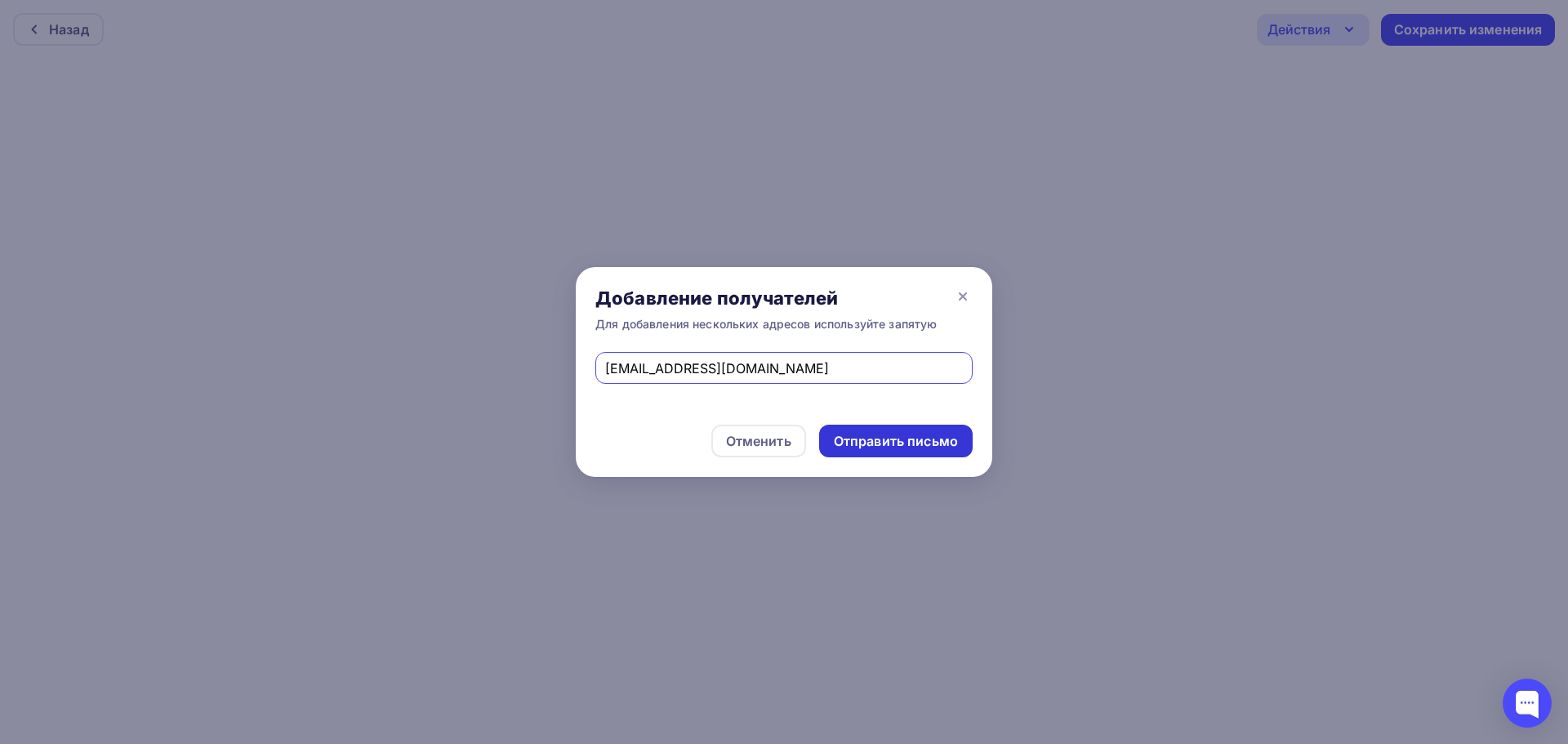
click at [874, 436] on div "Отправить письмо" at bounding box center [895, 441] width 124 height 18
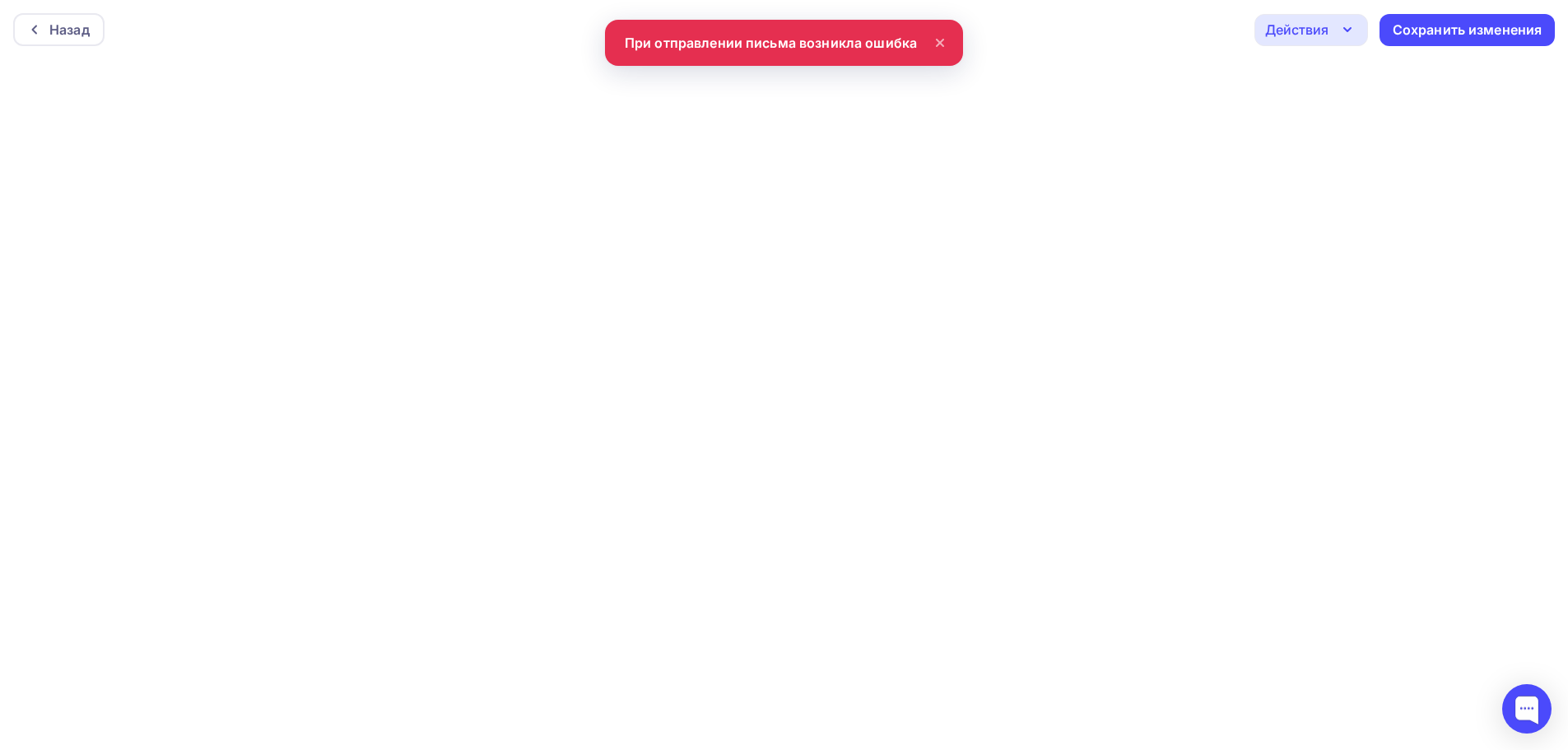
click at [1350, 35] on icon "button" at bounding box center [1347, 29] width 19 height 19
click at [1323, 78] on div "Отправить тестовое письмо" at bounding box center [1400, 78] width 189 height 19
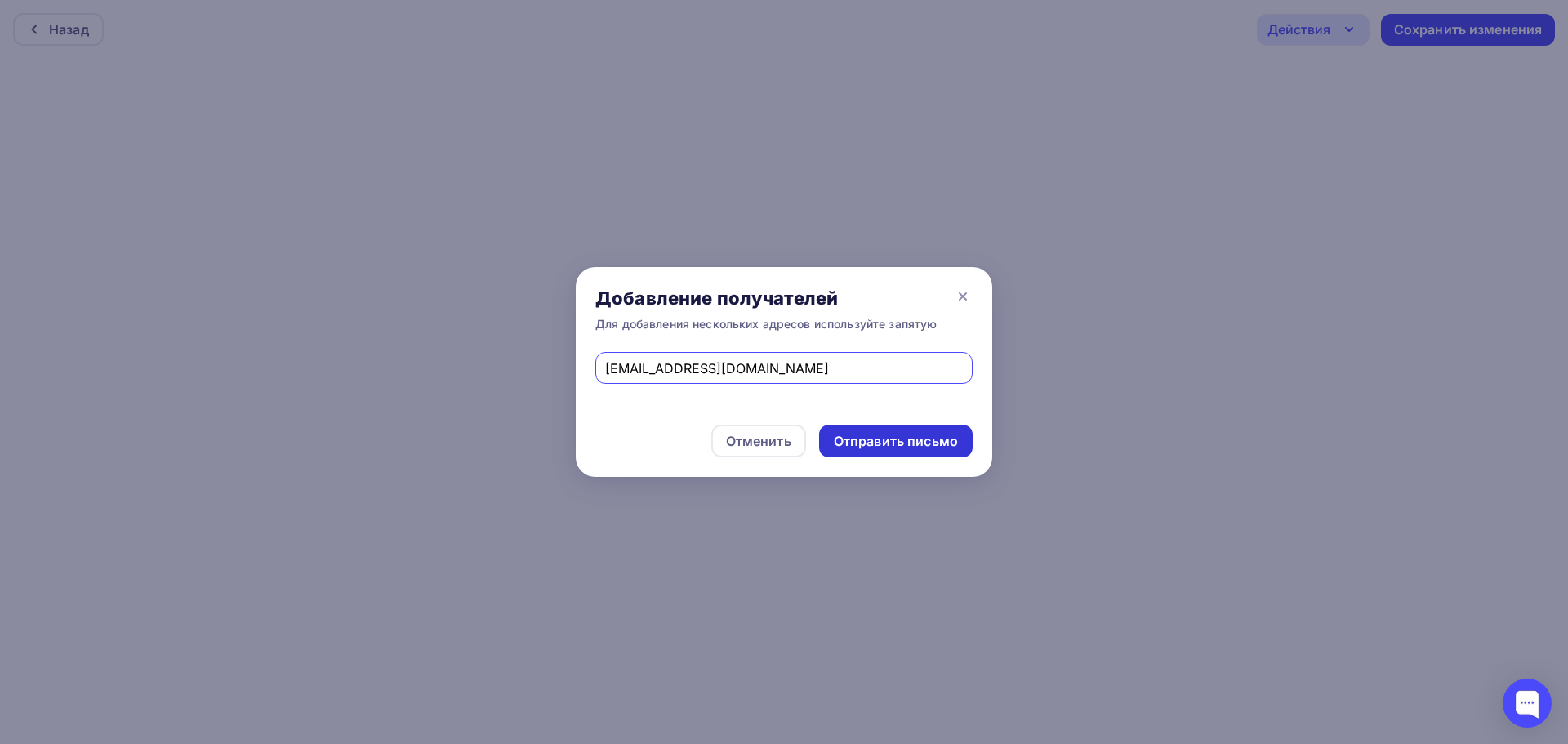
click at [900, 426] on div "Отправить письмо" at bounding box center [895, 440] width 154 height 32
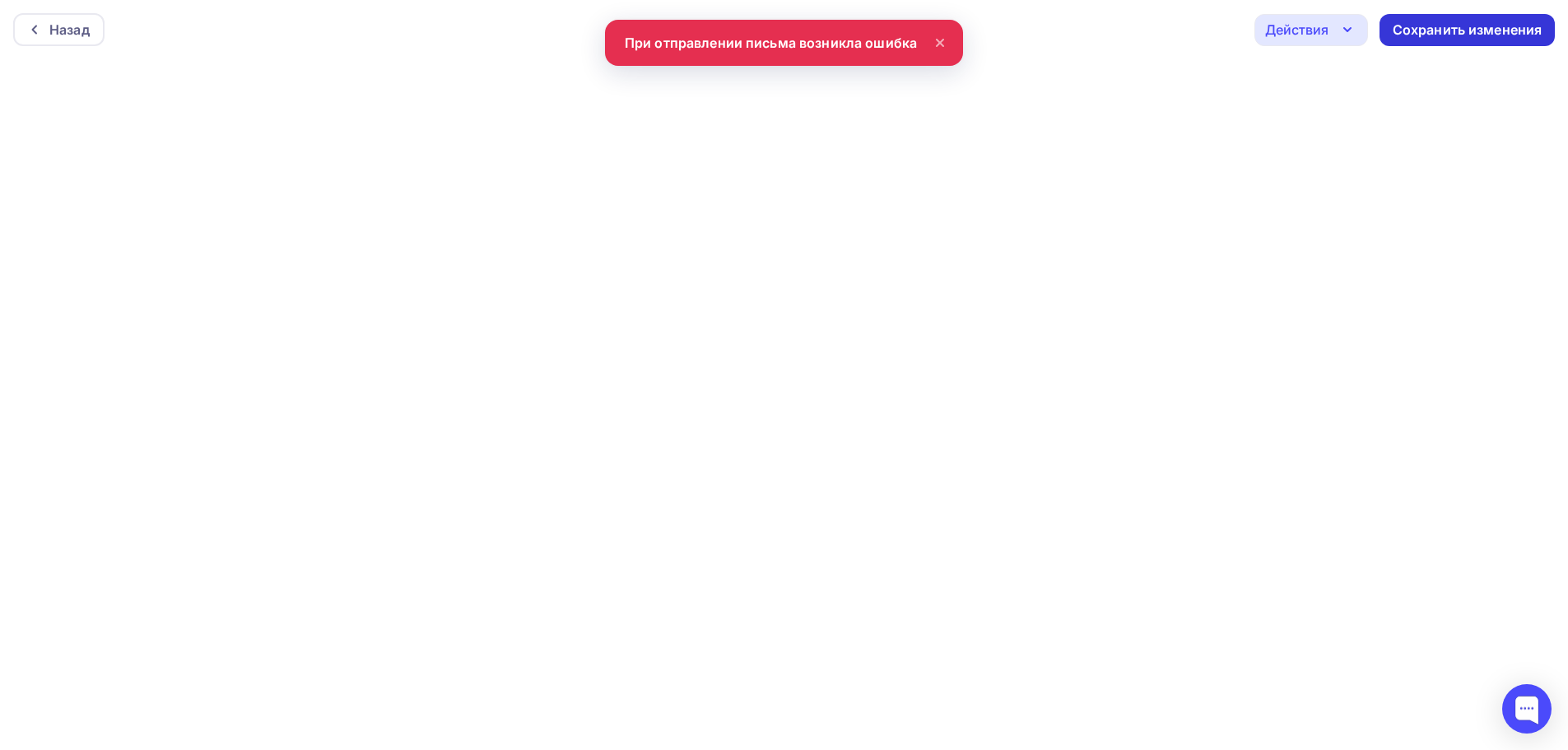
click at [1415, 32] on div "Сохранить изменения" at bounding box center [1467, 30] width 149 height 19
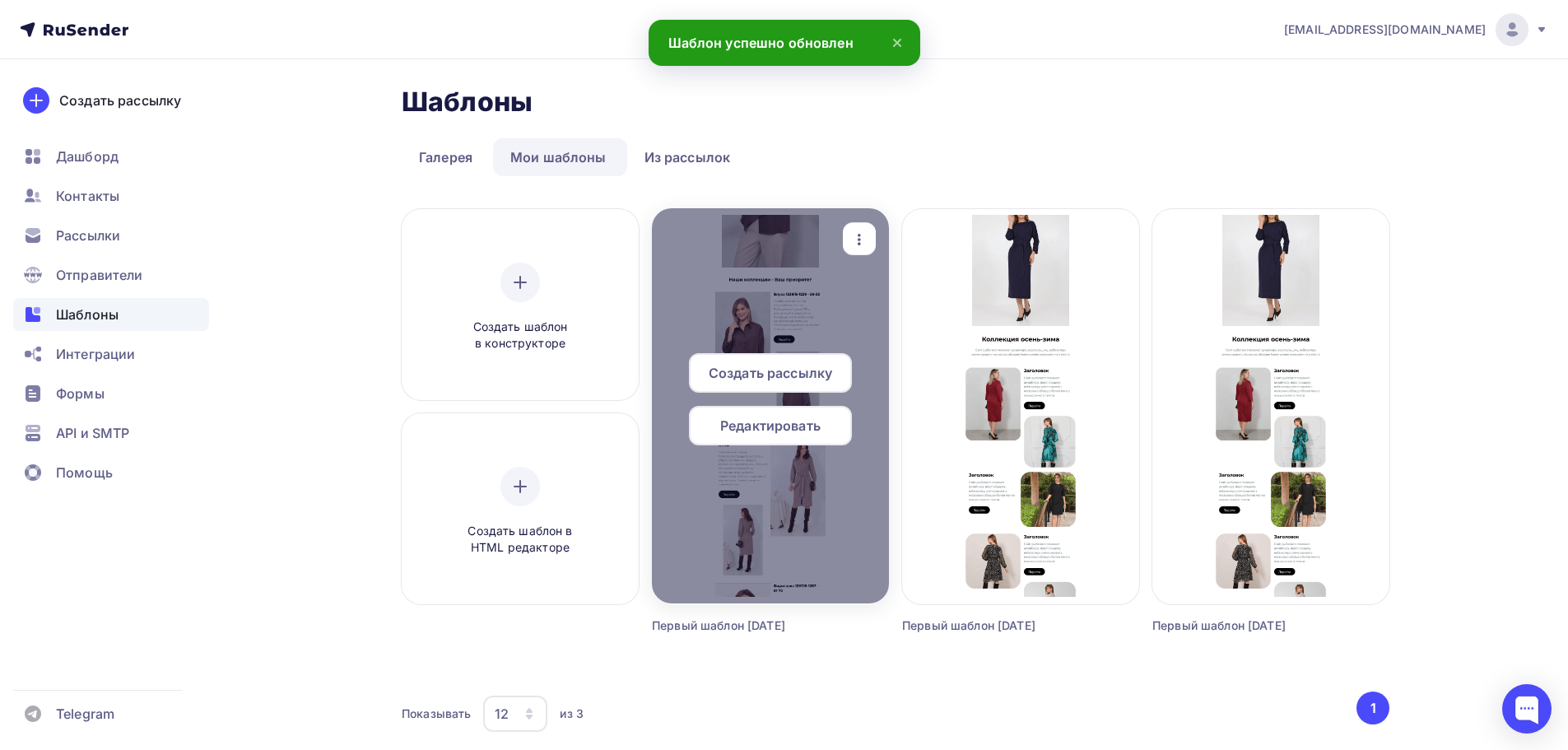
click at [822, 428] on div "Редактировать" at bounding box center [771, 425] width 163 height 40
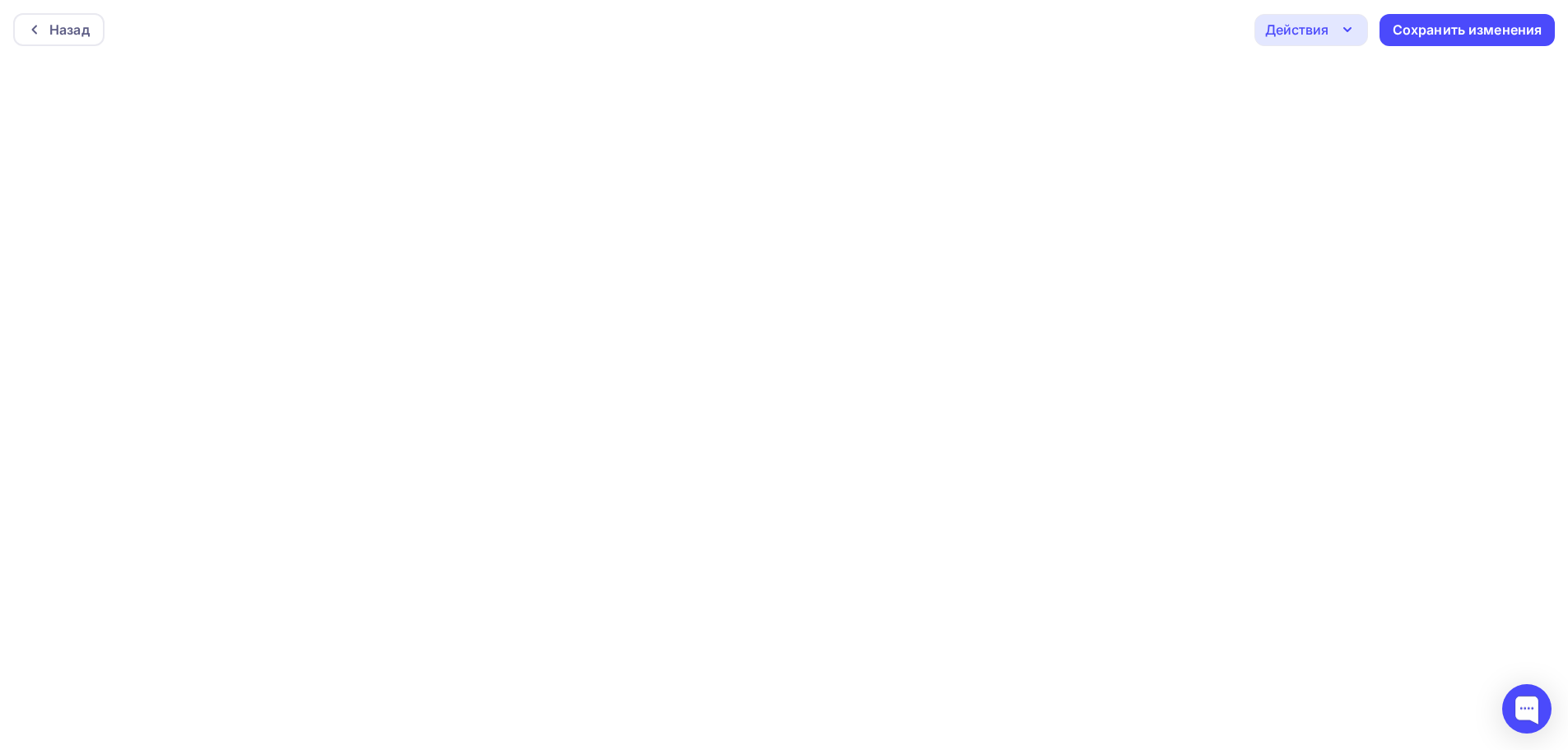
click at [1344, 25] on icon "button" at bounding box center [1347, 29] width 19 height 19
click at [1346, 68] on link "Отправить тестовое письмо" at bounding box center [1384, 78] width 240 height 32
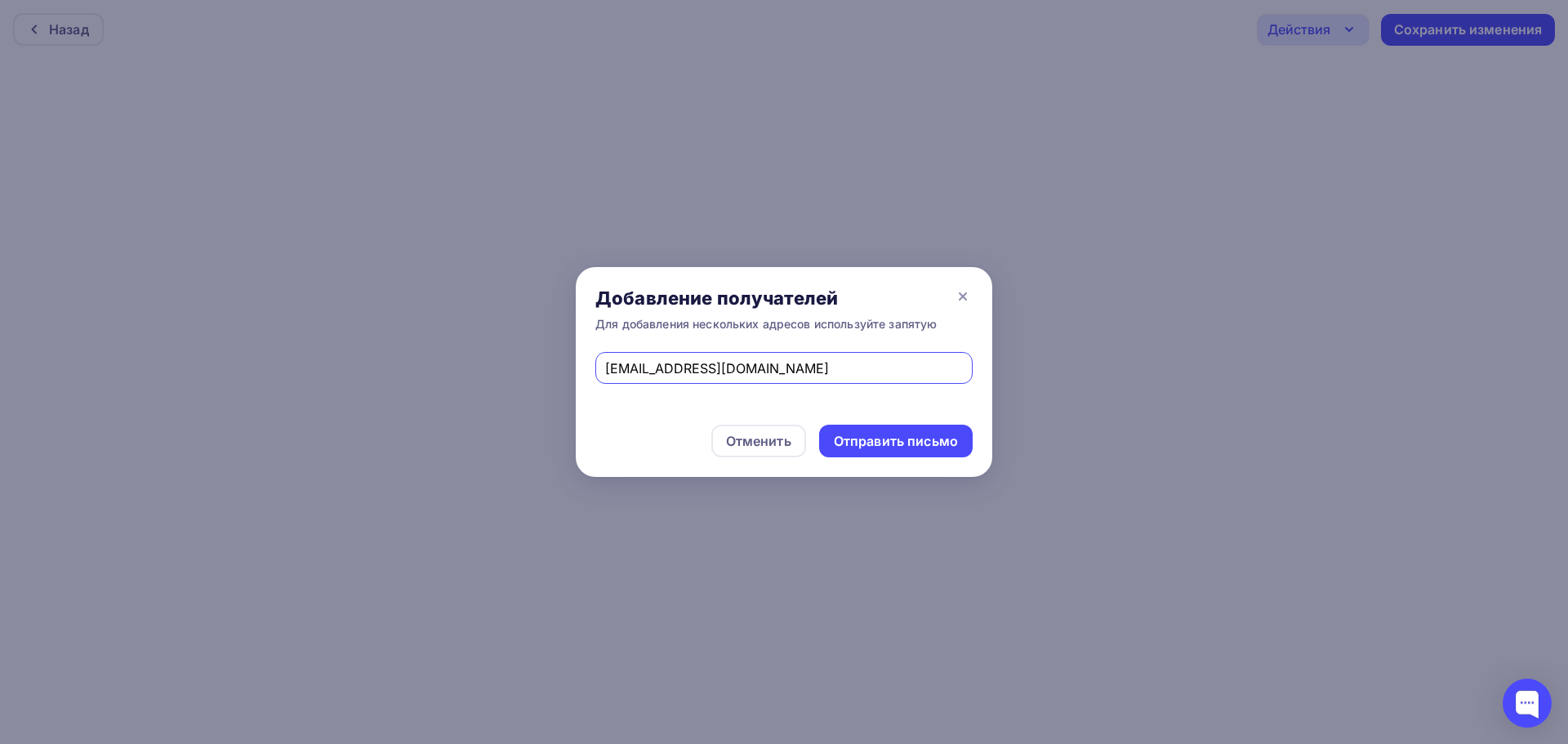
drag, startPoint x: 813, startPoint y: 365, endPoint x: 437, endPoint y: 361, distance: 376.0
click at [437, 361] on div "Добавление получателей Для добавления нескольких адресов используйте запятую fi…" at bounding box center [784, 372] width 1568 height 744
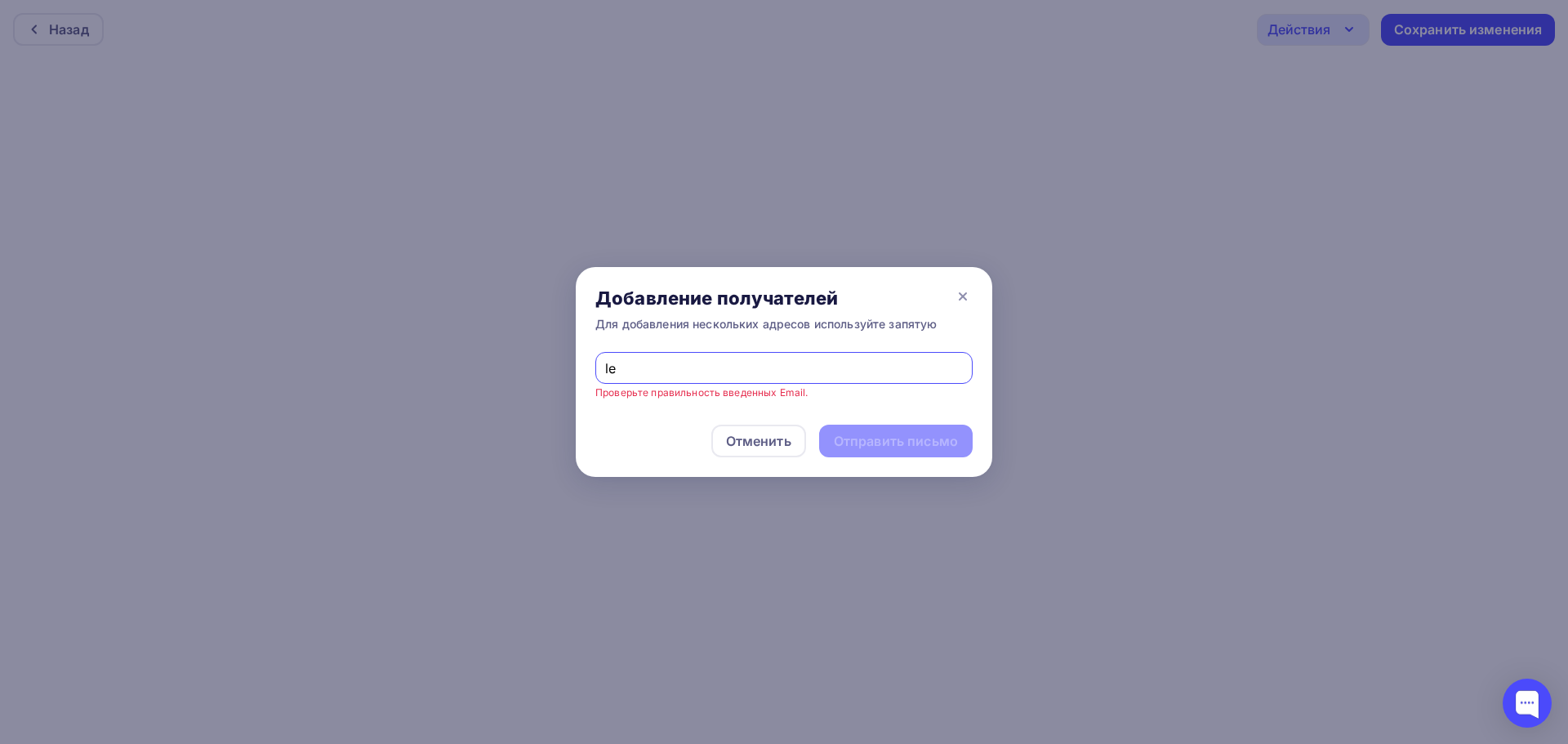
type input "leontim@mail.ru"
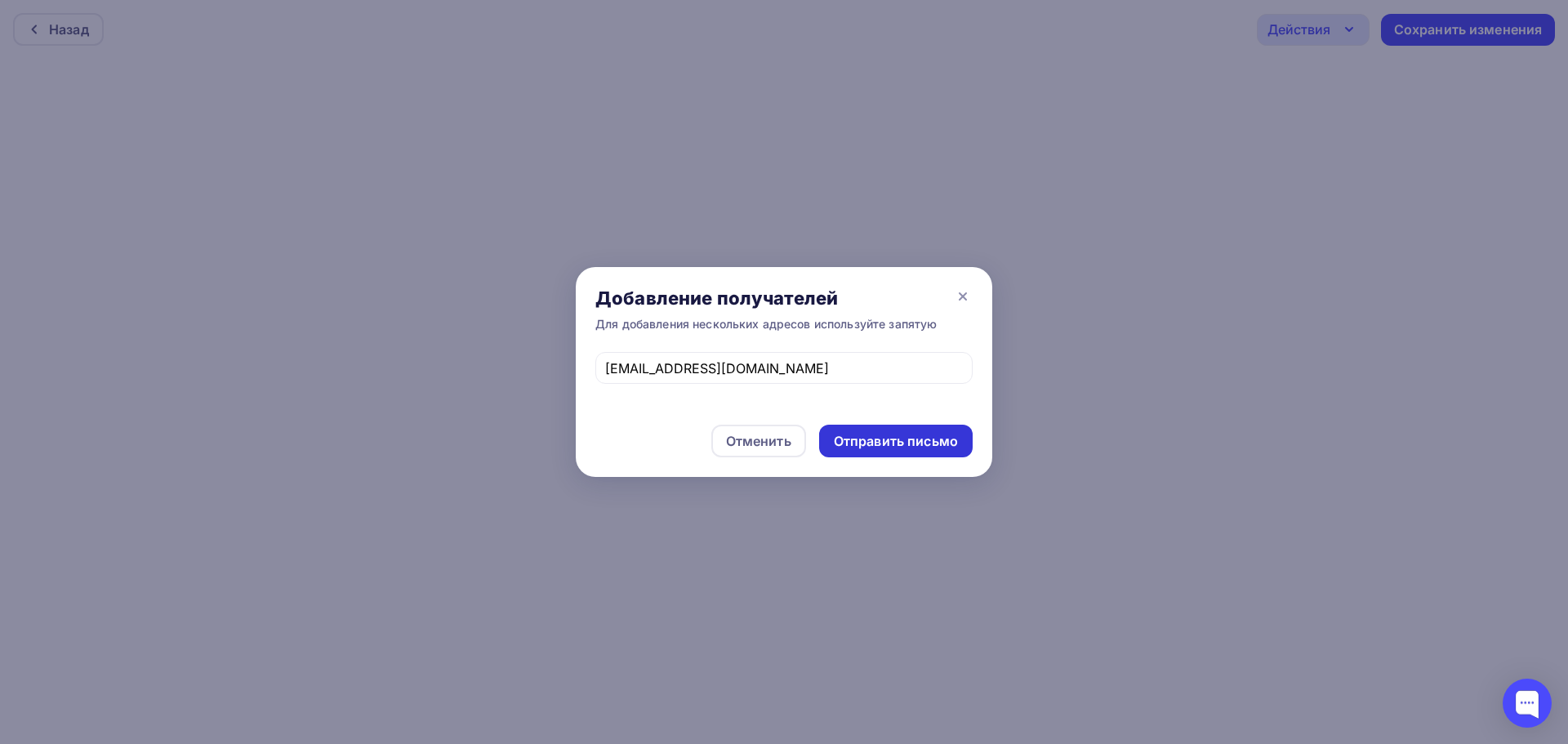
click at [892, 440] on div "Отправить письмо" at bounding box center [895, 441] width 124 height 18
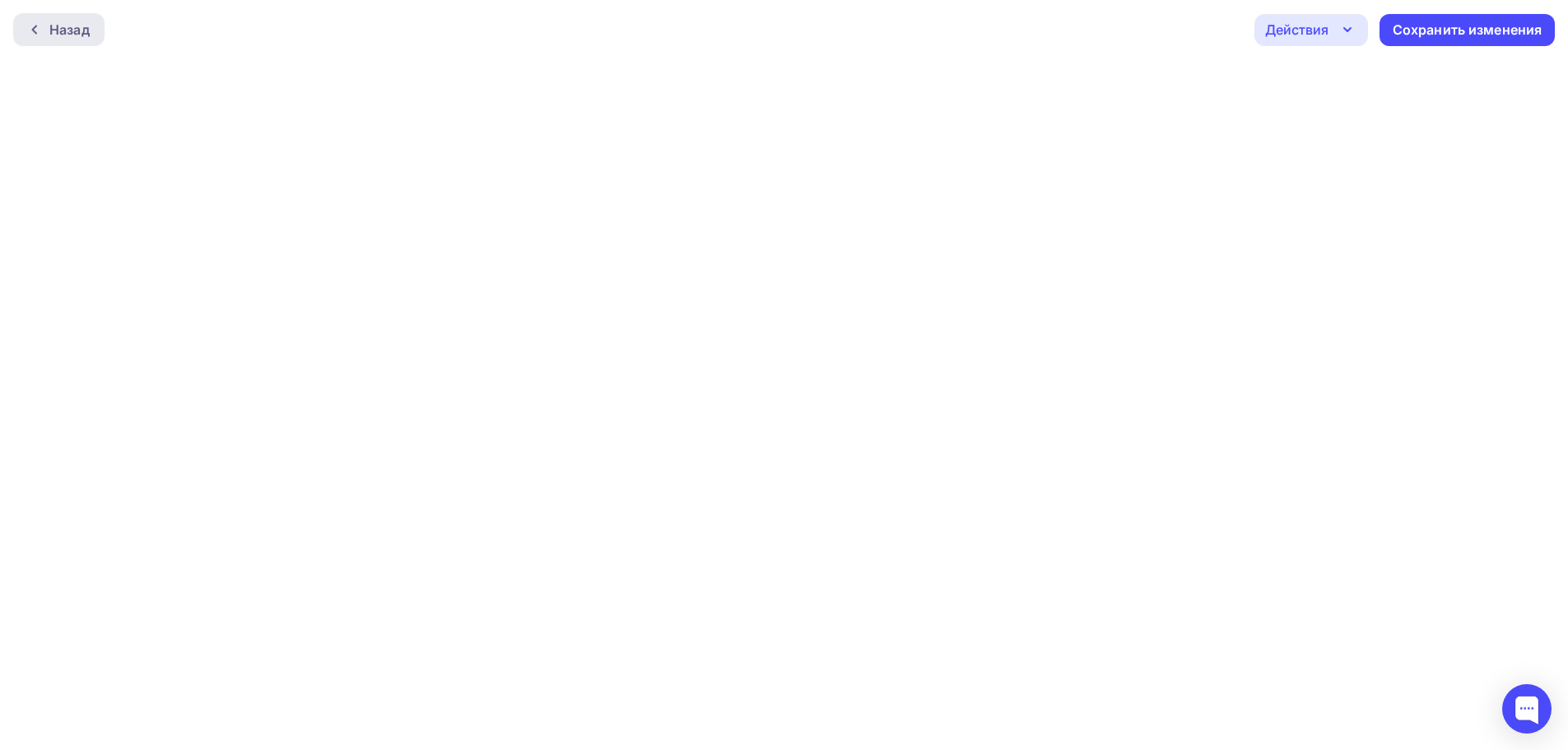
click at [57, 25] on div "Назад" at bounding box center [69, 29] width 40 height 19
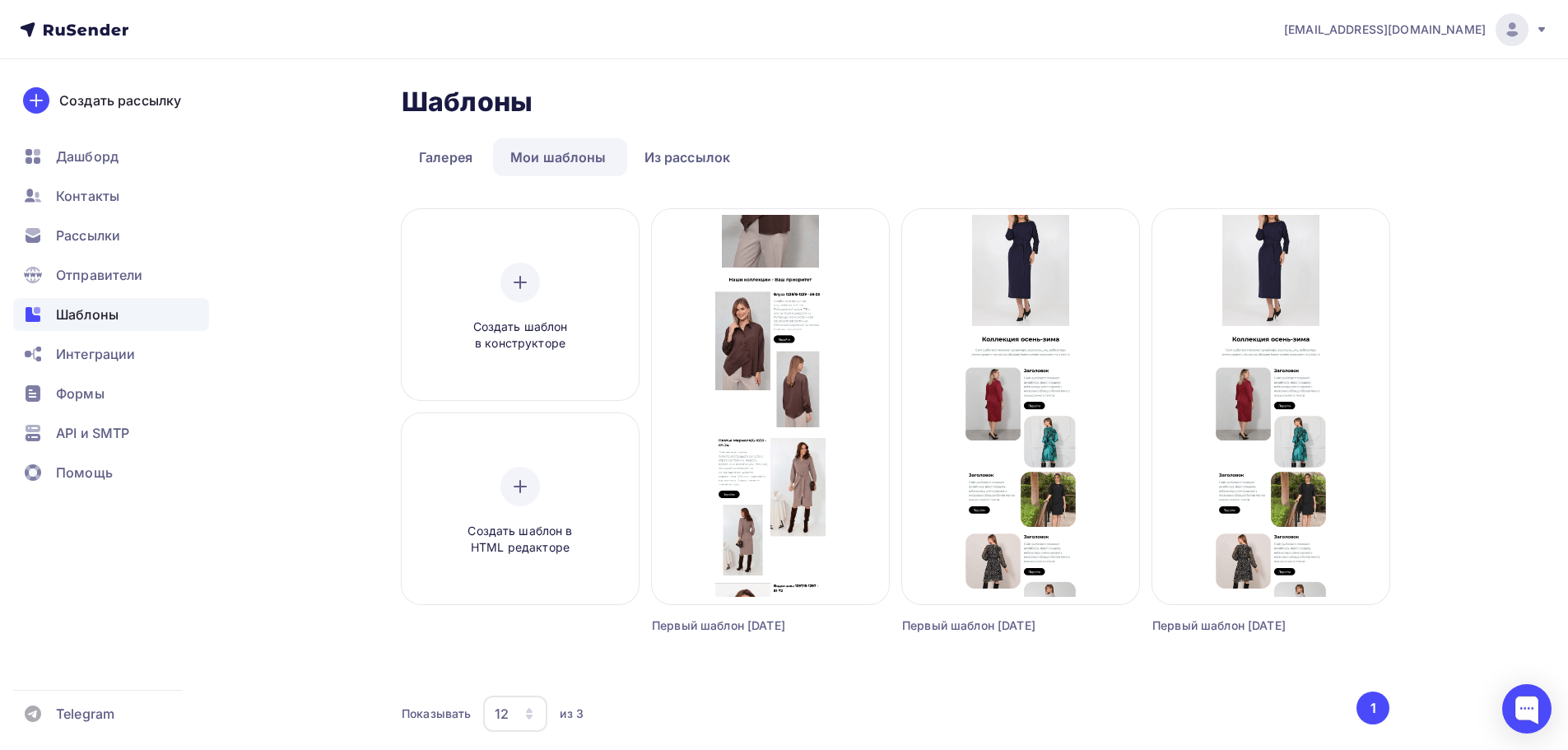
click at [1506, 29] on img at bounding box center [1511, 29] width 19 height 19
click at [1365, 98] on link "[DEMOGRAPHIC_DATA]" at bounding box center [1400, 105] width 276 height 32
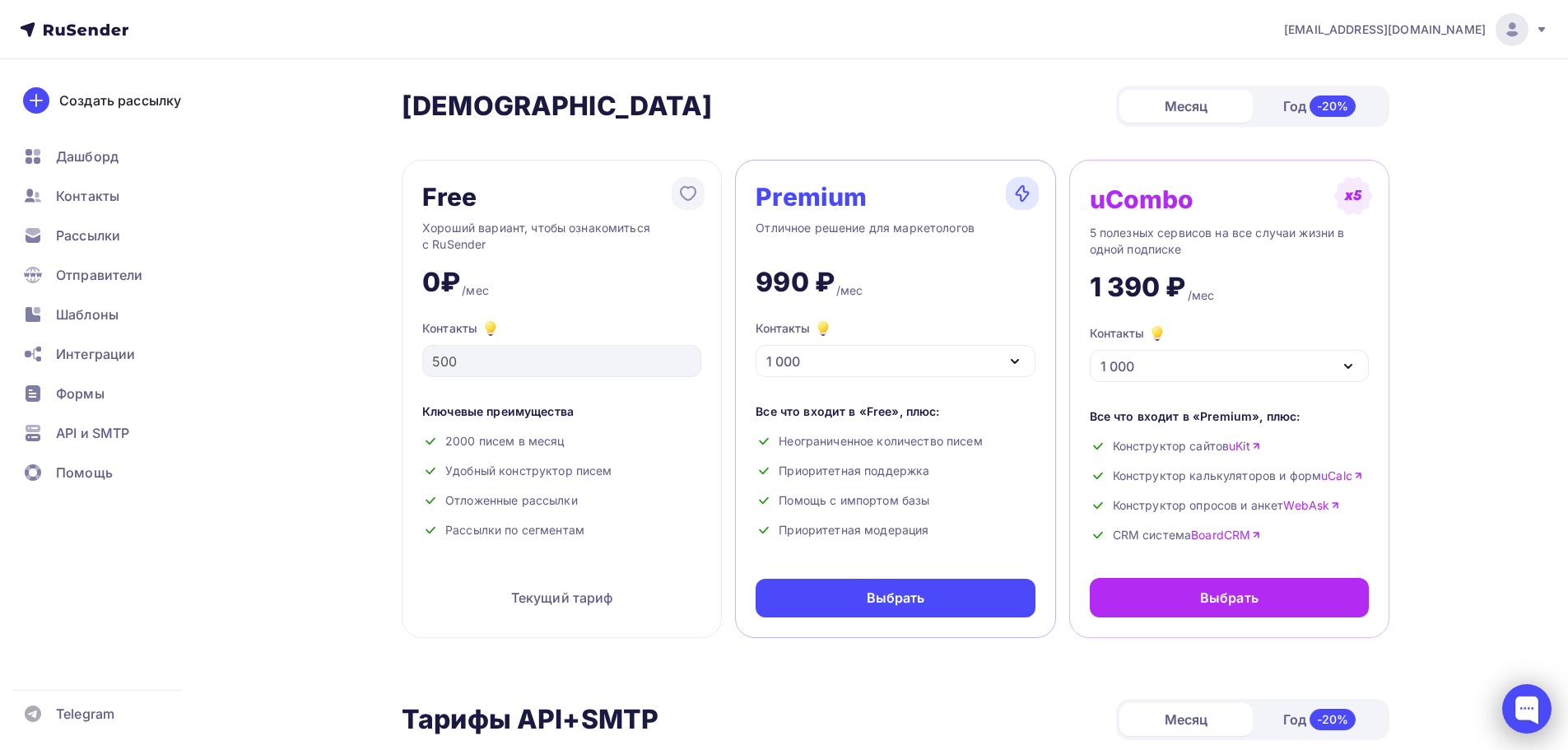
click at [1525, 698] on div at bounding box center [1526, 708] width 49 height 49
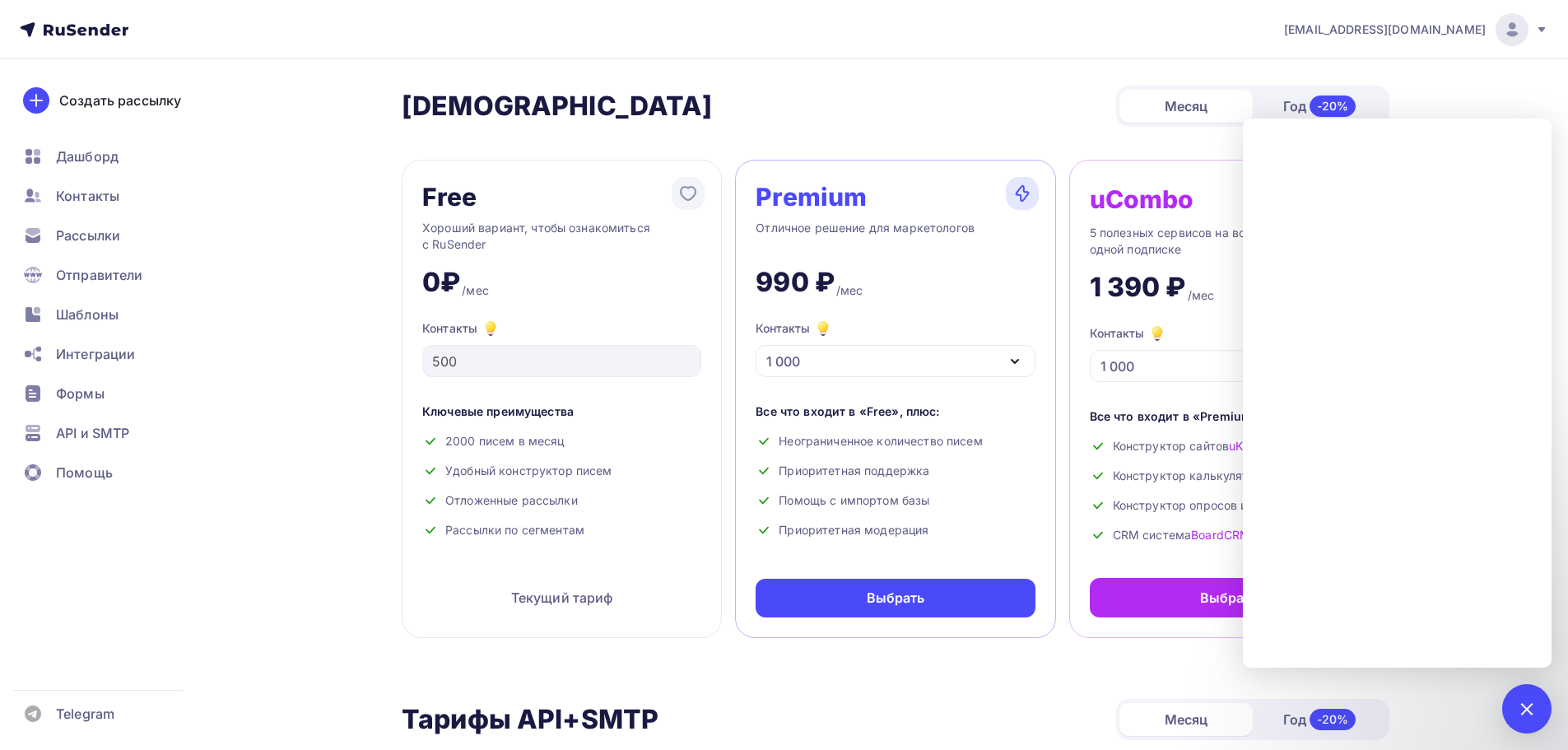
click at [108, 301] on div "Шаблоны" at bounding box center [110, 314] width 196 height 32
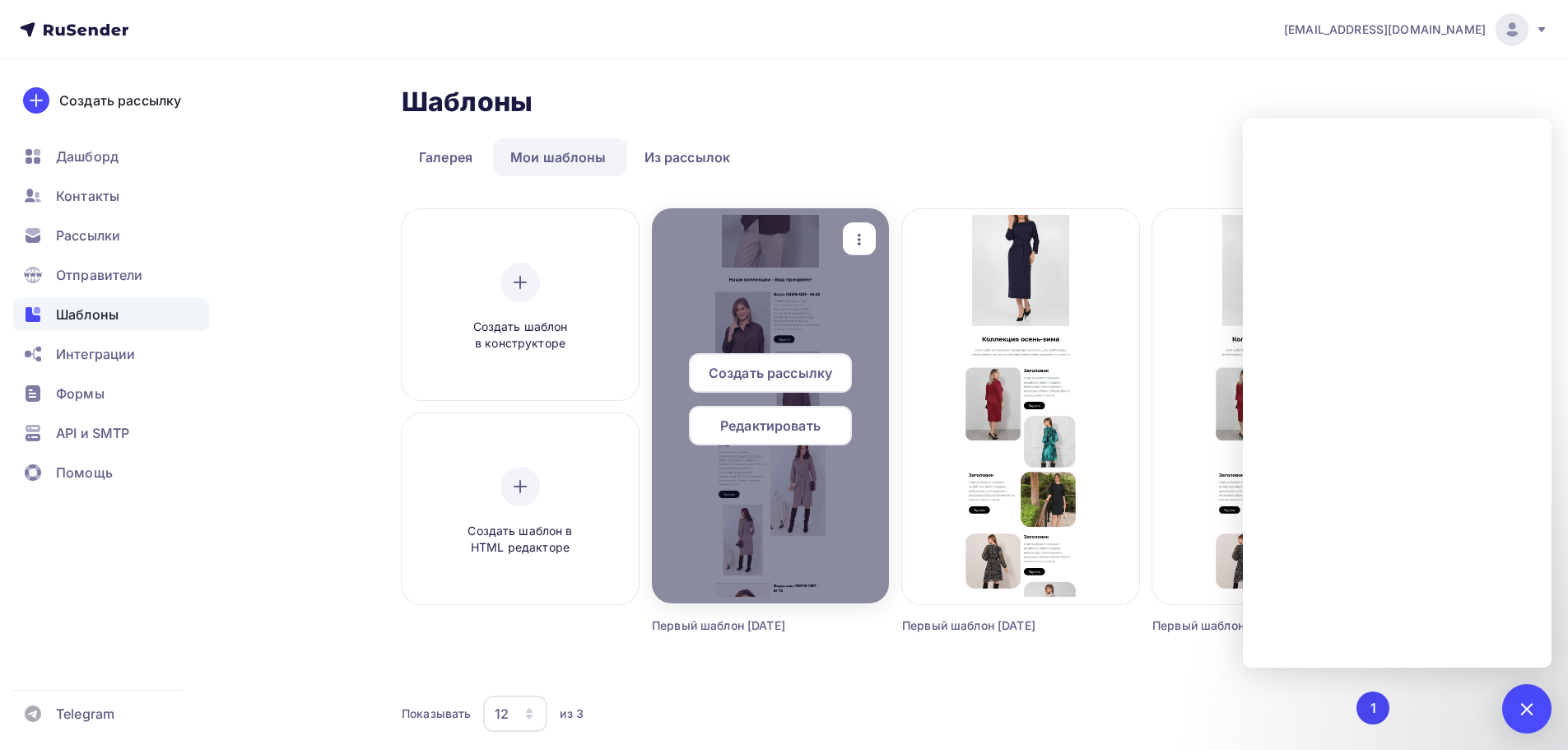
click at [822, 423] on div "Редактировать" at bounding box center [771, 425] width 163 height 40
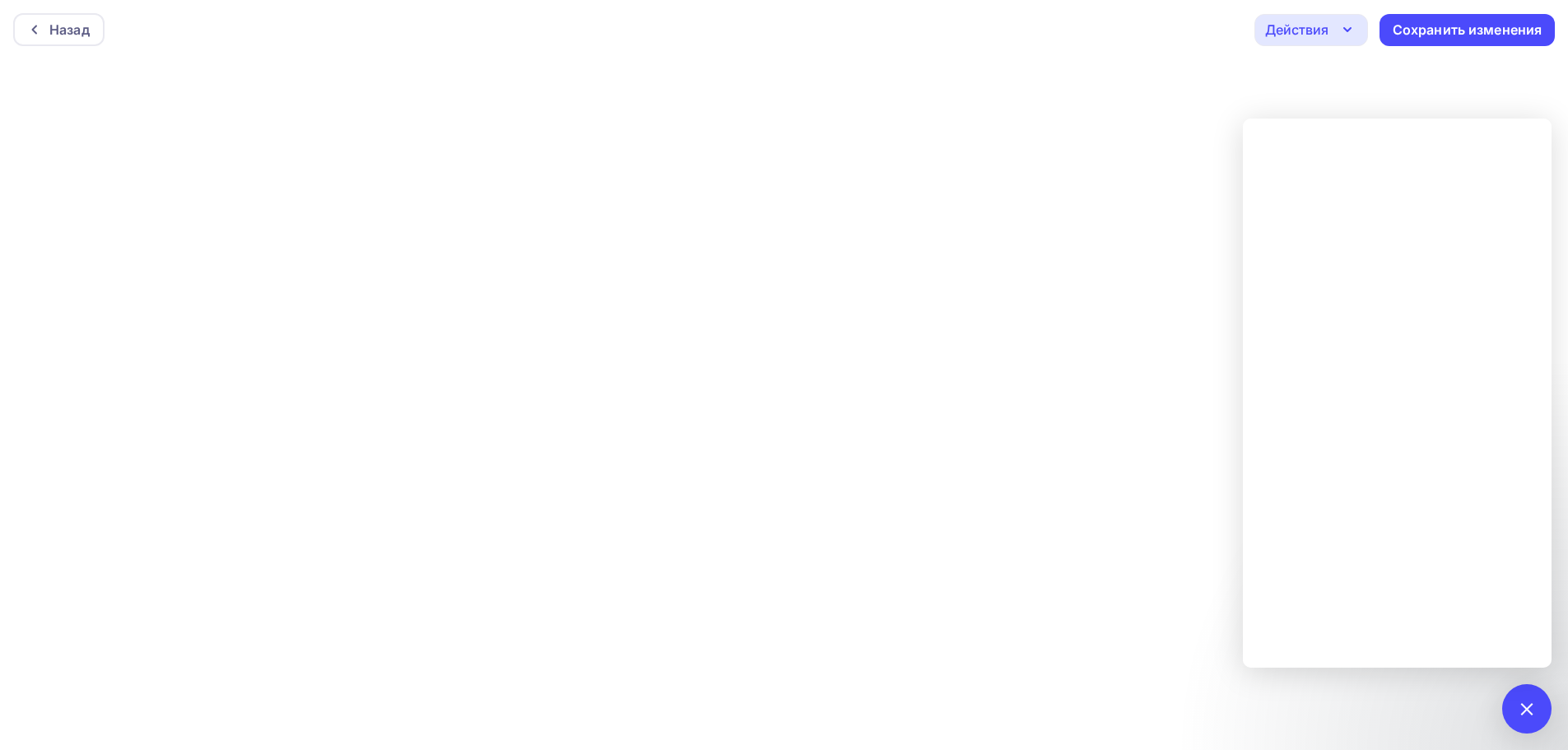
click at [1326, 27] on div "Действия" at bounding box center [1297, 29] width 63 height 19
click at [1333, 67] on link "Отправить тестовое письмо" at bounding box center [1384, 78] width 240 height 32
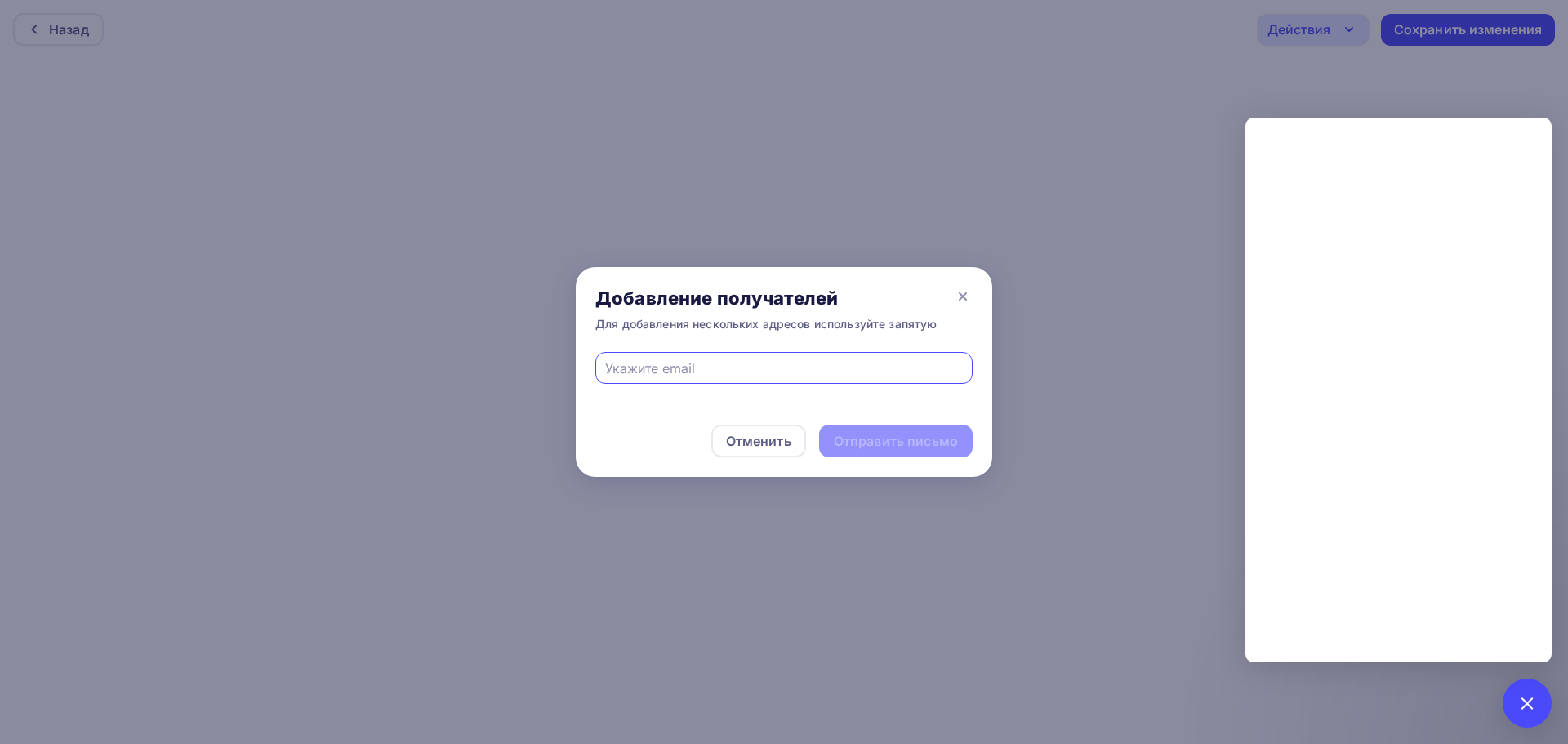
click at [773, 349] on div "Добавление получателей Для добавления нескольких адресов используйте запятую" at bounding box center [784, 309] width 417 height 85
click at [762, 372] on input "text" at bounding box center [785, 368] width 359 height 19
type input "leontim1@mail.ru"
click at [873, 429] on div "Отправить письмо" at bounding box center [895, 440] width 154 height 32
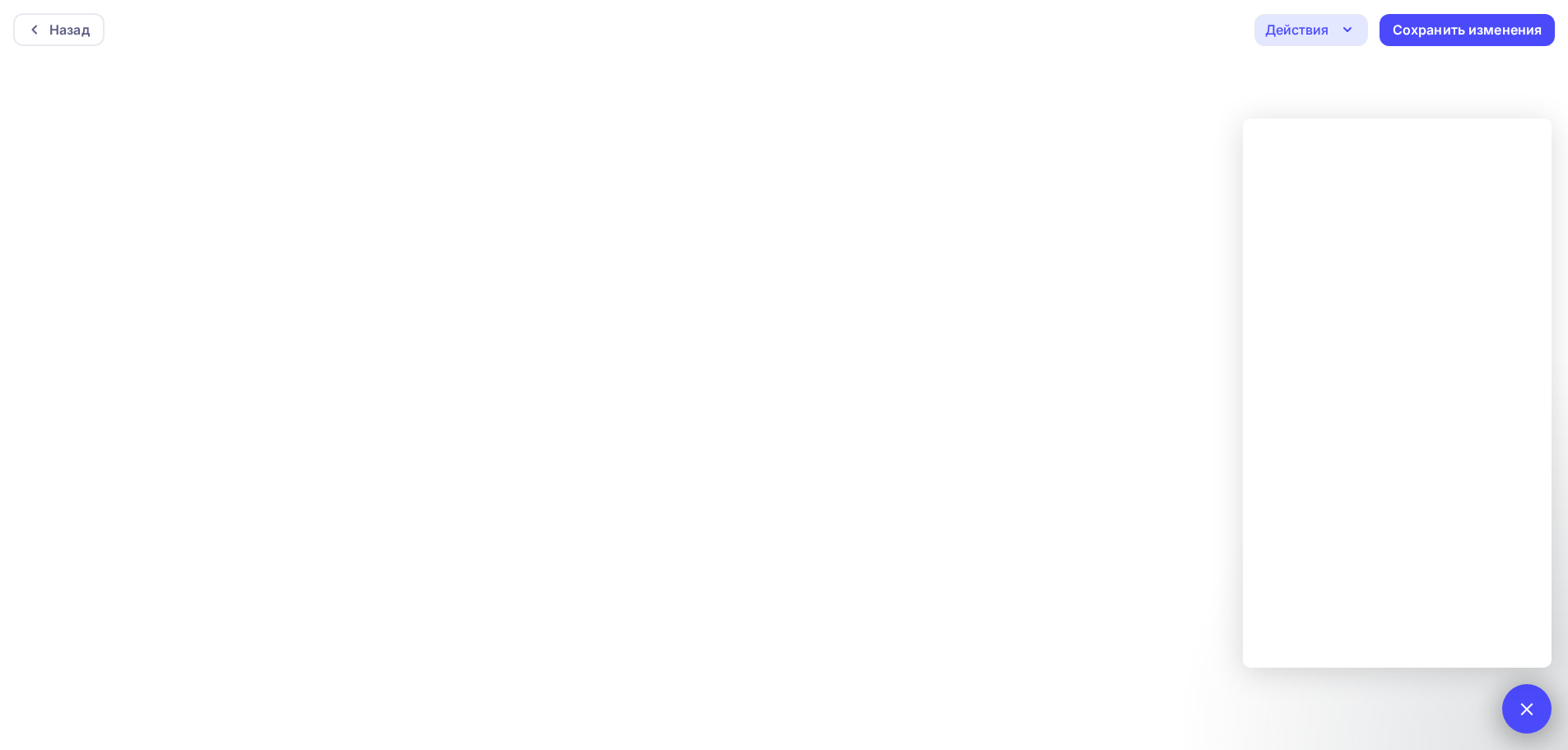
click at [1526, 701] on div at bounding box center [1527, 709] width 22 height 22
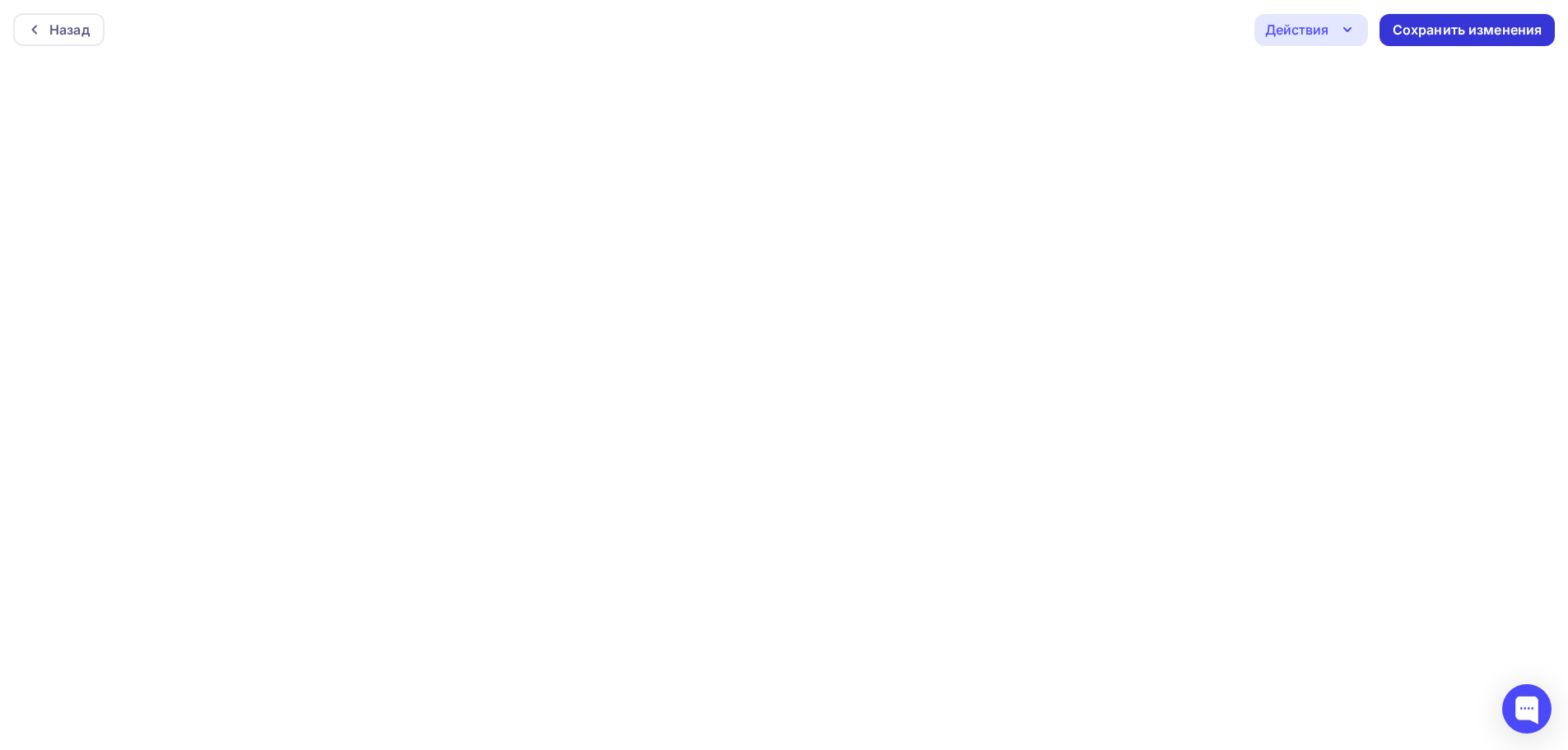
click at [1472, 32] on div "Сохранить изменения" at bounding box center [1467, 30] width 149 height 19
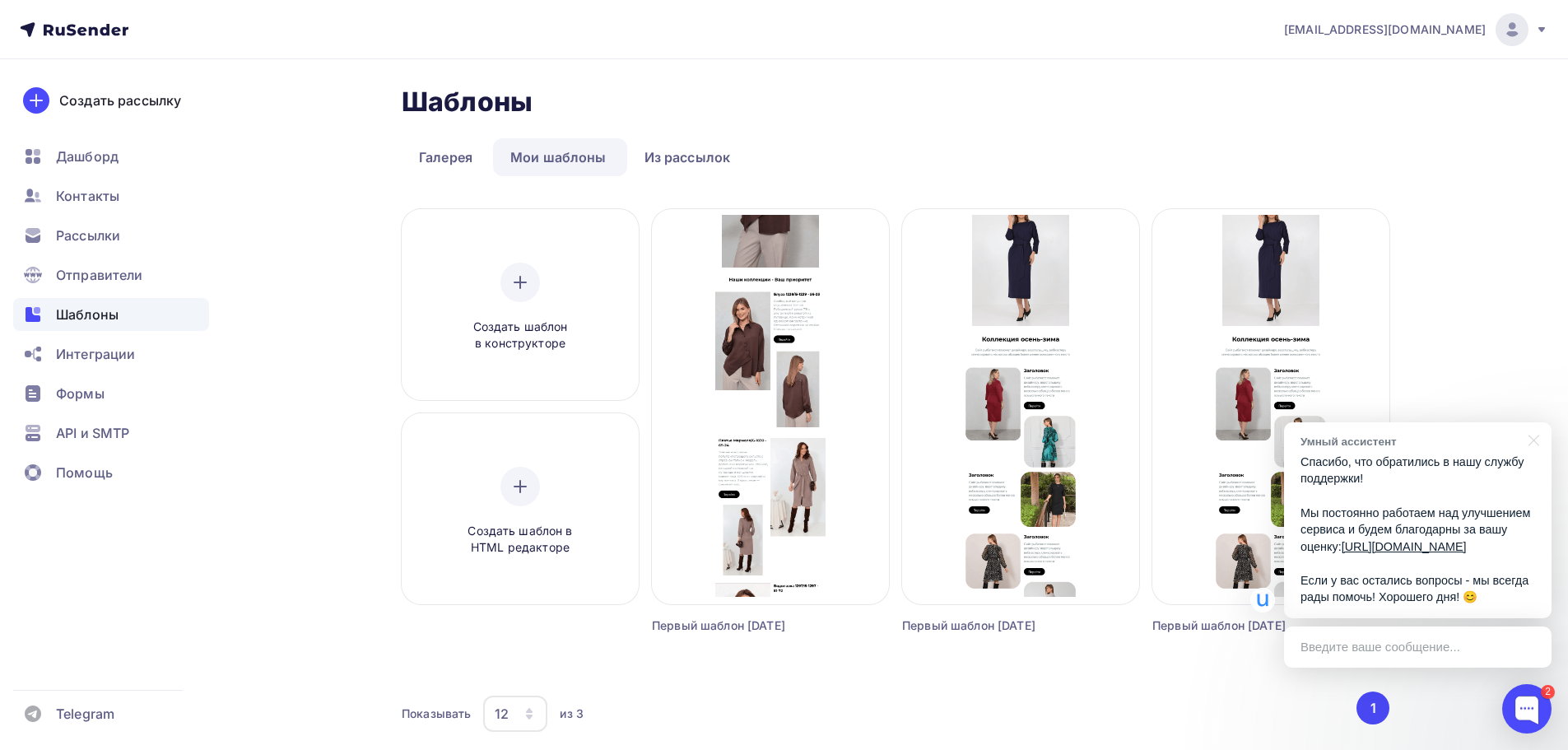
click at [1502, 265] on div "fle4dmin@yandex.ru Аккаунт Тарифы Выйти Создать рассылку Дашборд Контакты Рассы…" at bounding box center [784, 409] width 1568 height 820
click at [1529, 423] on div at bounding box center [1531, 439] width 41 height 33
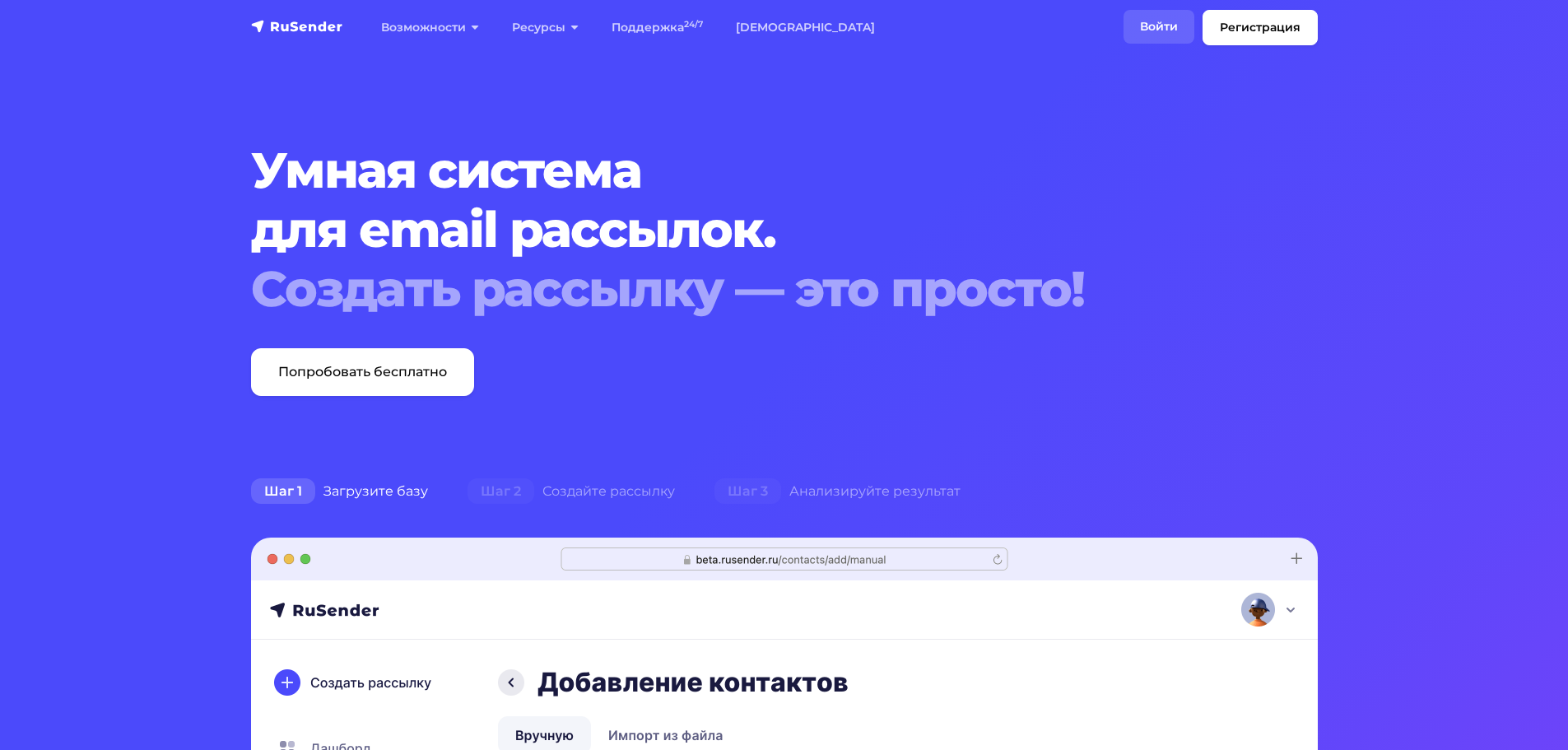
click at [1129, 26] on link "Войти" at bounding box center [1159, 27] width 71 height 33
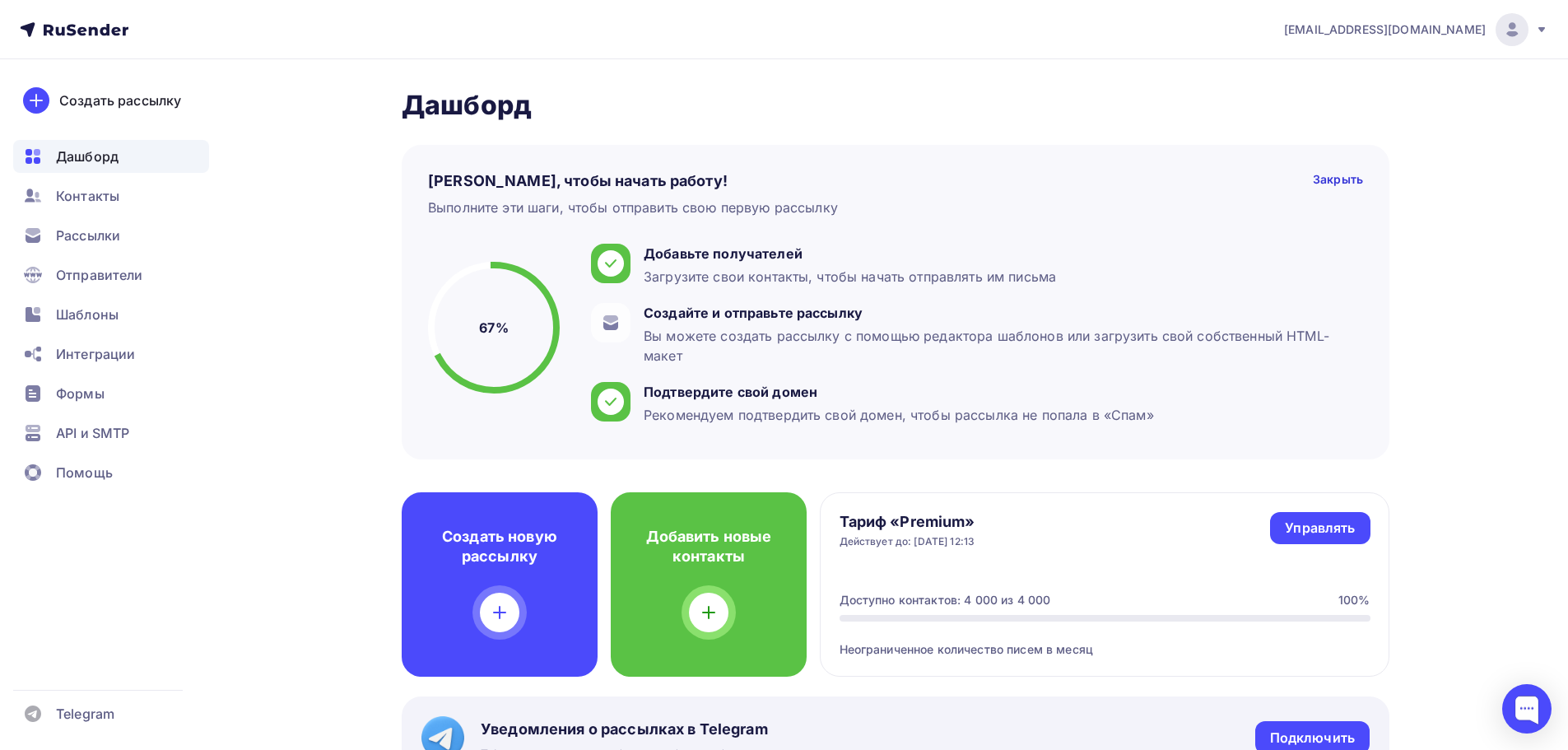
click at [1511, 36] on img at bounding box center [1511, 29] width 19 height 19
click at [1370, 101] on link "[DEMOGRAPHIC_DATA]" at bounding box center [1400, 105] width 276 height 32
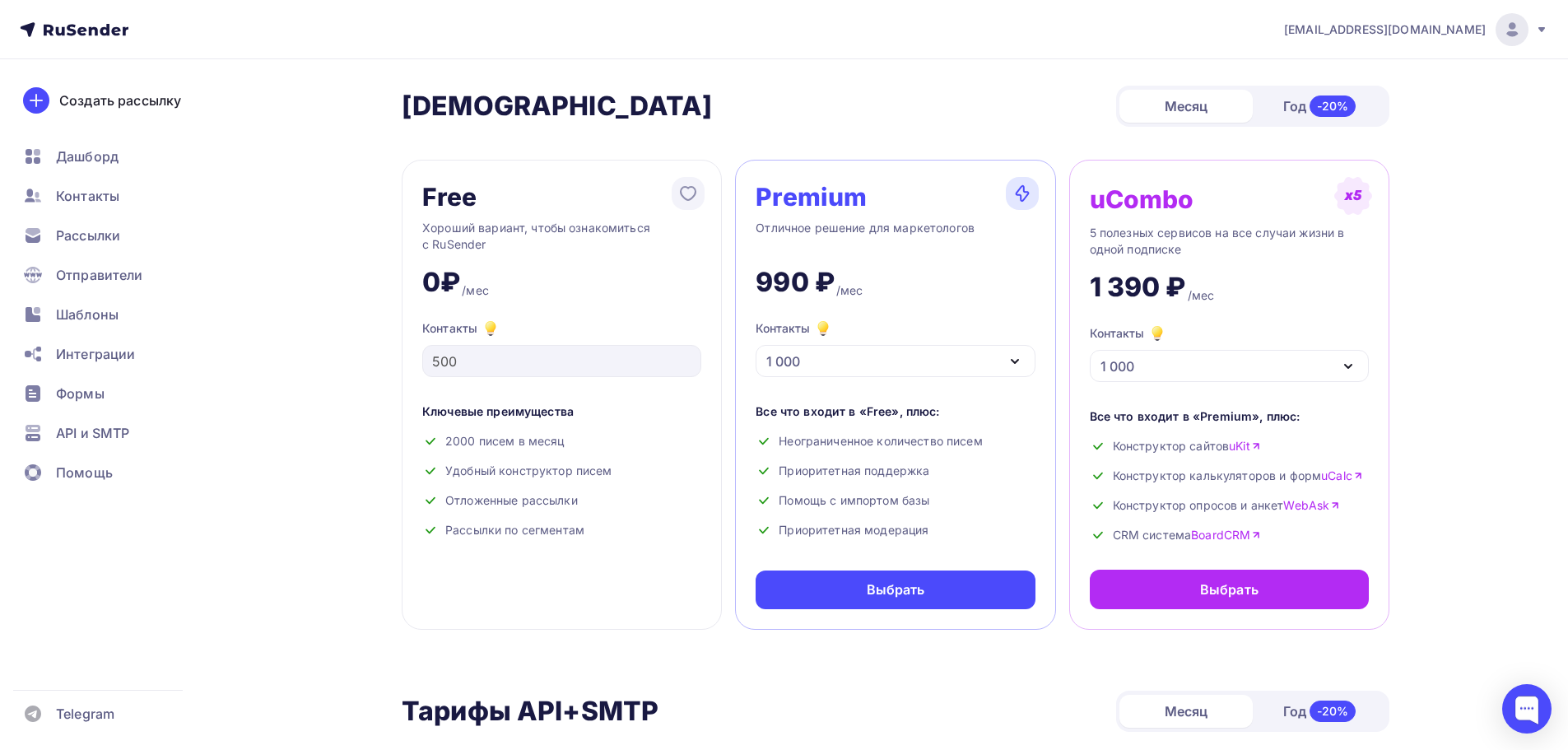
click at [566, 578] on div "Free Хороший вариант, чтобы ознакомиться с RuSender 0₽ /мес Контакты 500 Ключев…" at bounding box center [561, 394] width 320 height 471
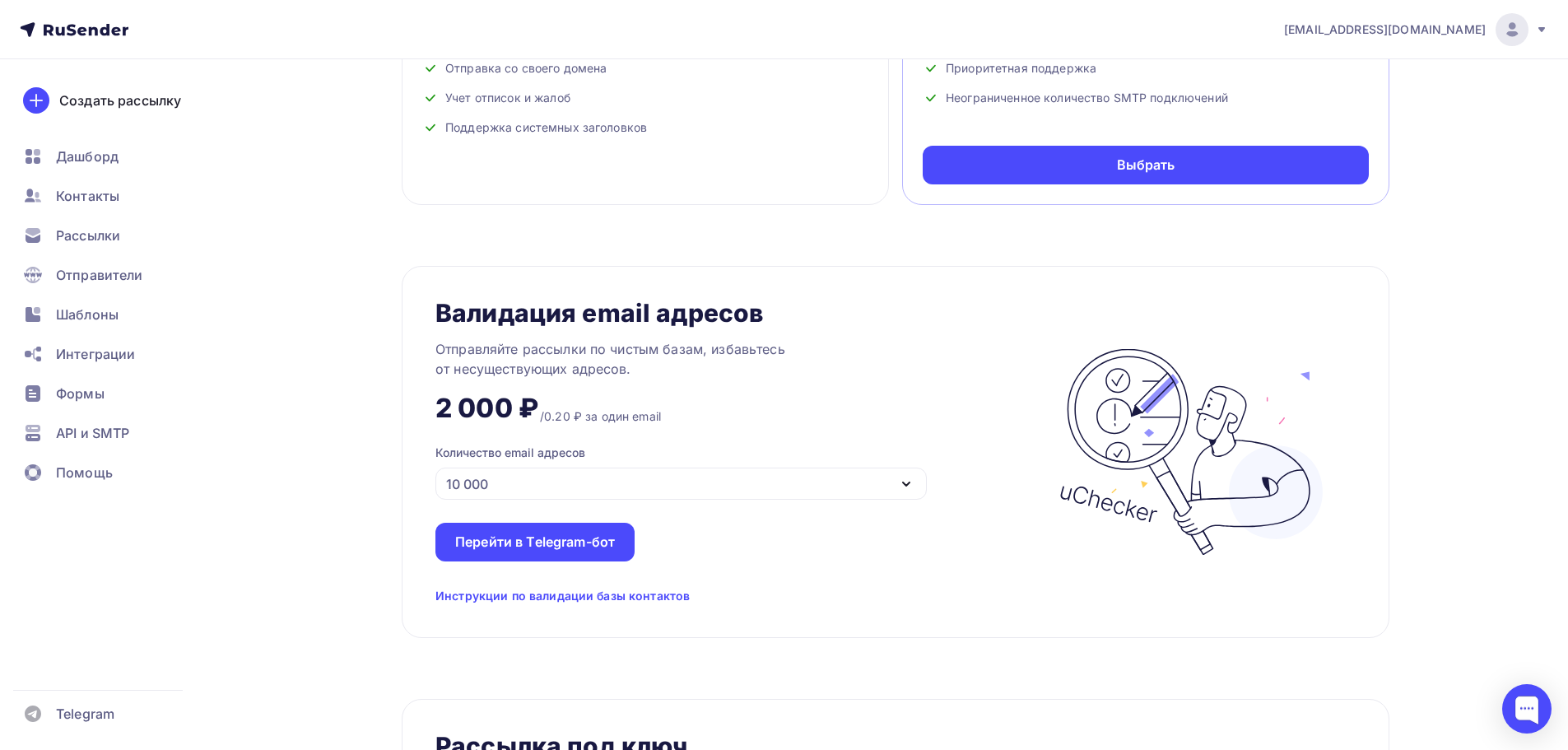
scroll to position [989, 0]
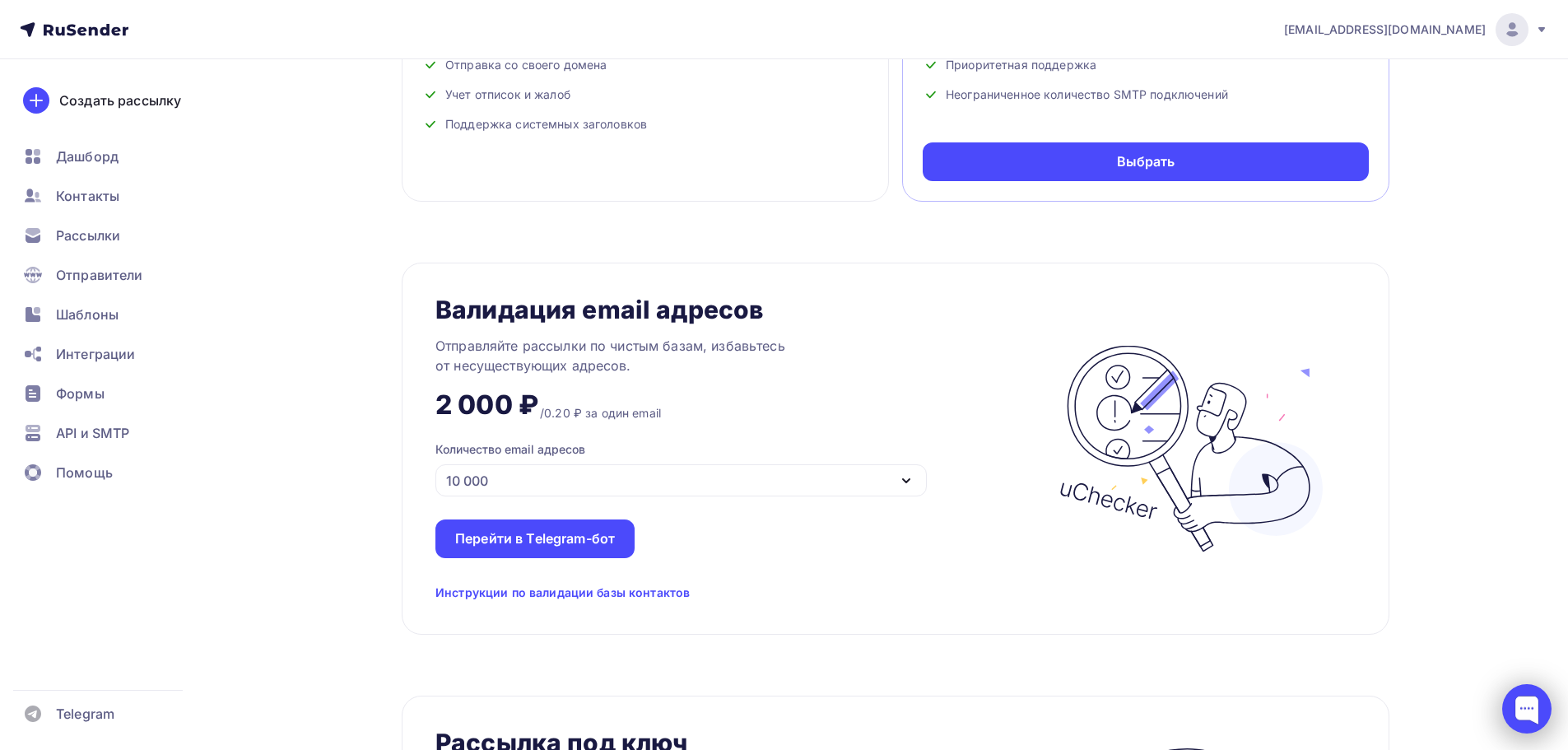
click at [1546, 713] on div at bounding box center [1526, 708] width 49 height 49
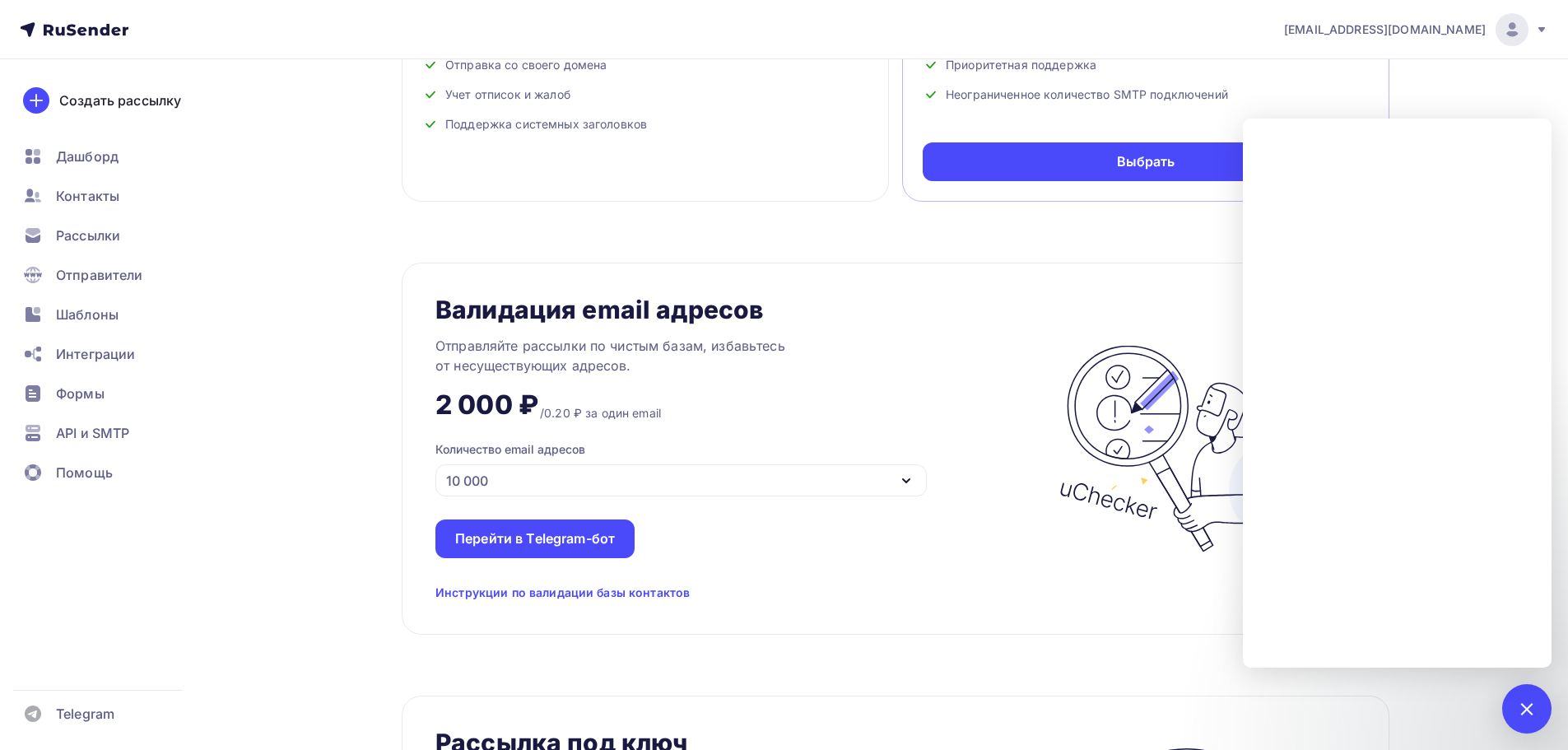
click at [1156, 252] on div "Тарифы Тарифы Месяц Год -20% Free Хороший вариант, чтобы ознакомиться с RuSende…" at bounding box center [895, 283] width 988 height 2373
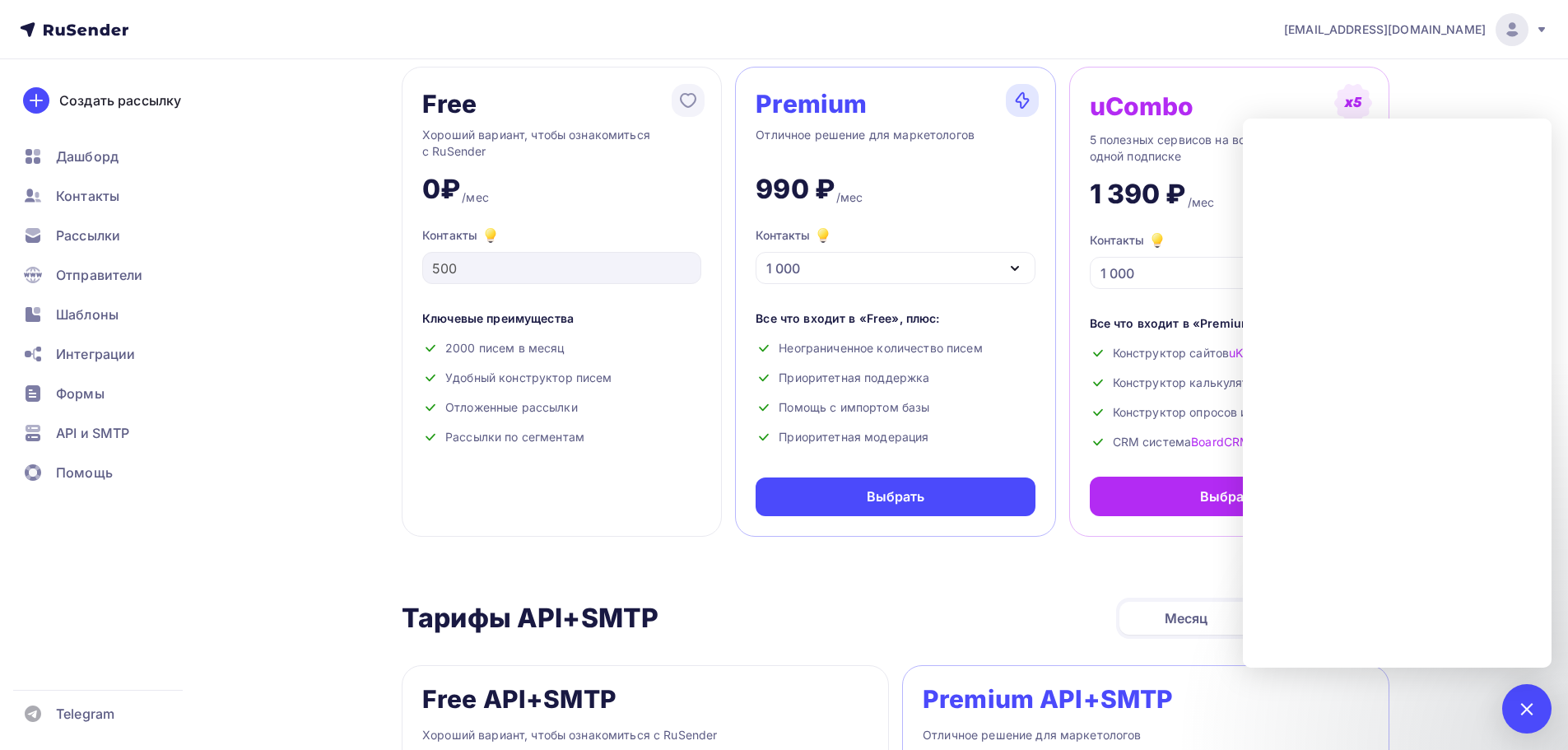
scroll to position [0, 0]
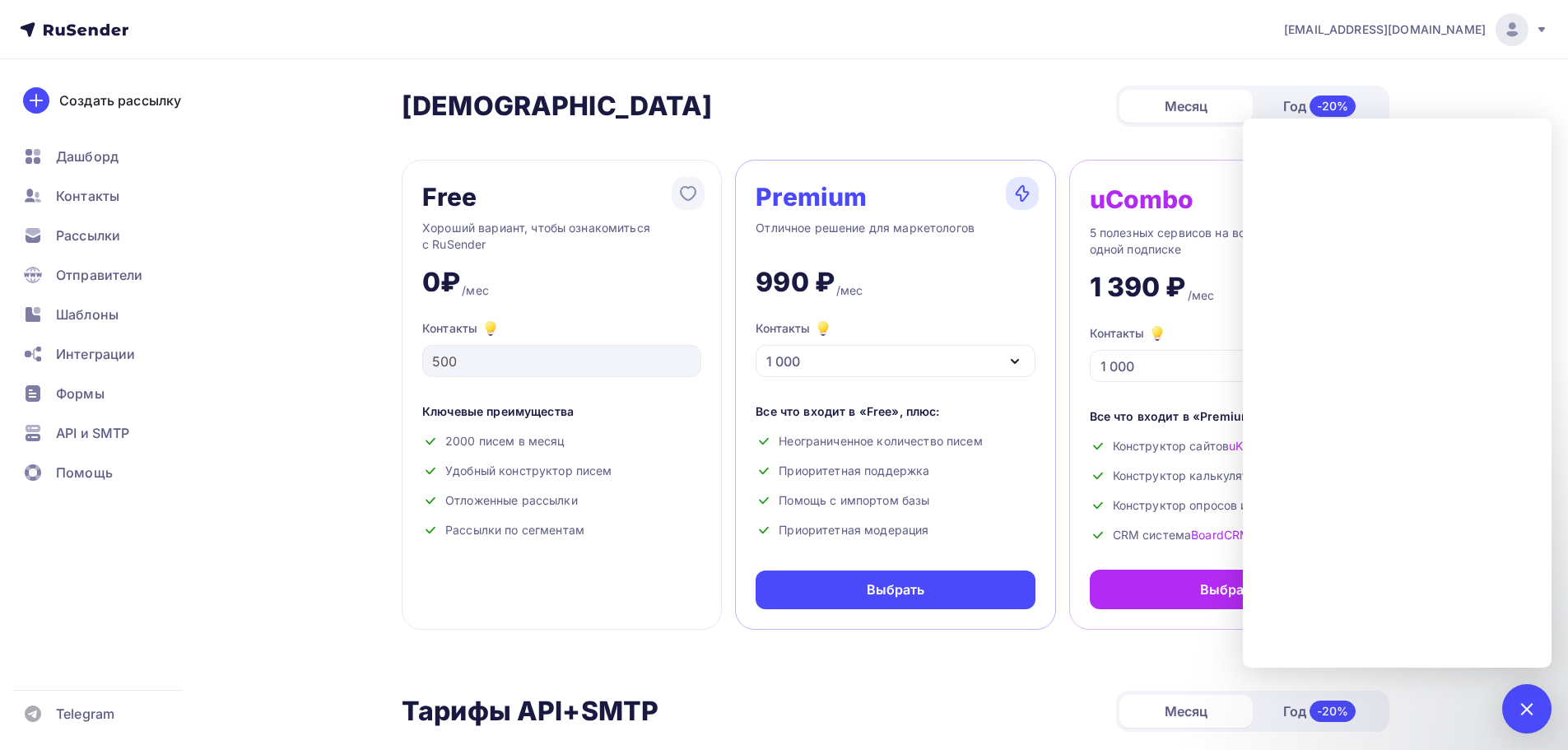
click at [1524, 40] on div at bounding box center [1511, 29] width 32 height 32
click at [1384, 77] on link "Аккаунт" at bounding box center [1400, 71] width 276 height 32
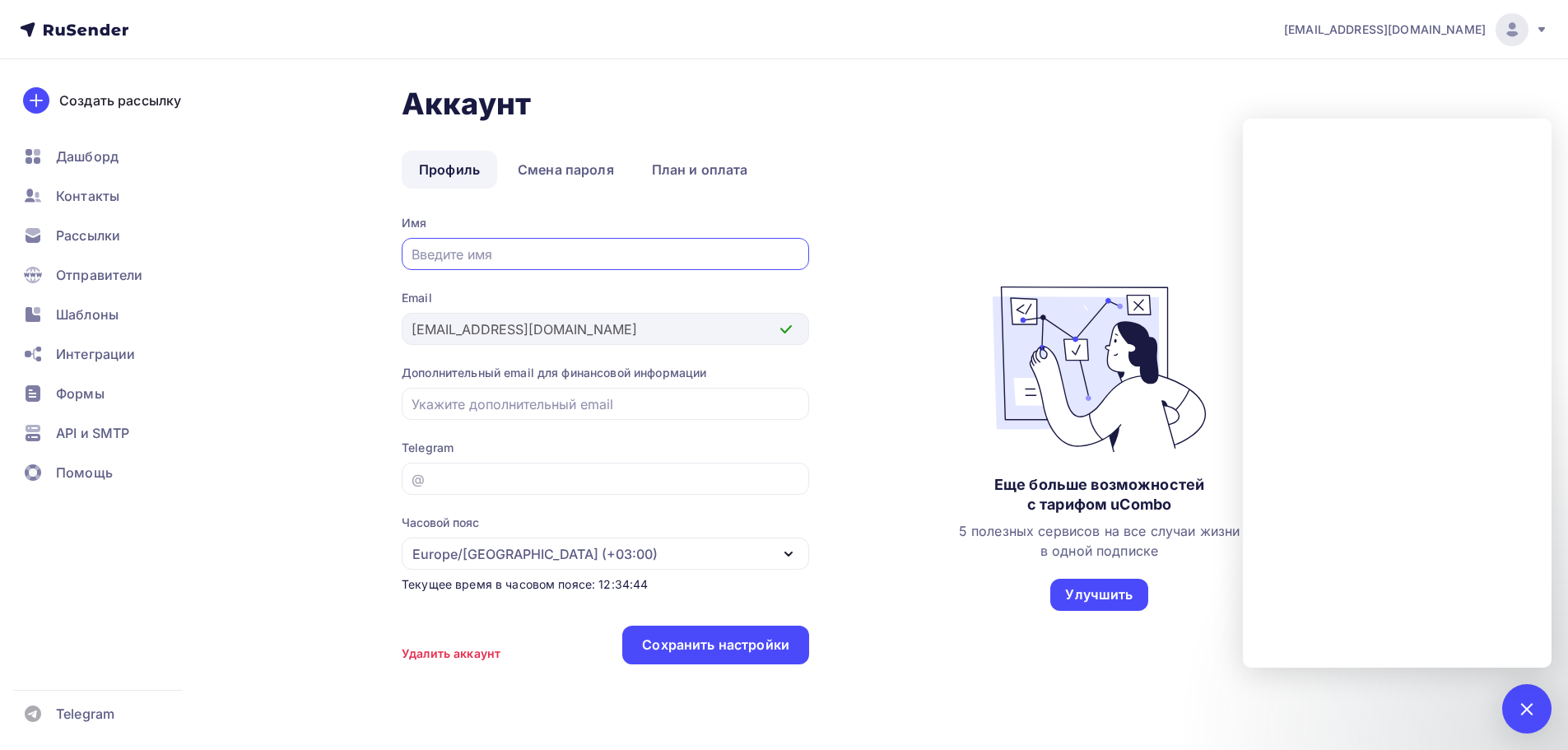
scroll to position [44, 0]
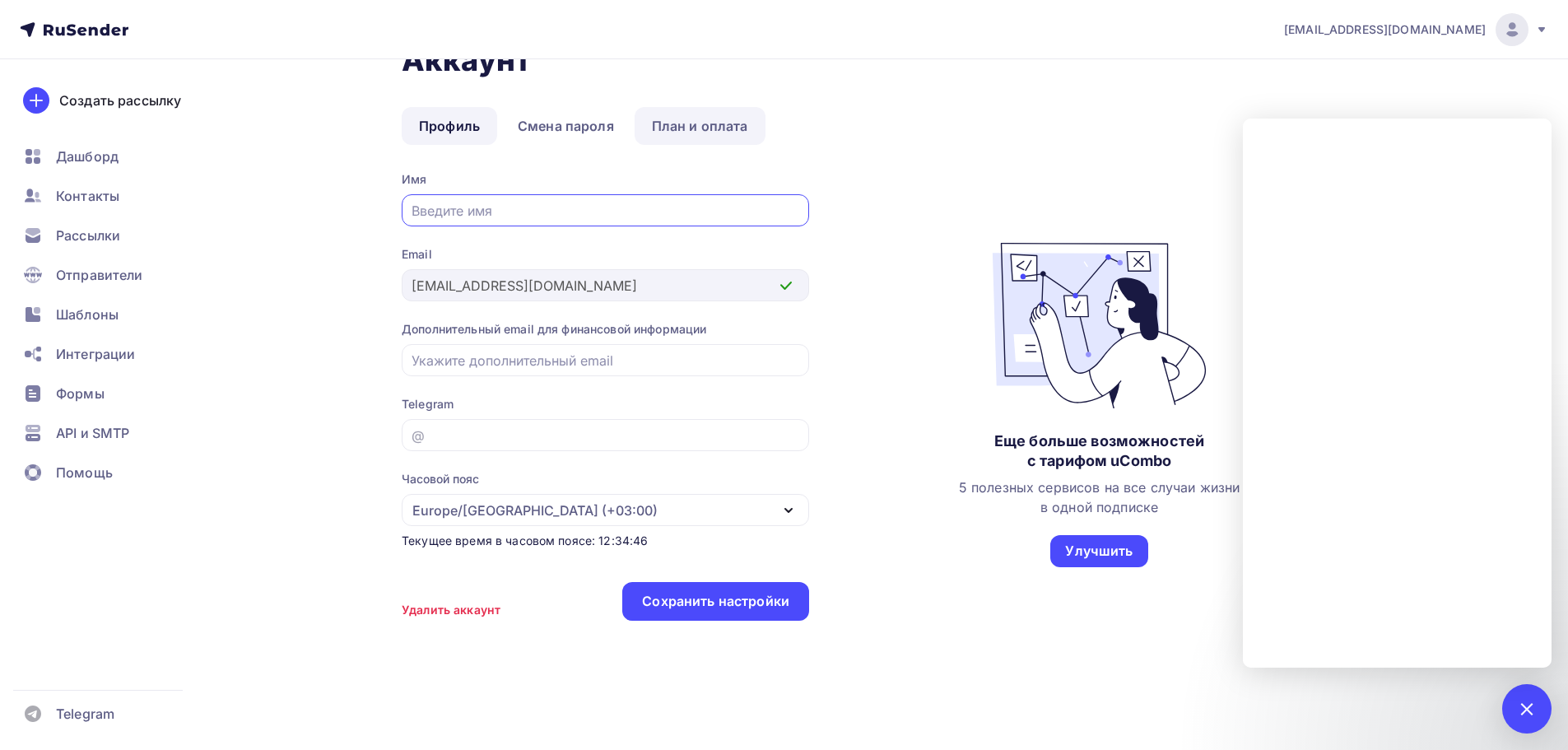
click at [680, 122] on link "План и оплата" at bounding box center [700, 125] width 131 height 38
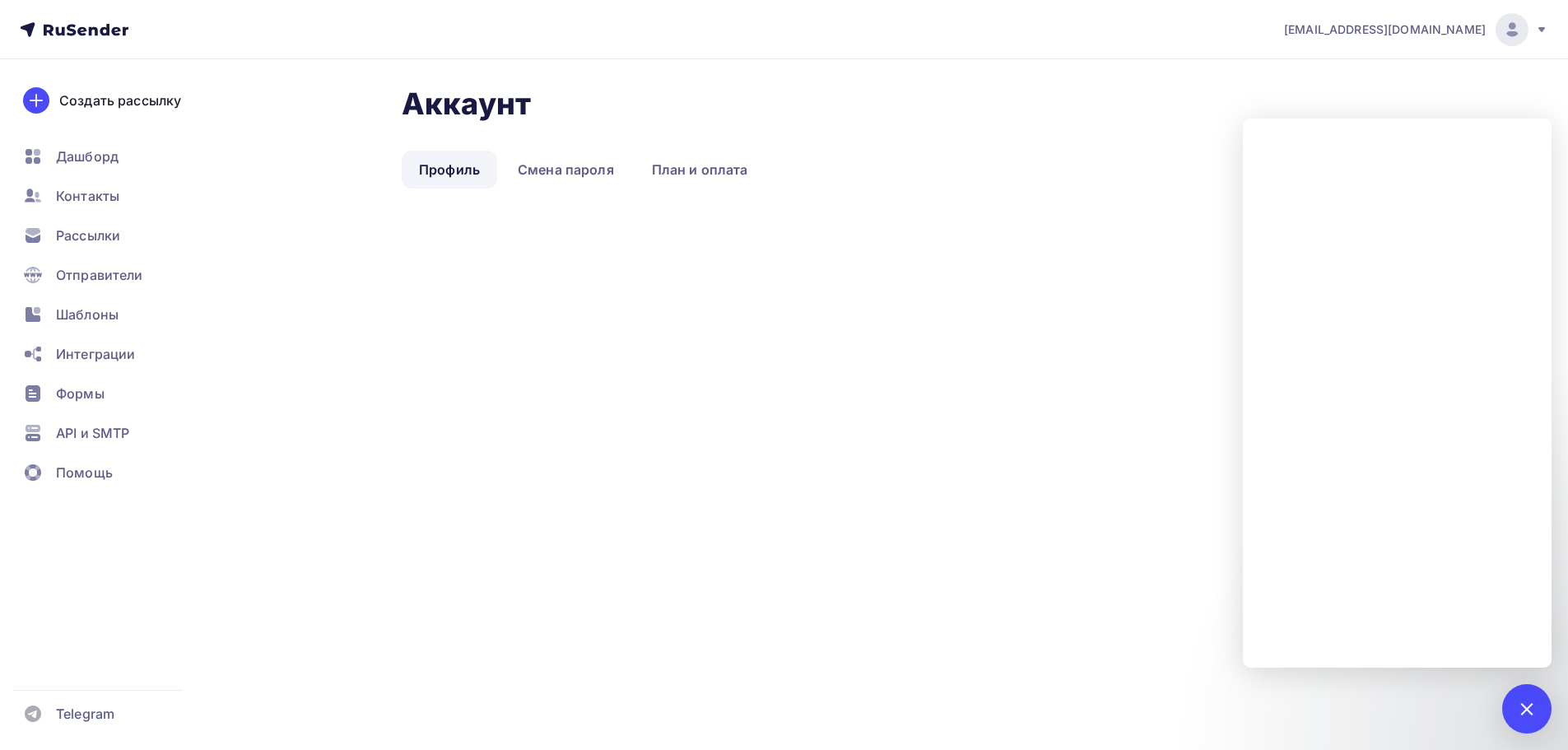
scroll to position [44, 0]
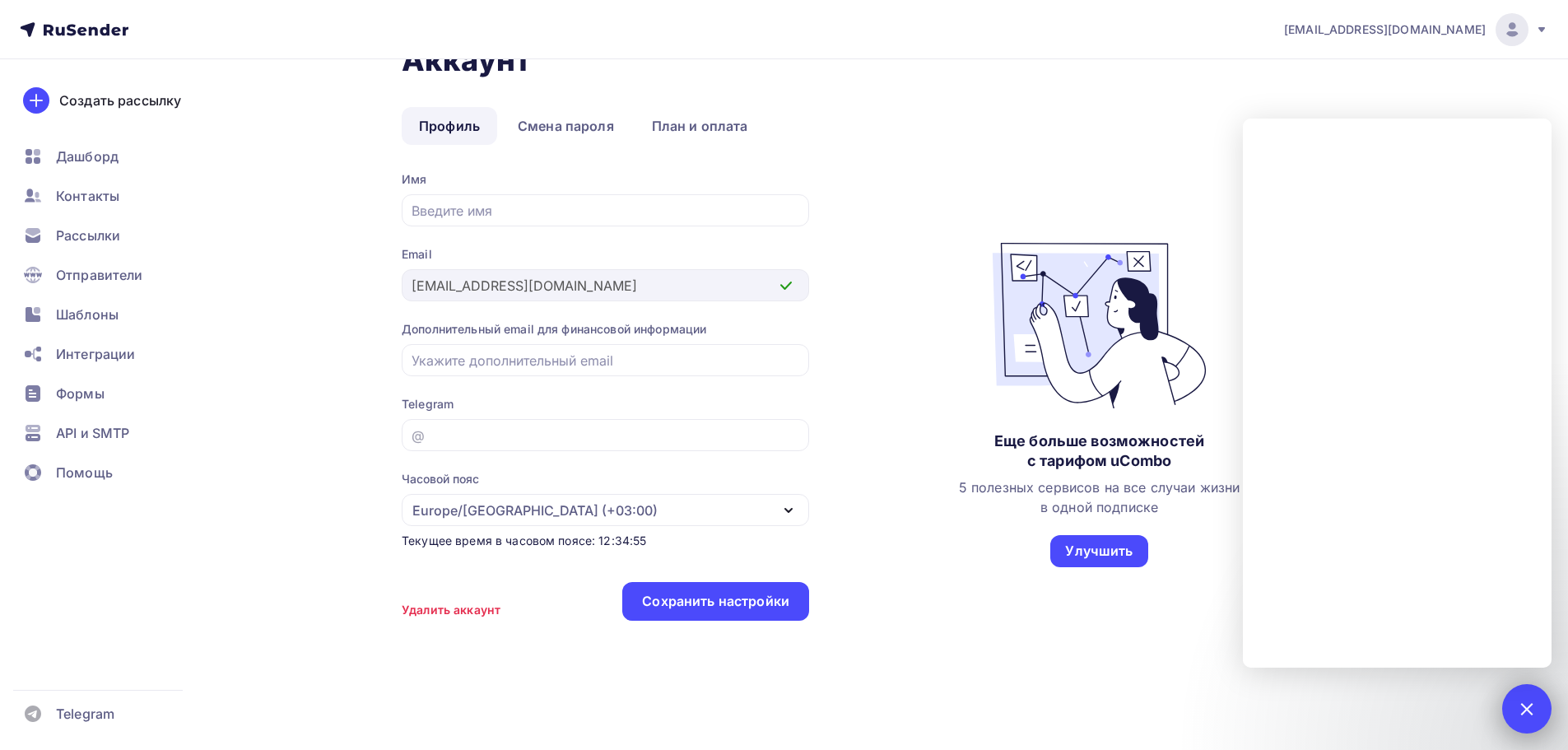
click at [1523, 714] on div at bounding box center [1527, 709] width 22 height 22
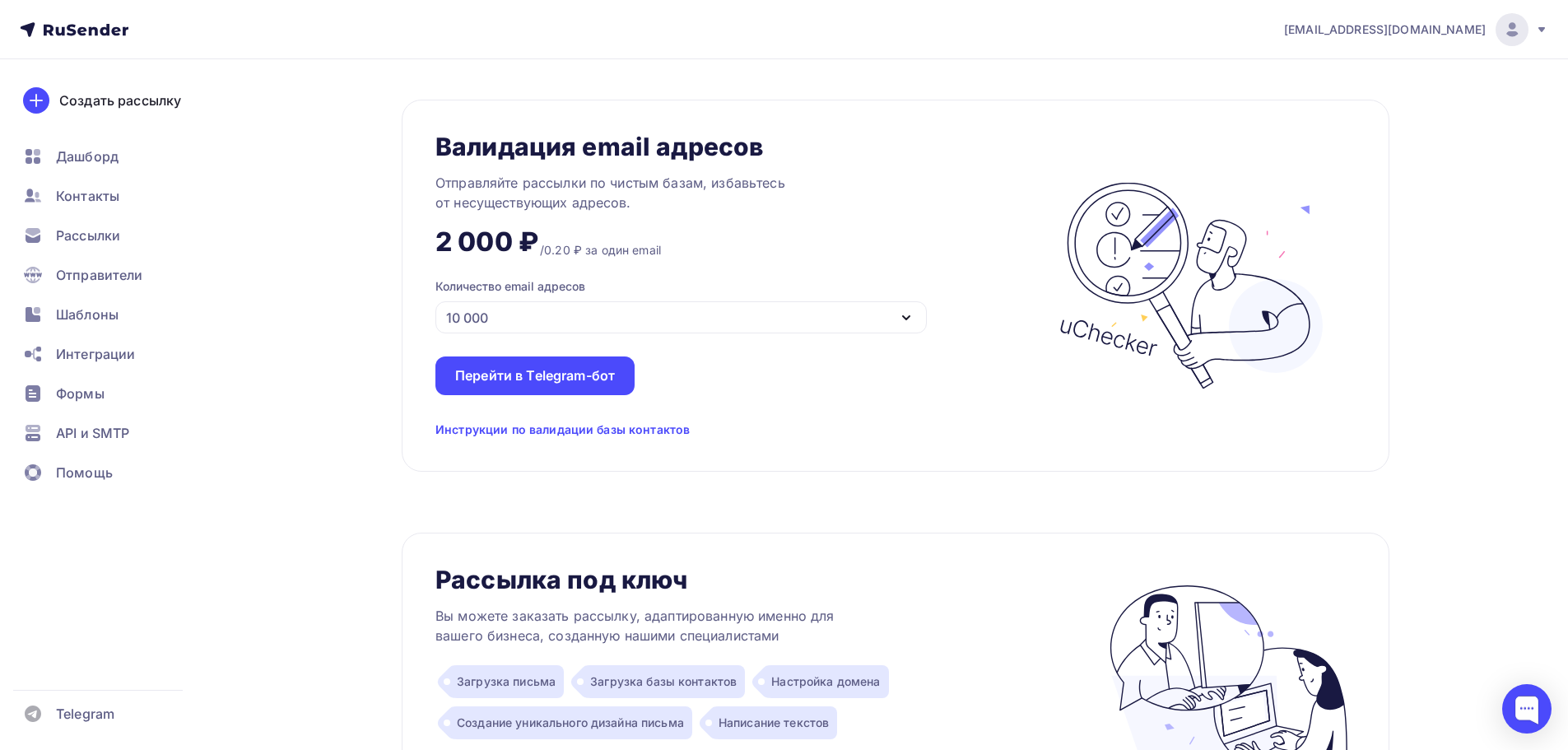
scroll to position [1153, 0]
click at [865, 304] on div "10 000" at bounding box center [681, 316] width 492 height 32
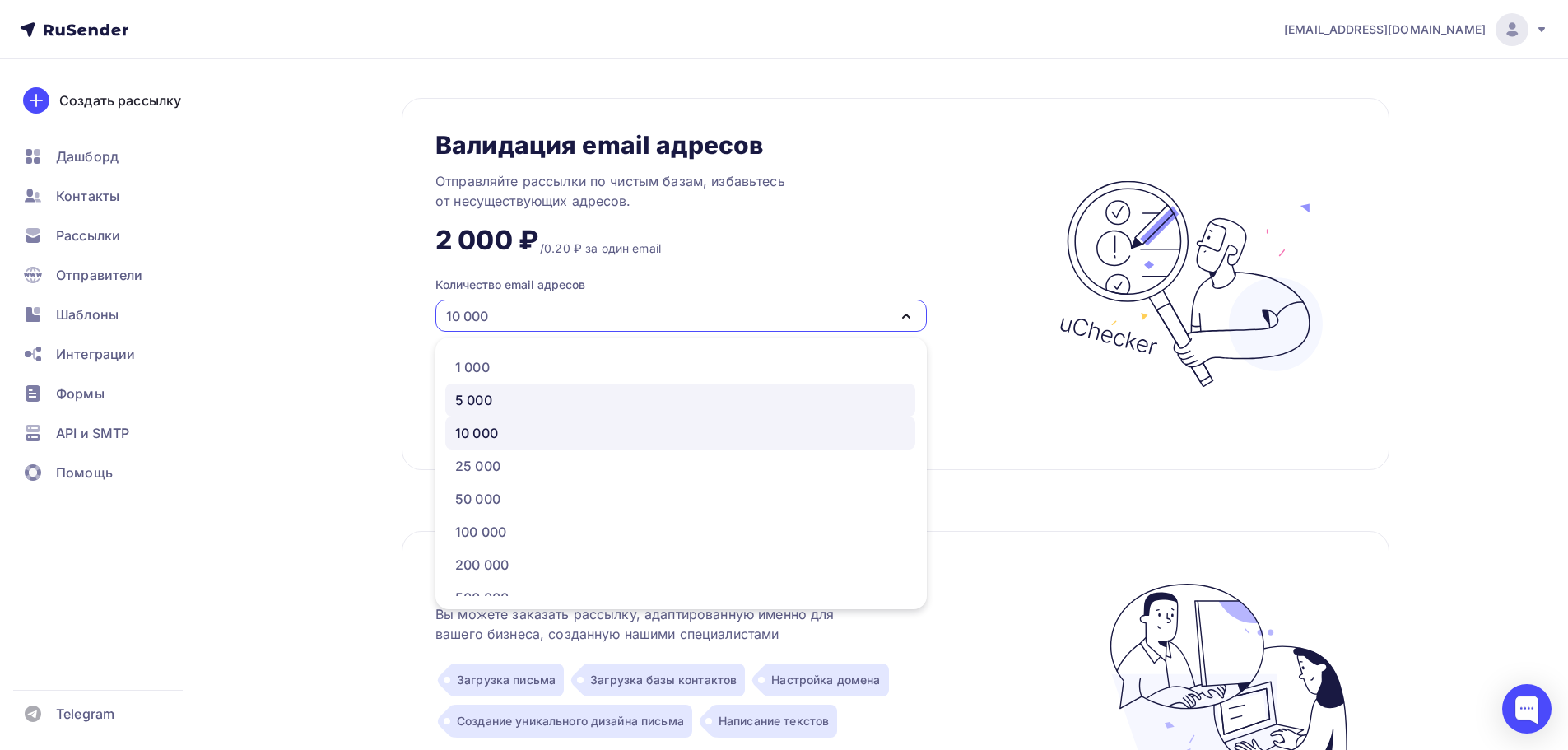
click at [795, 406] on div "5 000" at bounding box center [680, 400] width 450 height 19
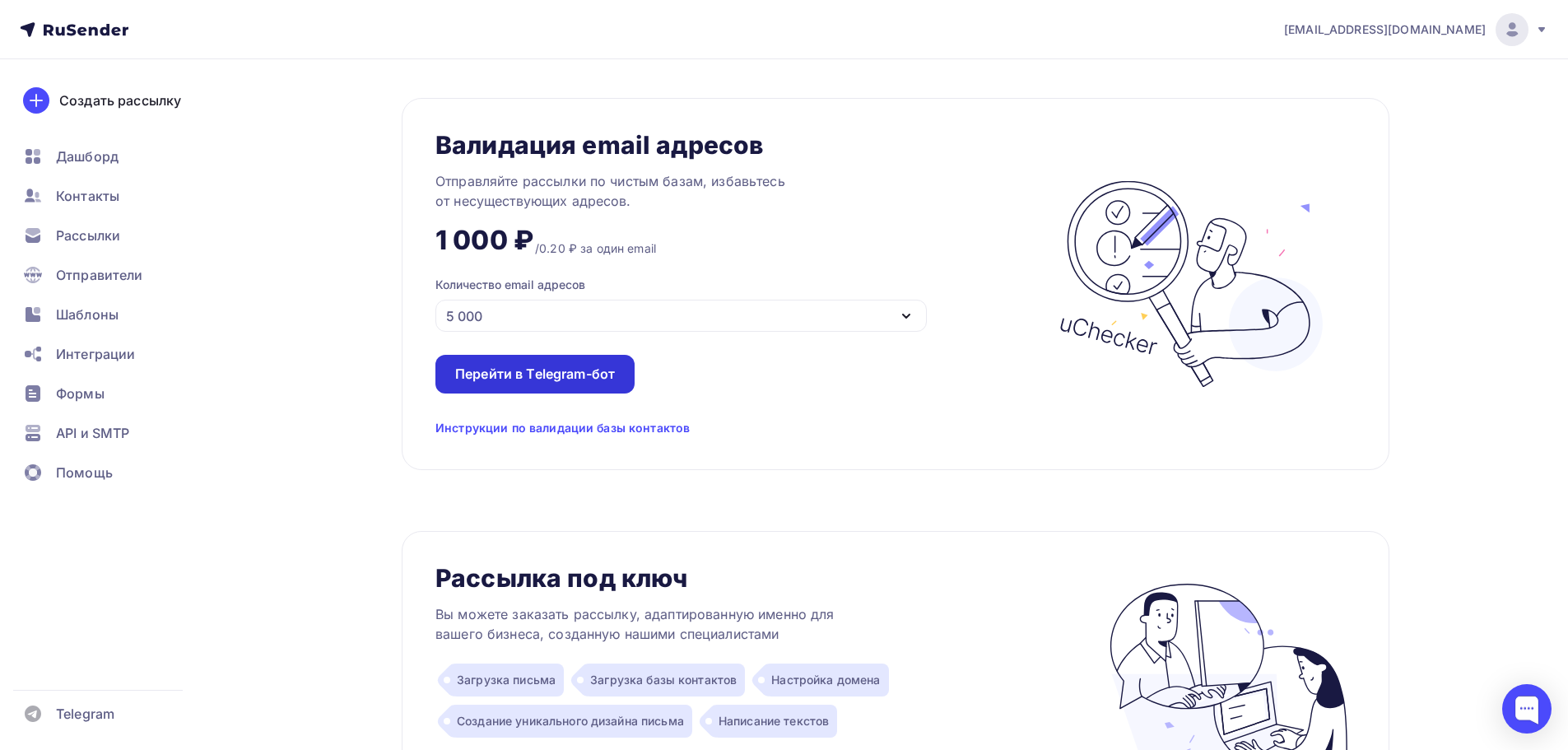
click at [609, 383] on div "Перейти в Telegram-бот" at bounding box center [534, 374] width 199 height 39
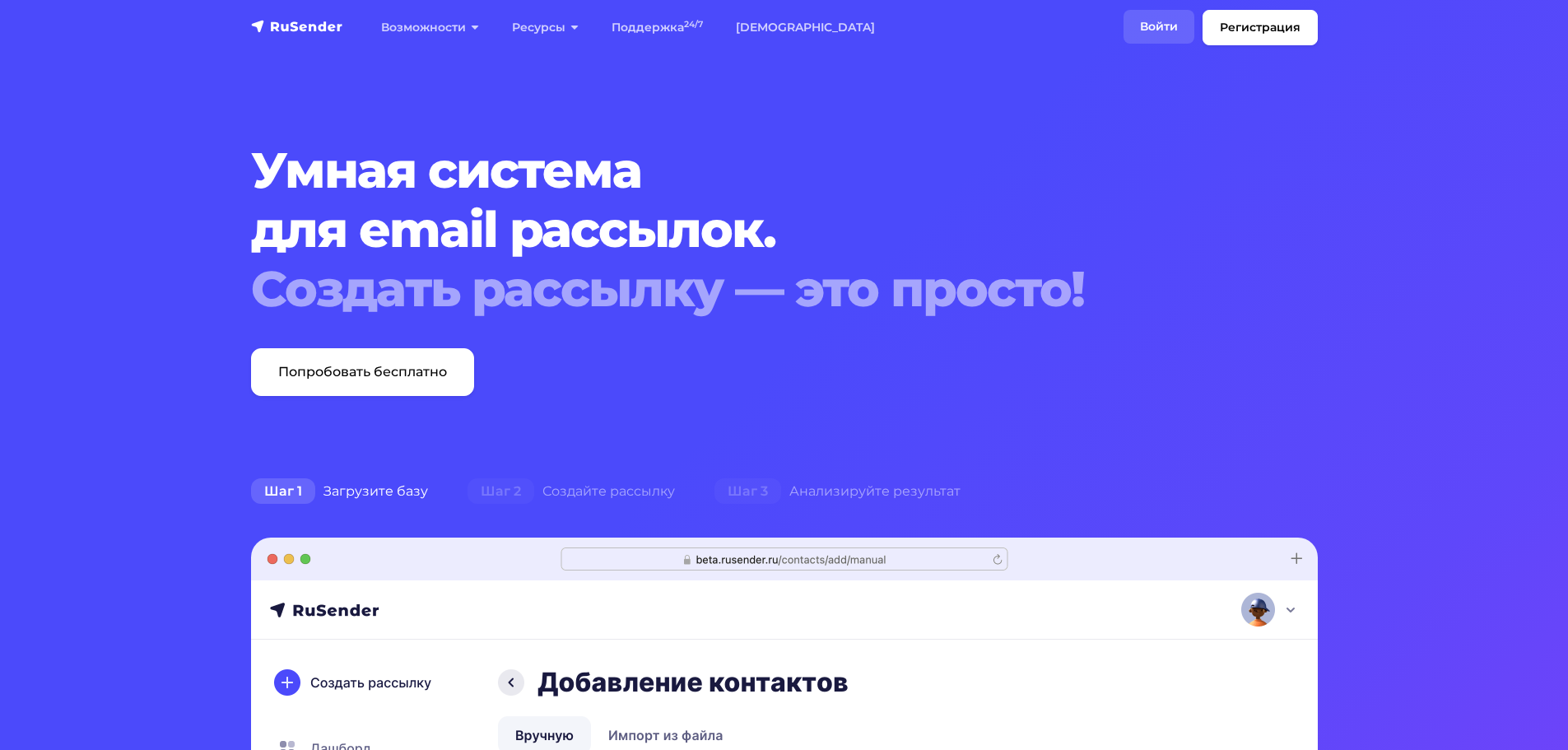
click at [1176, 16] on link "Войти" at bounding box center [1159, 27] width 71 height 33
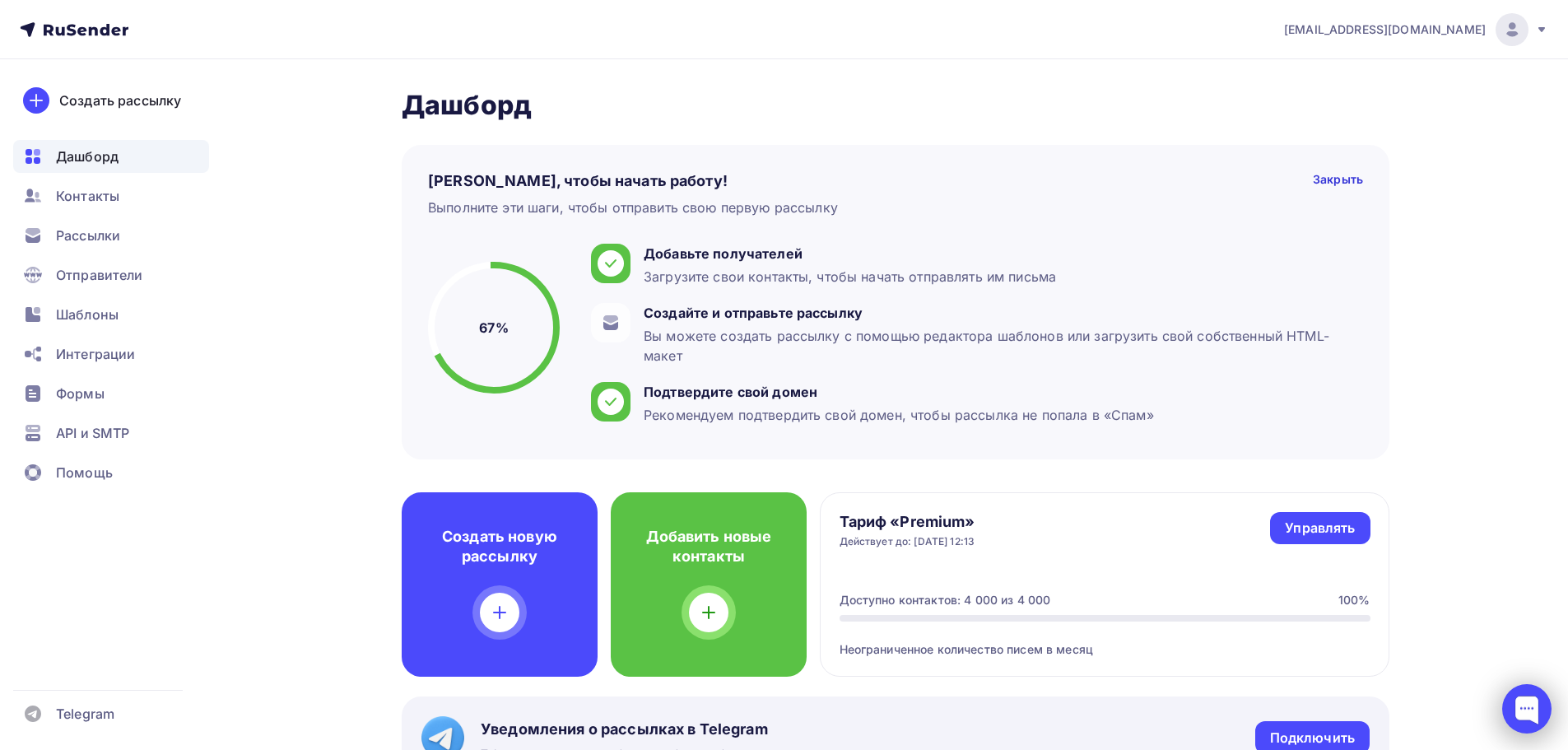
click at [1512, 706] on div at bounding box center [1526, 708] width 49 height 49
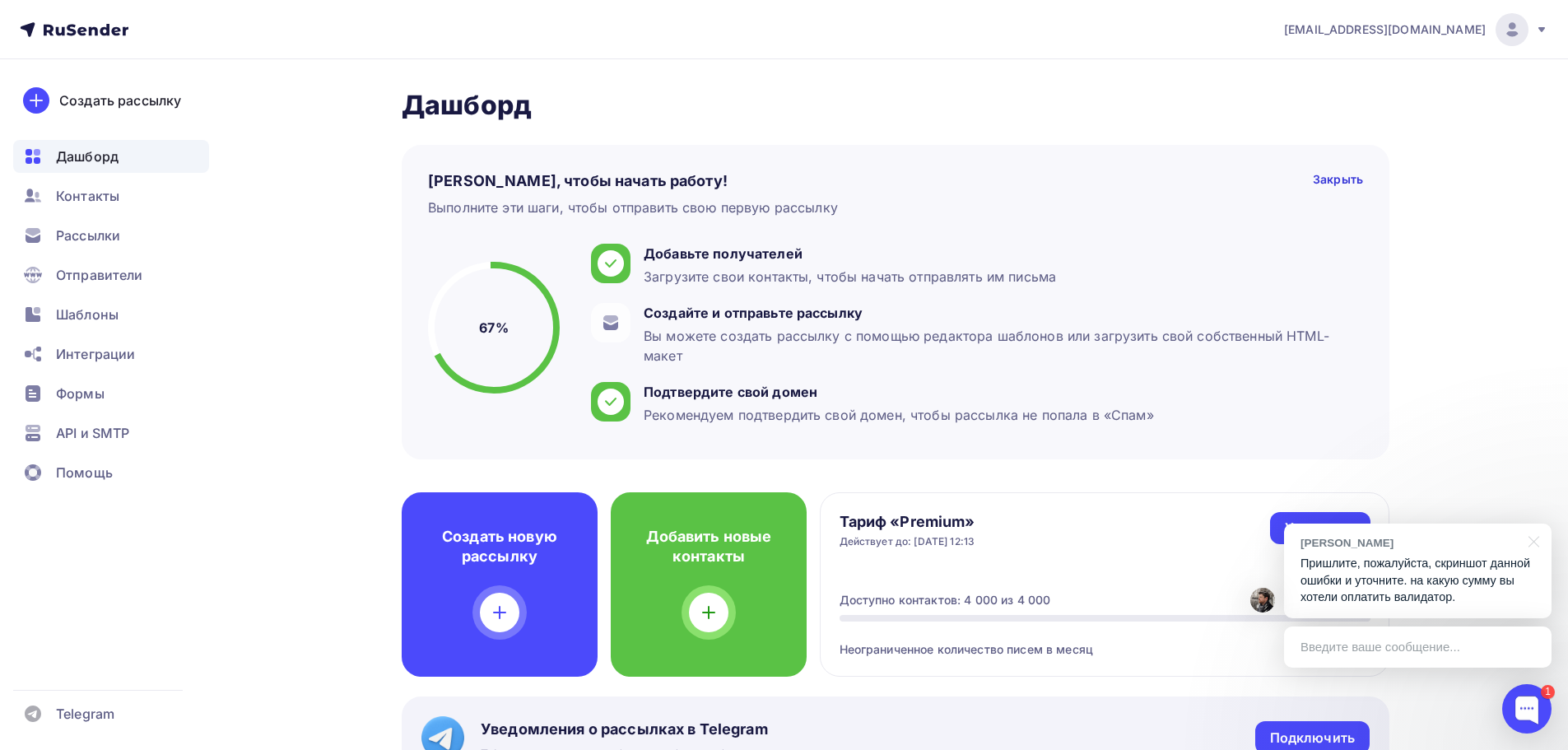
click at [1379, 581] on p "Пришлите, пожалуйста, скриншот данной ошибки и уточните. на какую сумму вы хоте…" at bounding box center [1418, 580] width 235 height 51
